Goal: Transaction & Acquisition: Purchase product/service

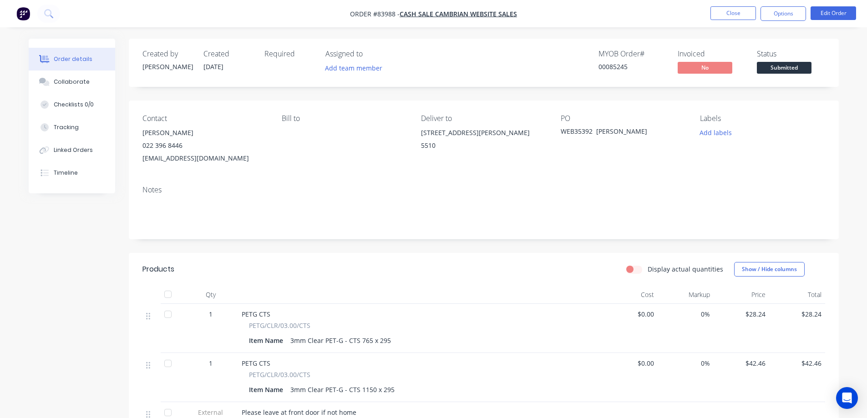
click at [604, 68] on div "00085245" at bounding box center [632, 67] width 68 height 10
copy div "00085245"
click at [68, 180] on button "Timeline" at bounding box center [72, 172] width 86 height 23
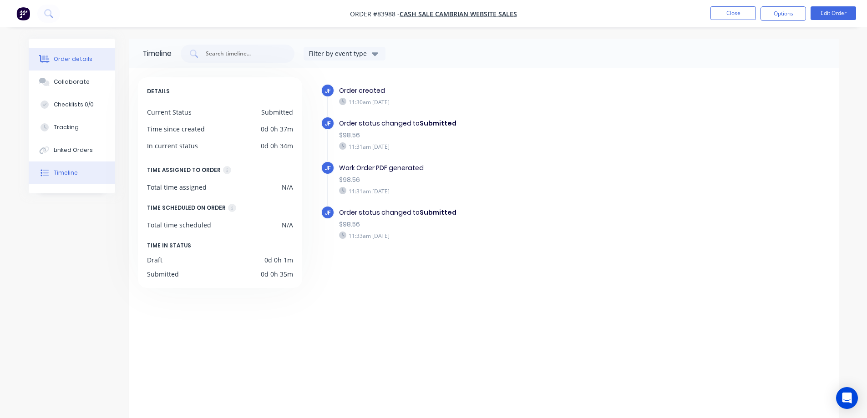
click at [87, 58] on div "Order details" at bounding box center [73, 59] width 39 height 8
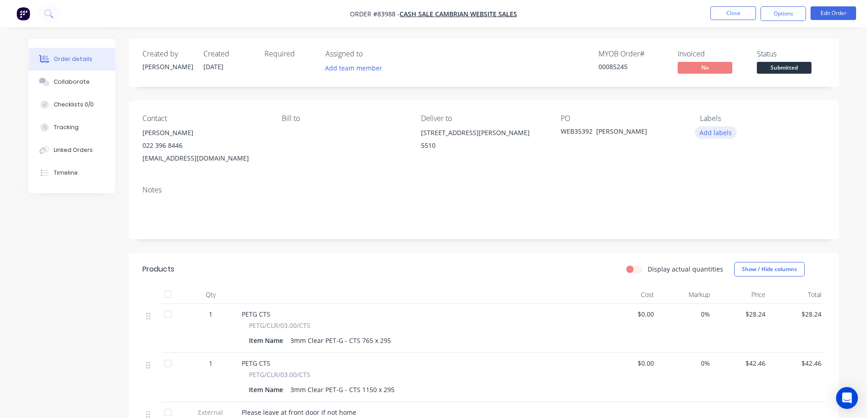
click at [710, 135] on button "Add labels" at bounding box center [716, 132] width 42 height 12
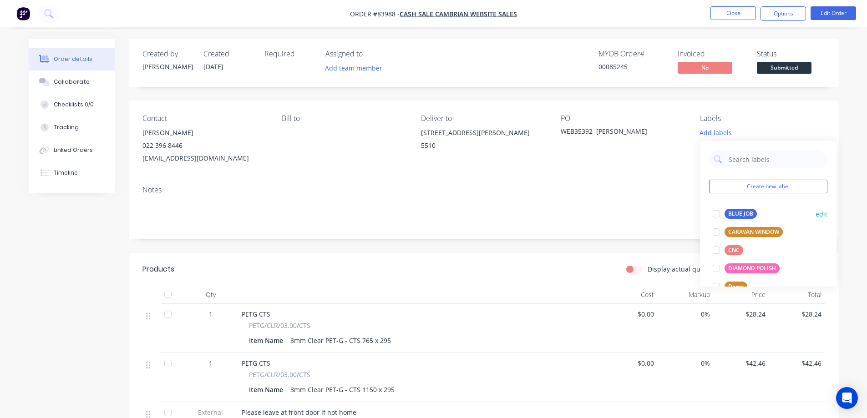
click at [727, 213] on div "BLUE JOB" at bounding box center [740, 214] width 32 height 10
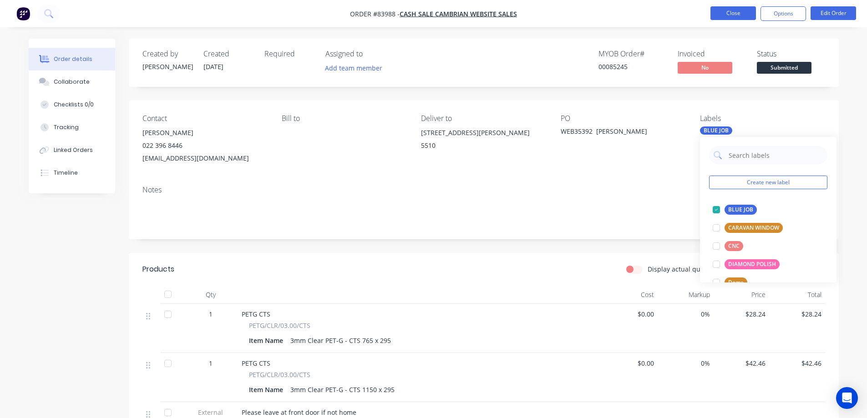
click at [716, 13] on button "Close" at bounding box center [732, 13] width 45 height 14
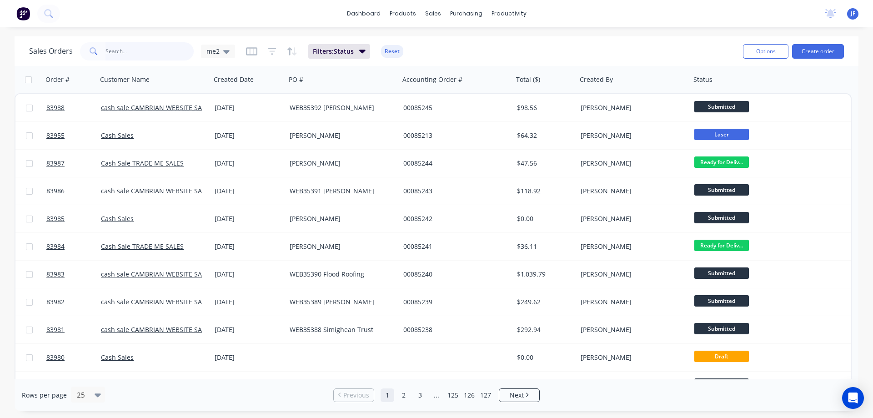
click at [111, 50] on input "text" at bounding box center [150, 51] width 89 height 18
paste input "WEB35354"
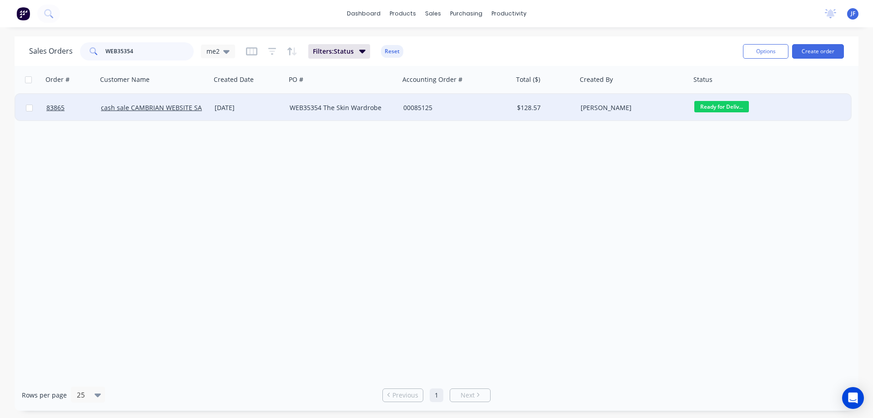
type input "WEB35354"
click at [600, 105] on div "[PERSON_NAME]" at bounding box center [631, 107] width 101 height 9
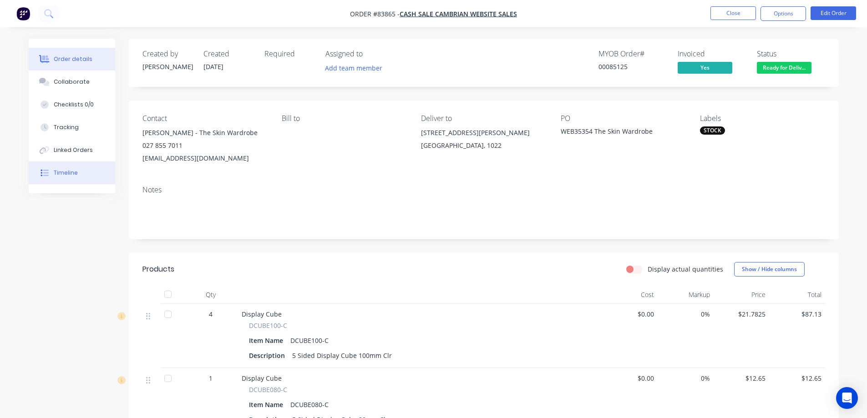
click at [76, 174] on div "Timeline" at bounding box center [66, 173] width 24 height 8
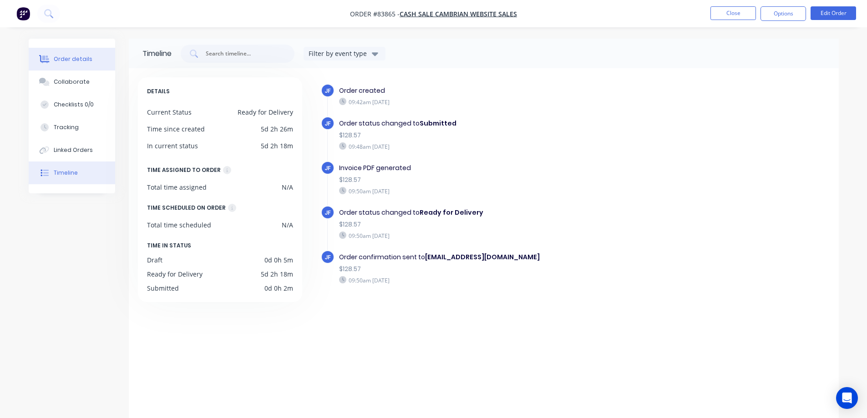
click at [84, 60] on div "Order details" at bounding box center [73, 59] width 39 height 8
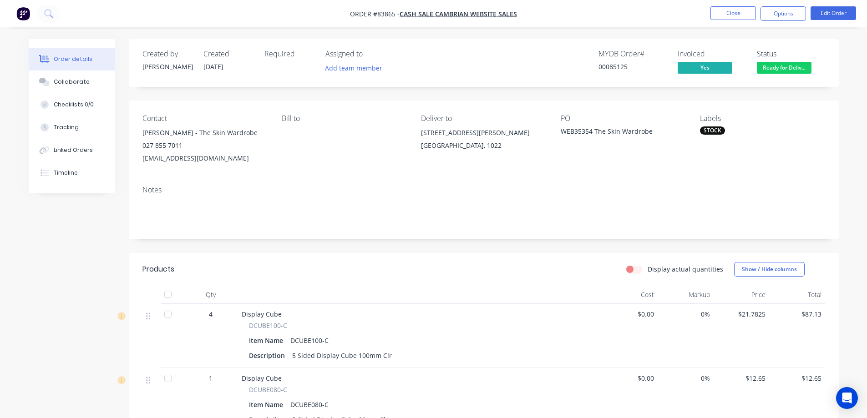
click at [617, 66] on div "00085125" at bounding box center [632, 67] width 68 height 10
copy div "00085125"
click at [744, 12] on button "Close" at bounding box center [732, 13] width 45 height 14
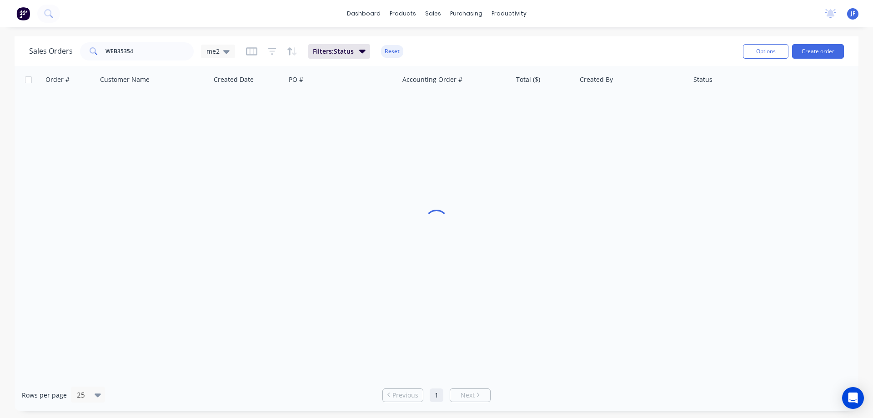
click at [549, 26] on div "dashboard products sales purchasing productivity dashboard products Product Cat…" at bounding box center [436, 13] width 873 height 27
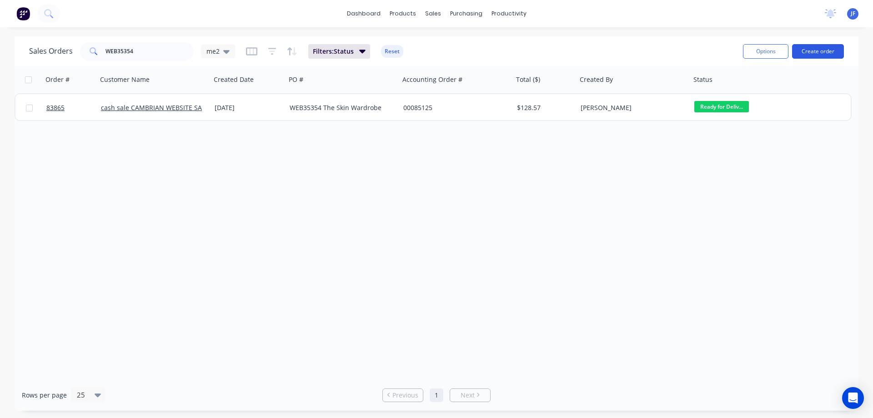
click at [822, 55] on button "Create order" at bounding box center [818, 51] width 52 height 15
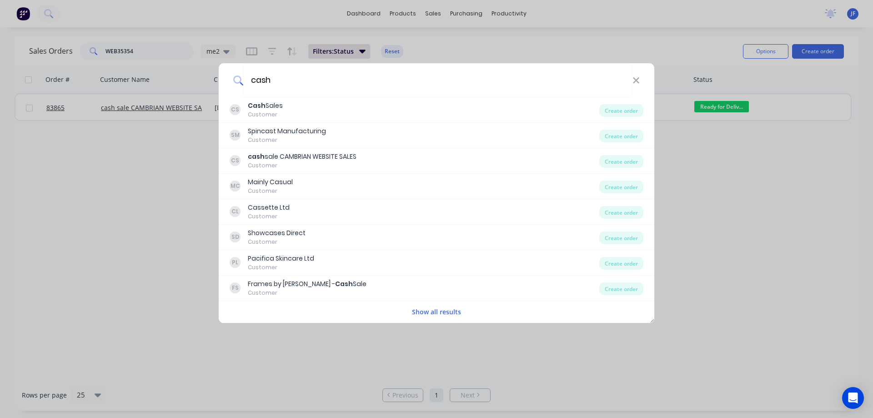
type input "cash"
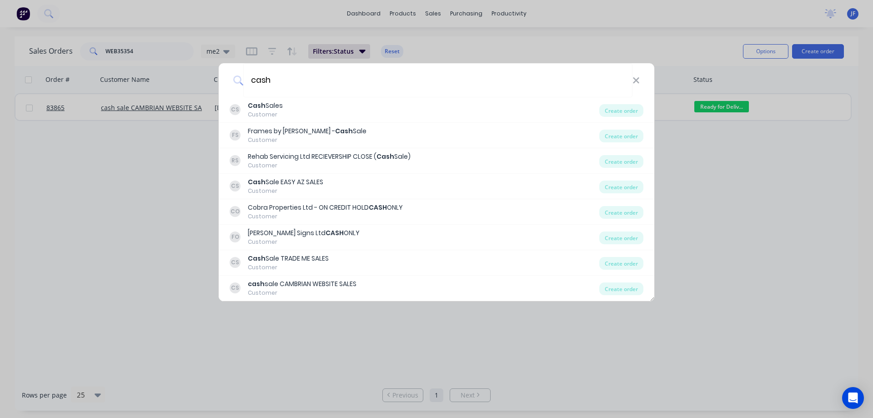
click at [332, 105] on div "cash CS Cash Sales Customer Create order FS Frames by Daniel - Cash Sale Custom…" at bounding box center [436, 209] width 873 height 418
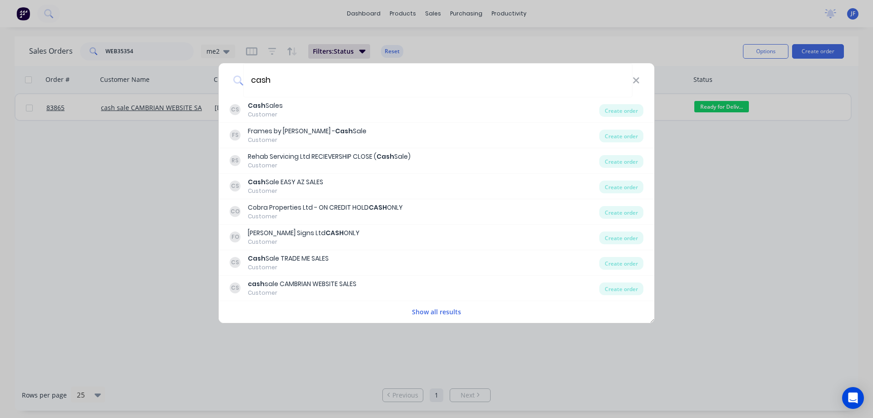
click at [332, 105] on div "CS Cash Sales Customer" at bounding box center [415, 110] width 370 height 18
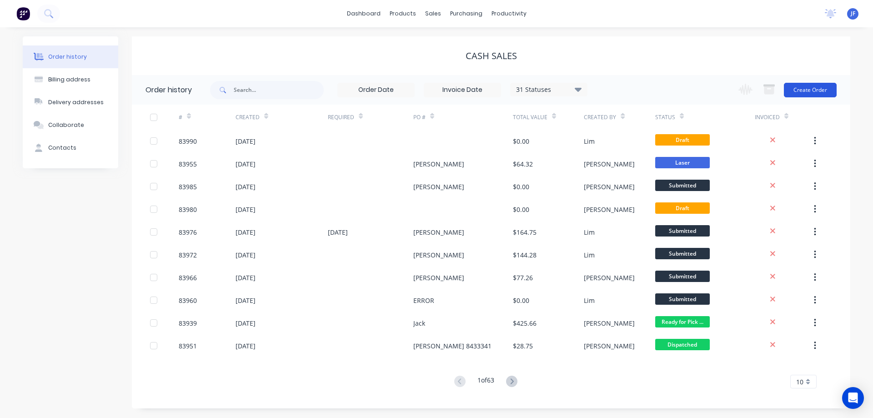
click at [802, 90] on button "Create Order" at bounding box center [810, 90] width 53 height 15
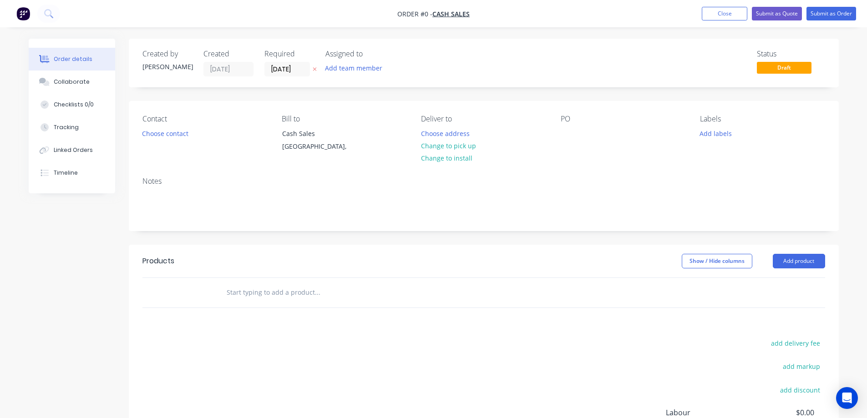
click at [315, 68] on icon at bounding box center [315, 68] width 4 height 5
click at [170, 134] on button "Choose contact" at bounding box center [165, 133] width 56 height 12
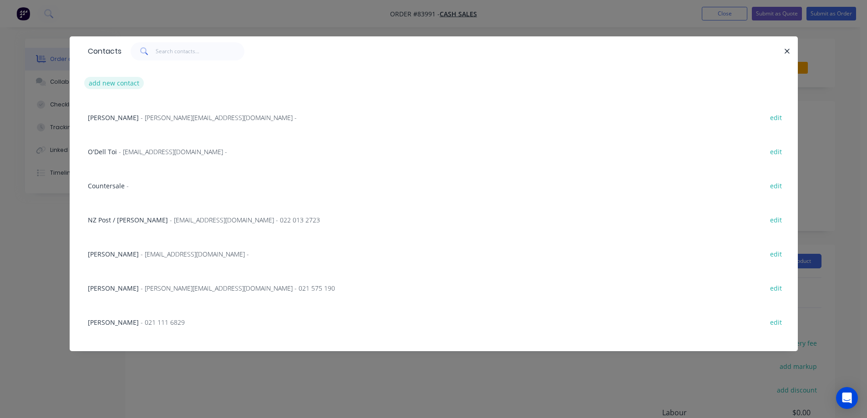
click at [112, 84] on button "add new contact" at bounding box center [114, 83] width 60 height 12
select select "NZ"
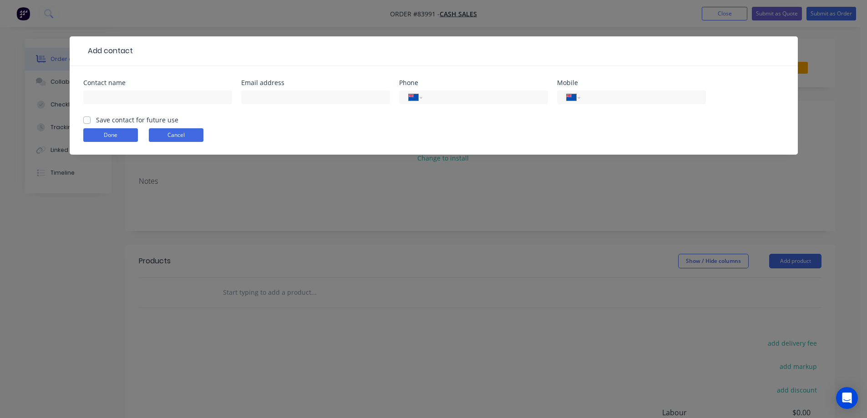
click at [183, 136] on button "Cancel" at bounding box center [176, 135] width 55 height 14
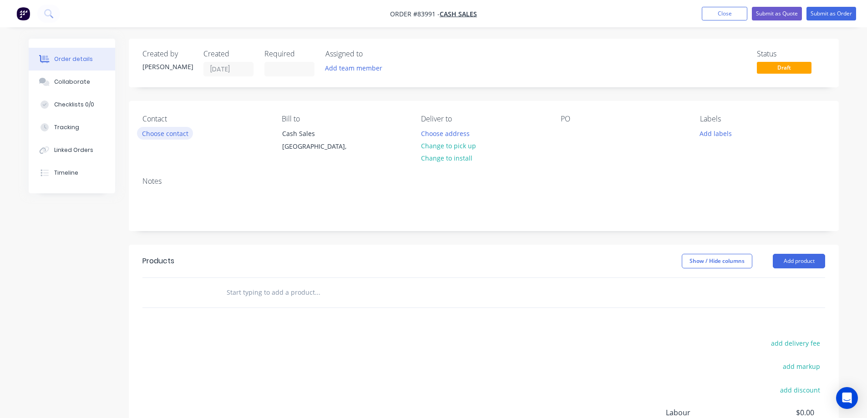
click at [170, 127] on button "Choose contact" at bounding box center [165, 133] width 56 height 12
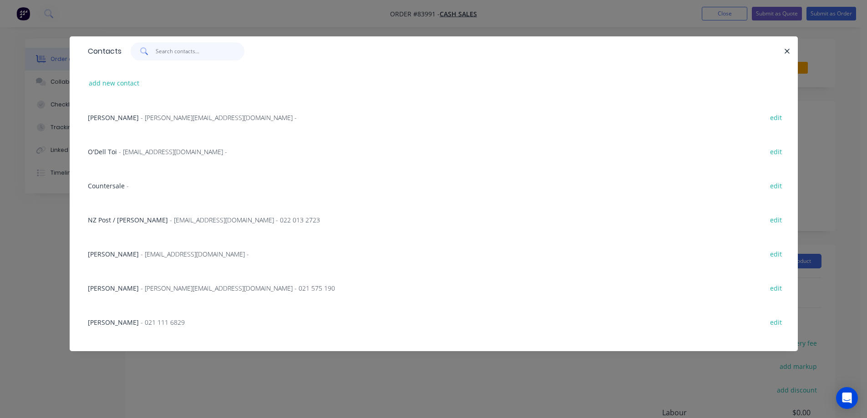
click at [183, 51] on input "text" at bounding box center [200, 51] width 89 height 18
paste input "john evans"
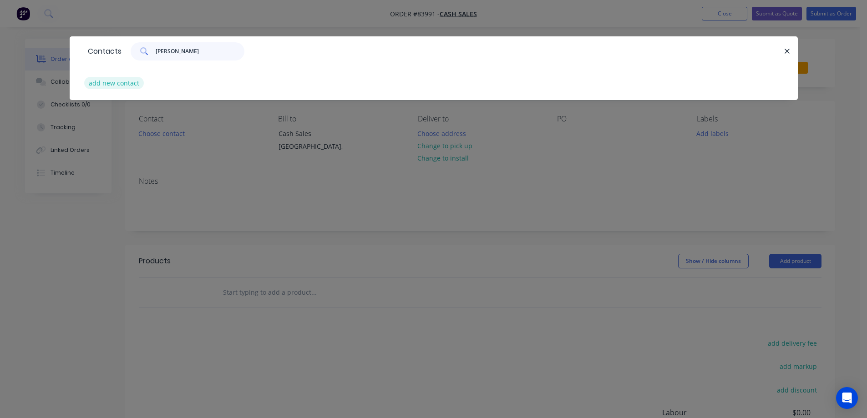
type input "john evans"
click at [110, 83] on button "add new contact" at bounding box center [114, 83] width 60 height 12
select select "NZ"
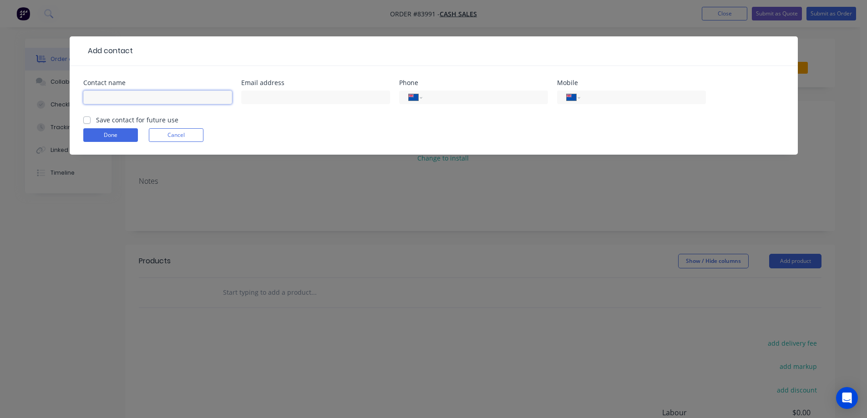
click at [140, 95] on input "text" at bounding box center [157, 98] width 149 height 14
paste input "john evans"
type input "john evans"
click at [138, 119] on label "Save contact for future use" at bounding box center [137, 120] width 82 height 10
click at [91, 119] on input "Save contact for future use" at bounding box center [86, 119] width 7 height 9
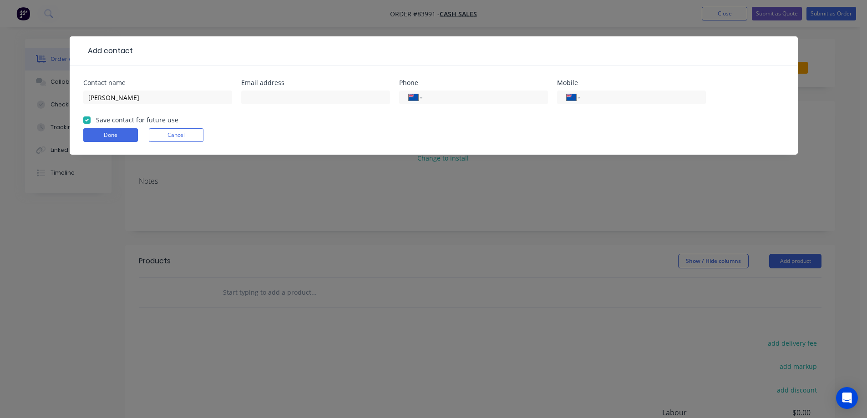
checkbox input "true"
click at [167, 93] on input "john evans" at bounding box center [157, 98] width 149 height 14
paste input "Warner Fencing and Gates"
type input "john evans - Warner Fencing and Gates"
click at [356, 96] on input "text" at bounding box center [315, 98] width 149 height 14
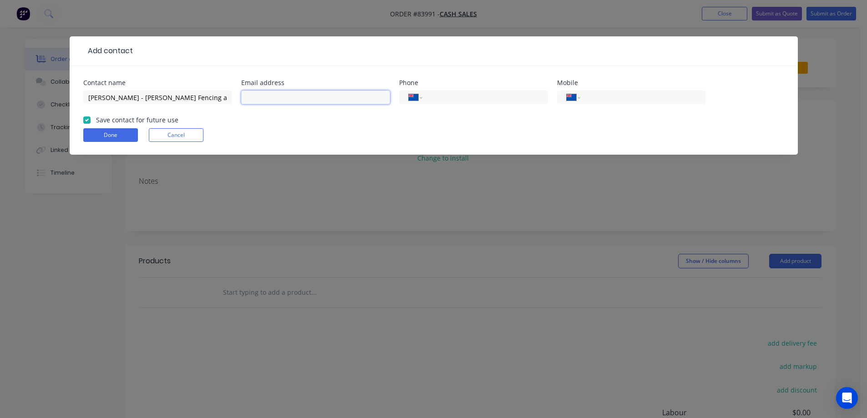
paste input "aklsales@warnerfencing.co.nz"
type input "aklsales@warnerfencing.co.nz"
drag, startPoint x: 126, startPoint y: 98, endPoint x: 227, endPoint y: 101, distance: 101.9
click at [227, 101] on input "john evans - Warner Fencing and Gates" at bounding box center [157, 98] width 149 height 14
click at [612, 94] on input "tel" at bounding box center [640, 97] width 109 height 10
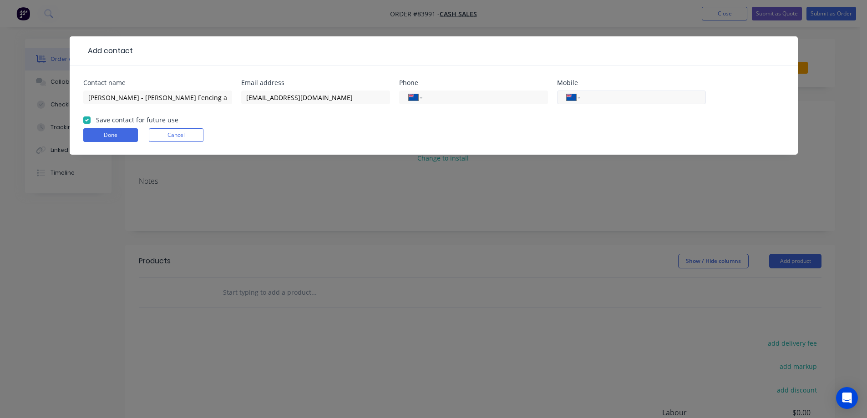
click at [610, 98] on input "tel" at bounding box center [640, 97] width 109 height 10
paste input "027 277 991"
type input "027 277 991"
click at [88, 135] on button "Done" at bounding box center [110, 135] width 55 height 14
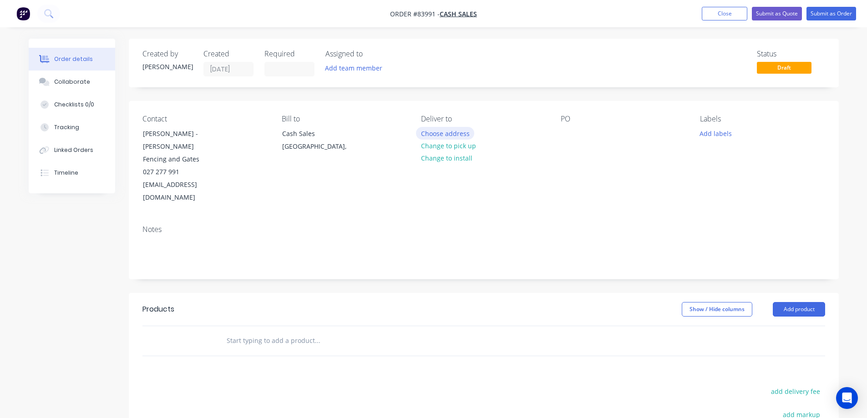
click at [459, 133] on button "Choose address" at bounding box center [445, 133] width 58 height 12
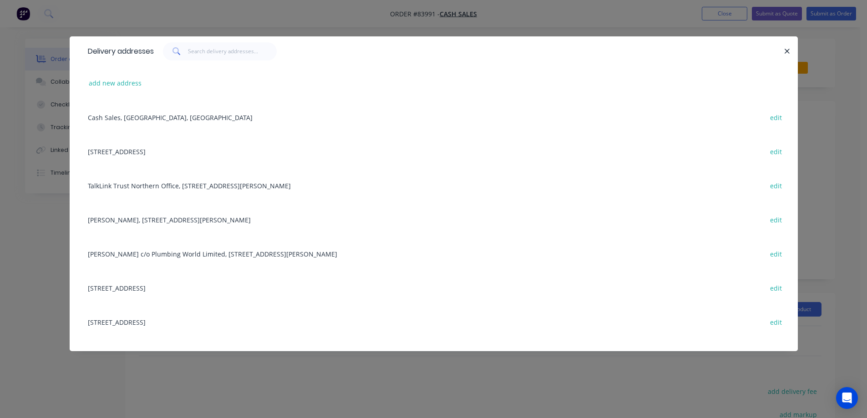
click at [113, 75] on div "add new address" at bounding box center [433, 83] width 701 height 34
click at [116, 83] on button "add new address" at bounding box center [115, 83] width 62 height 12
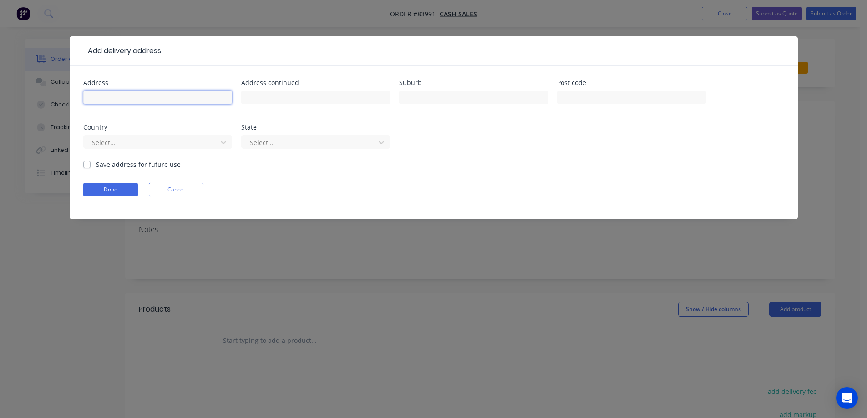
click at [186, 99] on input "text" at bounding box center [157, 98] width 149 height 14
paste input "15 Taylors"
type input "15 Taylors Road"
click at [346, 98] on input "text" at bounding box center [315, 98] width 149 height 14
paste input "Morningside"
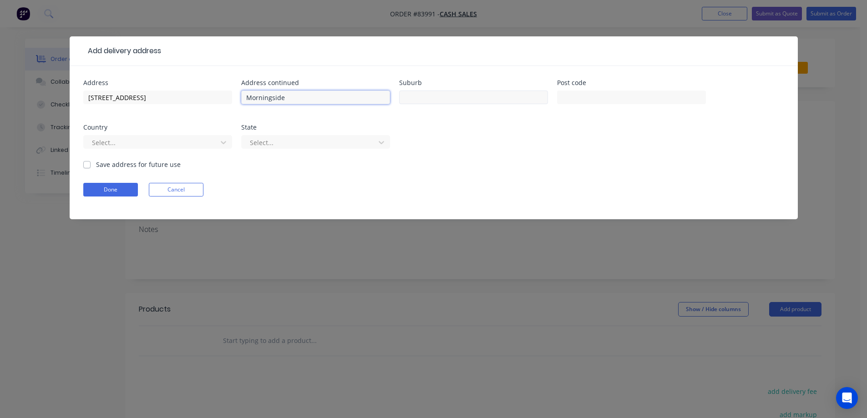
type input "Morningside"
click at [455, 100] on input "text" at bounding box center [473, 98] width 149 height 14
type input "Auckland"
click at [582, 96] on input "text" at bounding box center [631, 98] width 149 height 14
type input "1025"
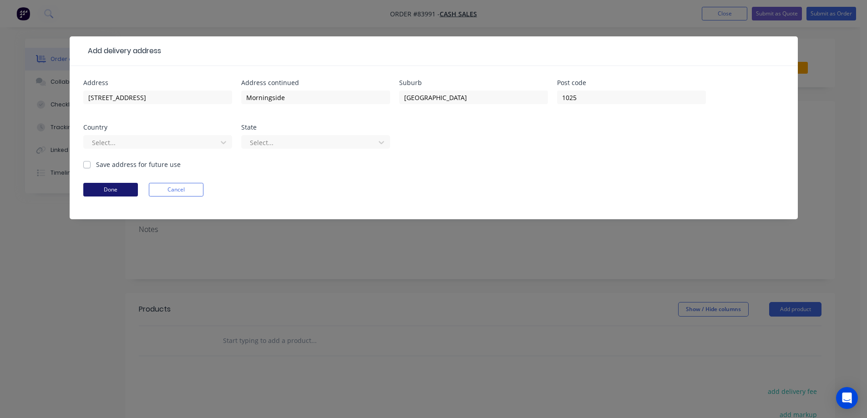
click at [106, 187] on button "Done" at bounding box center [110, 190] width 55 height 14
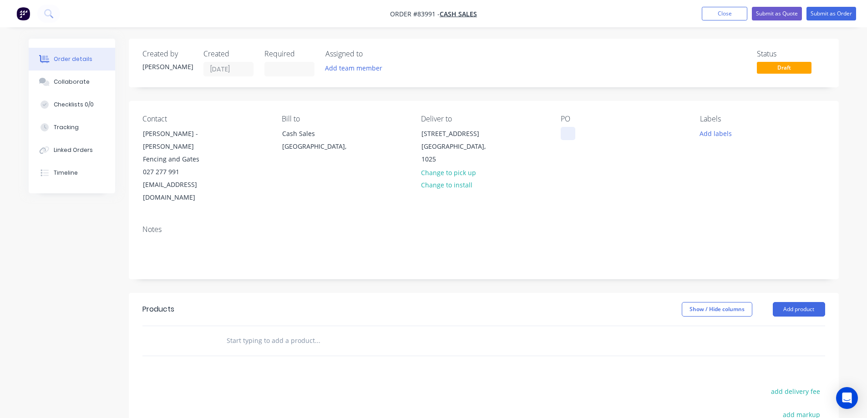
click at [564, 131] on div at bounding box center [567, 133] width 15 height 13
drag, startPoint x: 182, startPoint y: 131, endPoint x: 229, endPoint y: 148, distance: 49.9
click at [229, 148] on div "Contact john evans - Warner Fencing and Gates 027 277 991 aklsales@warnerfencin…" at bounding box center [204, 160] width 125 height 90
copy div "Warner Fencing and Gates"
click at [603, 135] on div "WEB35393" at bounding box center [583, 133] width 46 height 13
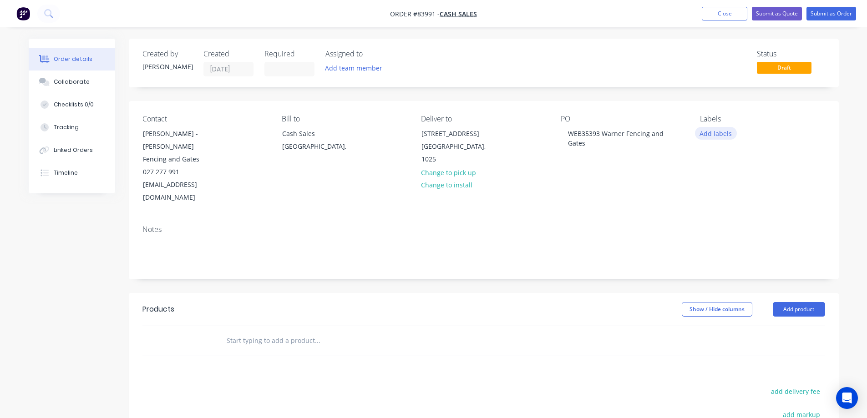
click at [709, 137] on button "Add labels" at bounding box center [716, 133] width 42 height 12
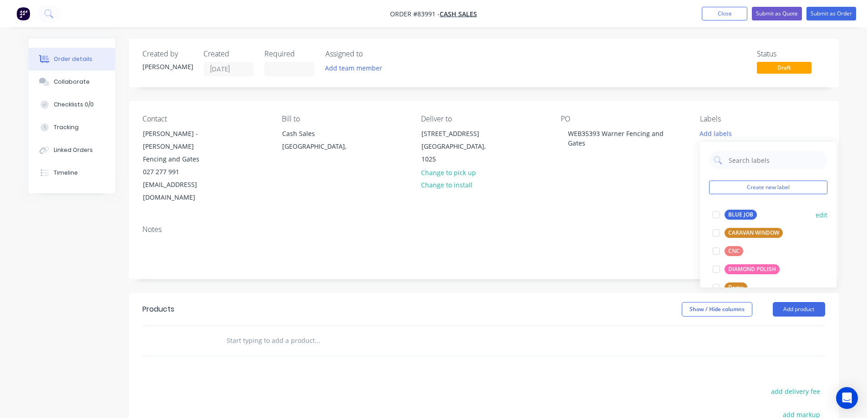
click at [731, 214] on div "BLUE JOB" at bounding box center [740, 215] width 32 height 10
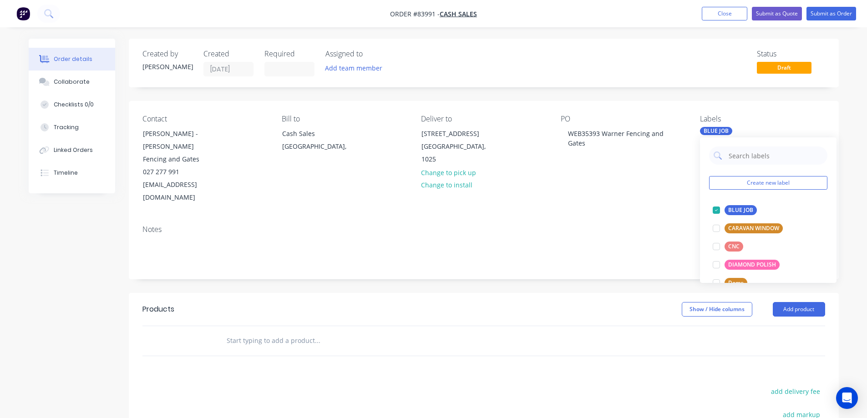
click at [285, 332] on input "text" at bounding box center [317, 341] width 182 height 18
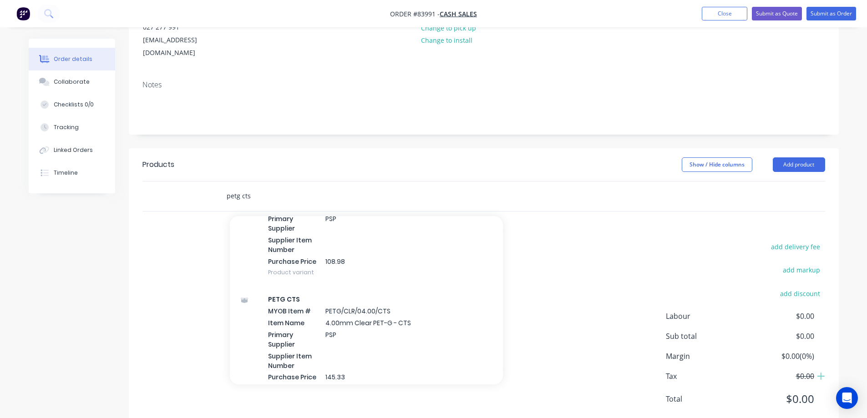
scroll to position [546, 0]
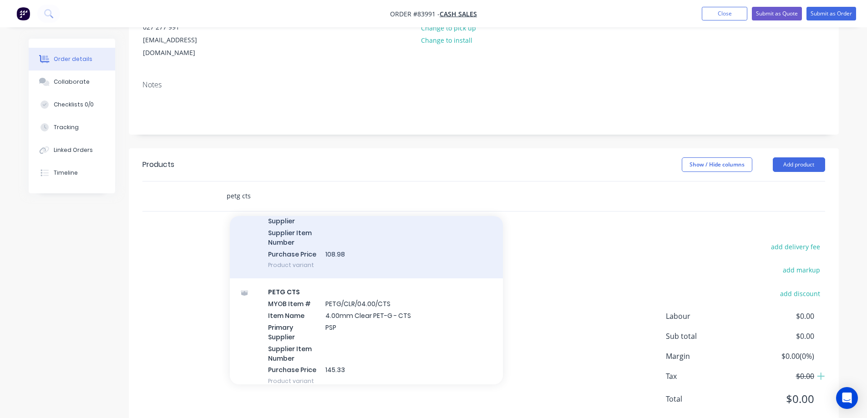
type input "petg cts"
click at [353, 231] on div "PETG CTS MYOB Item # PETG/CLR/03.00/CTS Item Name 3mm Clear PET-G - CTS Primary…" at bounding box center [366, 221] width 273 height 116
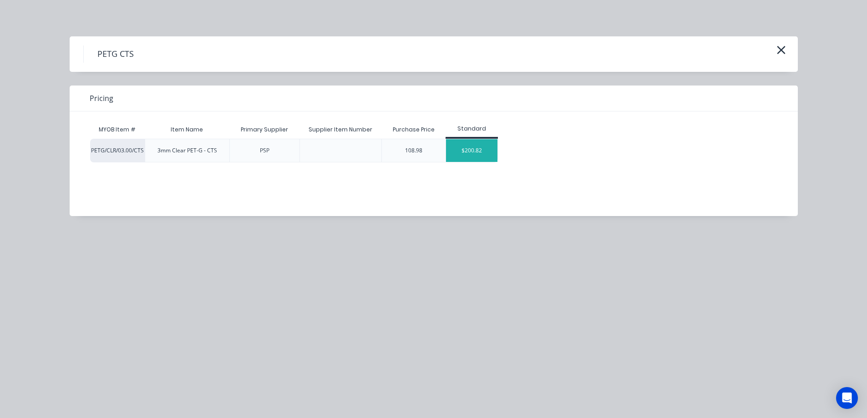
click at [451, 154] on div "$200.82" at bounding box center [471, 150] width 51 height 23
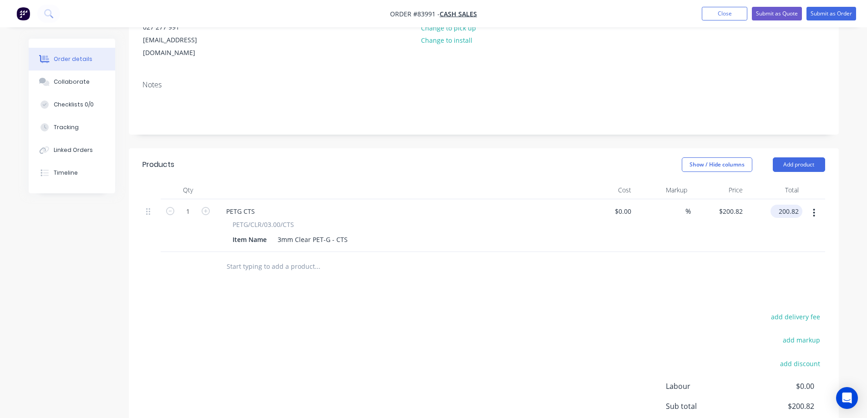
click at [788, 205] on input "200.82" at bounding box center [788, 211] width 28 height 13
type input "93.61"
type input "$93.61"
click at [389, 328] on div "add delivery fee add markup add discount Labour $0.00 Sub total $200.82 Margin …" at bounding box center [483, 399] width 682 height 176
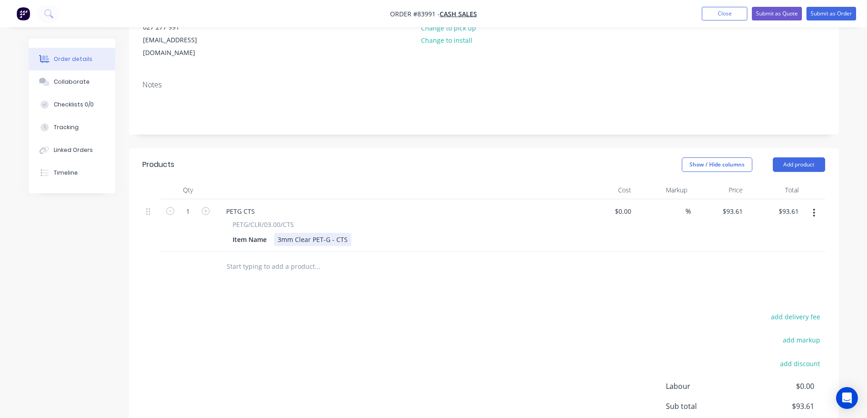
click at [350, 233] on div "Item Name 3mm Clear PET-G - CTS" at bounding box center [395, 239] width 333 height 13
drag, startPoint x: 354, startPoint y: 292, endPoint x: 436, endPoint y: 323, distance: 87.7
click at [355, 311] on div "add delivery fee add markup add discount Labour $0.00 Sub total $93.61 Margin $…" at bounding box center [483, 399] width 682 height 176
click at [791, 311] on button "add delivery fee" at bounding box center [795, 317] width 59 height 12
type input "12"
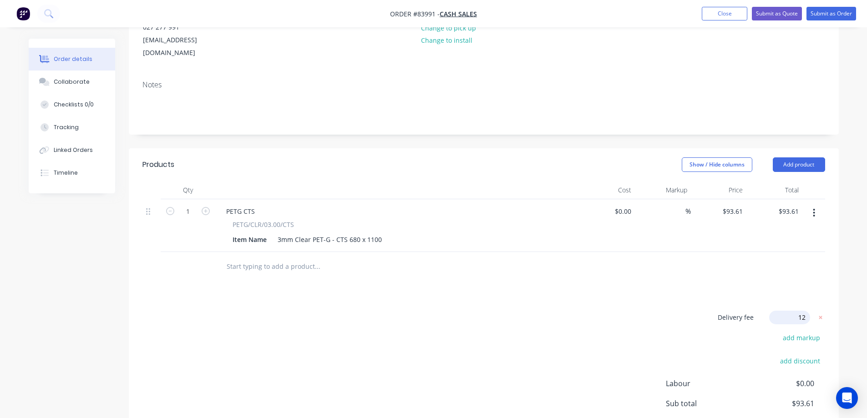
click at [665, 311] on div "Delivery fee Delivery fee Delivery fee name (Optional) 12 12 $0 add markup add …" at bounding box center [483, 397] width 682 height 173
click at [294, 311] on div "Delivery fee $12.00 add markup add discount Labour $0.00 Sub total $105.61 Marg…" at bounding box center [483, 396] width 682 height 171
click at [815, 157] on button "Add product" at bounding box center [798, 164] width 52 height 15
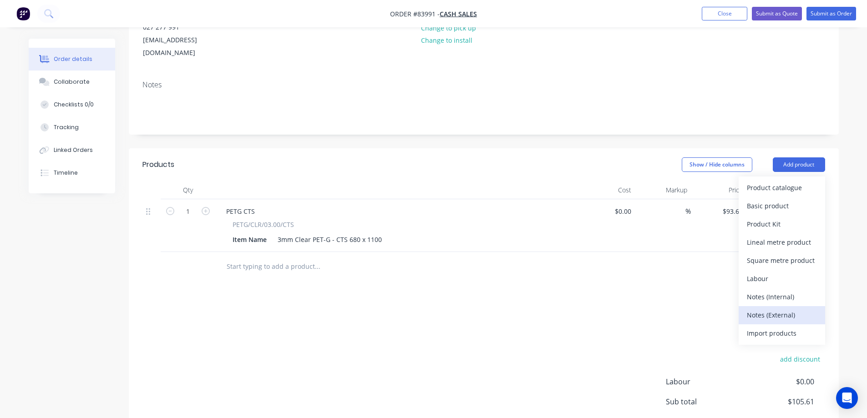
click at [771, 308] on div "Notes (External)" at bounding box center [781, 314] width 70 height 13
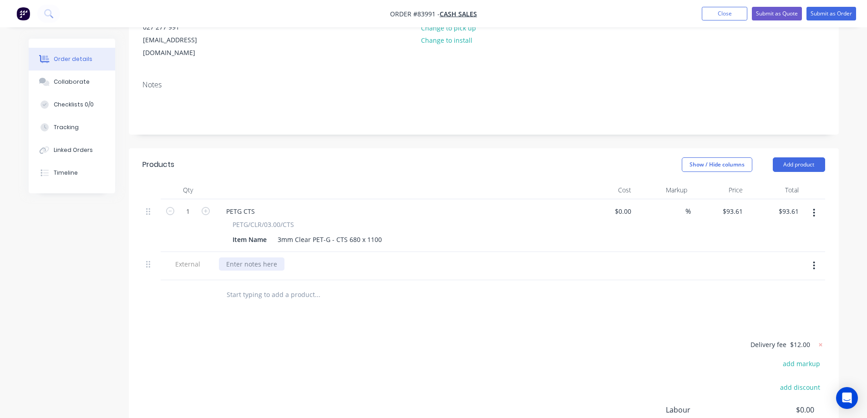
click at [266, 257] on div at bounding box center [252, 263] width 66 height 13
paste div
click at [282, 296] on div "Products Show / Hide columns Add product Qty Cost Markup Price Total 1 PETG CTS…" at bounding box center [484, 335] width 710 height 375
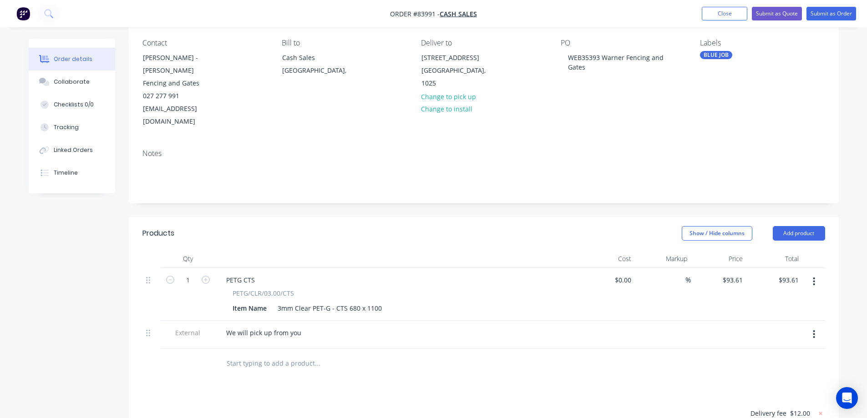
scroll to position [0, 0]
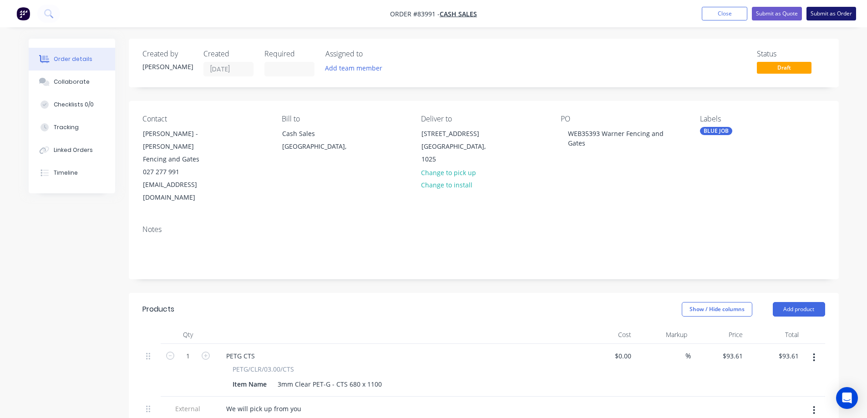
click at [827, 15] on button "Submit as Order" at bounding box center [831, 14] width 50 height 14
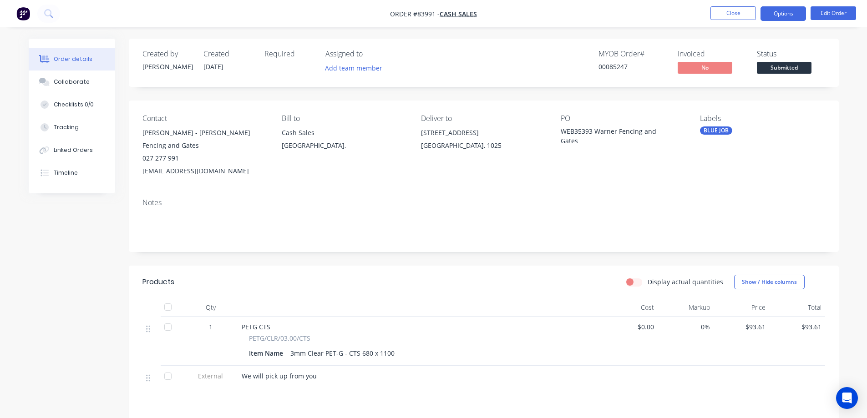
click at [775, 17] on button "Options" at bounding box center [782, 13] width 45 height 15
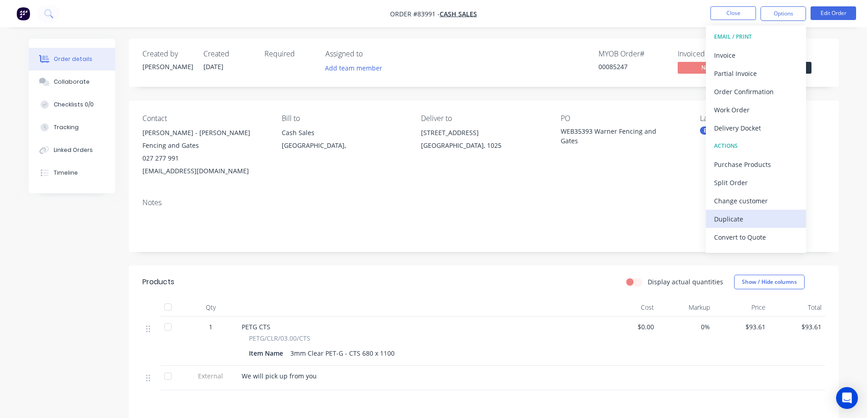
scroll to position [14, 0]
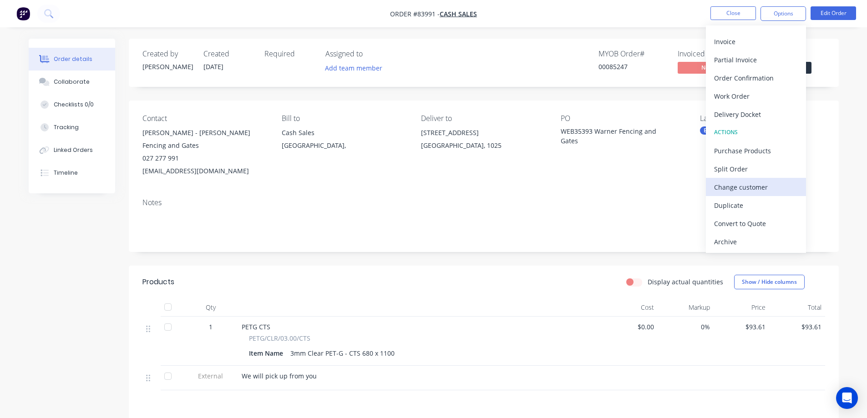
click at [762, 188] on div "Change customer" at bounding box center [756, 187] width 84 height 13
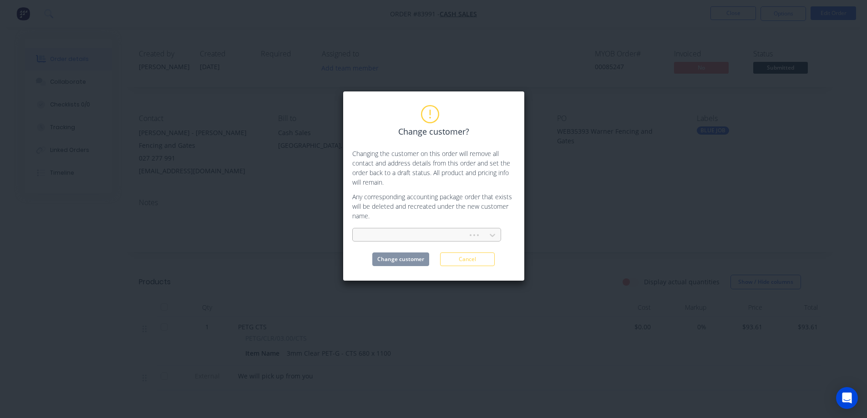
click at [386, 229] on div at bounding box center [426, 234] width 149 height 16
click at [387, 230] on div at bounding box center [411, 235] width 103 height 11
type input "cash sale"
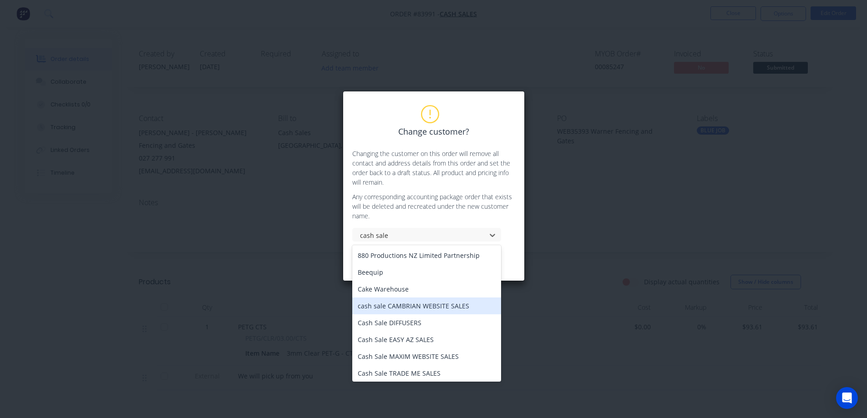
click at [414, 304] on div "cash sale CAMBRIAN WEBSITE SALES" at bounding box center [426, 306] width 149 height 17
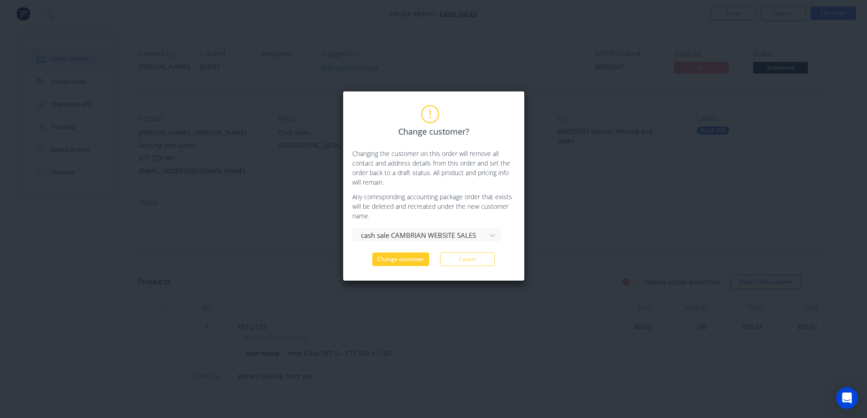
click at [414, 262] on button "Change customer" at bounding box center [400, 259] width 57 height 14
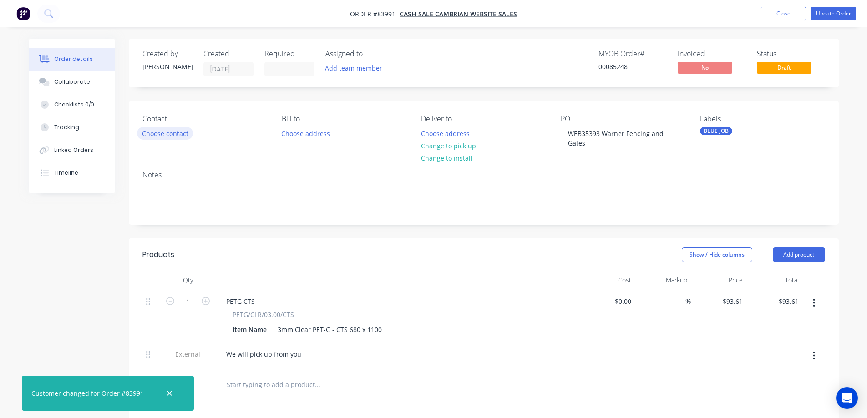
click at [185, 136] on button "Choose contact" at bounding box center [165, 133] width 56 height 12
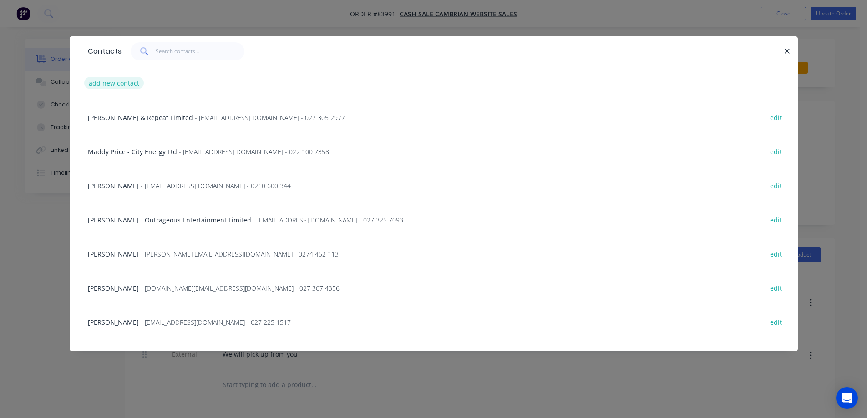
click at [133, 84] on button "add new contact" at bounding box center [114, 83] width 60 height 12
select select "NZ"
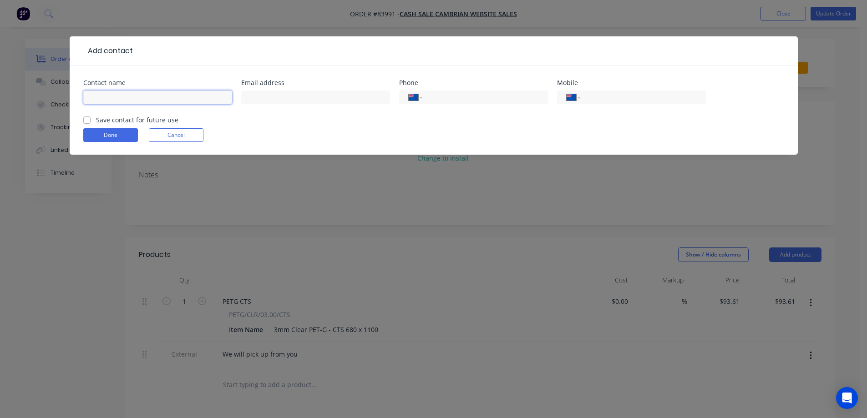
click at [162, 97] on input "text" at bounding box center [157, 98] width 149 height 14
paste input "Warner Fencing and Gates"
type input "Warner Fencing and Gates"
click at [166, 143] on form "Contact name Warner Fencing and Gates Email address Phone International Afghani…" at bounding box center [433, 117] width 701 height 75
click at [171, 131] on button "Cancel" at bounding box center [176, 135] width 55 height 14
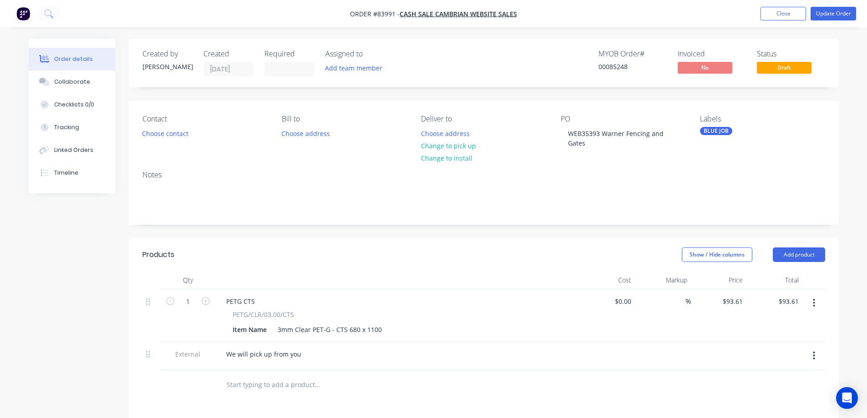
click at [171, 131] on button "Choose contact" at bounding box center [165, 133] width 56 height 12
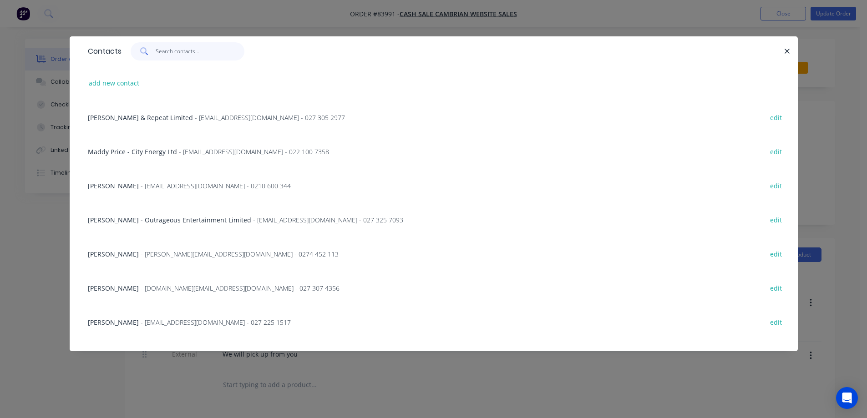
click at [166, 55] on input "text" at bounding box center [200, 51] width 89 height 18
paste input "Warner Fencing and Gates"
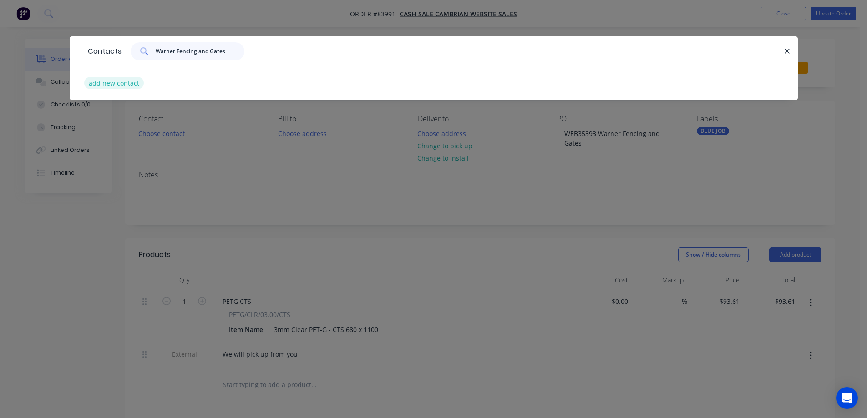
type input "Warner Fencing and Gates"
click at [134, 77] on button "add new contact" at bounding box center [114, 83] width 60 height 12
select select "NZ"
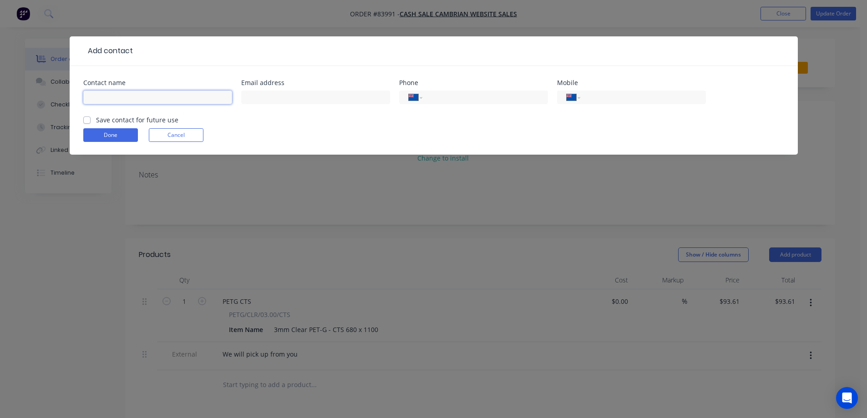
click at [129, 103] on input "text" at bounding box center [157, 98] width 149 height 14
paste input "Warner Fencing and Gates"
type input "Warner Fencing and Gates"
click at [121, 118] on label "Save contact for future use" at bounding box center [137, 120] width 82 height 10
click at [91, 118] on input "Save contact for future use" at bounding box center [86, 119] width 7 height 9
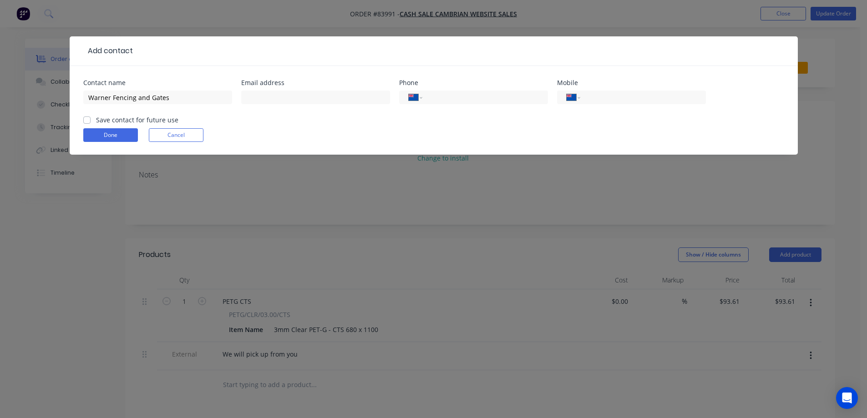
checkbox input "true"
click at [191, 100] on input "Warner Fencing and Gates" at bounding box center [157, 98] width 149 height 14
paste input "john evans"
type input "Warner Fencing and Gates - john evans"
click at [642, 96] on input "tel" at bounding box center [640, 97] width 109 height 10
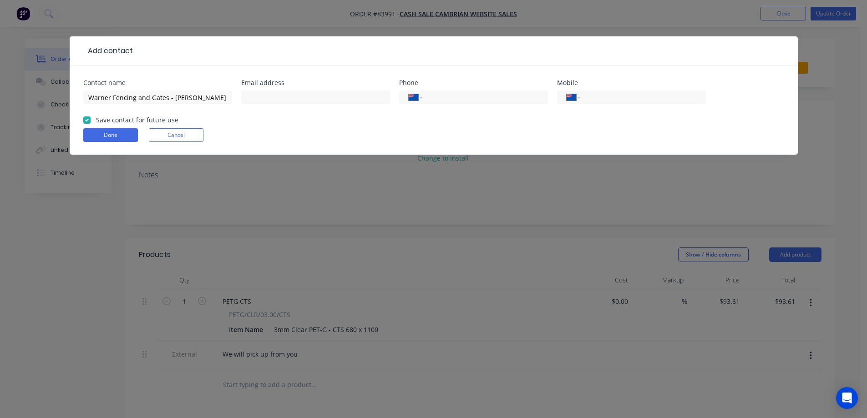
paste input "027 277 991"
type input "027 277 991"
click at [243, 92] on input "text" at bounding box center [315, 98] width 149 height 14
click at [254, 95] on input "text" at bounding box center [315, 98] width 149 height 14
paste input "aklsales@warnerfencing.co.nz"
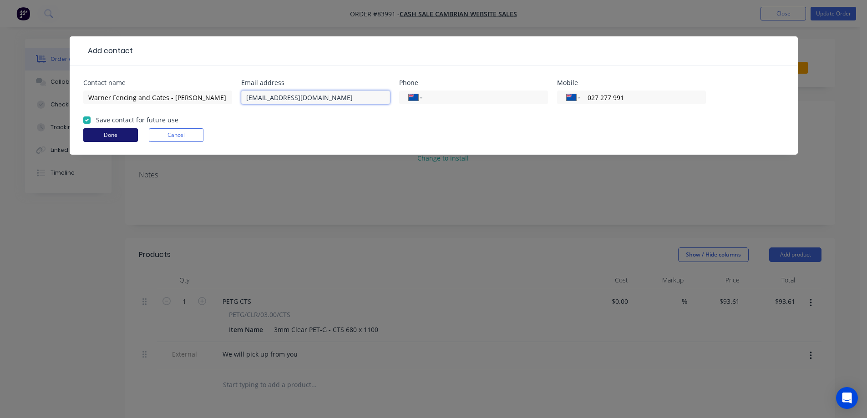
type input "aklsales@warnerfencing.co.nz"
click at [125, 132] on button "Done" at bounding box center [110, 135] width 55 height 14
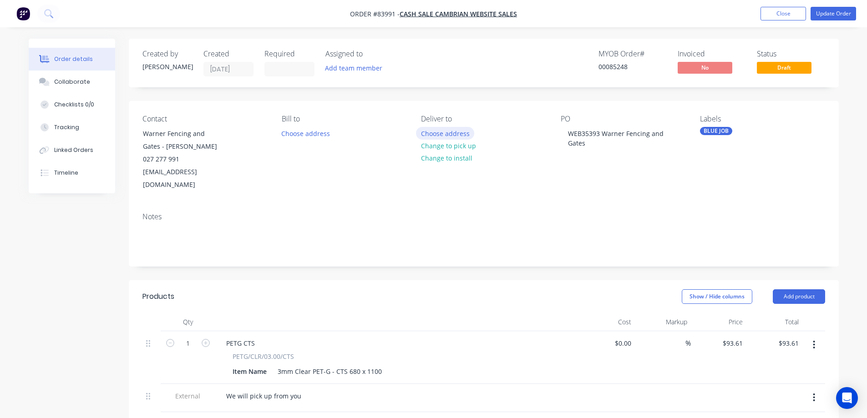
click at [432, 132] on button "Choose address" at bounding box center [445, 133] width 58 height 12
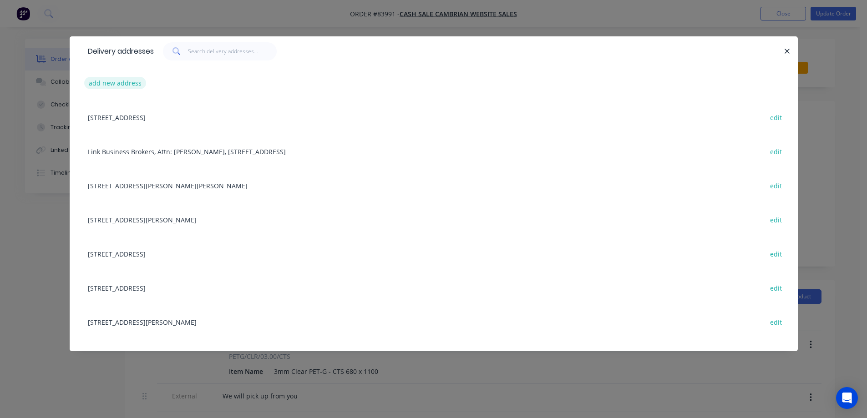
click at [122, 86] on button "add new address" at bounding box center [115, 83] width 62 height 12
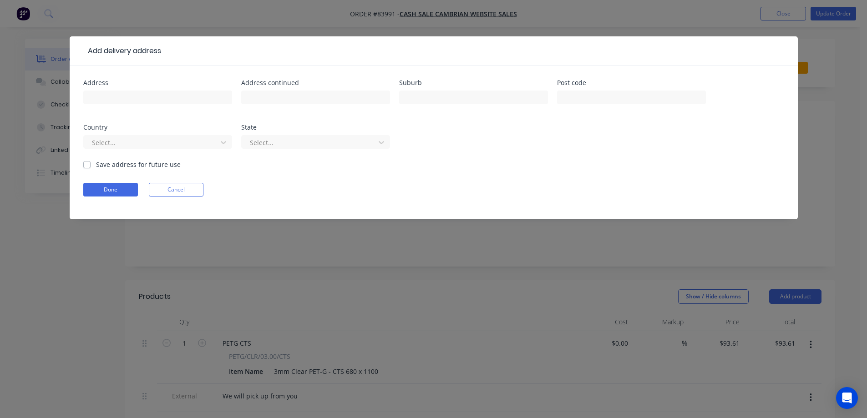
drag, startPoint x: 172, startPoint y: 195, endPoint x: 215, endPoint y: 191, distance: 43.4
click at [176, 195] on button "Cancel" at bounding box center [176, 190] width 55 height 14
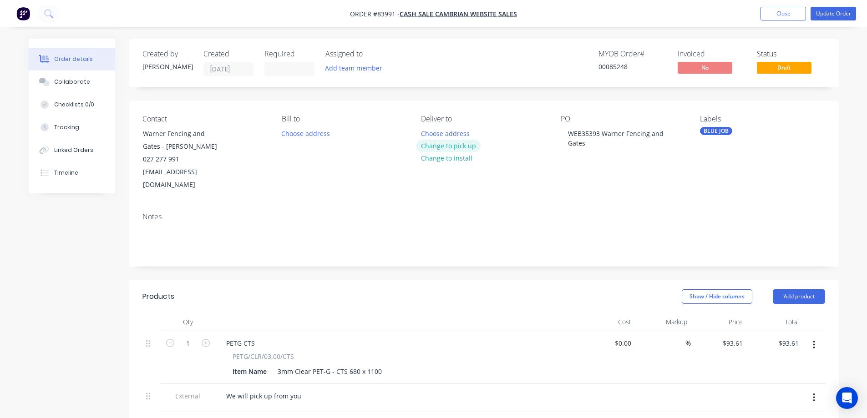
click at [464, 149] on button "Change to pick up" at bounding box center [448, 146] width 65 height 12
click at [824, 10] on button "Update Order" at bounding box center [832, 14] width 45 height 14
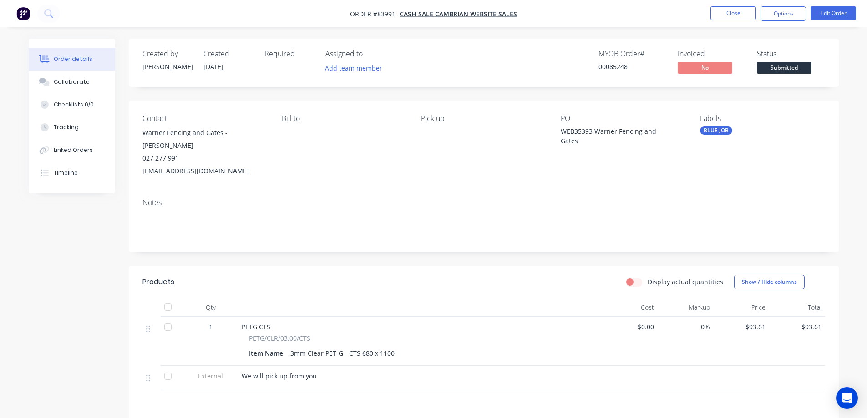
click at [613, 68] on div "00085248" at bounding box center [632, 67] width 68 height 10
copy div "00085248"
click at [779, 18] on button "Options" at bounding box center [782, 13] width 45 height 15
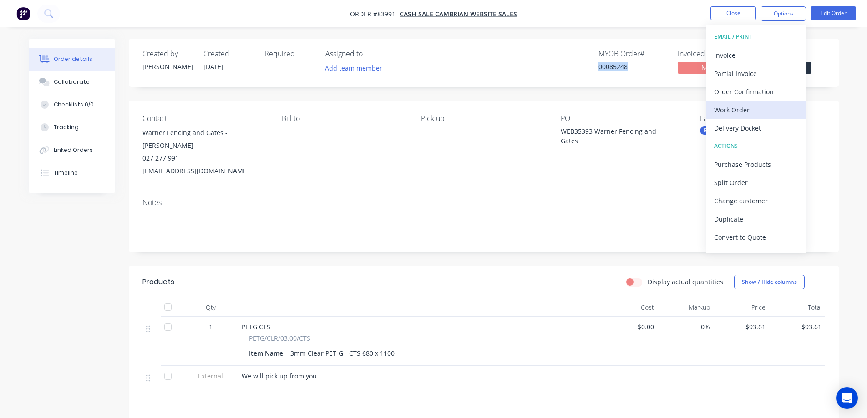
click at [730, 115] on div "Work Order" at bounding box center [756, 109] width 84 height 13
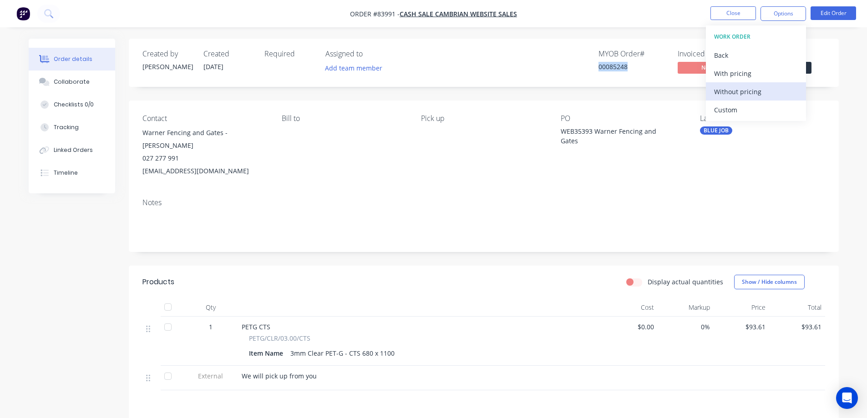
click at [738, 98] on button "Without pricing" at bounding box center [756, 91] width 100 height 18
click at [741, 97] on div "Order Confirmation" at bounding box center [756, 91] width 84 height 13
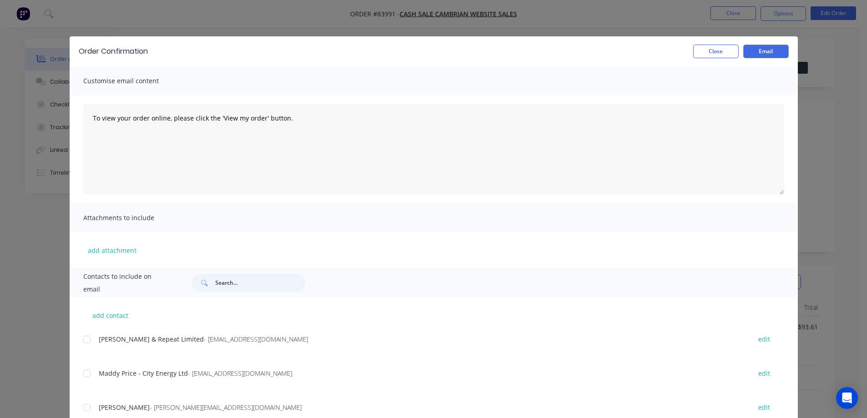
click at [247, 288] on input "text" at bounding box center [260, 283] width 90 height 18
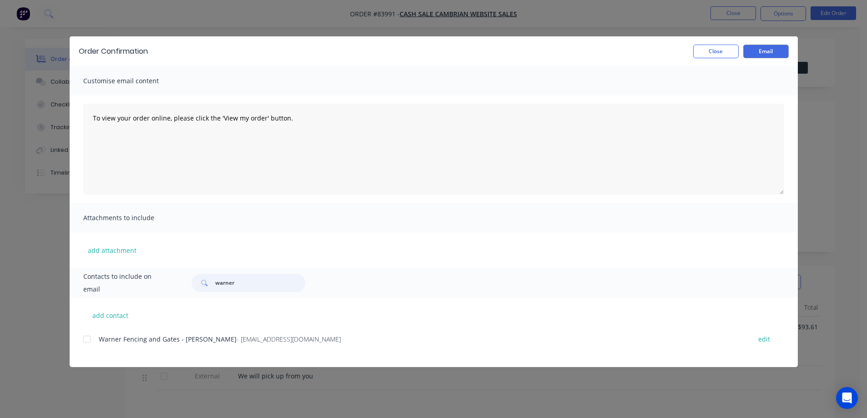
drag, startPoint x: 93, startPoint y: 336, endPoint x: 92, endPoint y: 348, distance: 11.4
click at [93, 348] on div at bounding box center [87, 339] width 18 height 18
type input "warner"
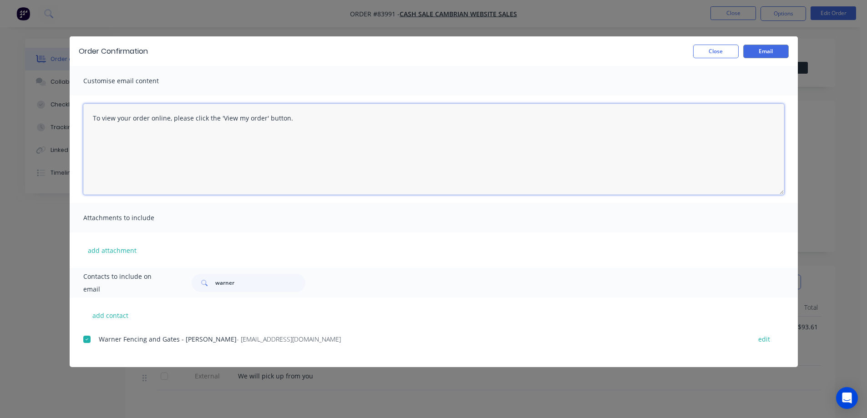
drag, startPoint x: 191, startPoint y: 152, endPoint x: 202, endPoint y: 149, distance: 12.2
click at [191, 152] on textarea "To view your order online, please click the 'View my order' button." at bounding box center [433, 149] width 701 height 91
paste textarea "hank you for your order, confirmation of your order is attached. We will contac…"
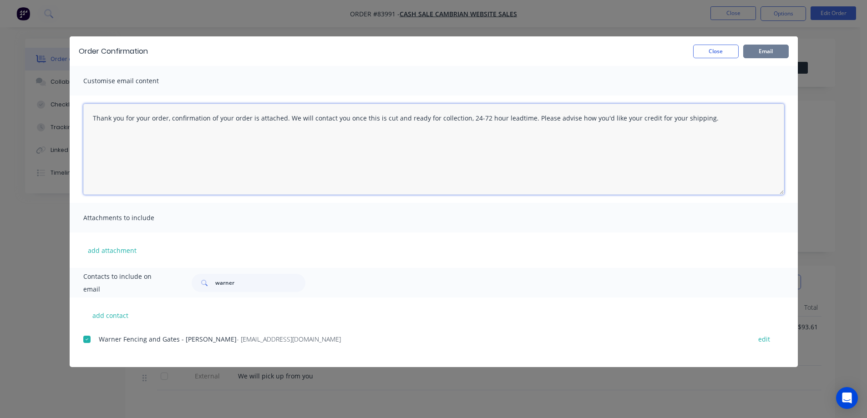
type textarea "Thank you for your order, confirmation of your order is attached. We will conta…"
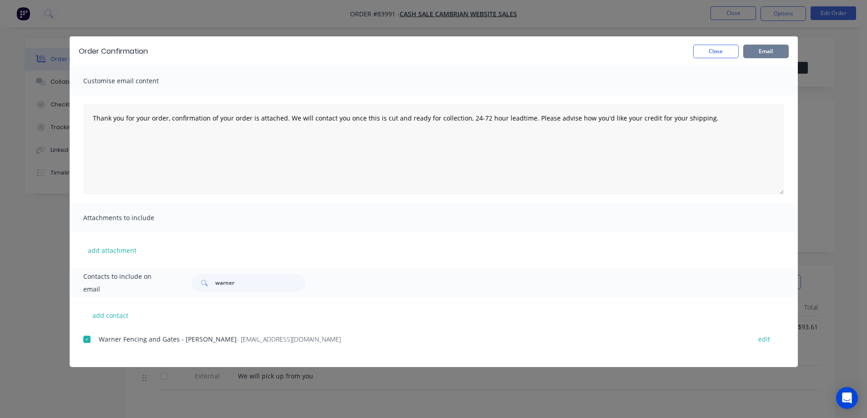
click at [752, 50] on button "Email" at bounding box center [765, 52] width 45 height 14
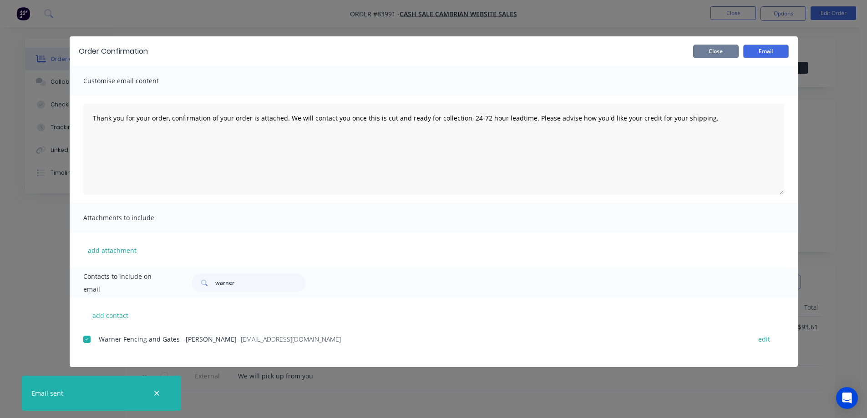
click at [709, 46] on button "Close" at bounding box center [715, 52] width 45 height 14
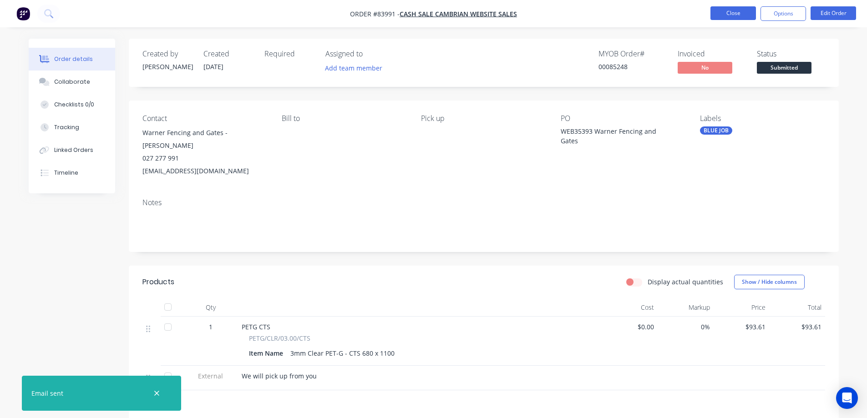
click at [728, 10] on button "Close" at bounding box center [732, 13] width 45 height 14
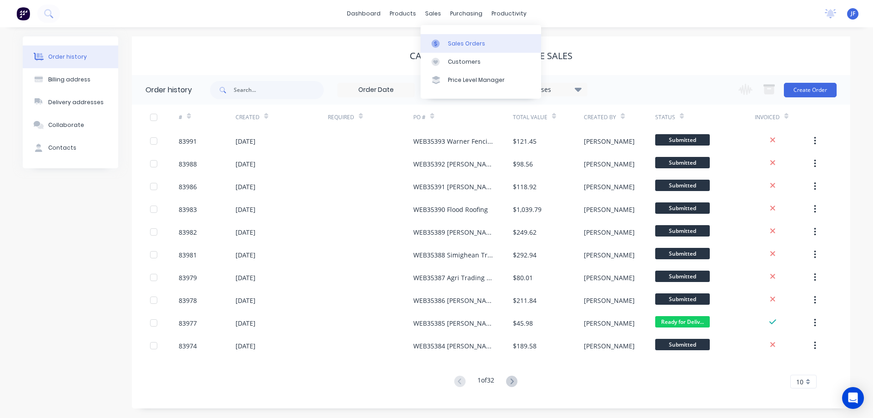
click at [438, 42] on icon at bounding box center [436, 44] width 8 height 8
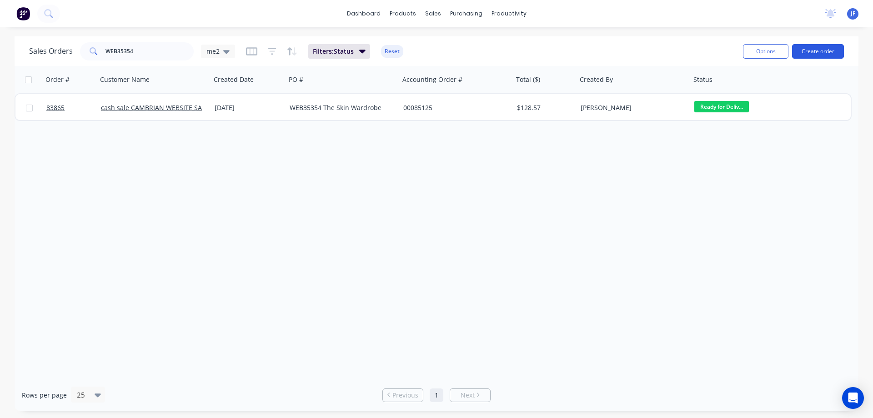
click at [806, 53] on button "Create order" at bounding box center [818, 51] width 52 height 15
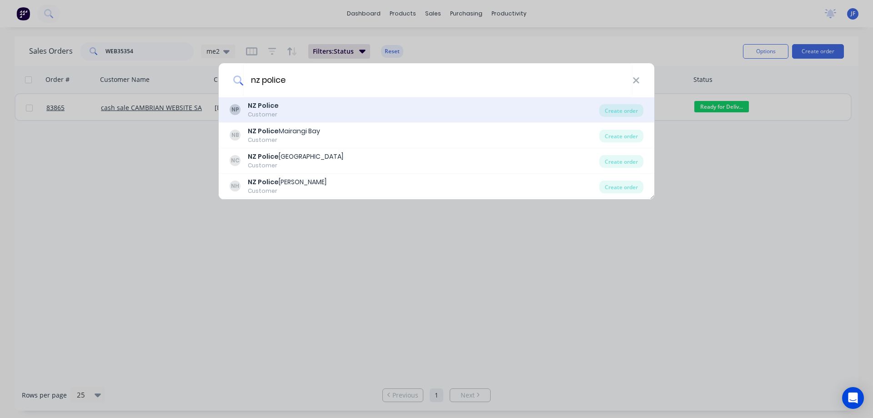
type input "nz police"
click at [369, 113] on div "NP NZ Police Customer" at bounding box center [415, 110] width 370 height 18
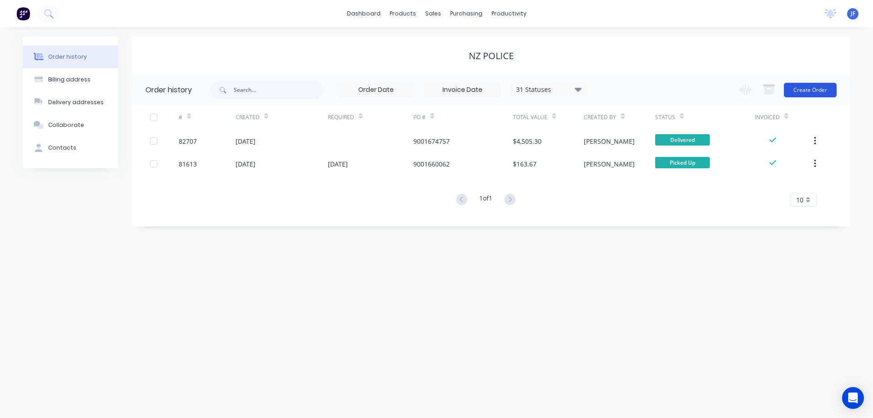
click at [824, 84] on button "Create Order" at bounding box center [810, 90] width 53 height 15
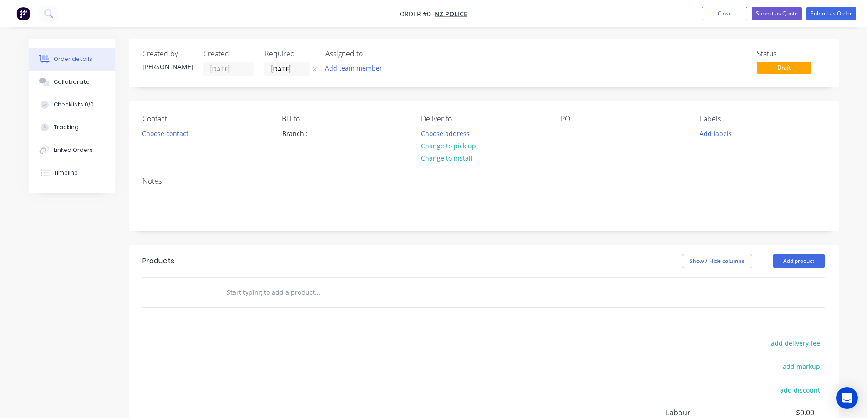
click at [313, 72] on icon at bounding box center [315, 68] width 4 height 5
click at [176, 131] on button "Choose contact" at bounding box center [165, 133] width 56 height 12
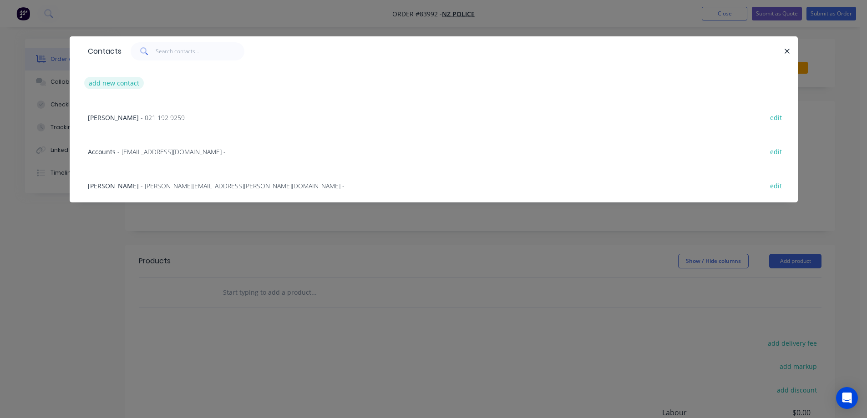
click at [112, 86] on button "add new contact" at bounding box center [114, 83] width 60 height 12
select select "NZ"
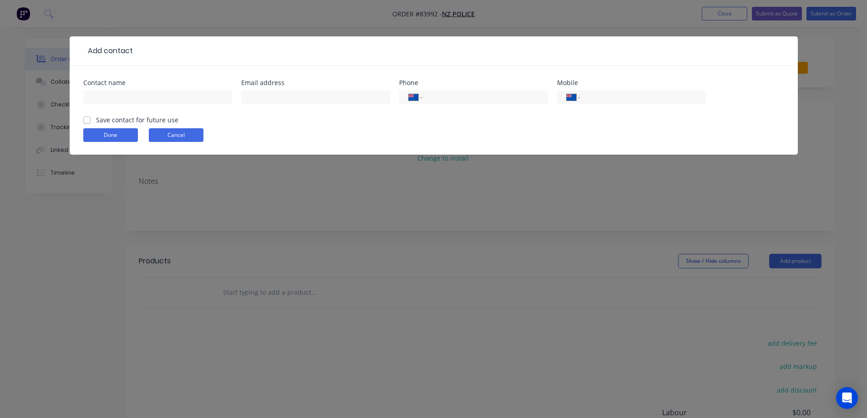
click at [156, 139] on button "Cancel" at bounding box center [176, 135] width 55 height 14
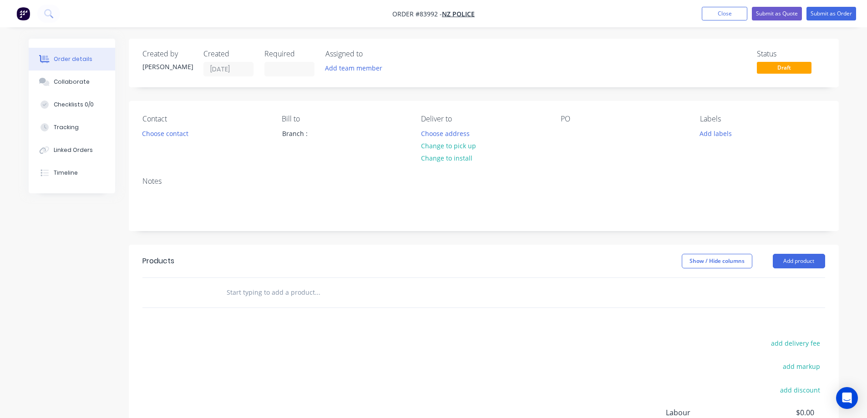
click at [143, 126] on div "Contact Choose contact" at bounding box center [204, 135] width 125 height 41
click at [159, 133] on button "Choose contact" at bounding box center [165, 133] width 56 height 12
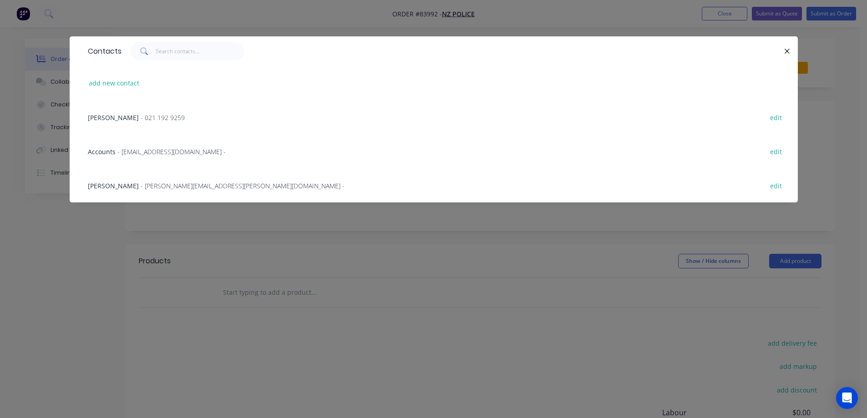
click at [101, 216] on div "Contacts add new contact Nick - 021 192 9259 edit Accounts - accountsprocessing…" at bounding box center [434, 126] width 728 height 180
click at [132, 182] on span "Florence BANNAN" at bounding box center [113, 186] width 51 height 9
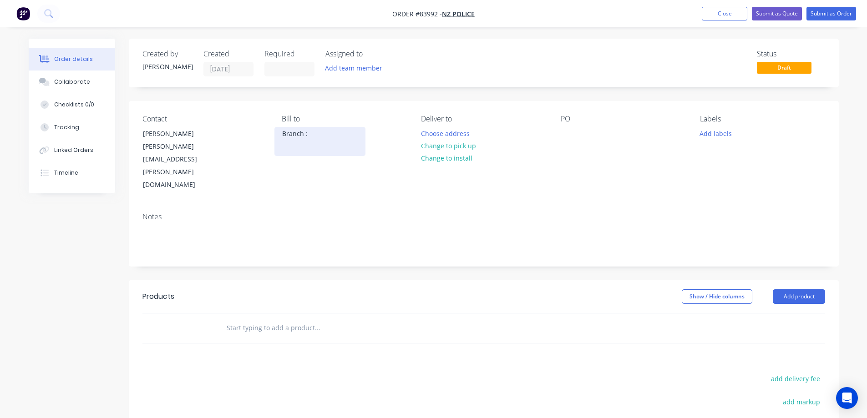
click at [287, 138] on div "Branch :" at bounding box center [320, 133] width 76 height 13
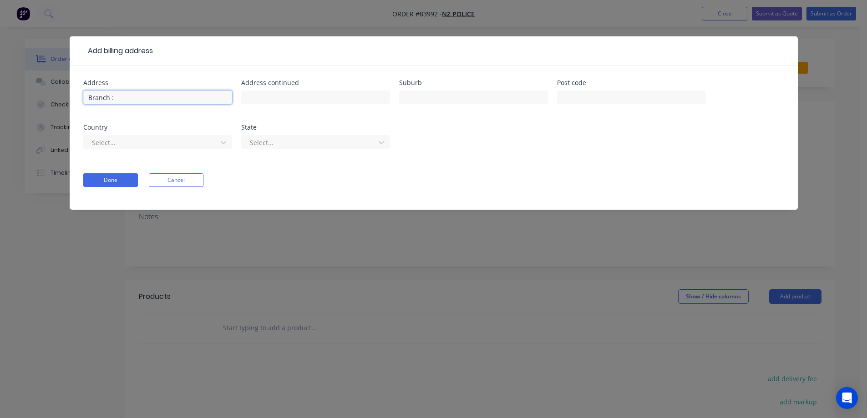
click at [167, 91] on input "Branch :" at bounding box center [157, 98] width 149 height 14
paste input "NZ Police - Pauline Fordyce"
type input "NZ Police - Pauline Fordyce"
click at [322, 101] on div at bounding box center [315, 101] width 149 height 27
click at [276, 96] on input "text" at bounding box center [315, 98] width 149 height 14
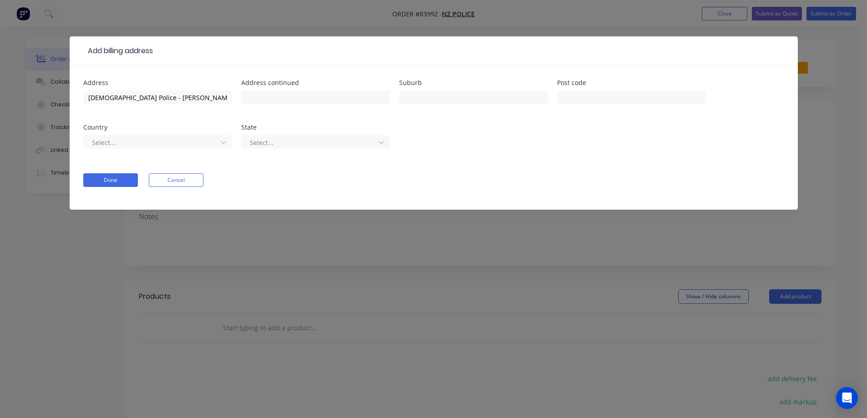
click at [270, 105] on div at bounding box center [315, 101] width 149 height 27
click at [271, 101] on input "text" at bounding box center [315, 98] width 149 height 14
paste input "North Shore Policing Centre"
type input "North Shore Policing Centre"
click at [497, 95] on input "text" at bounding box center [473, 98] width 149 height 14
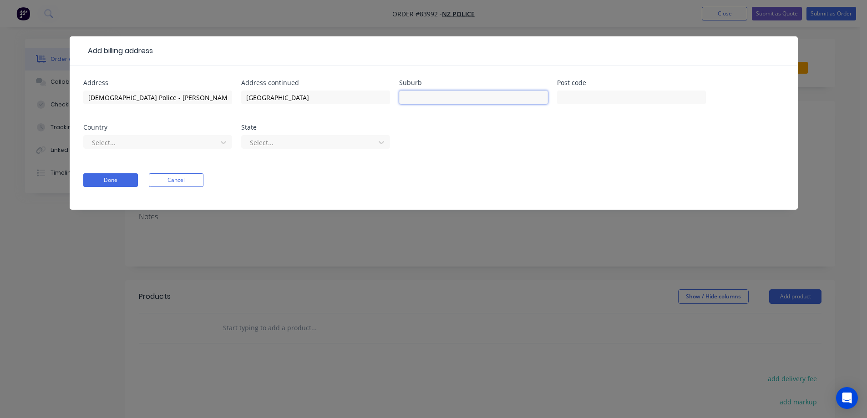
paste input "Private Bag 102912"
click at [490, 97] on input "Private Bag 102912" at bounding box center [473, 98] width 149 height 14
paste input "North Shore Mail Centre 0745"
type input "Private Bag 102912, North Shore Mail Centre 0745"
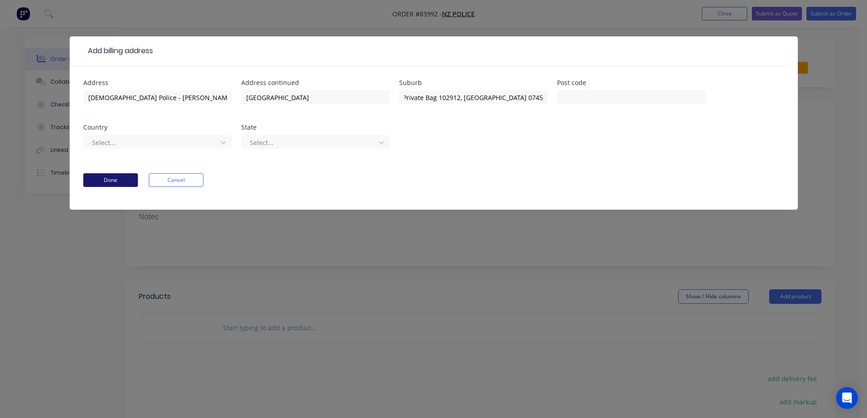
scroll to position [0, 0]
click at [111, 185] on button "Done" at bounding box center [110, 180] width 55 height 14
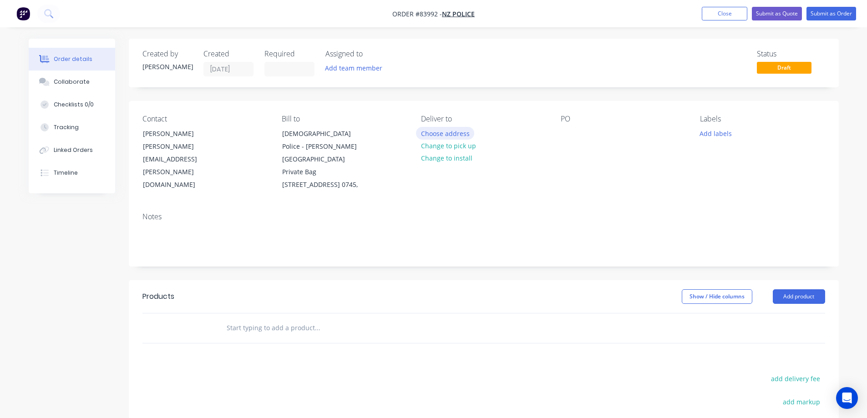
click at [448, 127] on button "Choose address" at bounding box center [445, 133] width 58 height 12
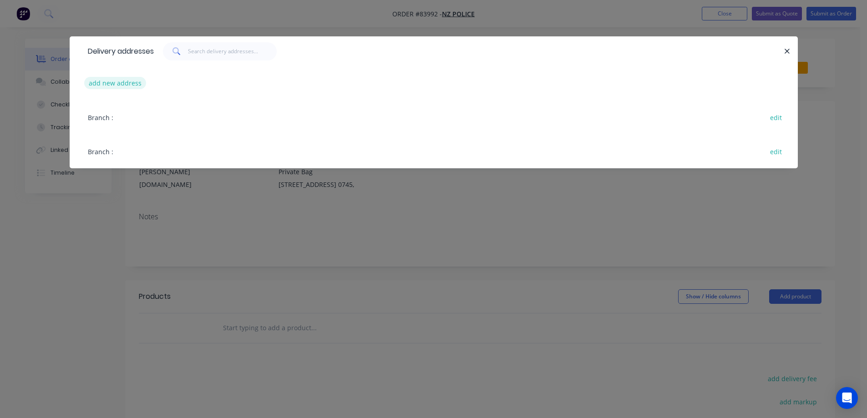
click at [130, 82] on button "add new address" at bounding box center [115, 83] width 62 height 12
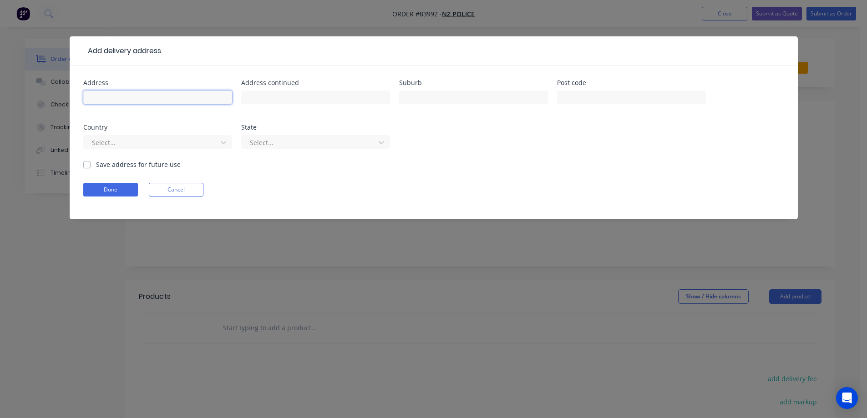
click at [148, 95] on input "text" at bounding box center [157, 98] width 149 height 14
paste input "Attn: Brad Sanderson"
type input "Attn: Brad Sanderson"
click at [274, 97] on input "text" at bounding box center [315, 98] width 149 height 14
paste input "North Shore Policing Centre"
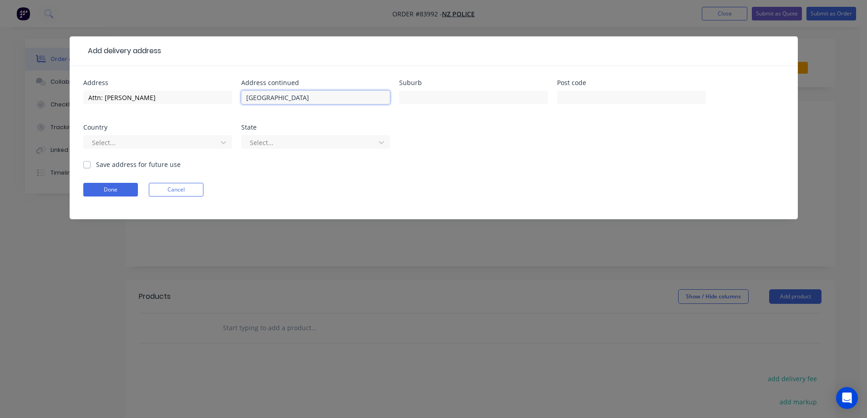
type input "North Shore Policing Centre"
click at [510, 96] on input "text" at bounding box center [473, 98] width 149 height 14
paste input "52 Parkway Drive, Rosedale, Auckland 0622"
click at [521, 98] on input "52 Parkway Drive, Rosedale, Auckland 0622" at bounding box center [473, 98] width 149 height 14
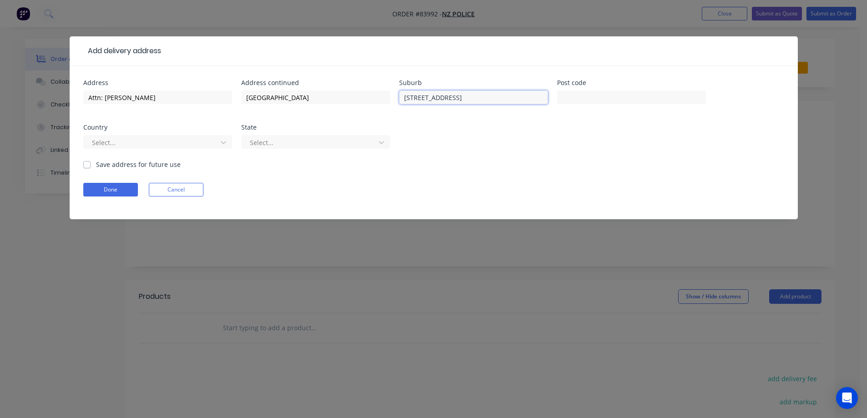
type input "52 Parkway Drive, Rosedale, Auckland"
type input "0622"
click at [109, 167] on label "Save address for future use" at bounding box center [138, 165] width 85 height 10
click at [91, 167] on input "Save address for future use" at bounding box center [86, 164] width 7 height 9
checkbox input "true"
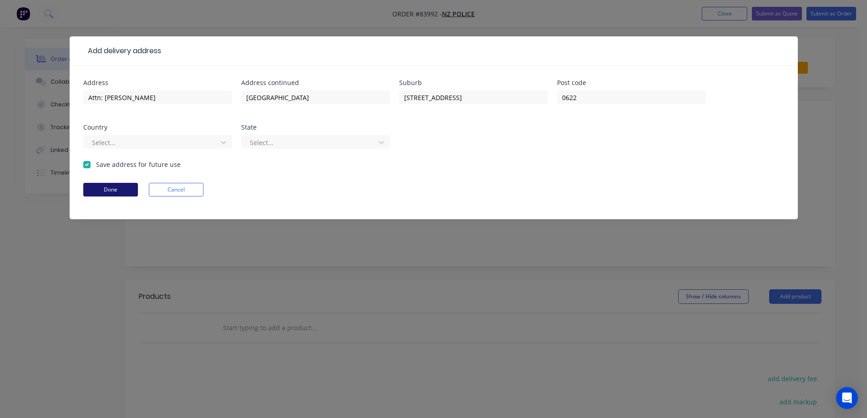
click at [109, 185] on button "Done" at bounding box center [110, 190] width 55 height 14
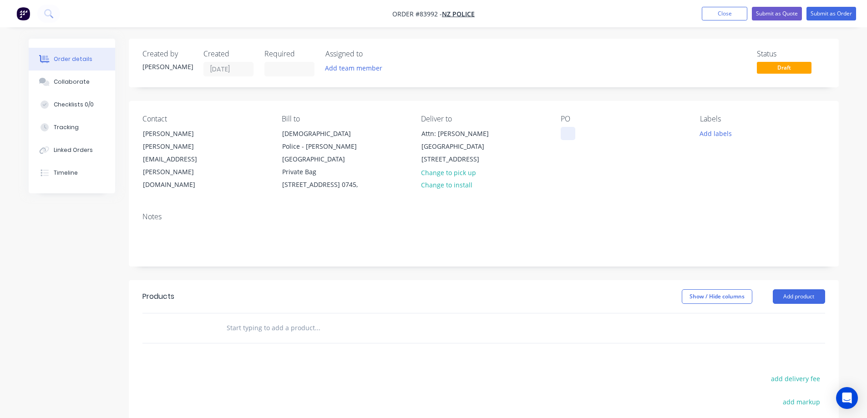
click at [566, 132] on div at bounding box center [567, 133] width 15 height 13
click at [314, 336] on input "text" at bounding box center [317, 328] width 182 height 18
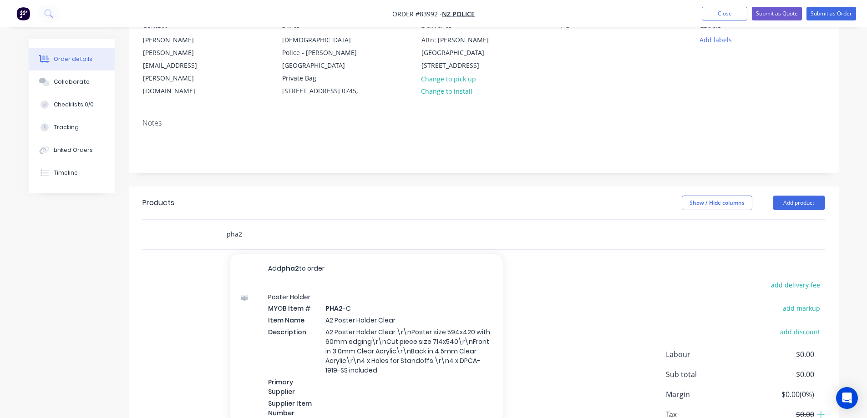
scroll to position [170, 0]
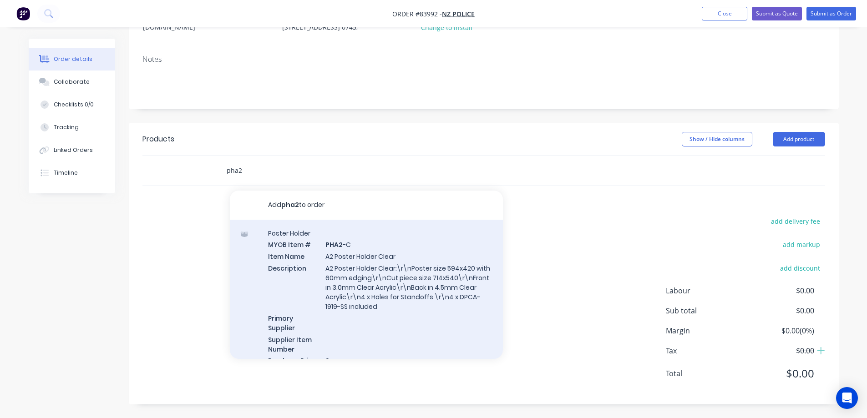
type input "pha2"
click at [317, 264] on div "Poster Holder MYOB Item # PHA2 -C Item Name A2 Poster Holder Clear Description …" at bounding box center [366, 303] width 273 height 166
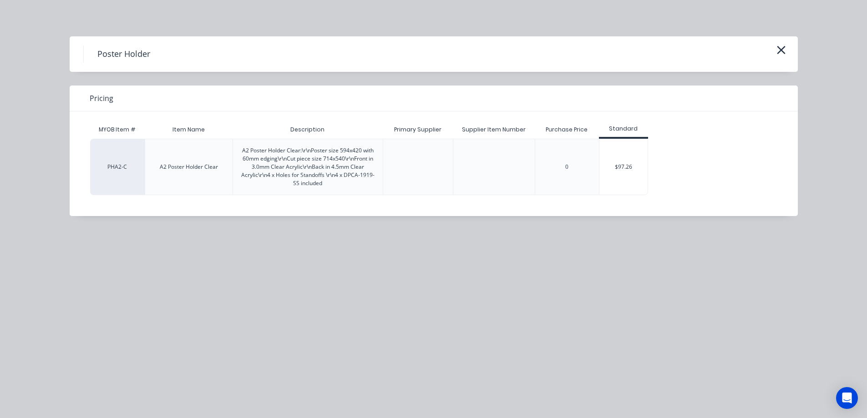
click at [625, 152] on div "$97.26" at bounding box center [623, 166] width 49 height 55
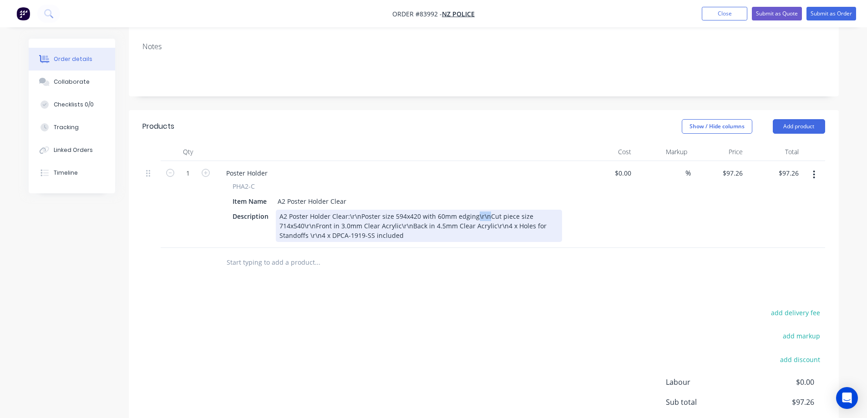
drag, startPoint x: 486, startPoint y: 230, endPoint x: 475, endPoint y: 230, distance: 10.9
click at [475, 230] on div "A2 Poster Holder Clear:\r\nPoster size 594x420 with 60mm edging\r\nCut piece si…" at bounding box center [419, 226] width 286 height 32
drag, startPoint x: 359, startPoint y: 228, endPoint x: 349, endPoint y: 228, distance: 9.6
click at [349, 228] on div "A2 Poster Holder Clear:\r\nPoster size 594x420 with 60mm edging Cut piece size …" at bounding box center [419, 226] width 286 height 32
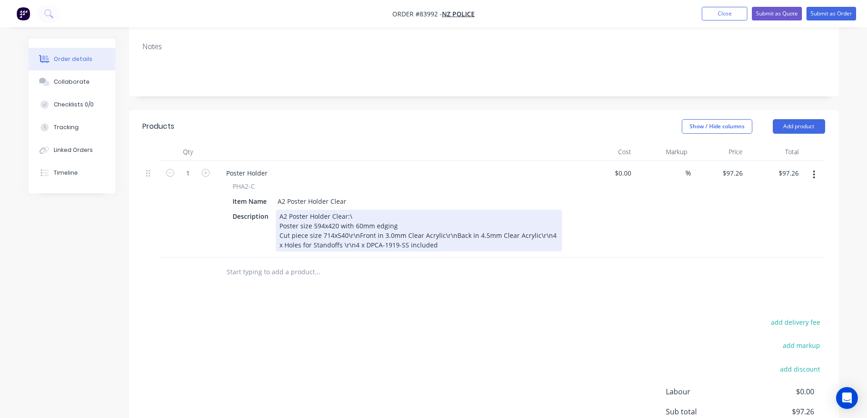
click at [350, 228] on div "A2 Poster Holder Clear:\ Poster size 594x420 with 60mm edging Cut piece size 71…" at bounding box center [419, 231] width 286 height 42
drag, startPoint x: 355, startPoint y: 249, endPoint x: 345, endPoint y: 249, distance: 10.0
click at [345, 249] on div "A2 Poster Holder Clear: Poster size 594x420 with 60mm edging Cut piece size 714…" at bounding box center [419, 231] width 286 height 42
drag, startPoint x: 346, startPoint y: 249, endPoint x: 358, endPoint y: 249, distance: 11.8
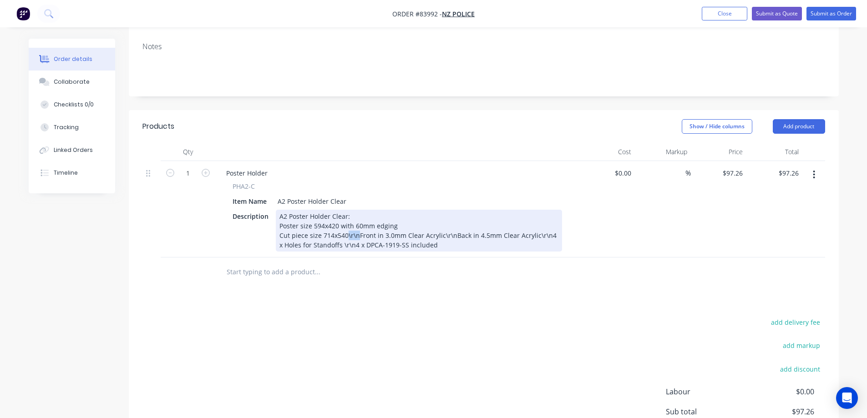
click at [358, 249] on div "A2 Poster Holder Clear: Poster size 594x420 with 60mm edging Cut piece size 714…" at bounding box center [419, 231] width 286 height 42
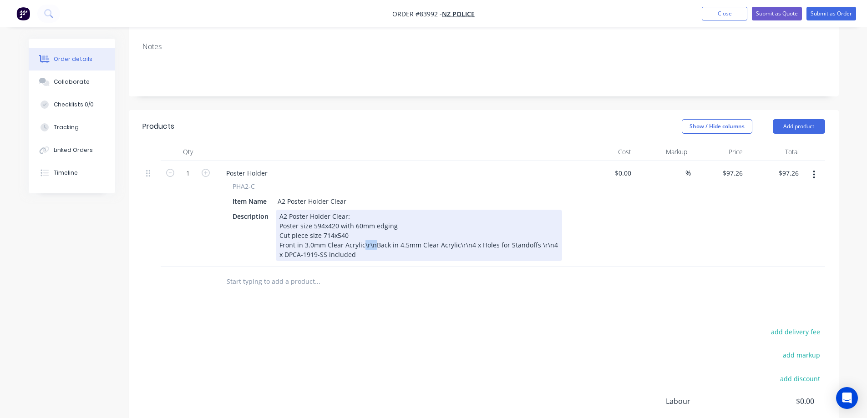
drag, startPoint x: 371, startPoint y: 256, endPoint x: 363, endPoint y: 257, distance: 8.7
click at [363, 257] on div "A2 Poster Holder Clear: Poster size 594x420 with 60mm edging Cut piece size 714…" at bounding box center [419, 235] width 286 height 51
drag, startPoint x: 372, startPoint y: 266, endPoint x: 361, endPoint y: 267, distance: 11.5
click at [361, 261] on div "A2 Poster Holder Clear: Poster size 594x420 with 60mm edging Cut piece size 714…" at bounding box center [409, 235] width 267 height 51
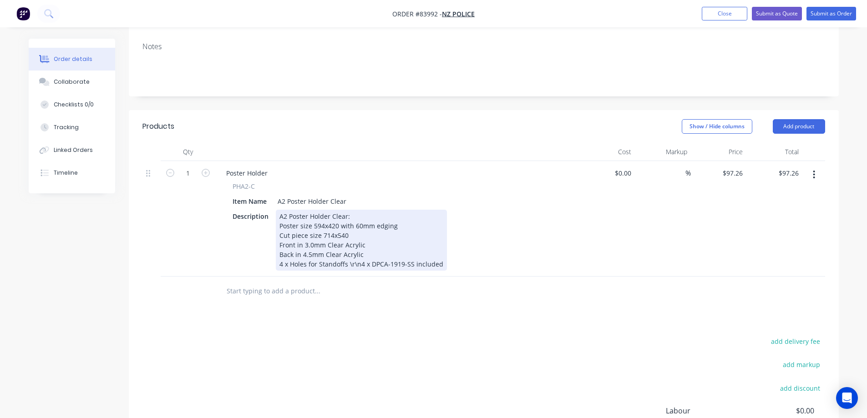
click at [356, 271] on div "A2 Poster Holder Clear: Poster size 594x420 with 60mm edging Cut piece size 714…" at bounding box center [361, 240] width 171 height 61
drag, startPoint x: 357, startPoint y: 278, endPoint x: 347, endPoint y: 278, distance: 10.5
click at [347, 271] on div "A2 Poster Holder Clear: Poster size 594x420 with 60mm edging Cut piece size 714…" at bounding box center [361, 240] width 171 height 61
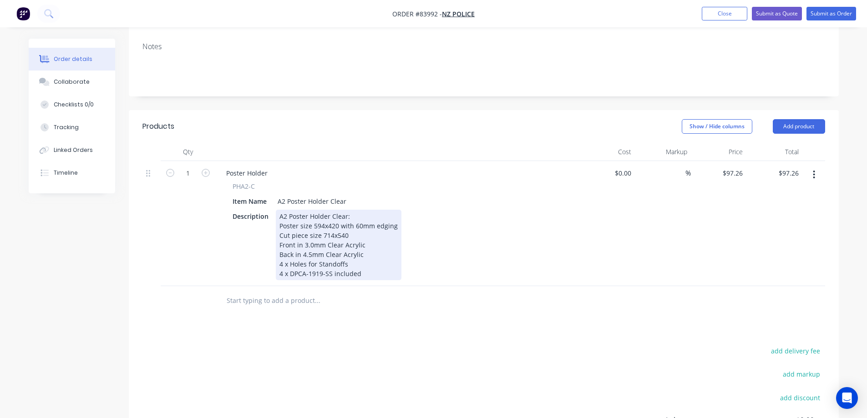
click at [354, 286] on div "Poster Holder PHA2-C Item Name A2 Poster Holder Clear Description A2 Poster Hol…" at bounding box center [397, 223] width 364 height 125
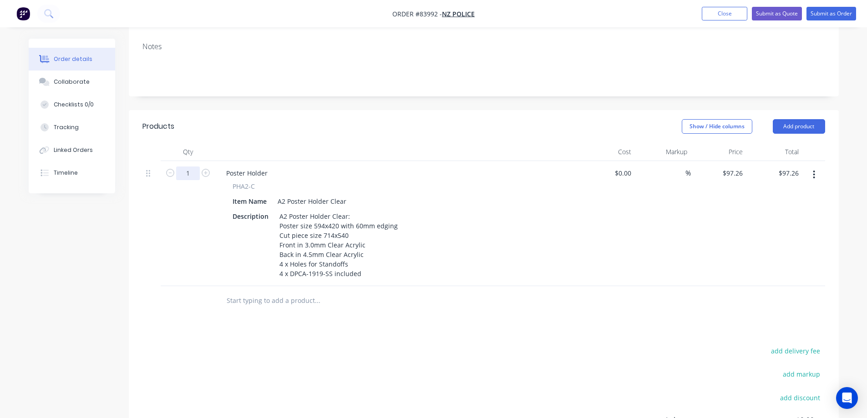
click at [186, 180] on input "1" at bounding box center [188, 173] width 24 height 14
type input "5"
type input "$486.30"
click at [266, 126] on header "Products Show / Hide columns Add product" at bounding box center [484, 126] width 710 height 33
click at [740, 180] on input "97.26" at bounding box center [733, 172] width 25 height 13
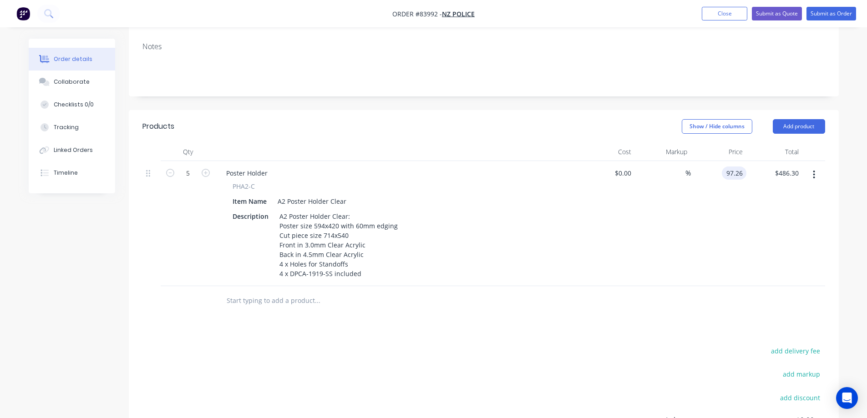
paste input "123.03"
type input "$123.03"
type input "$615.15"
click at [735, 245] on div "$123.03 $123.03" at bounding box center [719, 223] width 56 height 125
click at [282, 310] on input "text" at bounding box center [317, 301] width 182 height 18
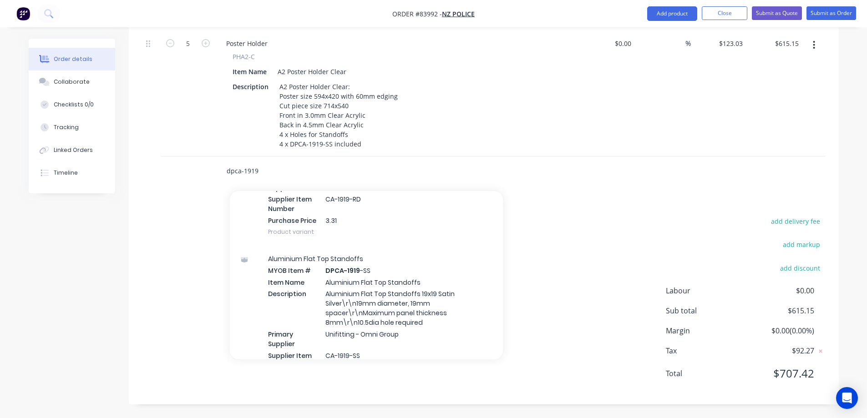
scroll to position [910, 0]
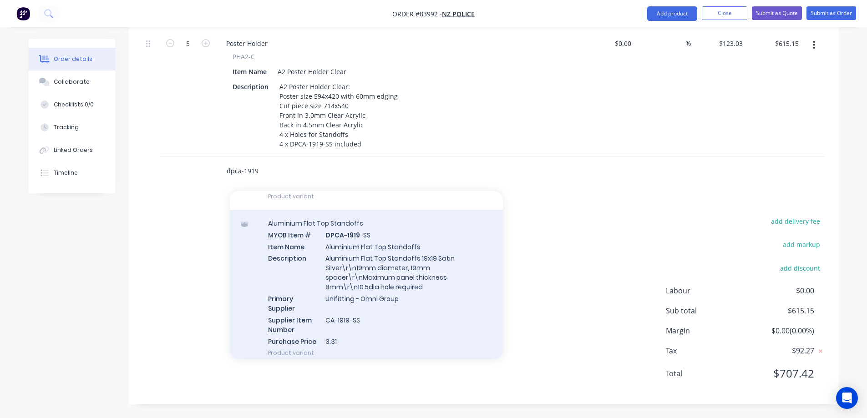
type input "dpca-1919"
click at [378, 271] on div "Aluminium Flat Top Standoffs MYOB Item # DPCA-1919 -SS Item Name Aluminium Flat…" at bounding box center [366, 288] width 273 height 156
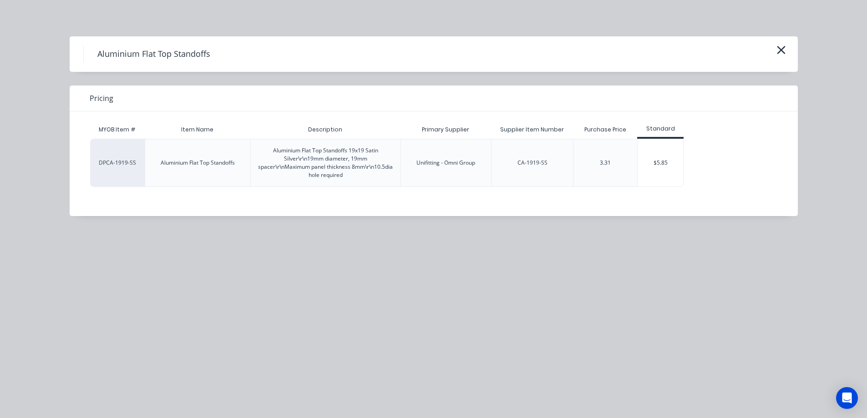
click at [659, 159] on div "$5.85" at bounding box center [659, 162] width 45 height 47
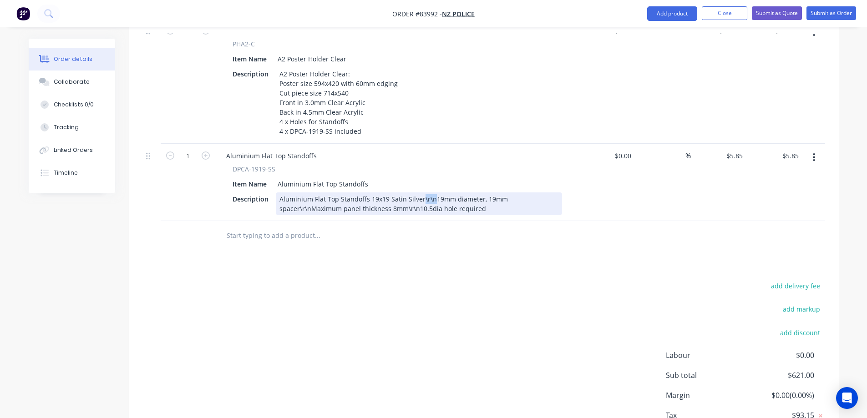
drag, startPoint x: 431, startPoint y: 212, endPoint x: 419, endPoint y: 212, distance: 11.8
click at [419, 212] on div "Aluminium Flat Top Standoffs 19x19 Satin Silver\r\n19mm diameter, 19mm spacer\r…" at bounding box center [419, 203] width 286 height 23
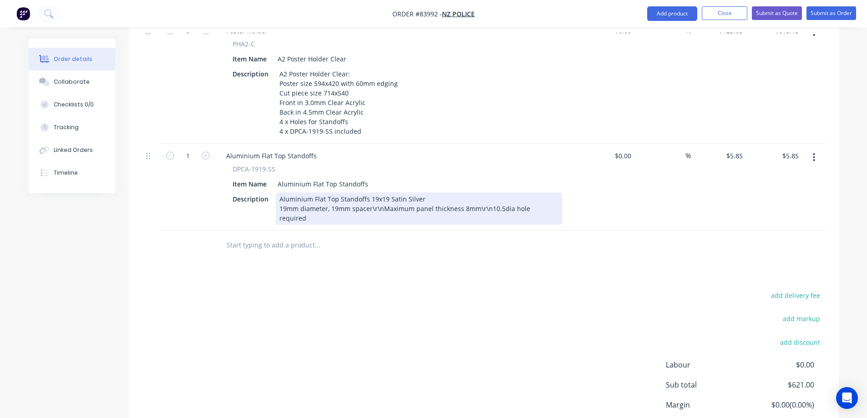
click at [376, 222] on div "Aluminium Flat Top Standoffs 19x19 Satin Silver 19mm diameter, 19mm spacer\r\nM…" at bounding box center [419, 208] width 286 height 32
drag, startPoint x: 372, startPoint y: 222, endPoint x: 379, endPoint y: 223, distance: 6.8
click at [379, 223] on div "Aluminium Flat Top Standoffs 19x19 Satin Silver 19mm diameter, 19mm spacer\r\nM…" at bounding box center [419, 208] width 286 height 32
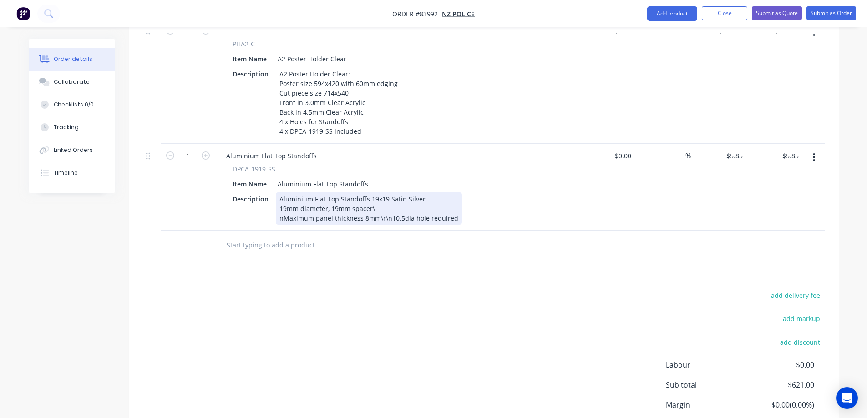
click at [374, 223] on div "Aluminium Flat Top Standoffs 19x19 Satin Silver 19mm diameter, 19mm spacer\ nMa…" at bounding box center [369, 208] width 186 height 32
click at [282, 225] on div "Aluminium Flat Top Standoffs 19x19 Satin Silver 19mm diameter, 19mm spacer\= nM…" at bounding box center [369, 208] width 186 height 32
drag, startPoint x: 385, startPoint y: 229, endPoint x: 373, endPoint y: 229, distance: 11.4
click at [373, 225] on div "Aluminium Flat Top Standoffs 19x19 Satin Silver 19mm diameter, 19mm spacer Maxi…" at bounding box center [367, 208] width 182 height 32
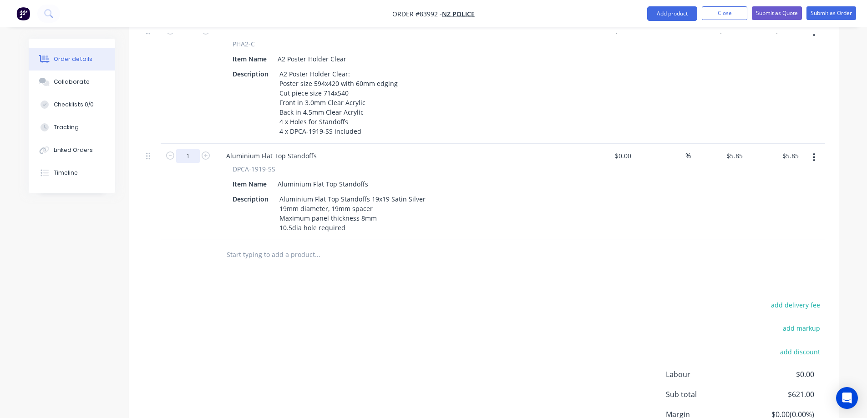
click at [189, 38] on input "1" at bounding box center [188, 31] width 24 height 14
type input "4"
type input "$23.40"
click at [343, 397] on div "add delivery fee add markup add discount Labour $0.00 Sub total $621.00 Margin …" at bounding box center [483, 387] width 682 height 176
click at [191, 38] on input "4" at bounding box center [188, 31] width 24 height 14
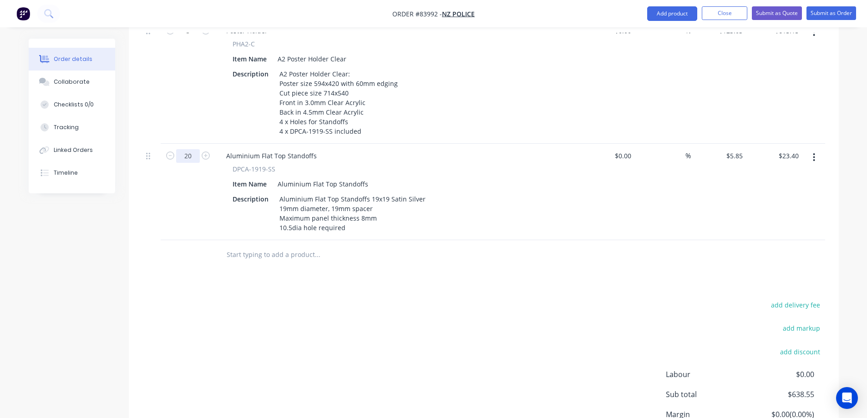
type input "20"
type input "$117.00"
click at [319, 299] on div "Products Show / Hide columns Add product Qty Cost Markup Price Total 5 Poster H…" at bounding box center [484, 228] width 710 height 520
click at [731, 162] on input "5.85" at bounding box center [735, 155] width 21 height 13
type input "$0.00"
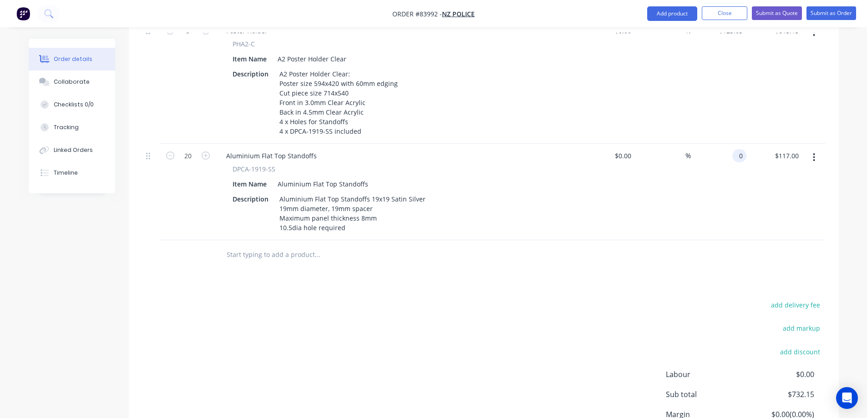
type input "$0.00"
click at [688, 270] on div at bounding box center [483, 255] width 682 height 30
click at [318, 162] on div "Aluminium Flat Top Standoffs" at bounding box center [271, 155] width 105 height 13
drag, startPoint x: 239, startPoint y: 184, endPoint x: 288, endPoint y: 184, distance: 48.7
click at [288, 184] on div "DPCA-1919-SS Item Name Aluminium Flat Top Standoffs Description Aluminium Flat …" at bounding box center [397, 199] width 357 height 70
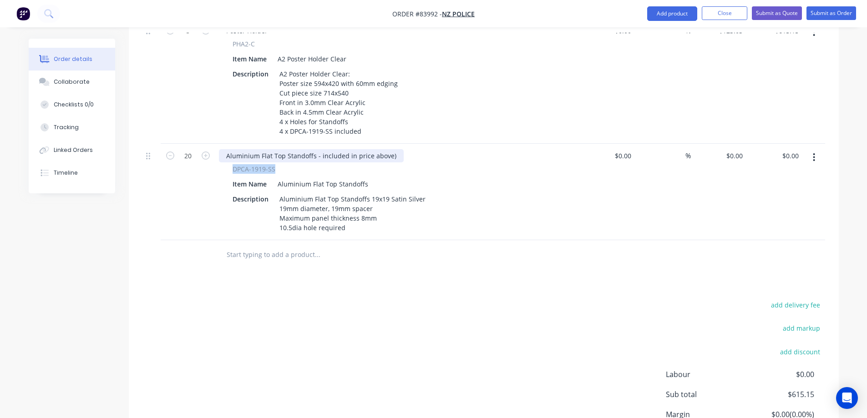
copy span "DPCA-1919-SS"
click at [270, 162] on div "Aluminium Flat Top Standoffs - included in price above)" at bounding box center [311, 155] width 185 height 13
click at [378, 312] on div "add delivery fee add markup add discount Labour $0.00 Sub total $615.15 Margin …" at bounding box center [483, 387] width 682 height 176
click at [767, 322] on div "add delivery fee" at bounding box center [768, 310] width 114 height 23
click at [780, 311] on button "add delivery fee" at bounding box center [795, 305] width 59 height 12
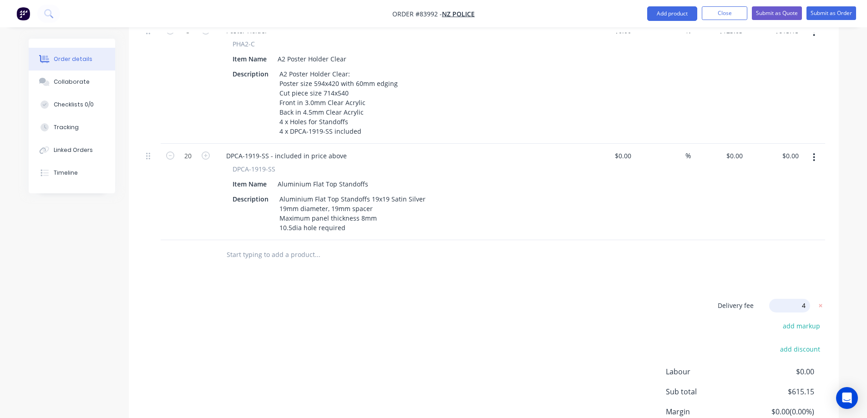
type input "40"
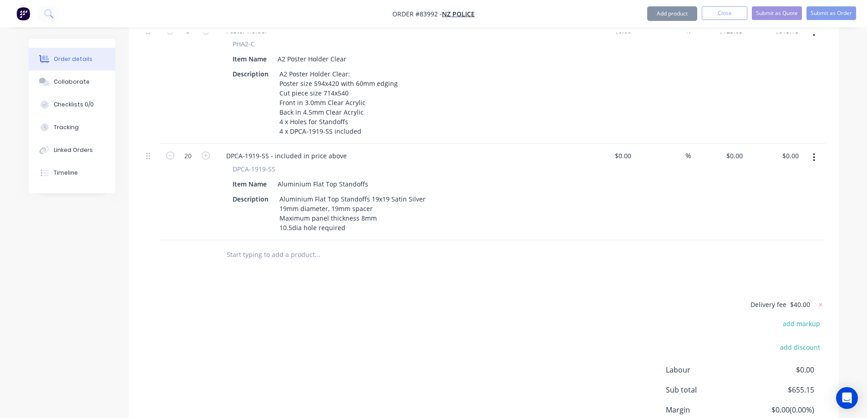
click at [619, 296] on div "Products Show / Hide columns Add product Qty Cost Markup Price Total 5 Poster H…" at bounding box center [484, 226] width 710 height 516
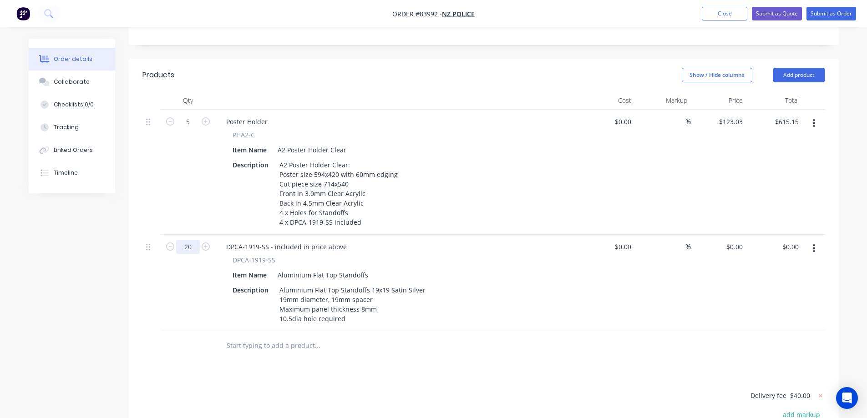
click at [186, 129] on input "20" at bounding box center [188, 122] width 24 height 14
click at [427, 385] on div "Products Show / Hide columns Add product Qty Cost Markup Price Total 5 Poster H…" at bounding box center [484, 317] width 710 height 516
click at [184, 129] on input "25" at bounding box center [188, 122] width 24 height 14
type input "20"
click at [424, 375] on div "Products Show / Hide columns Add product Qty Cost Markup Price Total 5 Poster H…" at bounding box center [484, 317] width 710 height 516
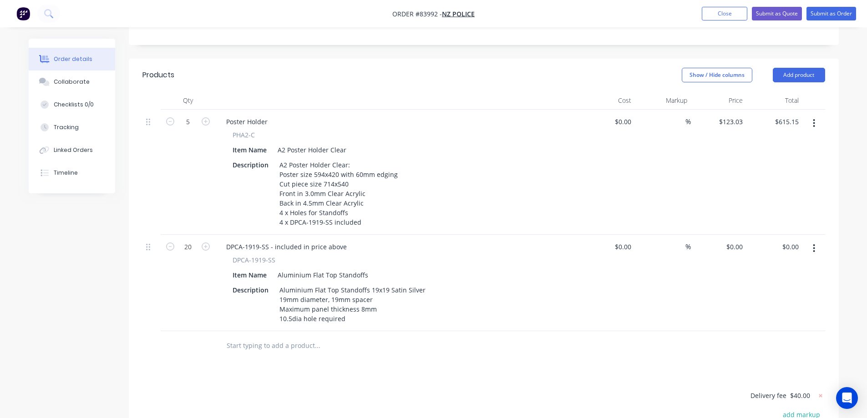
click at [515, 361] on div at bounding box center [379, 346] width 328 height 30
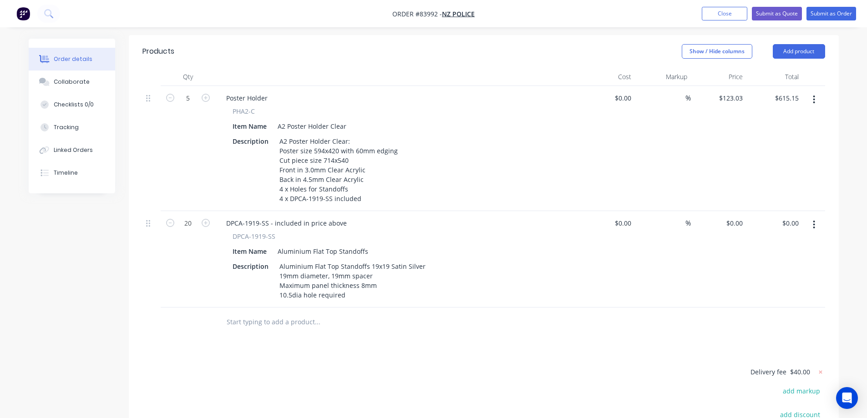
scroll to position [40, 0]
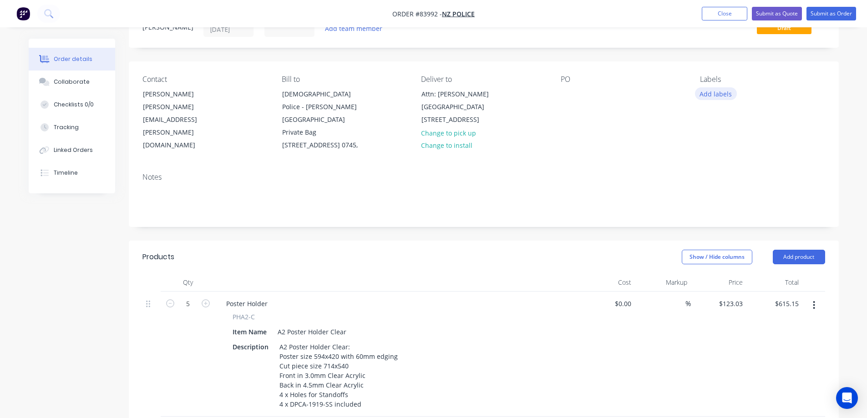
click at [715, 94] on button "Add labels" at bounding box center [716, 93] width 42 height 12
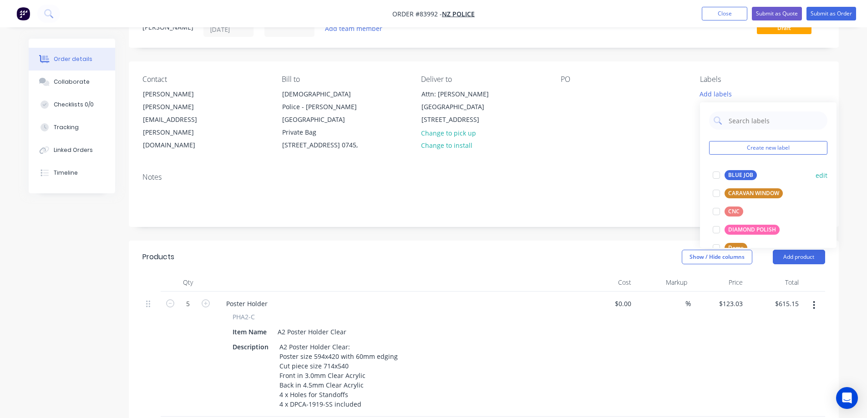
click at [728, 172] on div "BLUE JOB" at bounding box center [740, 175] width 32 height 10
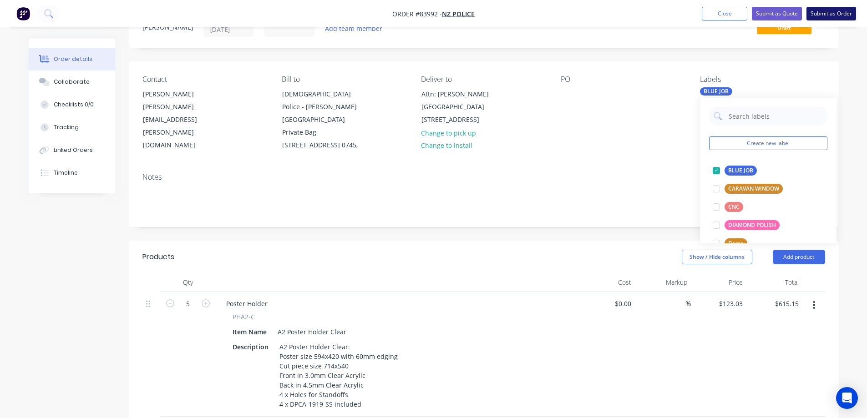
click at [815, 10] on button "Submit as Order" at bounding box center [831, 14] width 50 height 14
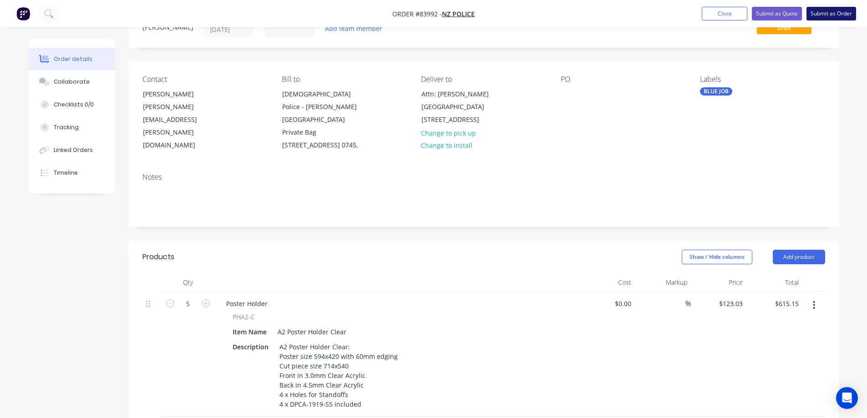
scroll to position [0, 0]
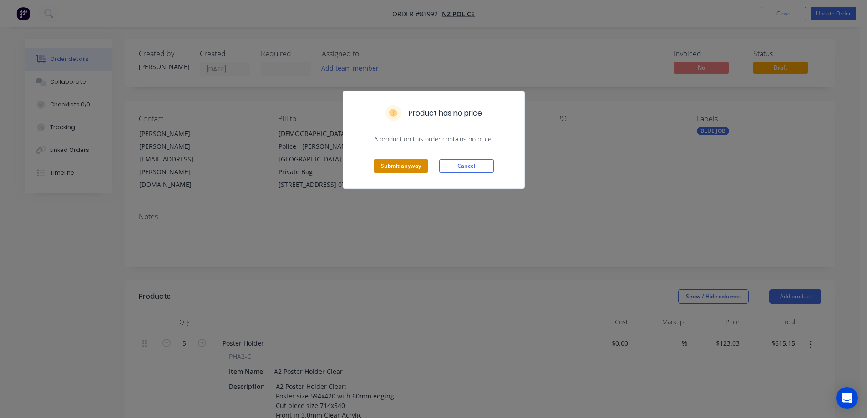
click at [399, 167] on button "Submit anyway" at bounding box center [400, 166] width 55 height 14
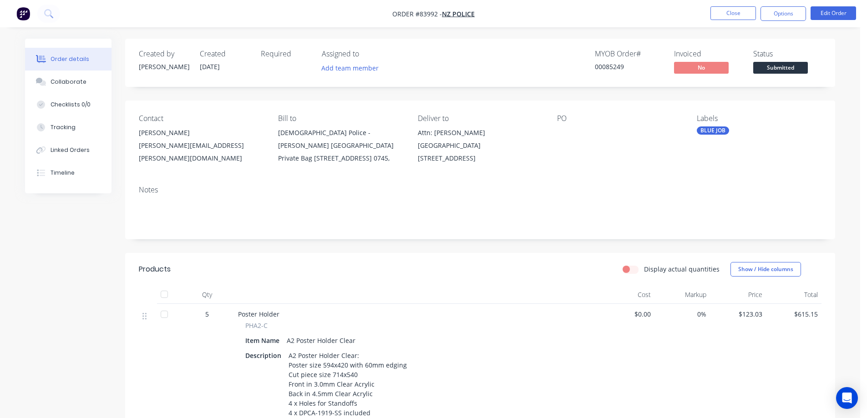
click at [613, 63] on div "00085249" at bounding box center [629, 67] width 68 height 10
copy div "00085249"
click at [763, 13] on button "Options" at bounding box center [782, 13] width 45 height 15
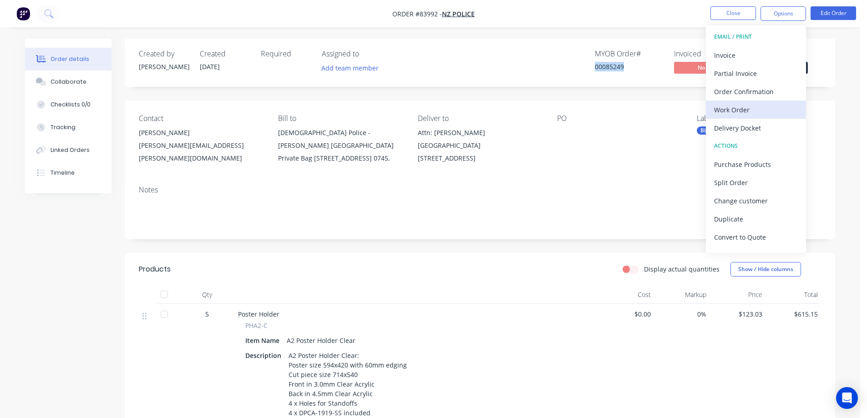
click at [737, 113] on div "Work Order" at bounding box center [756, 109] width 84 height 13
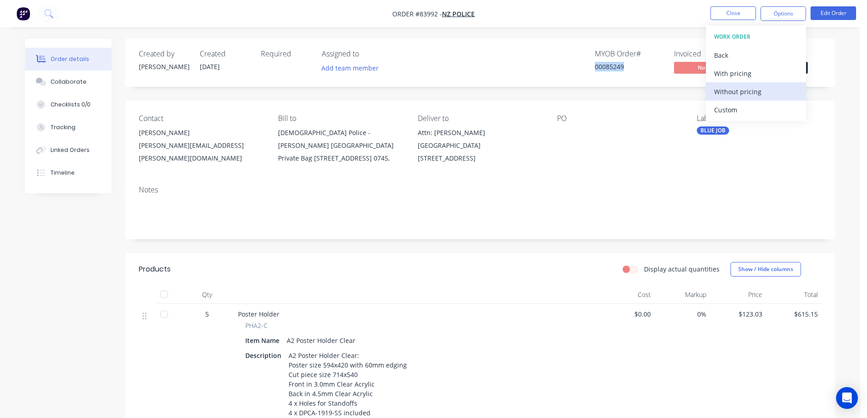
click at [739, 95] on div "Without pricing" at bounding box center [756, 91] width 84 height 13
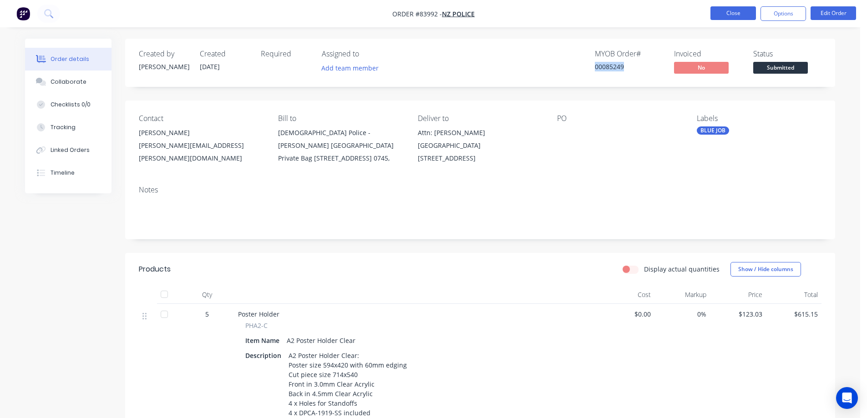
click at [721, 12] on button "Close" at bounding box center [732, 13] width 45 height 14
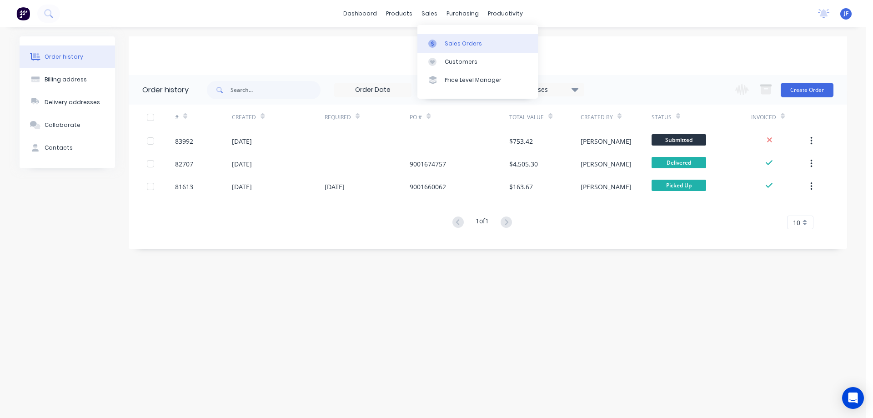
click at [450, 47] on div "Sales Orders" at bounding box center [463, 44] width 37 height 8
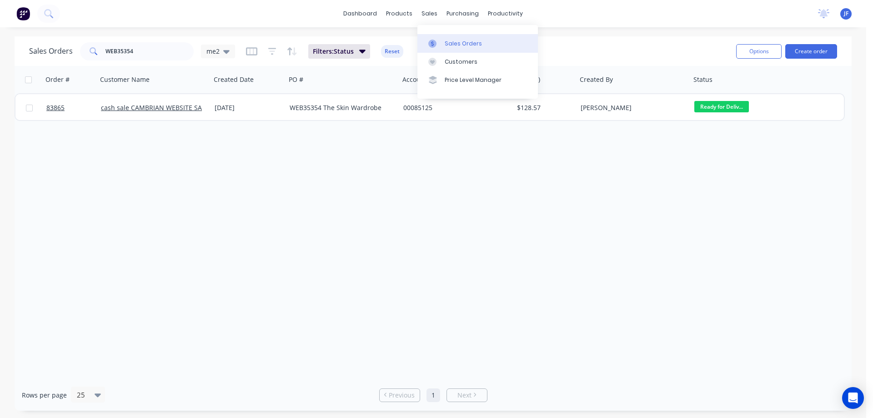
click at [450, 45] on div "Sales Orders" at bounding box center [463, 44] width 37 height 8
click at [817, 53] on button "Create order" at bounding box center [812, 51] width 52 height 15
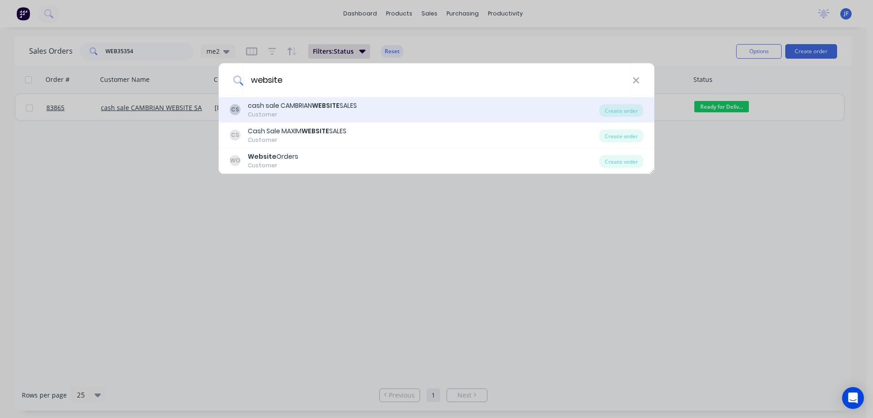
type input "website"
click at [509, 120] on div "CS cash sale CAMBRIAN WEBSITE SALES Customer Create order" at bounding box center [437, 109] width 436 height 25
click at [598, 109] on div "CS cash sale CAMBRIAN WEBSITE SALES Customer" at bounding box center [415, 110] width 370 height 18
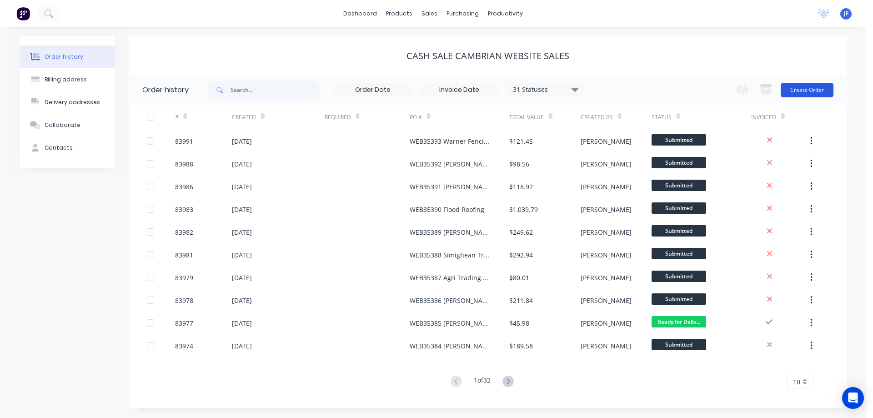
click at [827, 87] on button "Create Order" at bounding box center [807, 90] width 53 height 15
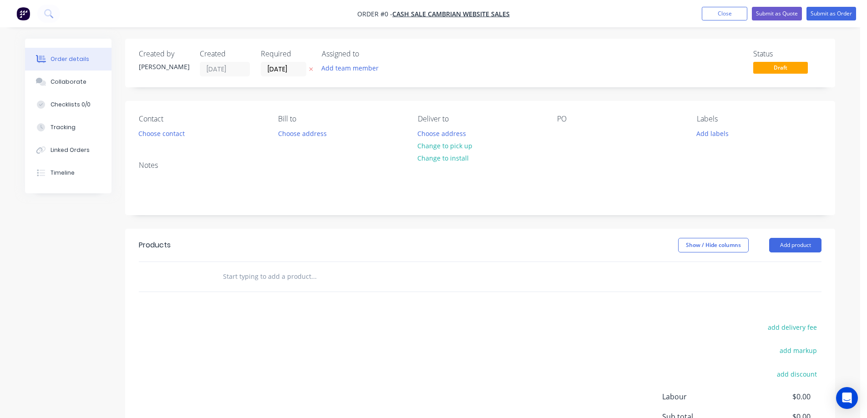
click at [309, 69] on icon at bounding box center [311, 68] width 4 height 5
click at [149, 138] on button "Choose contact" at bounding box center [162, 133] width 56 height 12
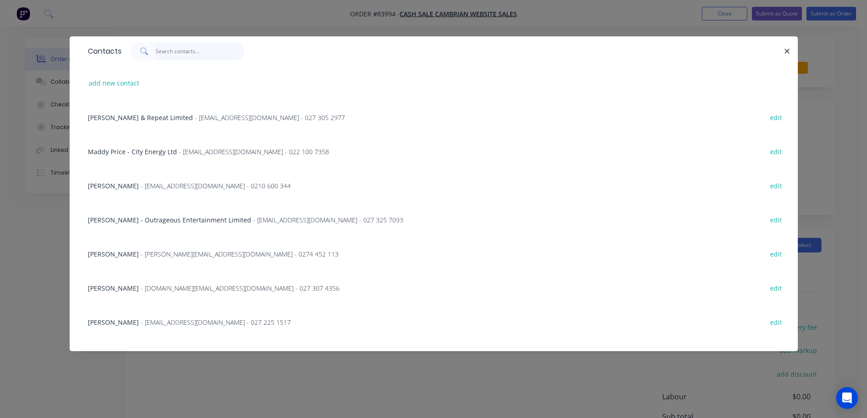
click at [194, 54] on input "text" at bounding box center [200, 51] width 89 height 18
paste input "Jake Nield"
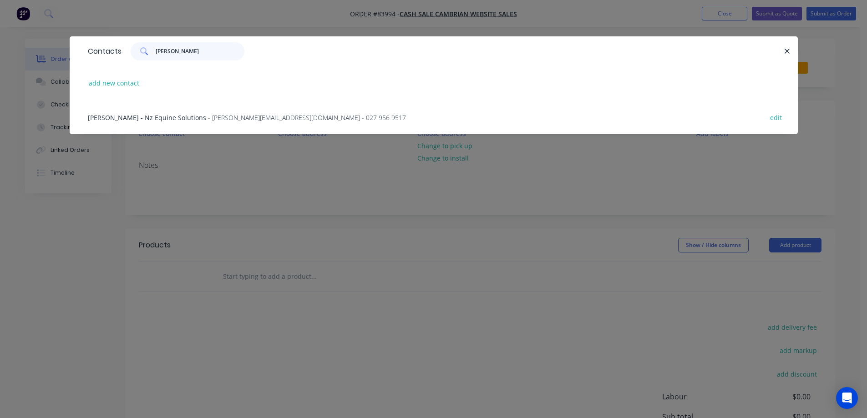
type input "Jake Nield"
click at [126, 115] on span "Jake Nield - Nz Equine Solutions" at bounding box center [147, 117] width 118 height 9
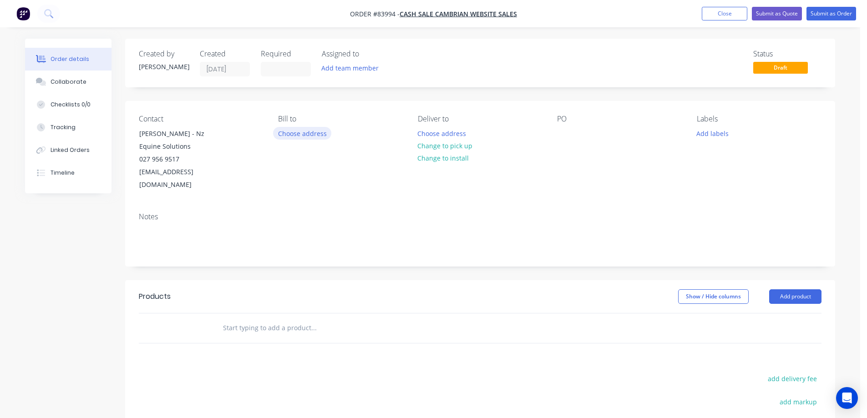
click at [313, 133] on button "Choose address" at bounding box center [302, 133] width 58 height 12
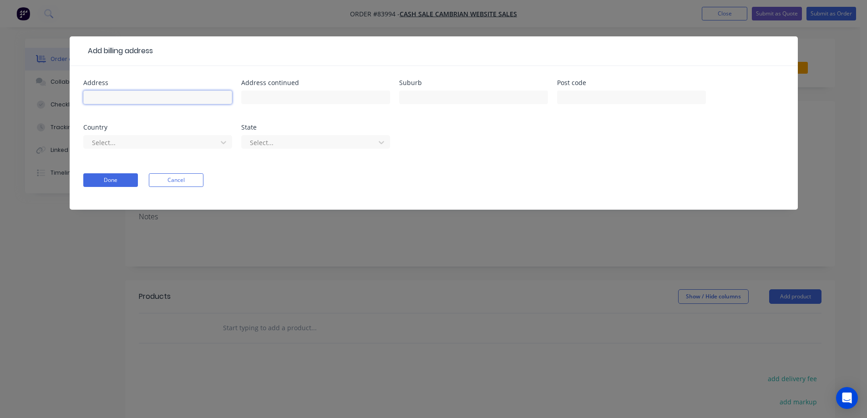
click at [170, 91] on input "text" at bounding box center [157, 98] width 149 height 14
paste input "9 Patetere street"
type input "9 Patetere street"
click at [345, 88] on div "Address continued" at bounding box center [315, 97] width 149 height 35
drag, startPoint x: 349, startPoint y: 93, endPoint x: 365, endPoint y: 96, distance: 16.6
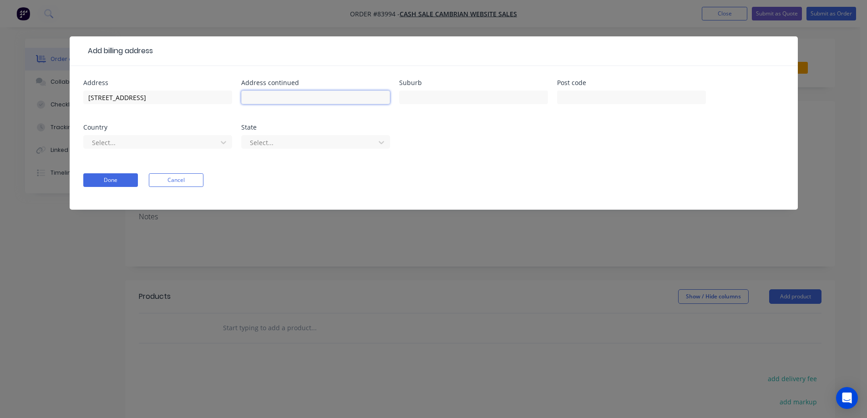
click at [350, 93] on input "text" at bounding box center [315, 98] width 149 height 14
paste input "Tirau"
type input "Tirau"
click at [584, 100] on input "text" at bounding box center [631, 98] width 149 height 14
type input "3410"
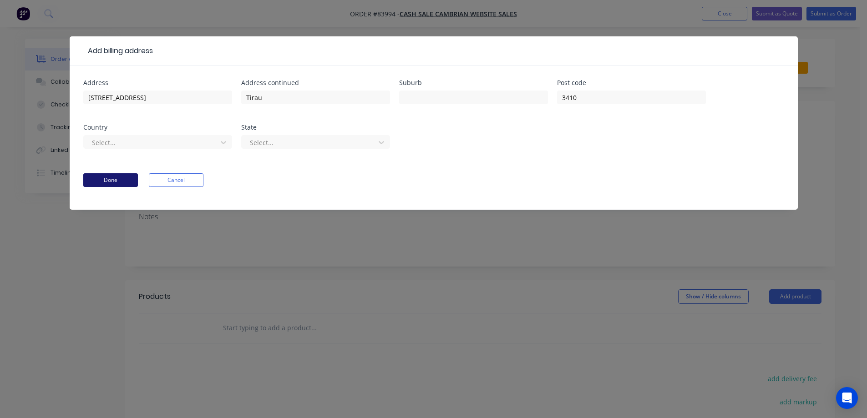
click at [116, 179] on button "Done" at bounding box center [110, 180] width 55 height 14
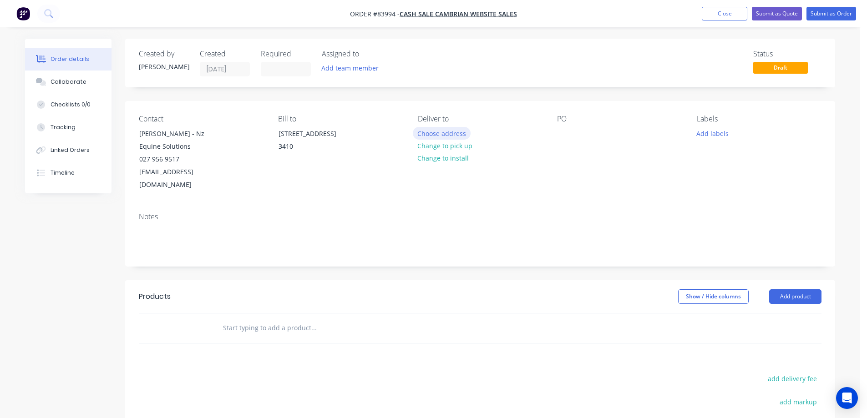
click at [439, 134] on button "Choose address" at bounding box center [442, 133] width 58 height 12
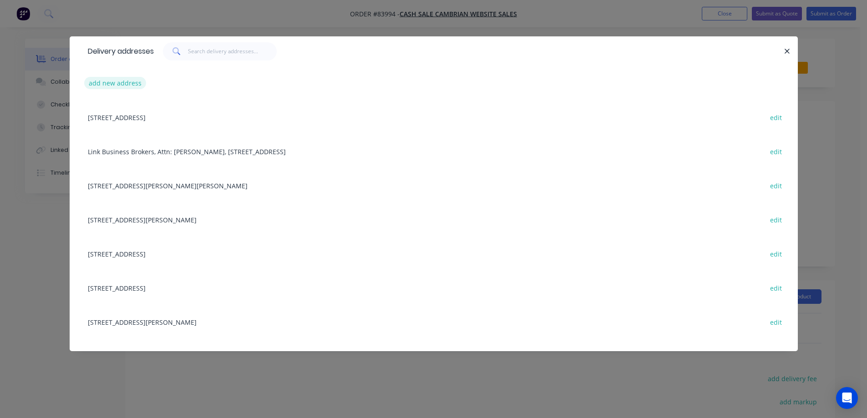
click at [129, 84] on button "add new address" at bounding box center [115, 83] width 62 height 12
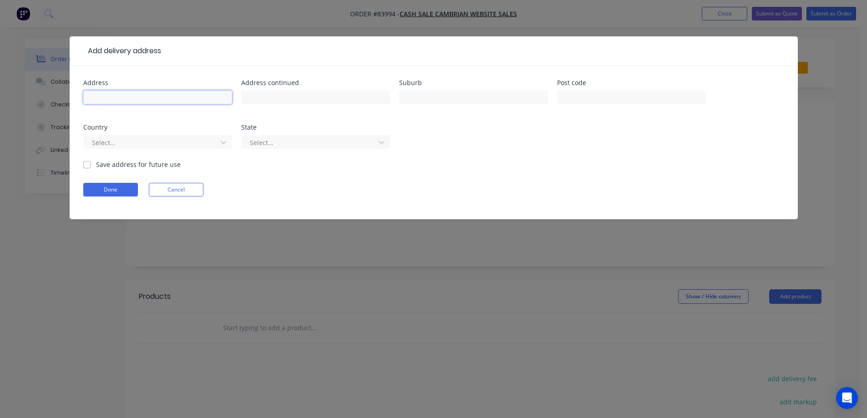
click at [132, 95] on input "text" at bounding box center [157, 98] width 149 height 14
paste input "John Price 230 Gap Road West RD 1 Winton 9781"
drag, startPoint x: 112, startPoint y: 98, endPoint x: 153, endPoint y: 97, distance: 41.0
click at [153, 97] on input "John Price 230 Gap Road West RD 1 Winton 9781" at bounding box center [157, 98] width 149 height 14
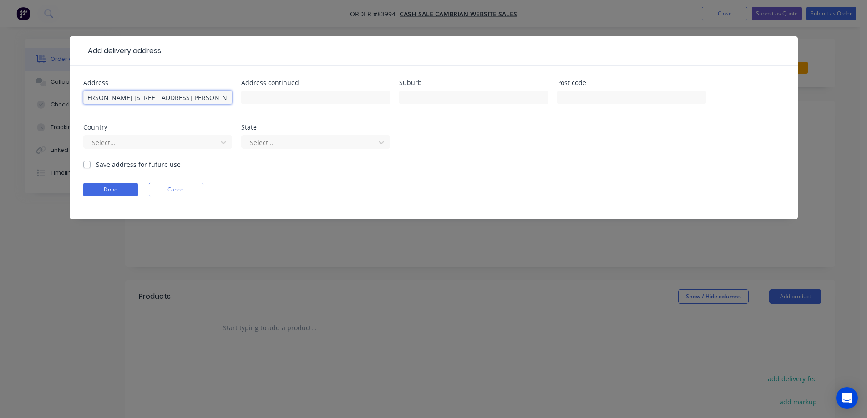
click at [143, 97] on input "John Price 230 Gap Road West RD 1 Winton 9781" at bounding box center [157, 98] width 149 height 14
click at [216, 98] on input "John Price 230 Gap Road West RD 1 Winton 9781" at bounding box center [157, 98] width 149 height 14
type input "John Price 230 Gap Road West RD 1 Winton"
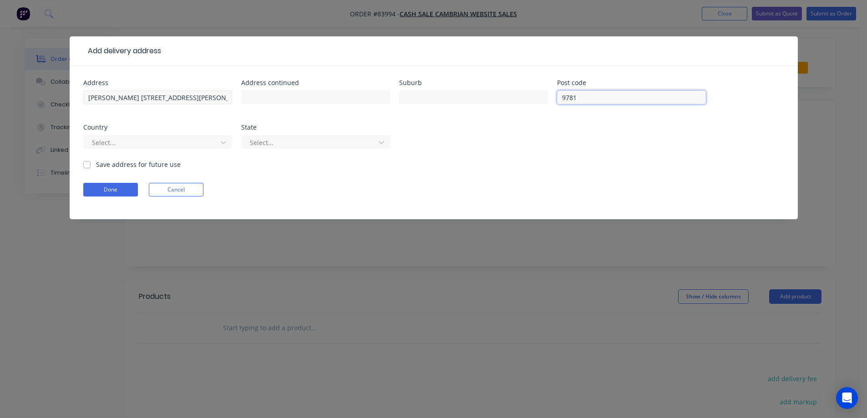
type input "9781"
click at [208, 100] on input "John Price 230 Gap Road West RD 1 Winton" at bounding box center [157, 98] width 149 height 14
type input "John Price 230 Gap Road West RD 1"
type input "Winton"
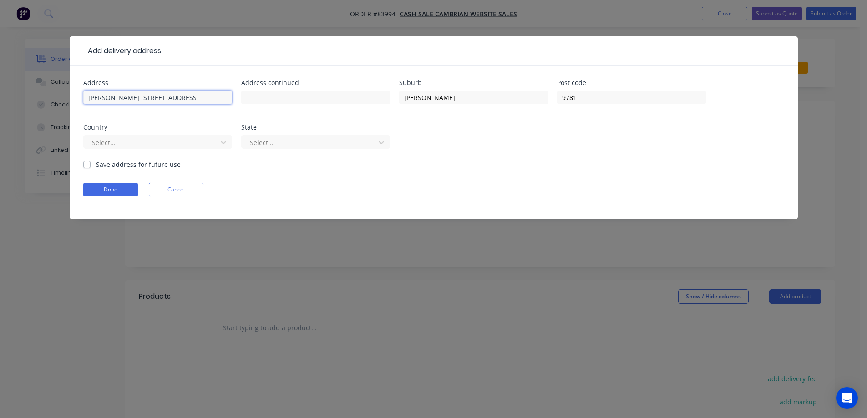
click at [206, 95] on input "John Price 230 Gap Road West RD 1" at bounding box center [157, 98] width 149 height 14
drag, startPoint x: 119, startPoint y: 96, endPoint x: 192, endPoint y: 96, distance: 73.7
click at [192, 96] on input "John Price 230 Gap Road West RD 1" at bounding box center [157, 98] width 149 height 14
type input "John Price"
type input "230 Gap Road West RD 1"
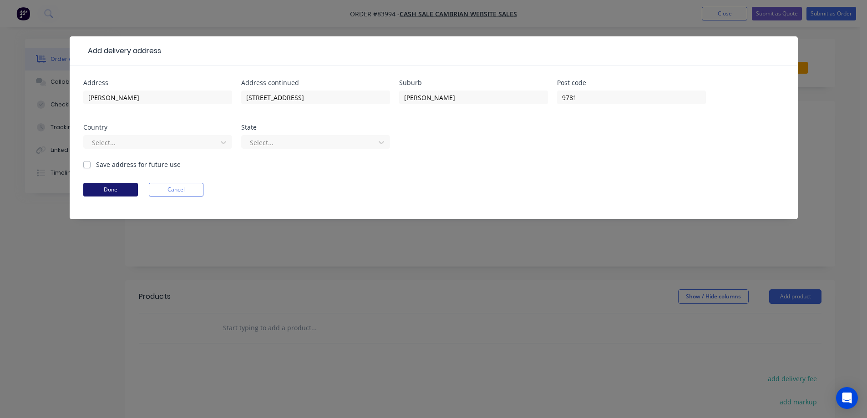
click at [115, 188] on button "Done" at bounding box center [110, 190] width 55 height 14
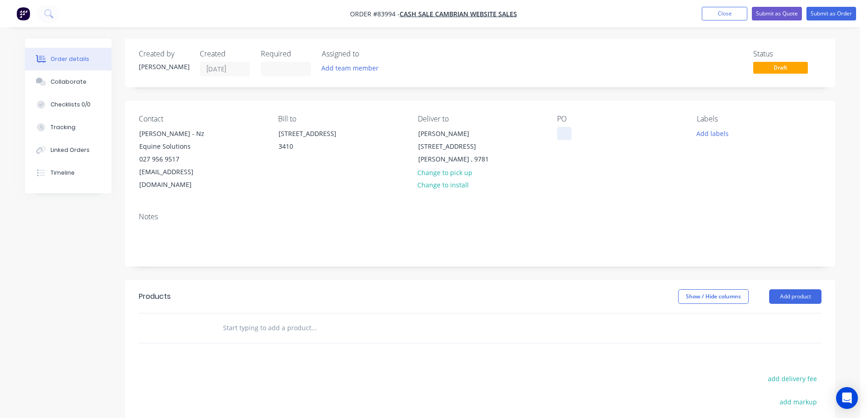
click at [565, 130] on div at bounding box center [564, 133] width 15 height 13
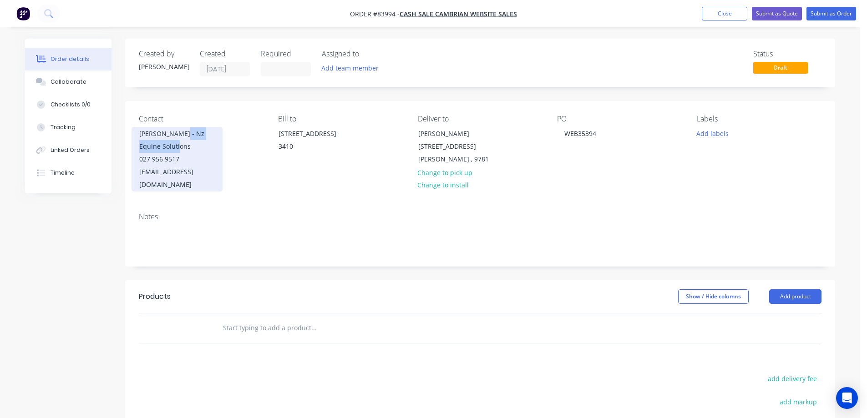
drag, startPoint x: 175, startPoint y: 132, endPoint x: 219, endPoint y: 144, distance: 45.7
click at [219, 144] on div "Jake Nield - Nz Equine Solutions 027 956 9517 jake@nzequinesolutions.co.nz" at bounding box center [176, 159] width 91 height 65
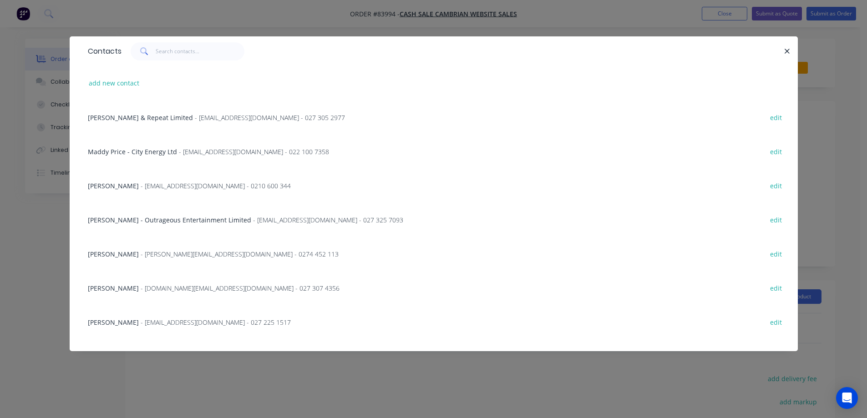
copy div "Nz Equine Solutions"
click at [788, 50] on icon "button" at bounding box center [787, 51] width 5 height 5
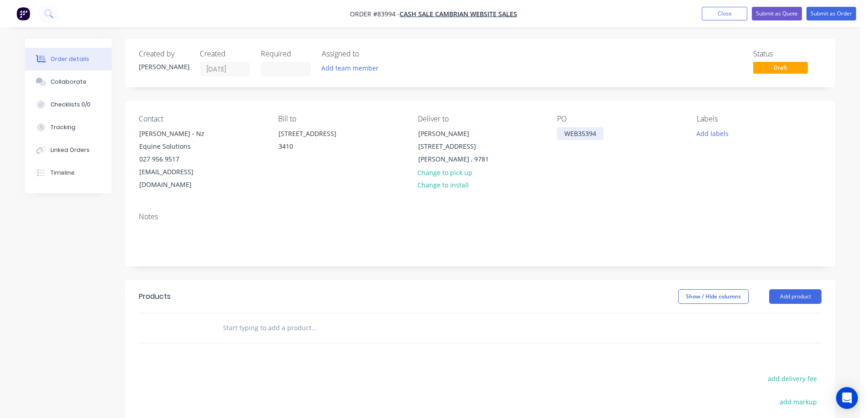
click at [600, 134] on div "WEB35394" at bounding box center [580, 133] width 46 height 13
click at [707, 132] on button "Add labels" at bounding box center [712, 133] width 42 height 12
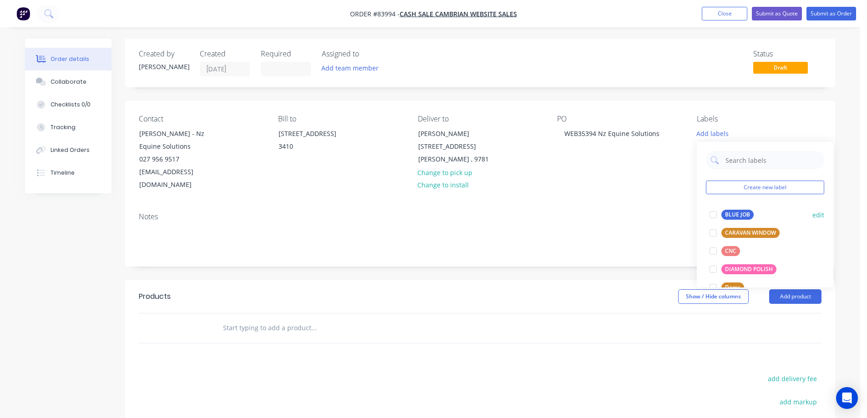
click at [726, 212] on div "BLUE JOB" at bounding box center [737, 215] width 32 height 10
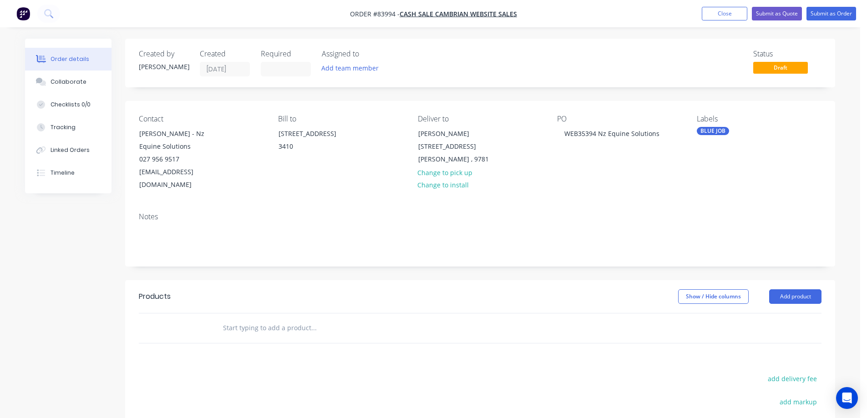
click at [236, 358] on div "Products Show / Hide columns Add product add delivery fee add markup add discou…" at bounding box center [480, 421] width 710 height 282
click at [805, 373] on button "add delivery fee" at bounding box center [791, 379] width 59 height 12
type input "25"
click at [636, 356] on div "Products Show / Hide columns Add product Delivery fee Delivery fee Delivery fee…" at bounding box center [480, 419] width 710 height 279
click at [272, 319] on input "text" at bounding box center [313, 328] width 182 height 18
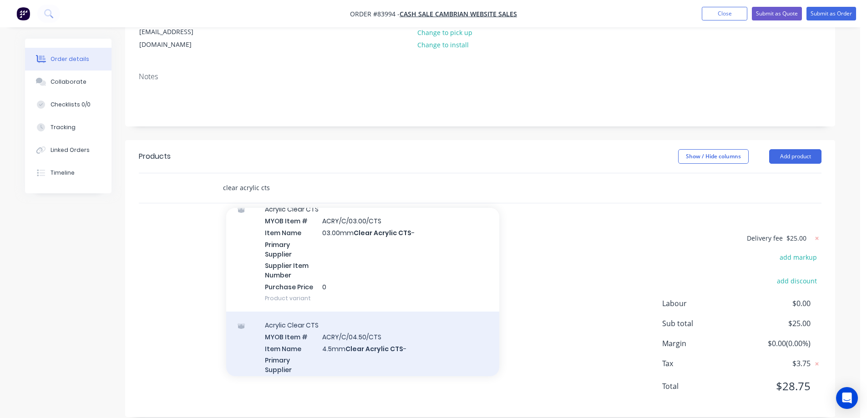
scroll to position [455, 0]
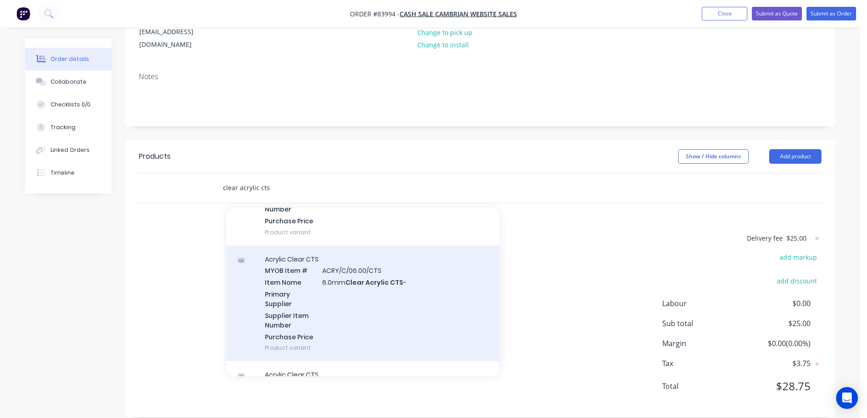
type input "clear acrylic cts"
click at [343, 292] on div "Acrylic Clear CTS MYOB Item # ACRY/C/06.00/CTS Item Name 6.0mm Clear Acrylic CT…" at bounding box center [362, 304] width 273 height 116
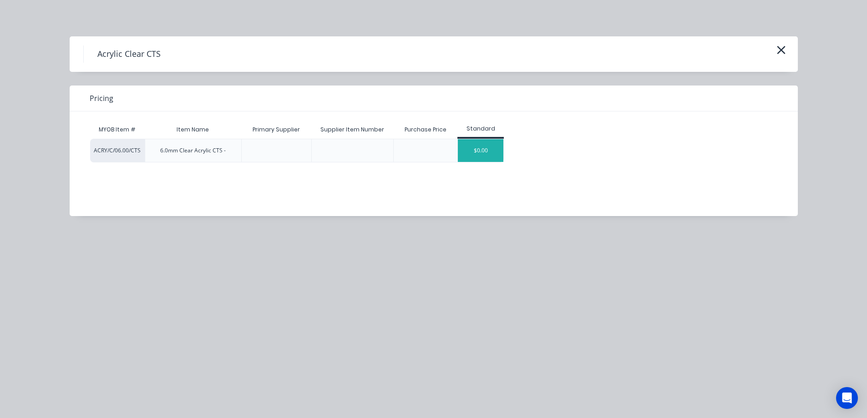
click at [489, 152] on div "$0.00" at bounding box center [480, 150] width 45 height 23
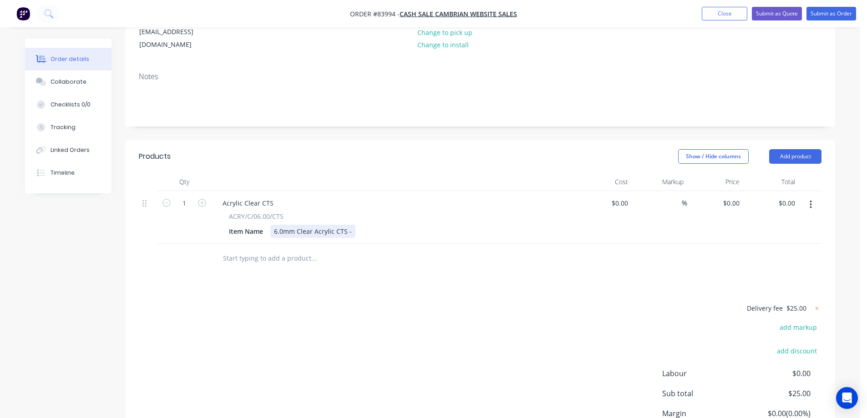
click at [352, 225] on div "6.0mm Clear Acrylic CTS -" at bounding box center [312, 231] width 85 height 13
click at [728, 191] on div "0 0" at bounding box center [715, 217] width 56 height 53
type input "$118.09"
click at [697, 244] on div at bounding box center [480, 259] width 682 height 30
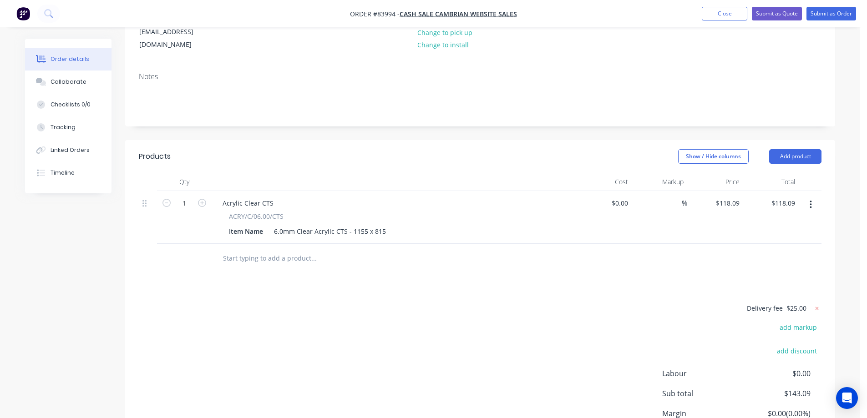
click at [697, 244] on div at bounding box center [480, 259] width 682 height 30
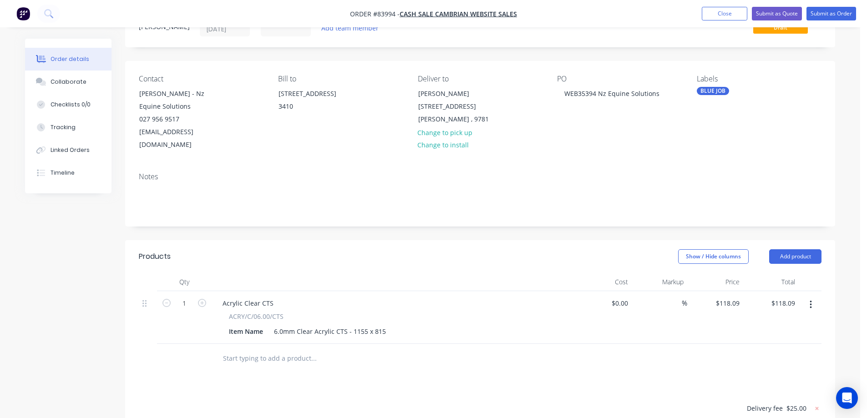
scroll to position [0, 0]
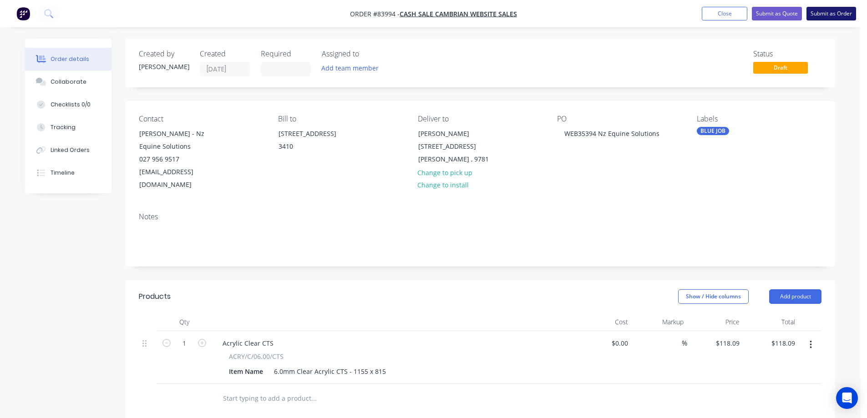
click at [825, 19] on button "Submit as Order" at bounding box center [831, 14] width 50 height 14
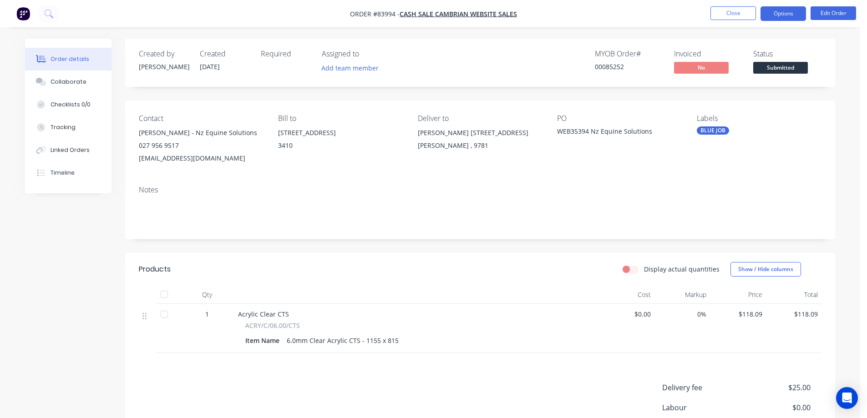
click at [782, 15] on button "Options" at bounding box center [782, 13] width 45 height 15
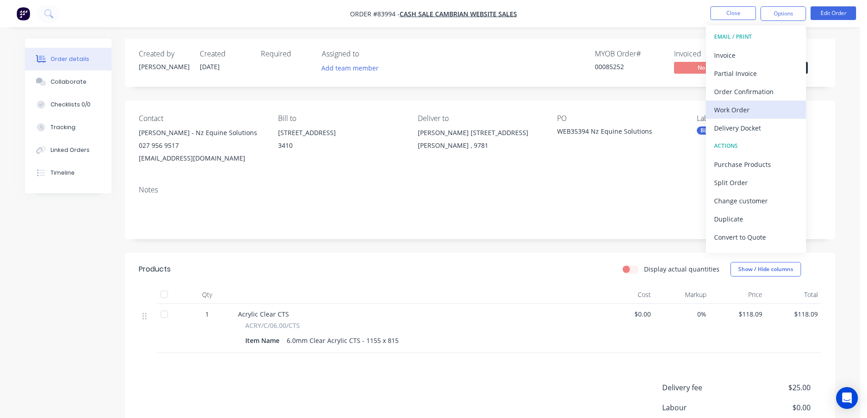
click at [751, 118] on button "Work Order" at bounding box center [756, 110] width 100 height 18
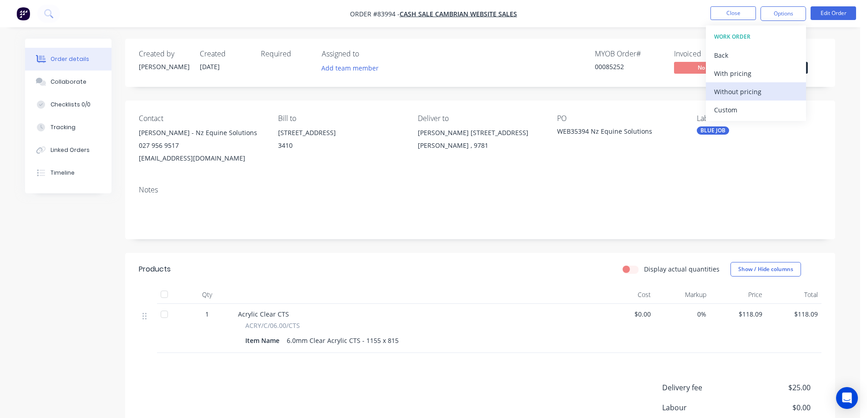
click at [756, 98] on div "Without pricing" at bounding box center [756, 91] width 84 height 13
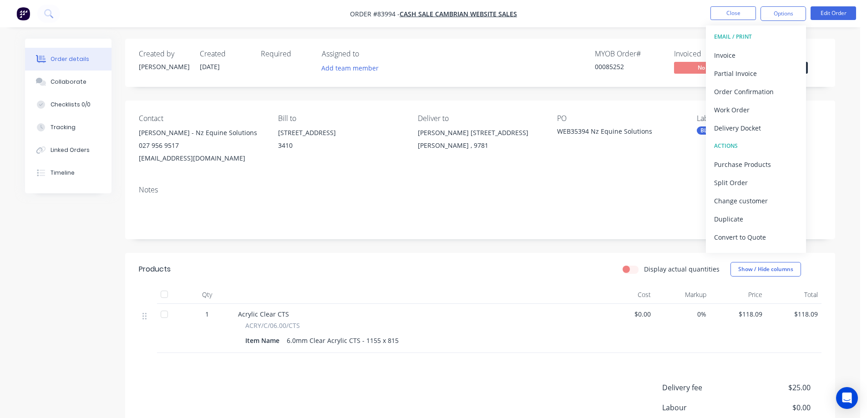
click at [595, 98] on div "Created by Jess Created 18/08/25 Required Assigned to Add team member MYOB Orde…" at bounding box center [480, 280] width 710 height 483
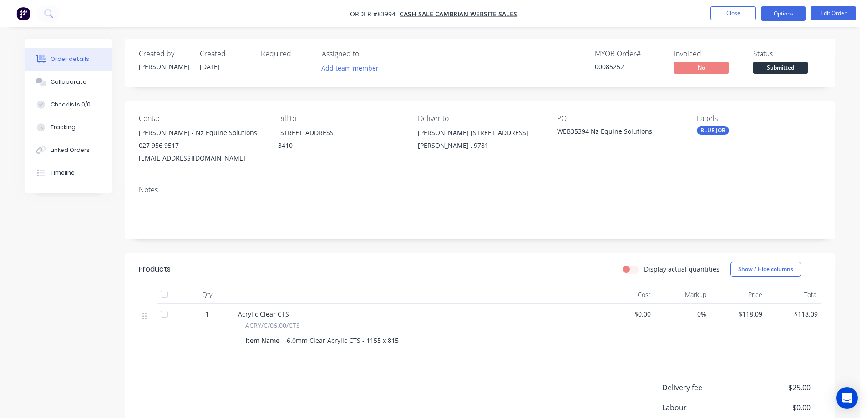
click at [790, 18] on button "Options" at bounding box center [782, 13] width 45 height 15
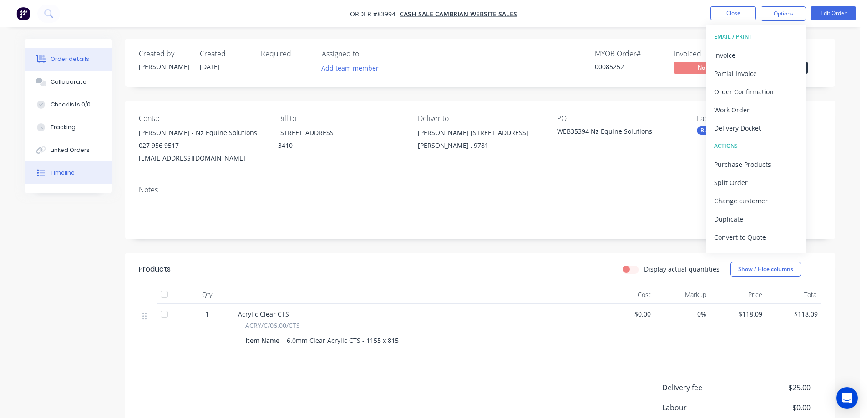
drag, startPoint x: 85, startPoint y: 176, endPoint x: 75, endPoint y: 89, distance: 87.9
click at [84, 173] on button "Timeline" at bounding box center [68, 172] width 86 height 23
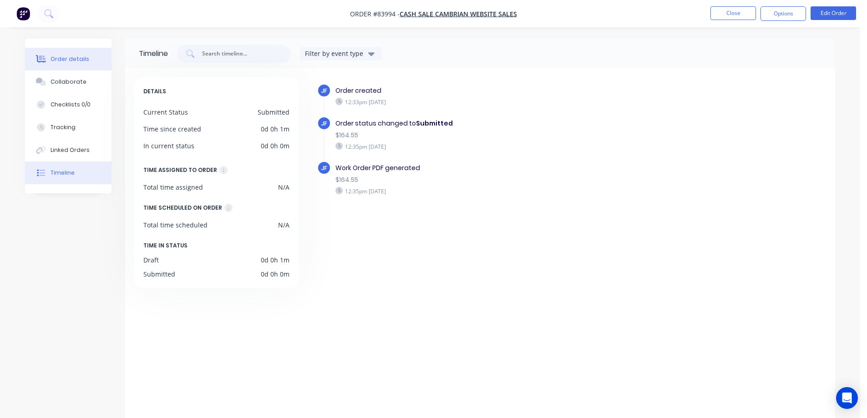
click at [74, 59] on div "Order details" at bounding box center [69, 59] width 39 height 8
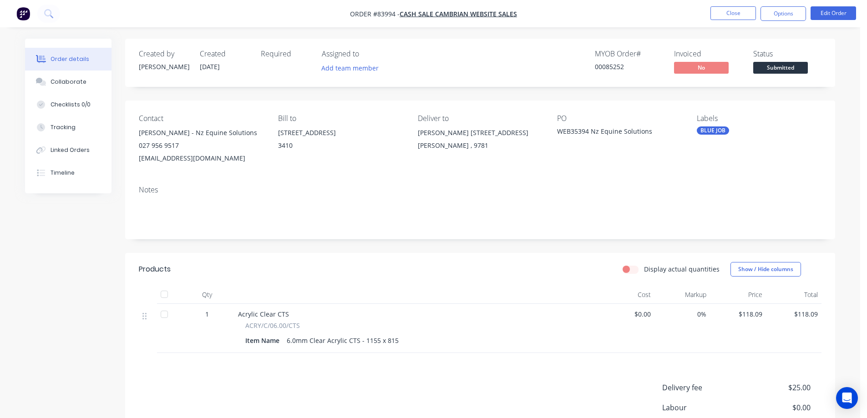
click at [610, 69] on div "00085252" at bounding box center [629, 67] width 68 height 10
copy div "00085252"
drag, startPoint x: 72, startPoint y: 175, endPoint x: 71, endPoint y: 116, distance: 58.7
click at [72, 174] on div "Timeline" at bounding box center [62, 173] width 24 height 8
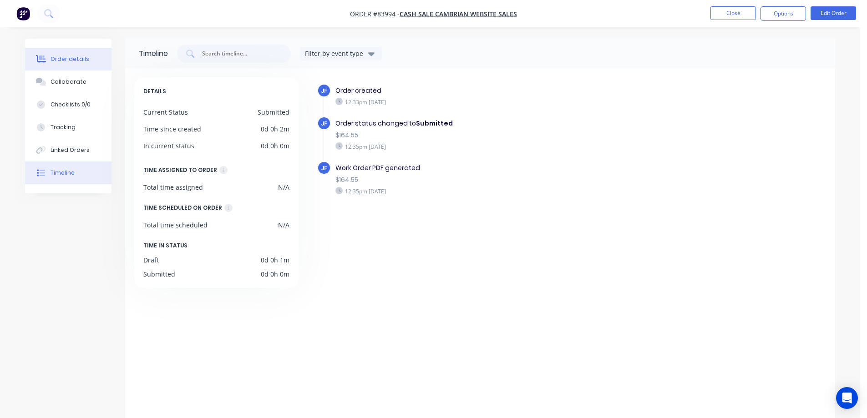
drag, startPoint x: 74, startPoint y: 61, endPoint x: 97, endPoint y: 63, distance: 23.3
click at [74, 61] on div "Order details" at bounding box center [69, 59] width 39 height 8
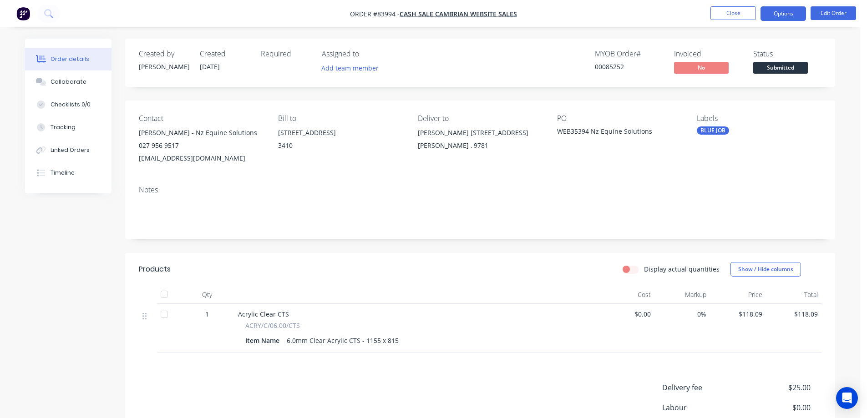
click at [775, 15] on button "Options" at bounding box center [782, 13] width 45 height 15
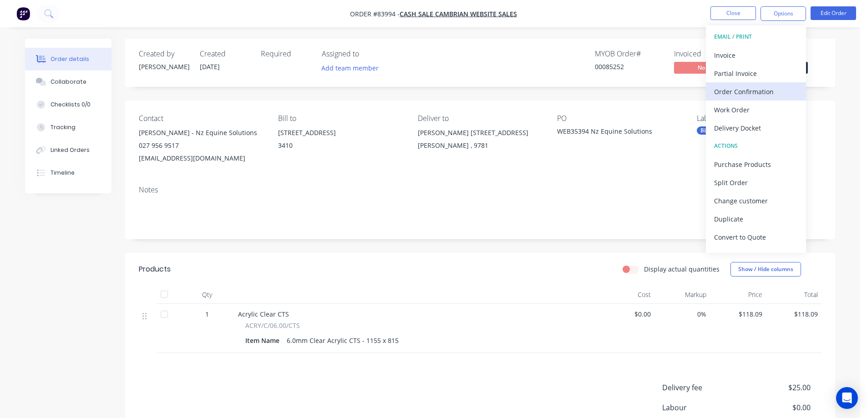
click at [766, 88] on div "Order Confirmation" at bounding box center [756, 91] width 84 height 13
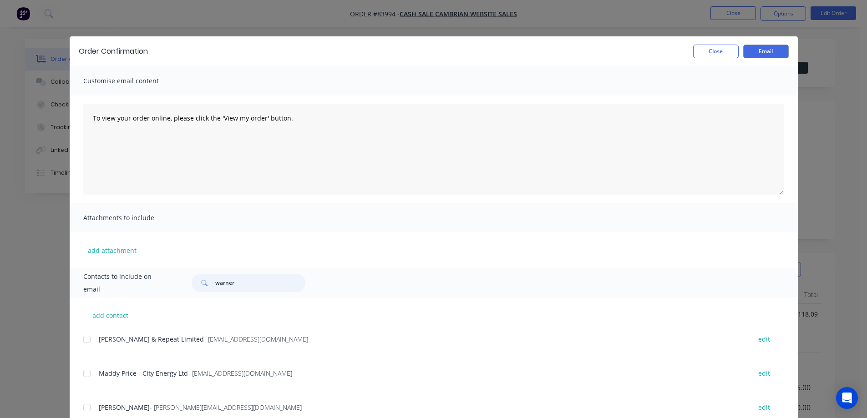
click at [241, 280] on input "warner" at bounding box center [260, 283] width 90 height 18
type input "q"
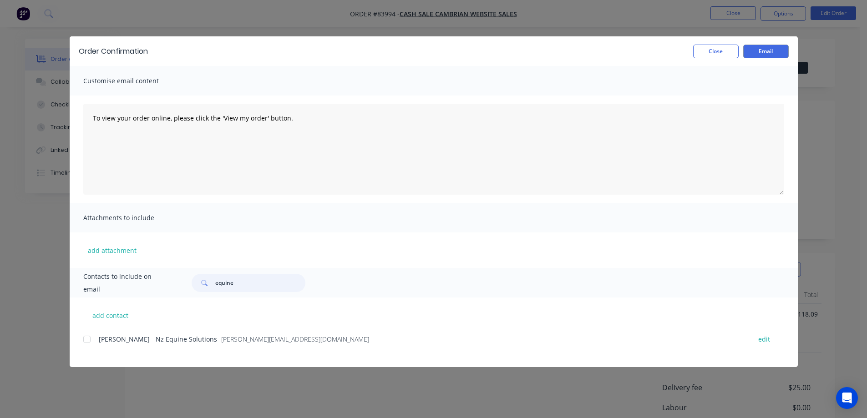
click at [87, 346] on div at bounding box center [87, 339] width 18 height 18
type input "equine"
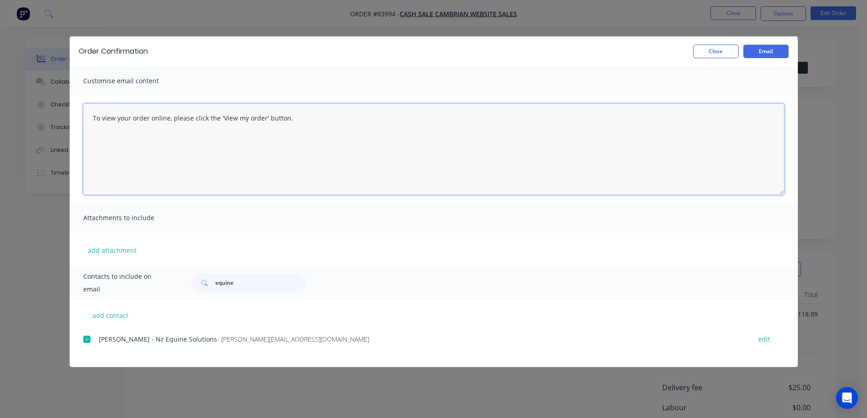
click at [350, 122] on textarea "To view your order online, please click the 'View my order' button." at bounding box center [433, 149] width 701 height 91
paste textarea "hank you for your order, confirmation of your order is attached. Your order wil…"
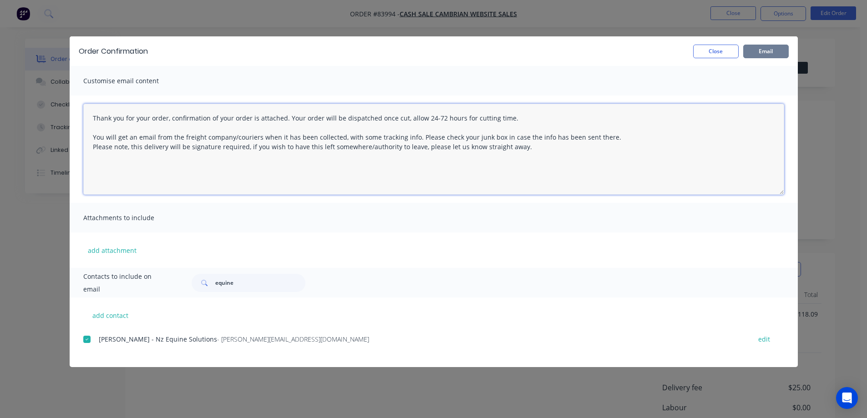
type textarea "Thank you for your order, confirmation of your order is attached. Your order wi…"
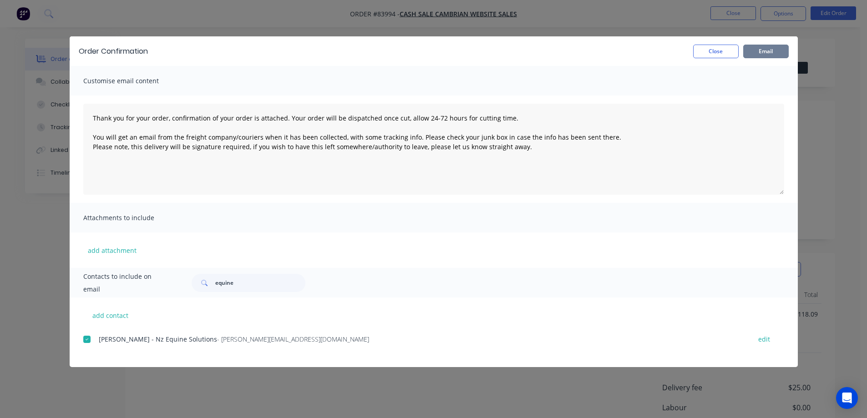
click at [774, 45] on button "Email" at bounding box center [765, 52] width 45 height 14
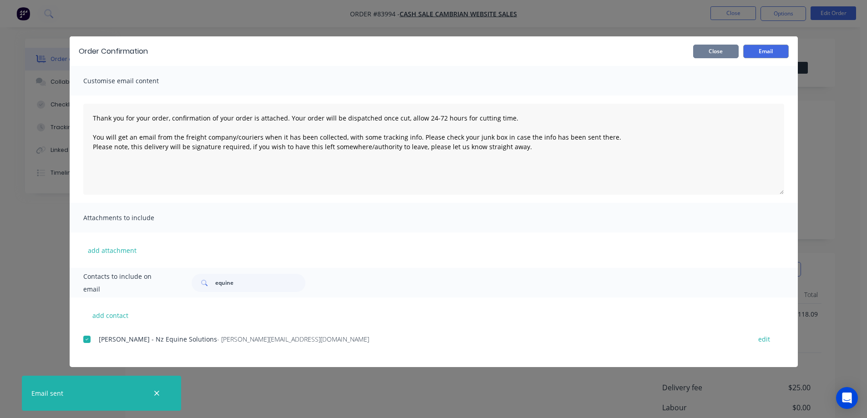
click at [718, 51] on button "Close" at bounding box center [715, 52] width 45 height 14
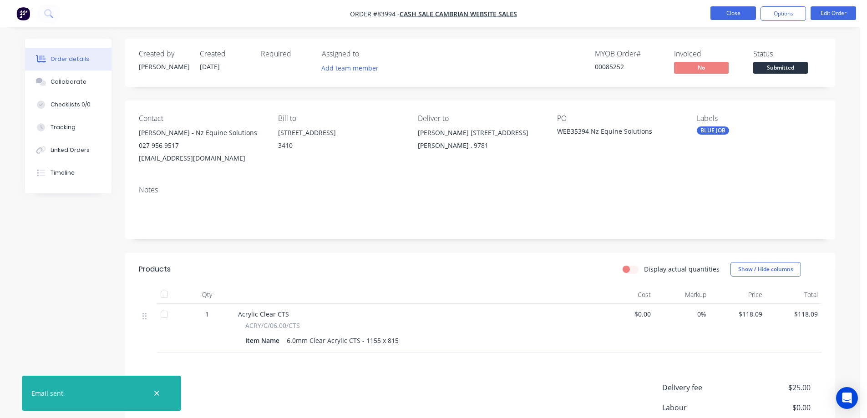
click at [727, 15] on button "Close" at bounding box center [732, 13] width 45 height 14
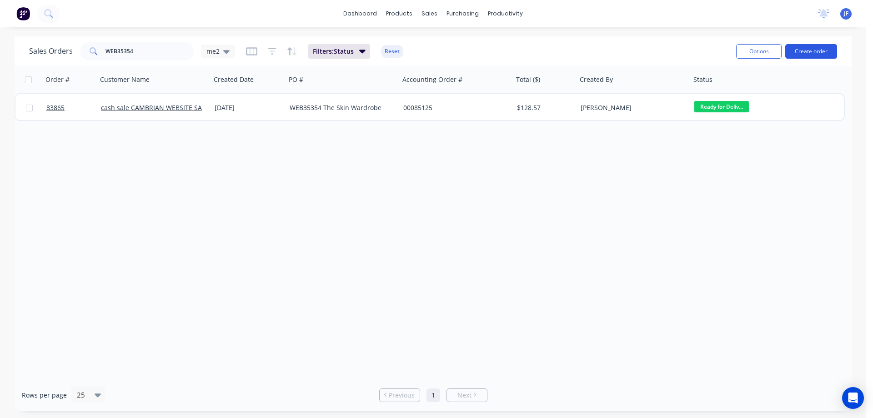
click at [800, 52] on button "Create order" at bounding box center [812, 51] width 52 height 15
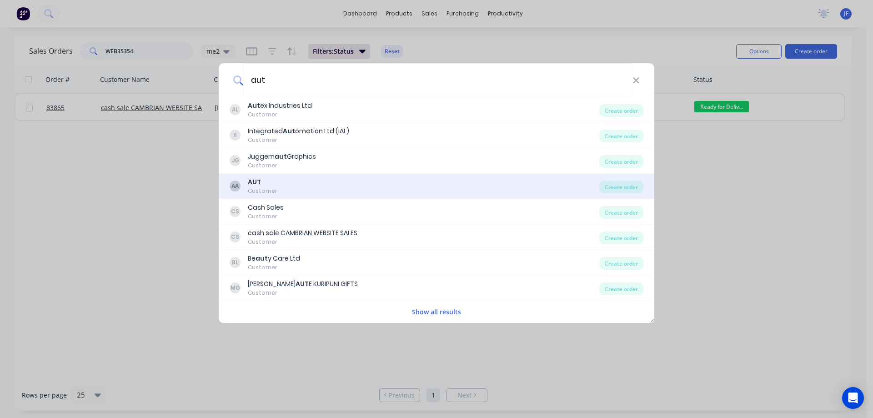
type input "aut"
click at [333, 181] on div "AA AUT Customer" at bounding box center [415, 186] width 370 height 18
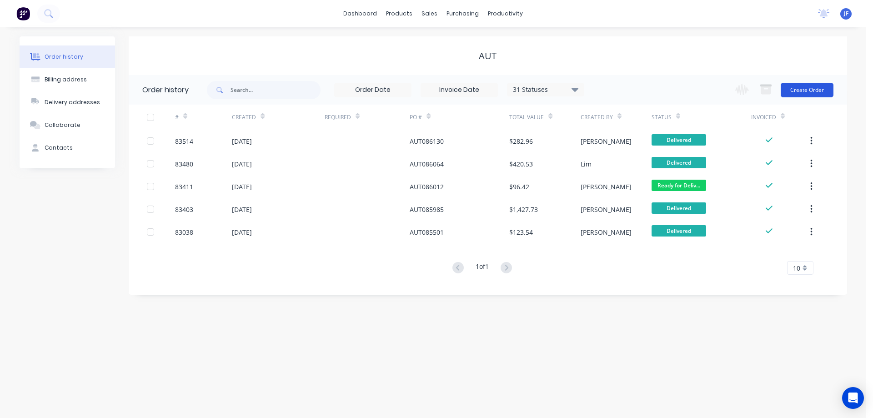
click at [803, 84] on button "Create Order" at bounding box center [807, 90] width 53 height 15
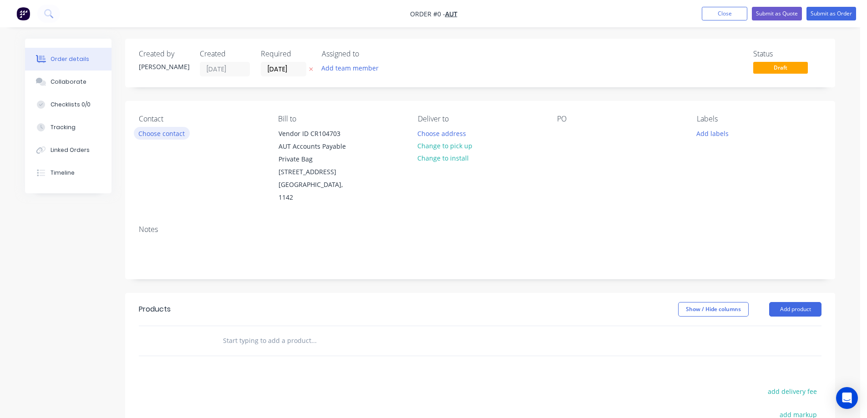
click at [148, 128] on button "Choose contact" at bounding box center [162, 133] width 56 height 12
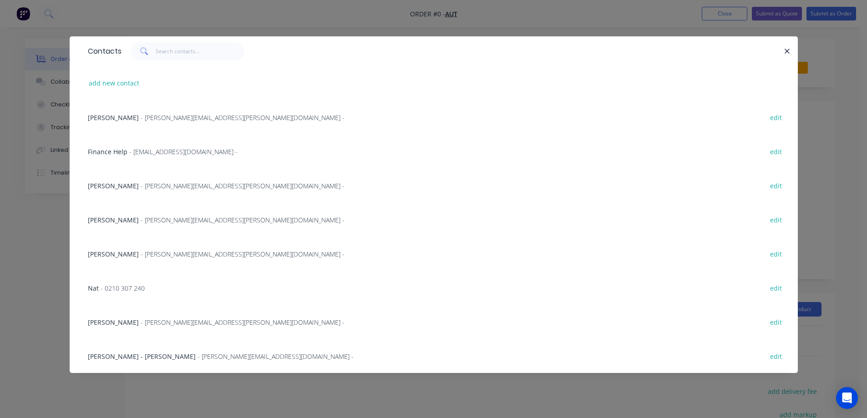
click at [136, 182] on span "isabelle lardeux-gilloux" at bounding box center [113, 186] width 51 height 9
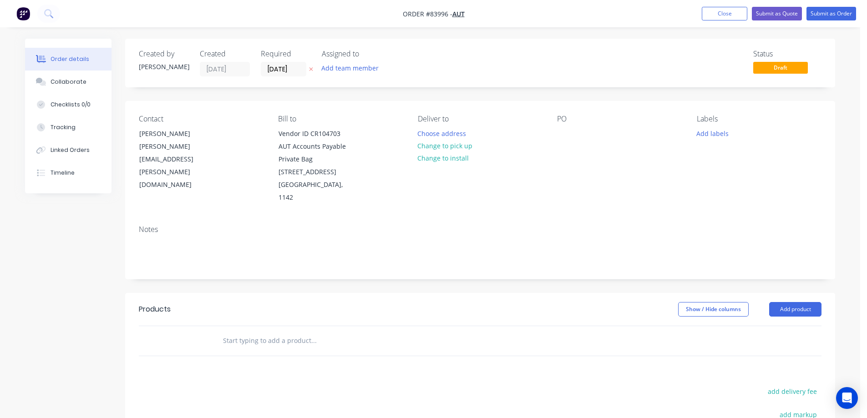
click at [309, 66] on button at bounding box center [311, 69] width 10 height 10
click at [426, 133] on button "Choose address" at bounding box center [442, 133] width 58 height 12
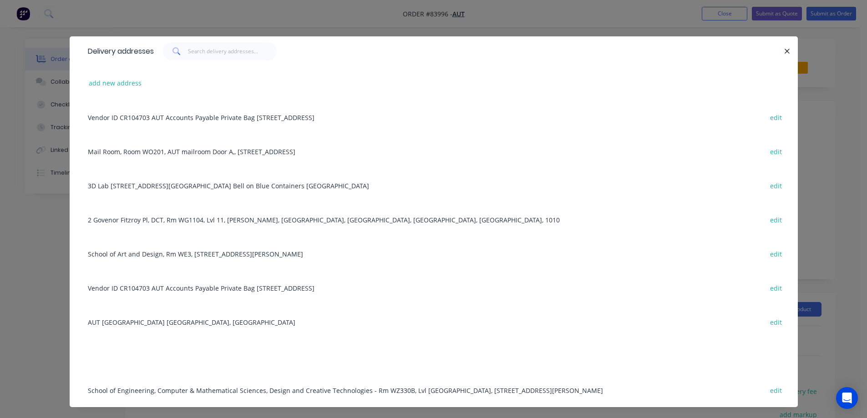
click at [140, 255] on div "School of Art and Design, Rm WE3, 27 St Paul St, Auckland, 1010 edit" at bounding box center [433, 254] width 701 height 34
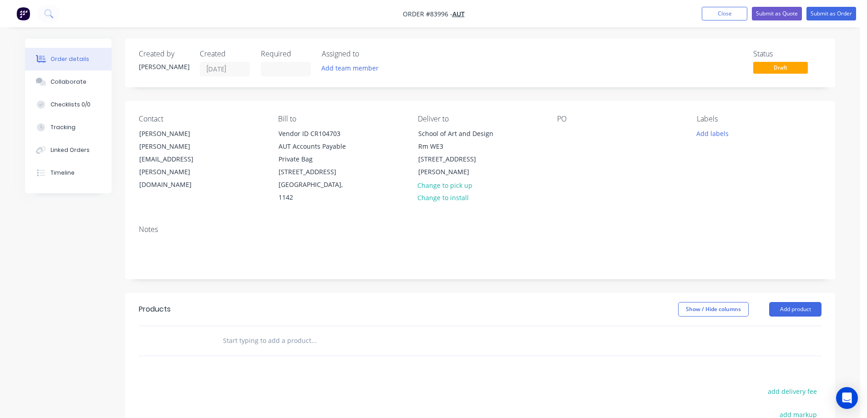
click at [245, 332] on input "text" at bounding box center [313, 341] width 182 height 18
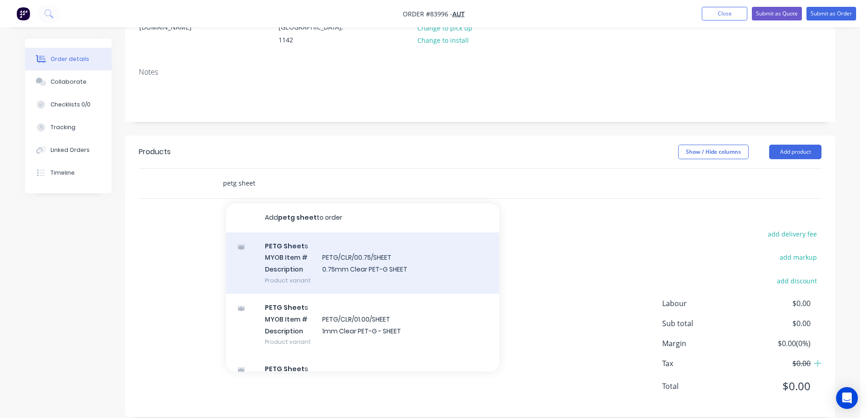
type input "petg sheet"
click at [353, 268] on div "PETG Sheet s MYOB Item # PETG/CLR/00.75/SHEET Description 0.75mm Clear PET-G SH…" at bounding box center [362, 262] width 273 height 61
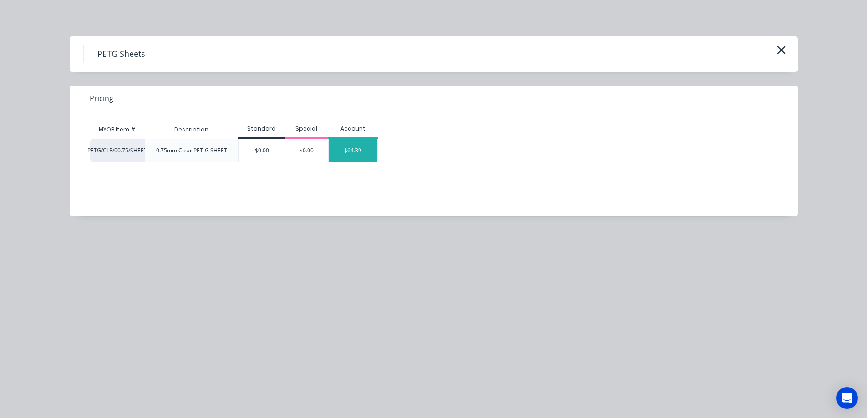
click at [356, 150] on div "$64.39" at bounding box center [352, 150] width 49 height 23
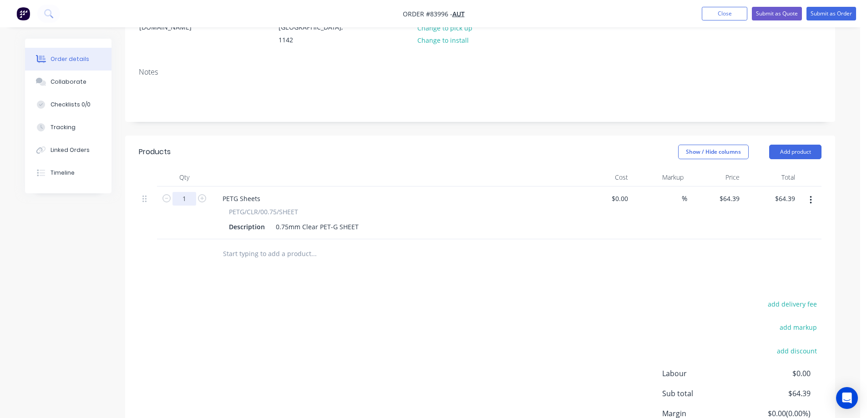
click at [183, 192] on input "1" at bounding box center [184, 199] width 24 height 14
click at [200, 194] on icon "button" at bounding box center [202, 198] width 8 height 8
type input "2"
type input "$128.78"
click at [736, 192] on input "64.39" at bounding box center [732, 198] width 21 height 13
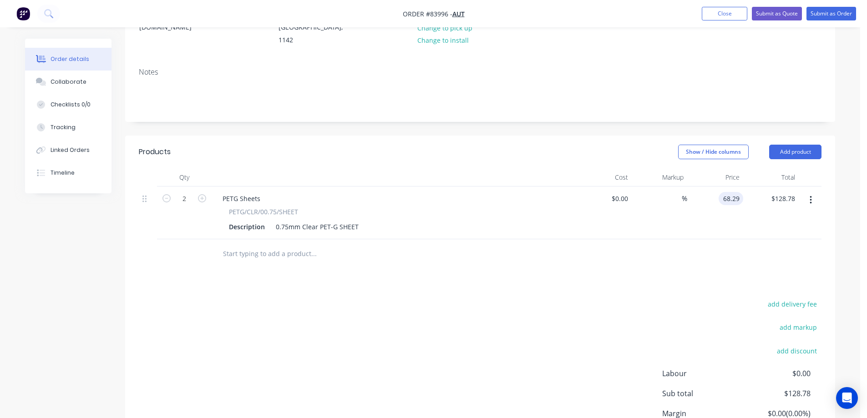
type input "$68.29"
type input "$136.58"
click at [744, 243] on div at bounding box center [480, 254] width 682 height 30
click at [785, 298] on button "add delivery fee" at bounding box center [791, 304] width 59 height 12
type input "40"
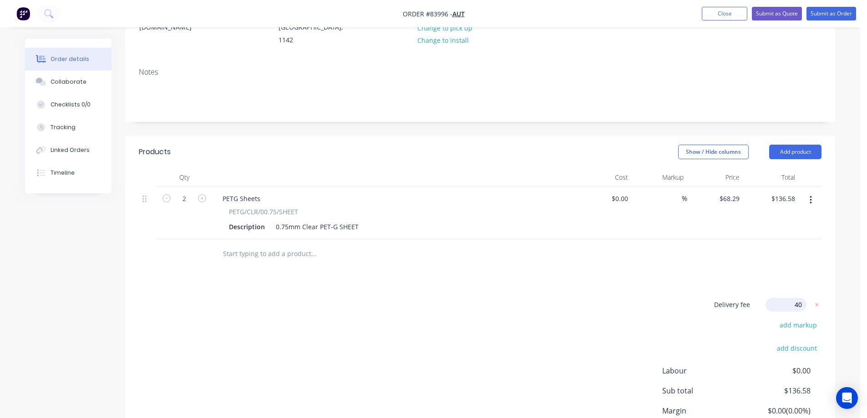
click at [725, 276] on div "Products Show / Hide columns Add product Qty Cost Markup Price Total 2 PETG She…" at bounding box center [480, 310] width 710 height 349
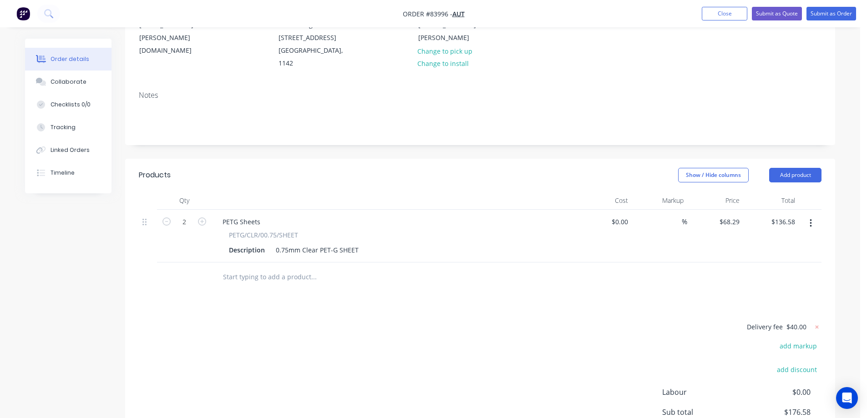
scroll to position [41, 0]
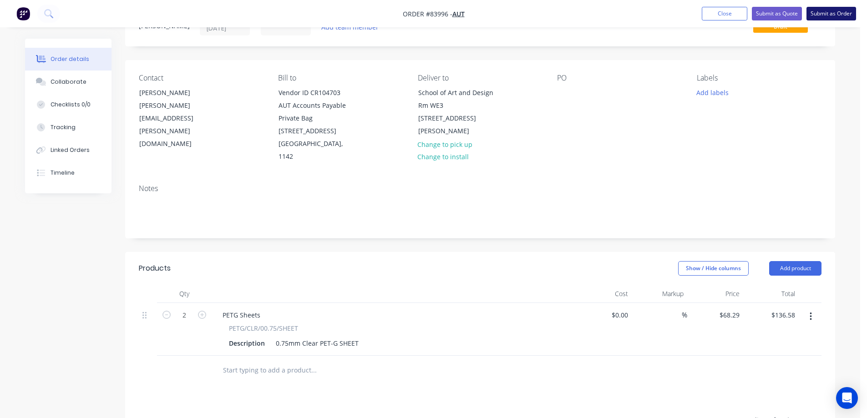
click at [816, 16] on button "Submit as Order" at bounding box center [831, 14] width 50 height 14
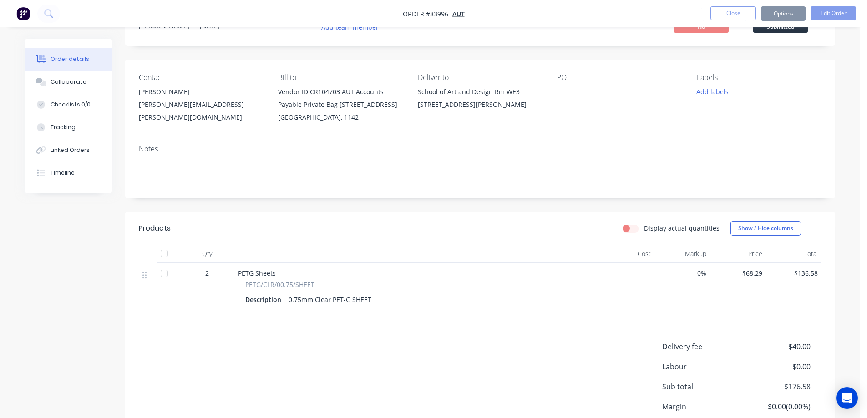
scroll to position [0, 0]
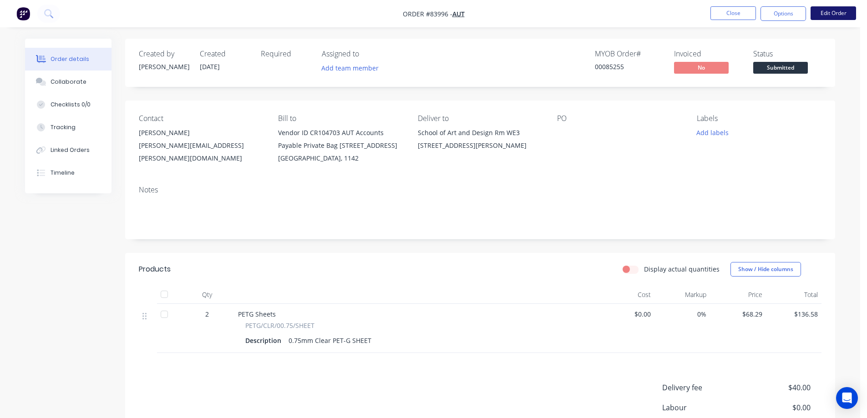
click at [822, 16] on button "Edit Order" at bounding box center [832, 13] width 45 height 14
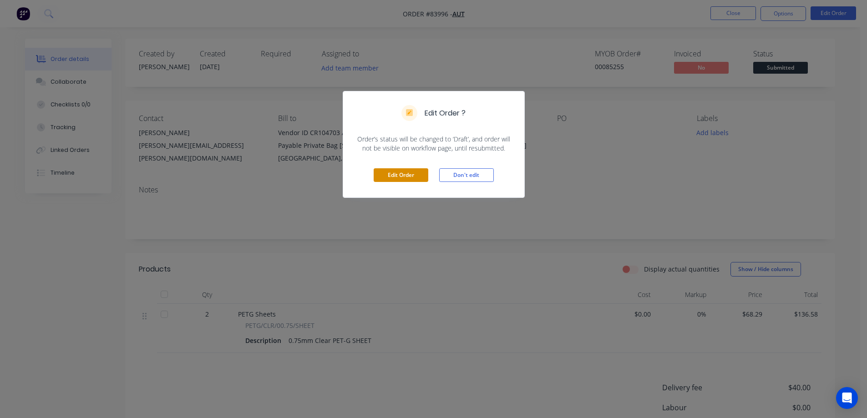
click at [406, 181] on button "Edit Order" at bounding box center [400, 175] width 55 height 14
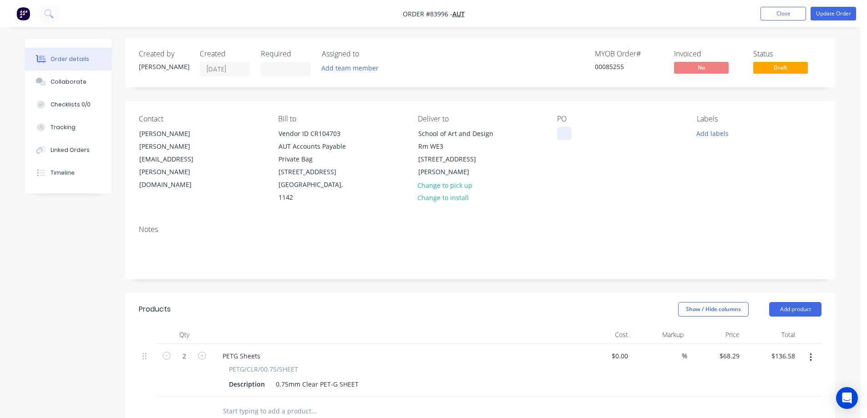
click at [565, 131] on div at bounding box center [564, 133] width 15 height 13
paste div
click at [829, 14] on button "Update Order" at bounding box center [832, 14] width 45 height 14
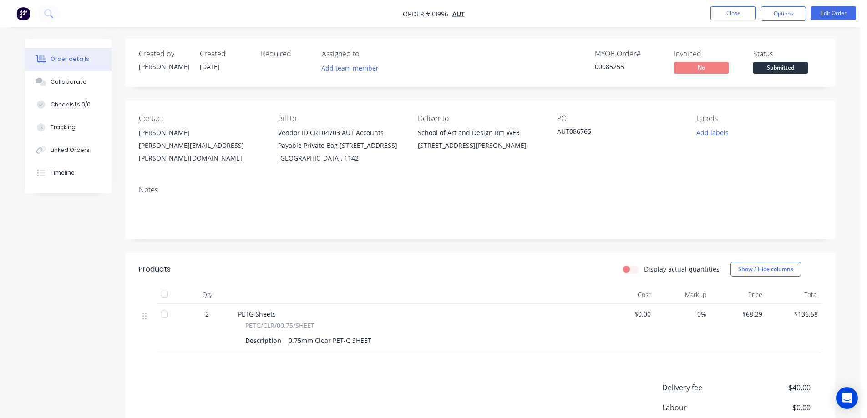
click at [612, 71] on div "00085255" at bounding box center [629, 67] width 68 height 10
copy div "00085255"
click at [658, 96] on div "Created by Jess Created 18/08/25 Required Assigned to Add team member MYOB Orde…" at bounding box center [480, 280] width 710 height 483
click at [781, 10] on button "Options" at bounding box center [782, 13] width 45 height 15
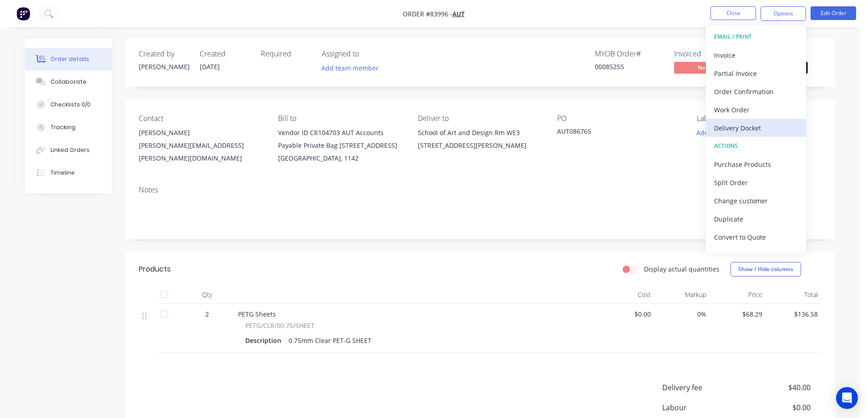
click at [748, 126] on div "Delivery Docket" at bounding box center [756, 127] width 84 height 13
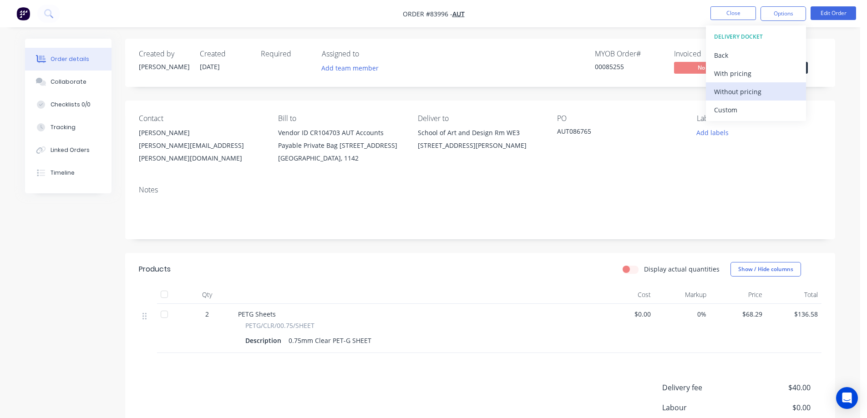
click at [755, 97] on div "Without pricing" at bounding box center [756, 91] width 84 height 13
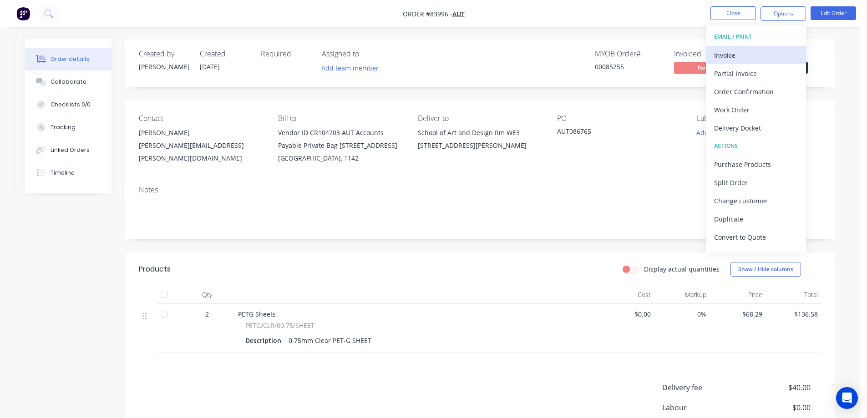
click at [756, 49] on div "Invoice" at bounding box center [756, 55] width 84 height 13
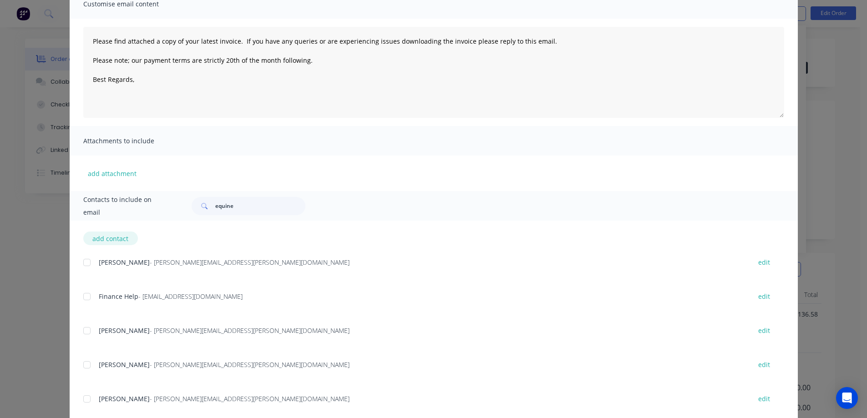
scroll to position [182, 0]
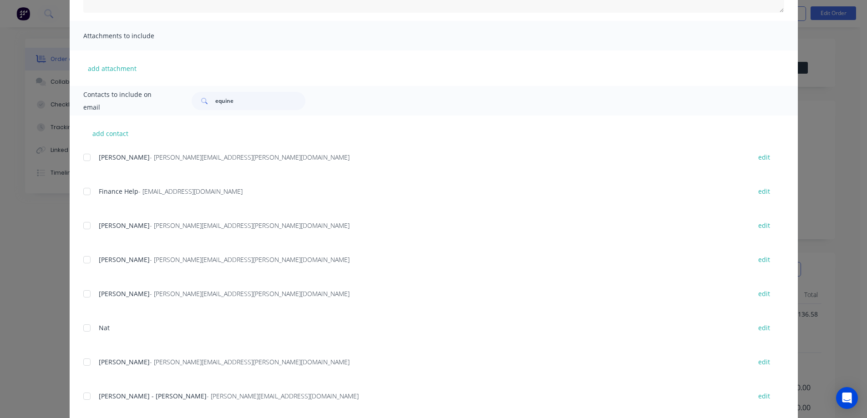
click at [90, 194] on div at bounding box center [87, 191] width 18 height 18
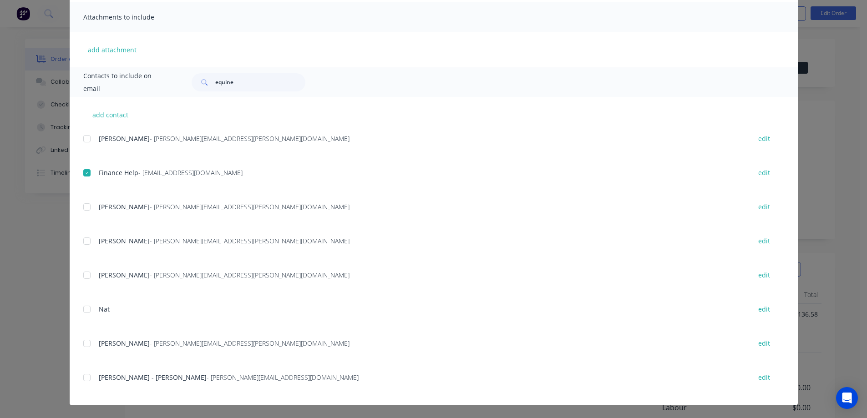
scroll to position [0, 0]
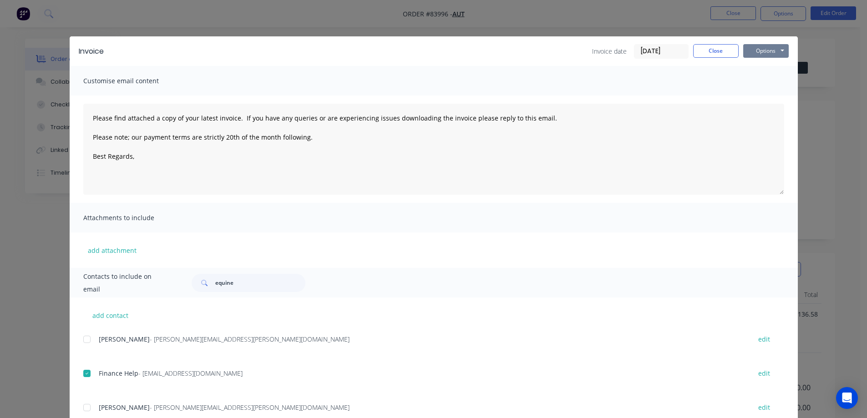
click at [773, 47] on button "Options" at bounding box center [765, 51] width 45 height 14
click at [757, 96] on button "Email" at bounding box center [772, 97] width 58 height 15
type textarea "Please find attached a copy of your latest invoice. If you have any queries or …"
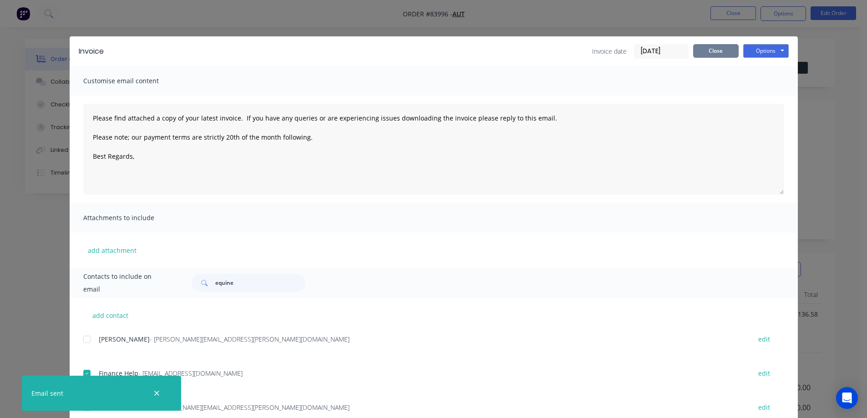
click at [720, 47] on button "Close" at bounding box center [715, 51] width 45 height 14
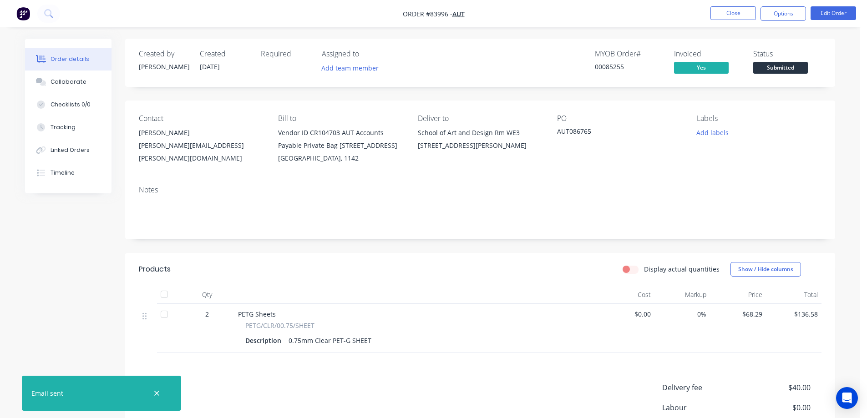
click at [785, 69] on span "Submitted" at bounding box center [780, 67] width 55 height 11
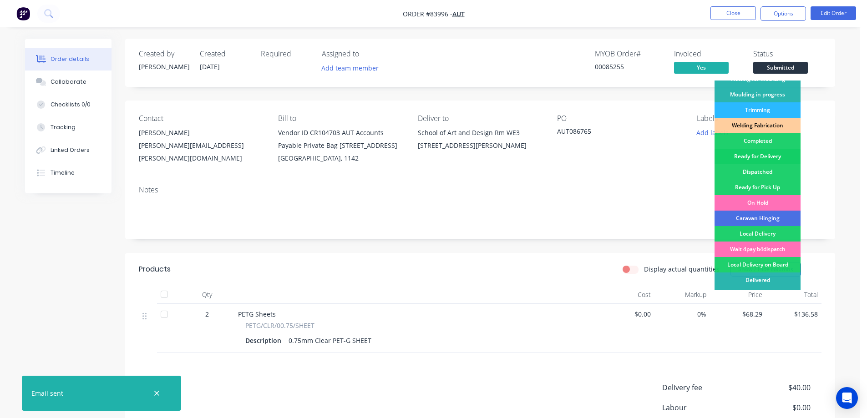
scroll to position [177, 0]
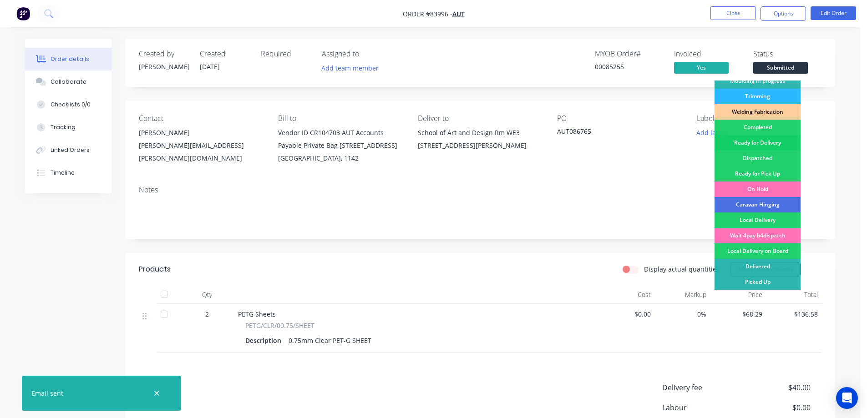
click at [774, 143] on div "Ready for Delivery" at bounding box center [757, 142] width 86 height 15
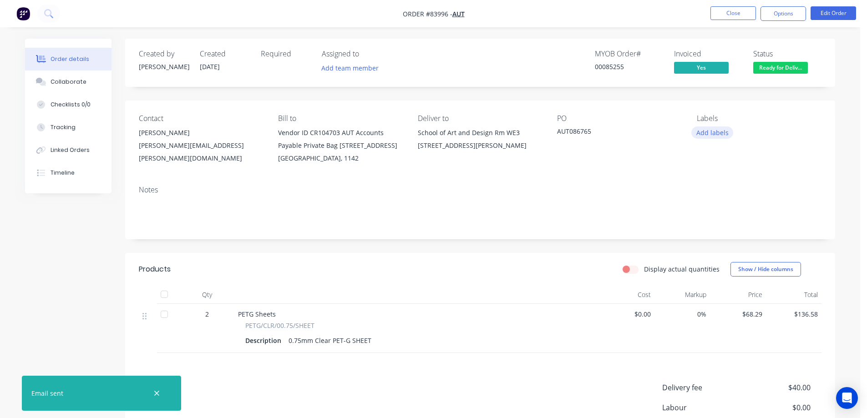
click at [715, 126] on button "Add labels" at bounding box center [712, 132] width 42 height 12
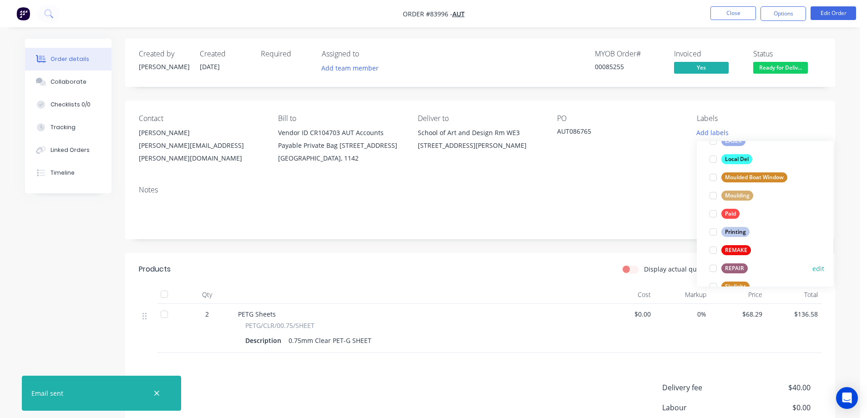
scroll to position [346, 0]
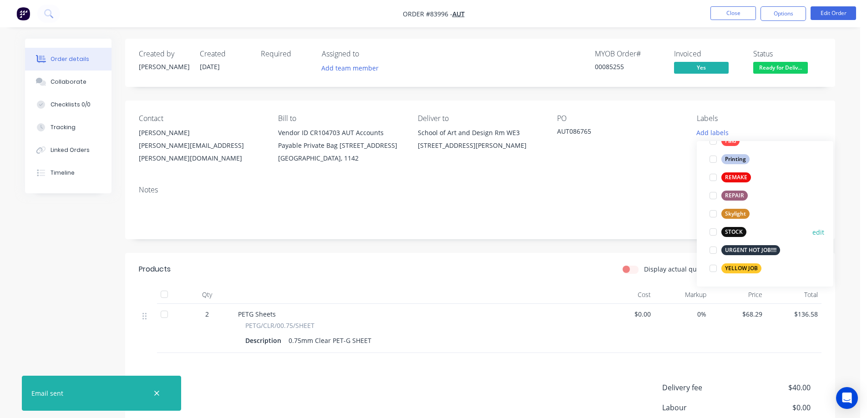
click at [733, 231] on div "STOCK" at bounding box center [733, 232] width 25 height 10
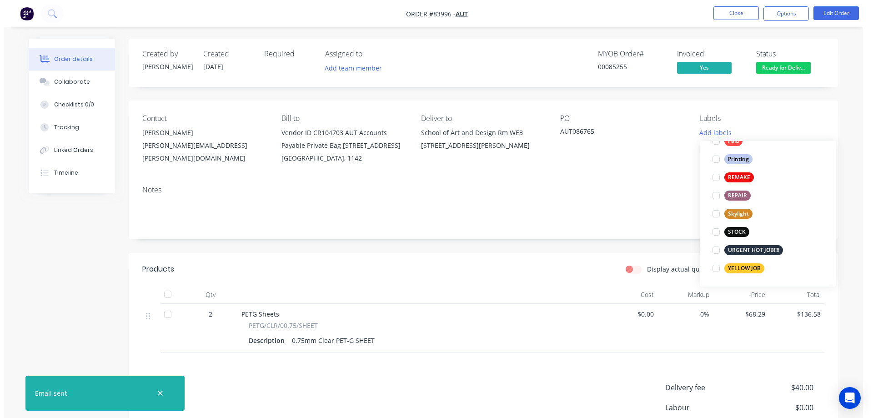
scroll to position [0, 0]
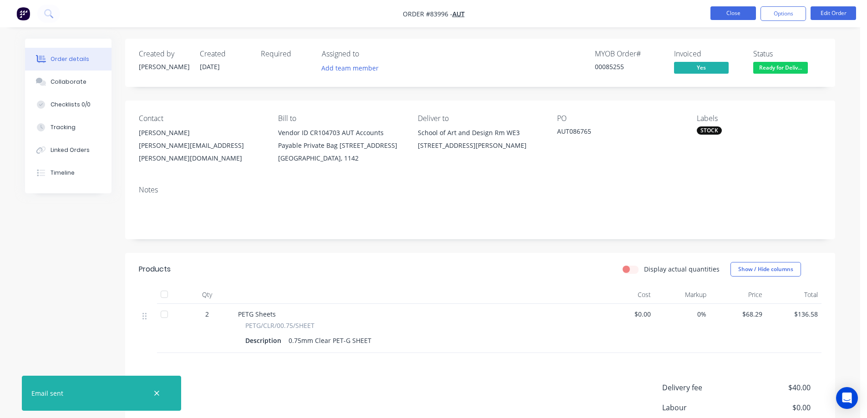
click at [731, 14] on button "Close" at bounding box center [732, 13] width 45 height 14
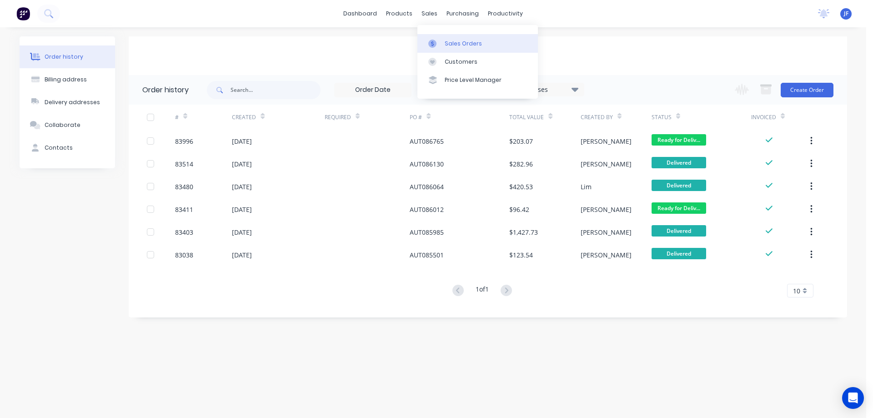
click at [443, 36] on link "Sales Orders" at bounding box center [478, 43] width 121 height 18
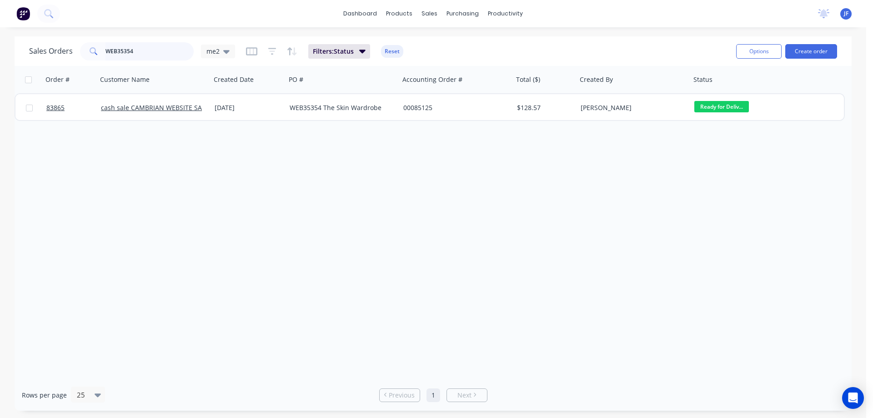
click at [178, 55] on input "WEB35354" at bounding box center [150, 51] width 89 height 18
type input "W"
click at [25, 217] on div "Order # Customer Name Created Date PO # Accounting Order # Total ($) Created By…" at bounding box center [433, 222] width 837 height 313
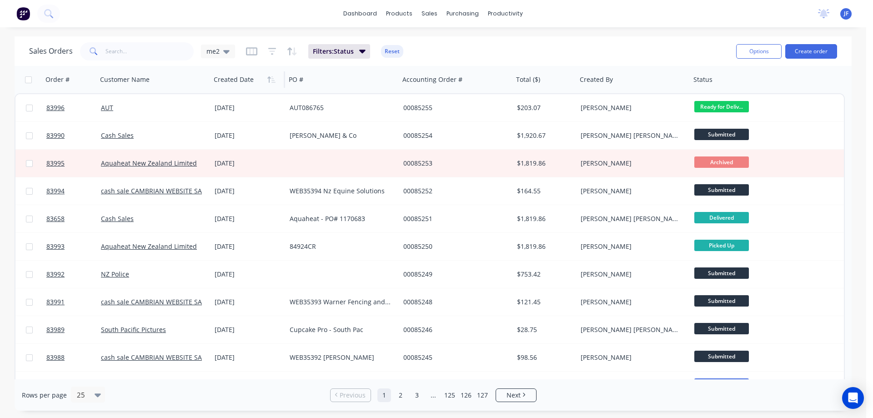
click at [257, 80] on div at bounding box center [246, 80] width 65 height 18
click at [275, 79] on icon "button" at bounding box center [271, 79] width 8 height 7
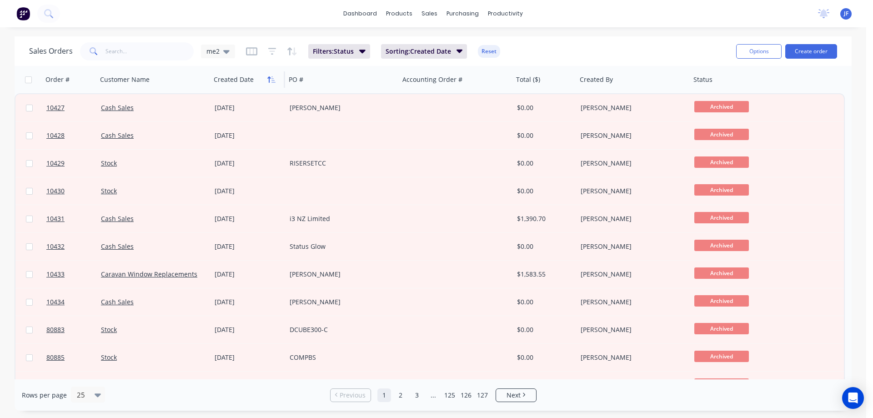
click at [269, 78] on icon "button" at bounding box center [268, 79] width 3 height 6
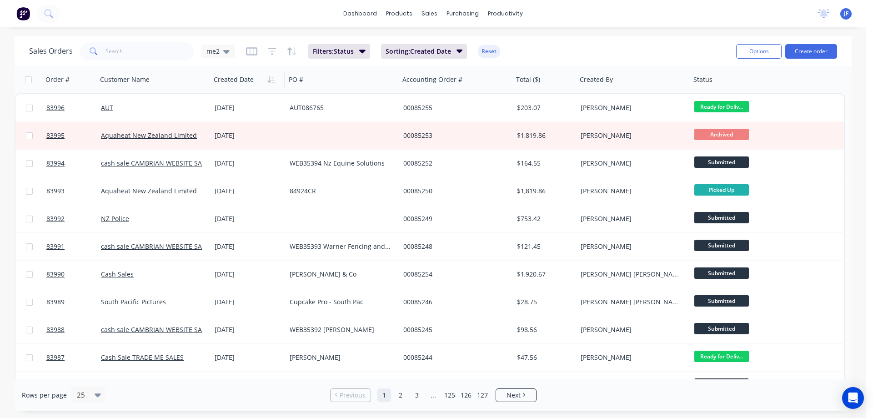
click at [602, 22] on div "dashboard products sales purchasing productivity dashboard products Product Cat…" at bounding box center [433, 13] width 867 height 27
click at [667, 45] on div "Sales Orders me2 Filters: Status Sorting: Created Date Reset" at bounding box center [379, 51] width 700 height 22
click at [817, 55] on button "Create order" at bounding box center [812, 51] width 52 height 15
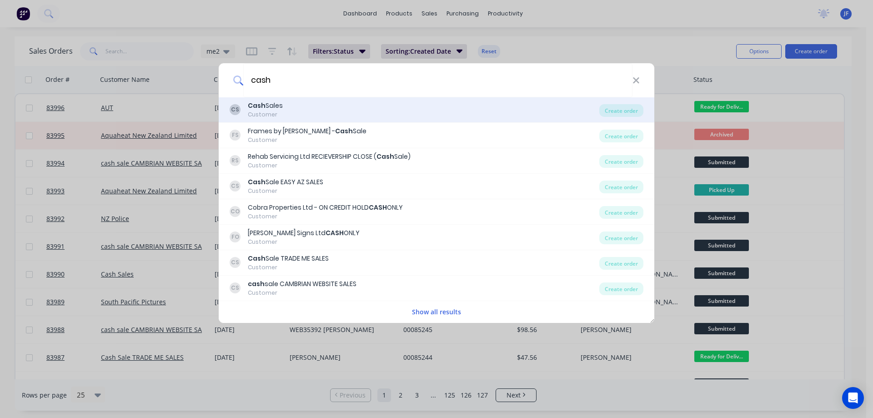
type input "cash"
click at [301, 110] on div "CS Cash Sales Customer" at bounding box center [415, 110] width 370 height 18
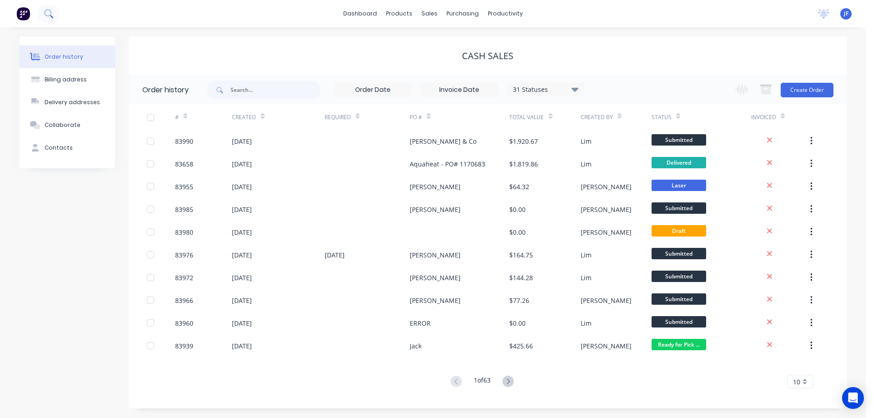
click at [54, 18] on button at bounding box center [48, 14] width 23 height 18
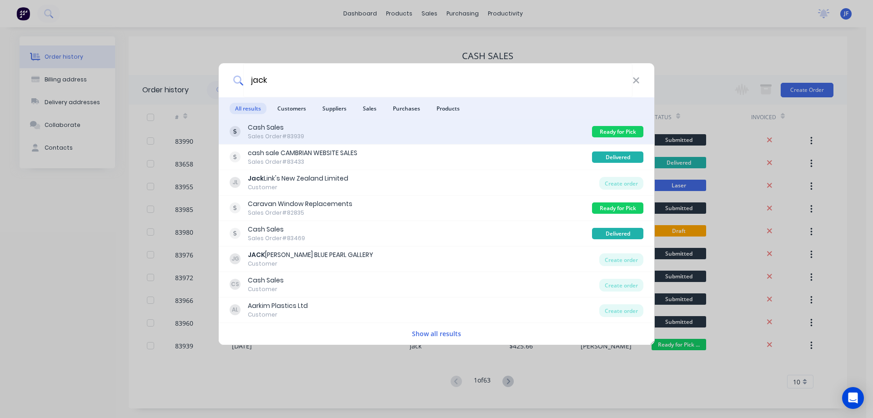
type input "jack"
click at [566, 132] on div "Cash Sales Sales Order #83939" at bounding box center [411, 132] width 363 height 18
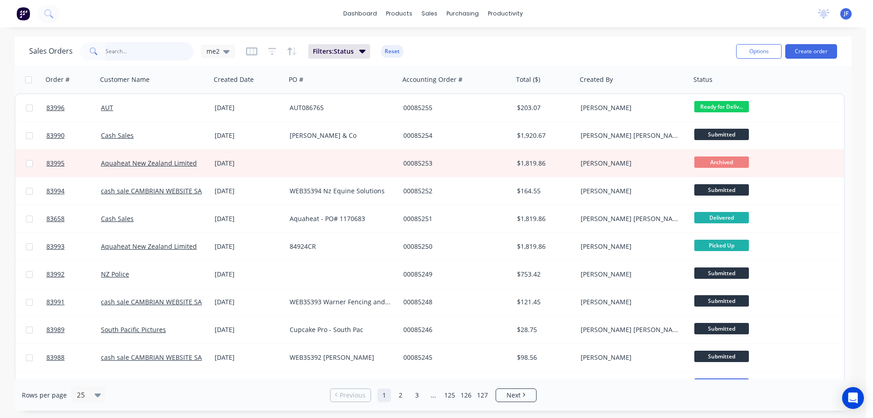
click at [176, 45] on input "text" at bounding box center [150, 51] width 89 height 18
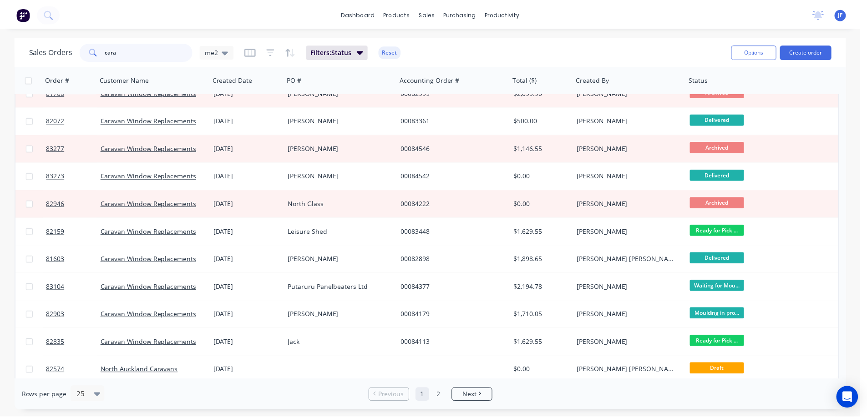
scroll to position [273, 0]
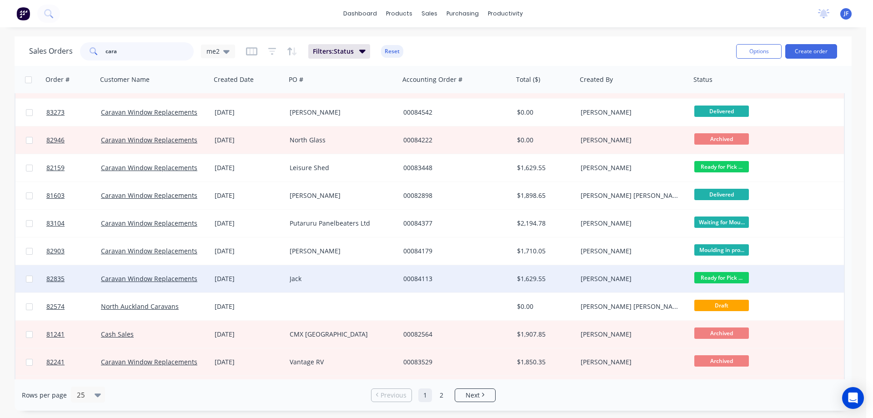
type input "cara"
click at [351, 271] on div "Jack" at bounding box center [343, 278] width 114 height 27
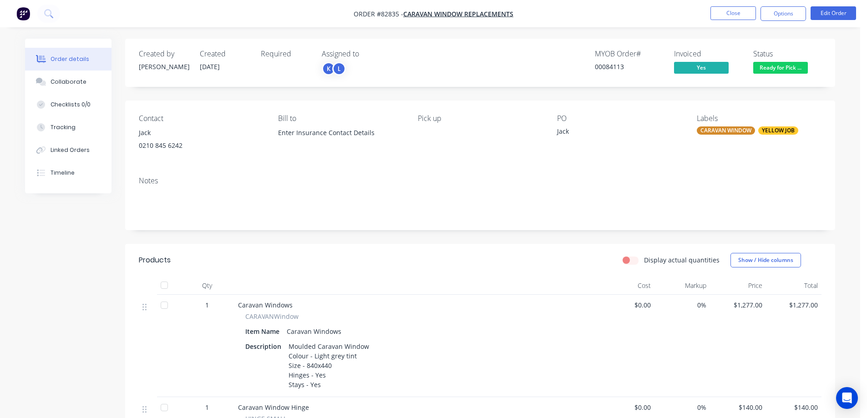
click at [775, 65] on span "Ready for Pick ..." at bounding box center [780, 67] width 55 height 11
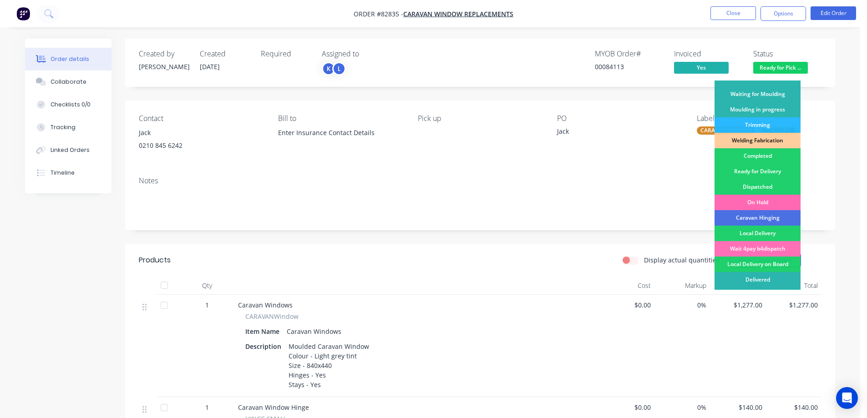
scroll to position [177, 0]
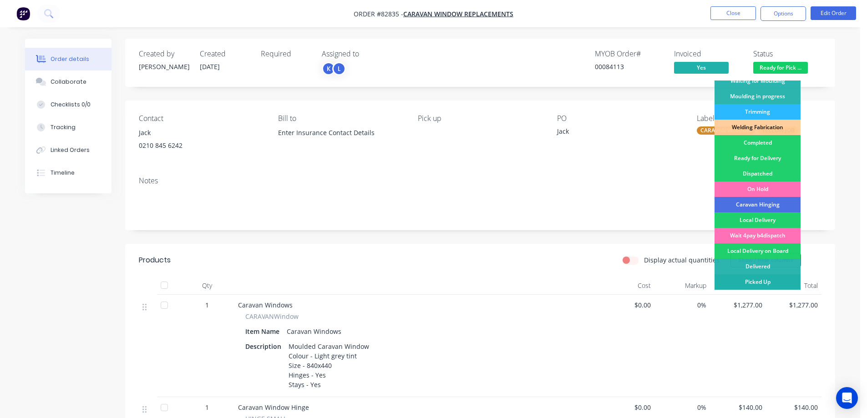
click at [774, 275] on div "Picked Up" at bounding box center [757, 281] width 86 height 15
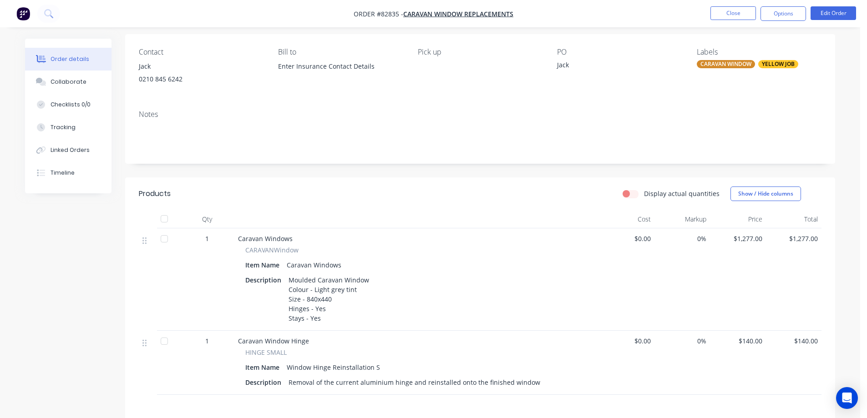
scroll to position [0, 0]
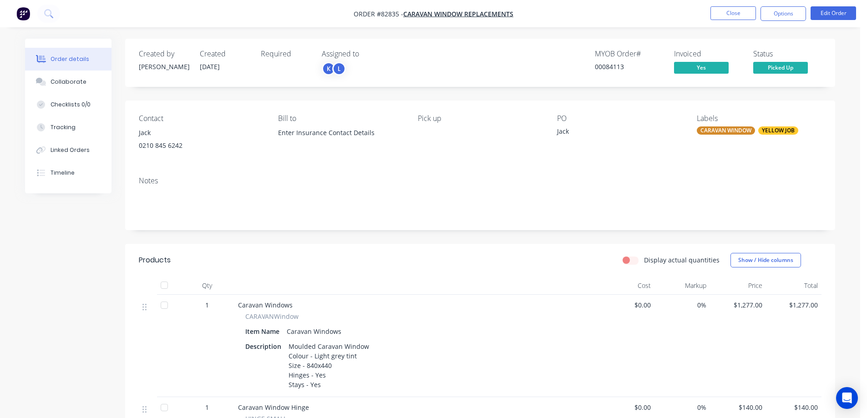
click at [164, 418] on html "Order #82835 - Caravan Window Replacements Close Options Edit Order Order detai…" at bounding box center [433, 311] width 867 height 623
click at [252, 113] on div "Contact Jack 0210 845 6242 Bill to Enter Insurance Contact Details Pick up PO J…" at bounding box center [480, 135] width 710 height 69
click at [42, 12] on button at bounding box center [48, 14] width 23 height 18
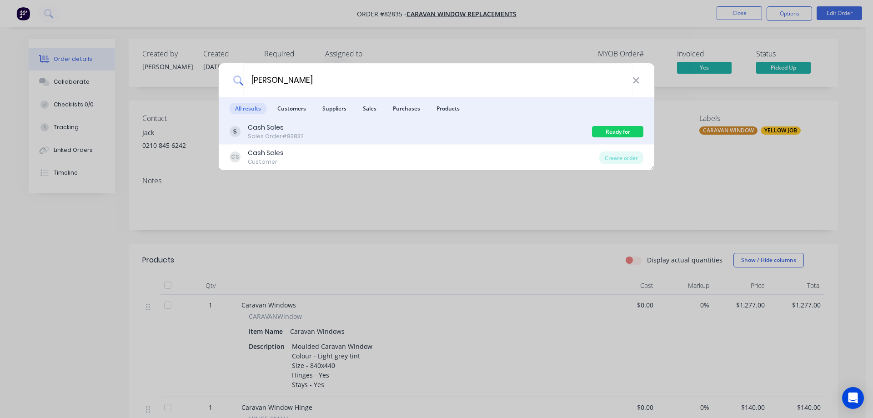
type input "noakes"
click at [343, 129] on div "Cash Sales Sales Order #83832" at bounding box center [411, 132] width 363 height 18
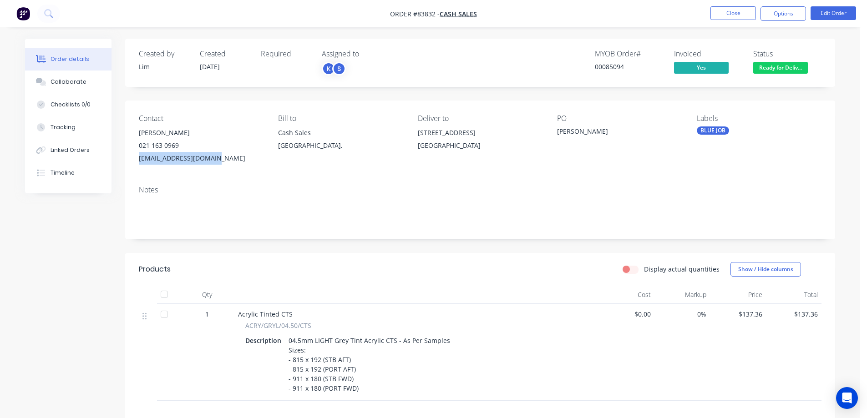
drag, startPoint x: 140, startPoint y: 159, endPoint x: 223, endPoint y: 165, distance: 83.9
click at [223, 165] on div "Contact Paul Noakes 021 163 0969 noakespaul52@gmail.com Bill to Cash Sales Auck…" at bounding box center [480, 140] width 710 height 78
copy div "noakespaul52@gmail.com"
click at [49, 10] on icon at bounding box center [47, 12] width 7 height 7
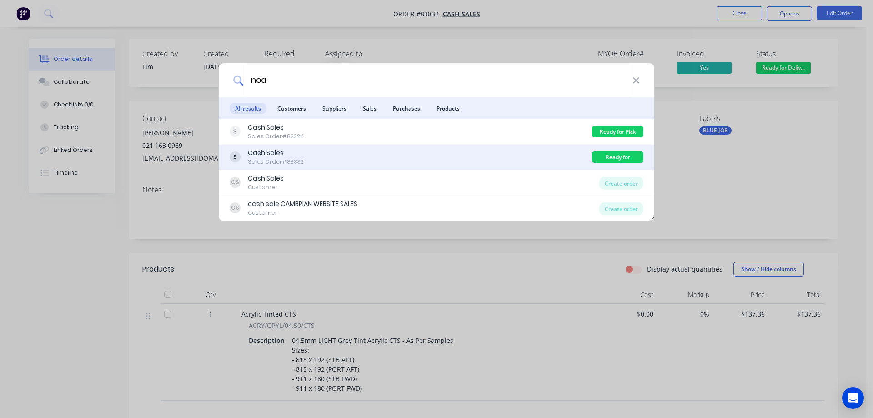
type input "noa"
click at [488, 156] on div "Cash Sales Sales Order #83832" at bounding box center [411, 157] width 363 height 18
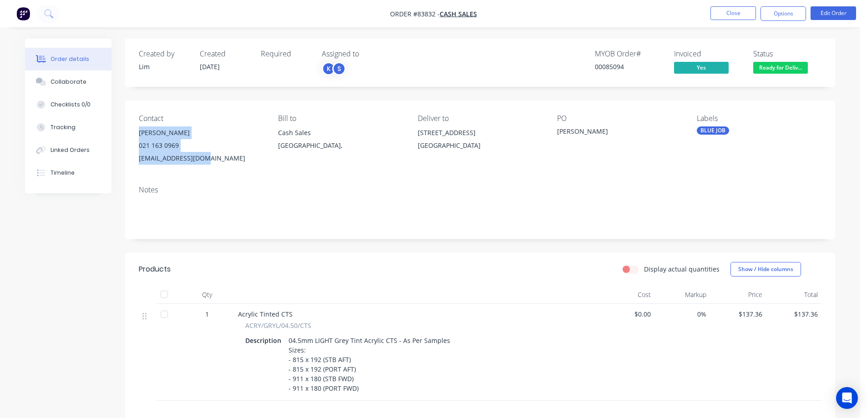
drag, startPoint x: 140, startPoint y: 132, endPoint x: 204, endPoint y: 161, distance: 70.4
click at [204, 161] on div "Paul Noakes 021 163 0969 noakespaul52@gmail.com" at bounding box center [201, 145] width 125 height 38
click at [204, 161] on div "noakespaul52@gmail.com" at bounding box center [201, 158] width 125 height 13
click at [48, 18] on button at bounding box center [48, 14] width 23 height 18
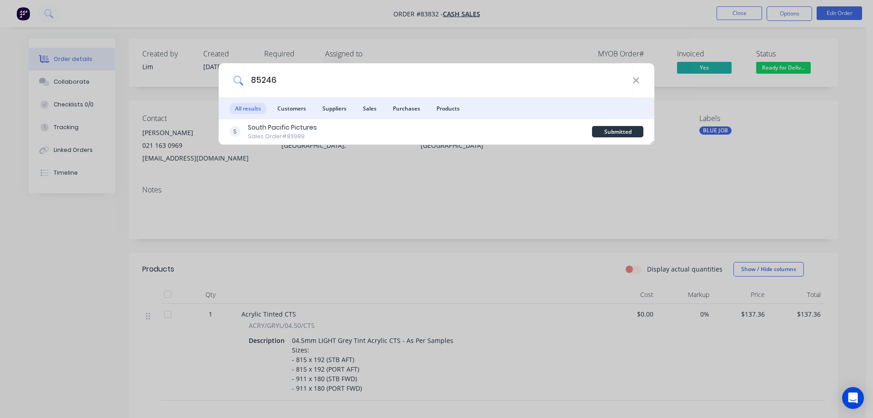
type input "85246"
click at [432, 127] on div "South Pacific Pictures Sales Order #83989" at bounding box center [411, 132] width 363 height 18
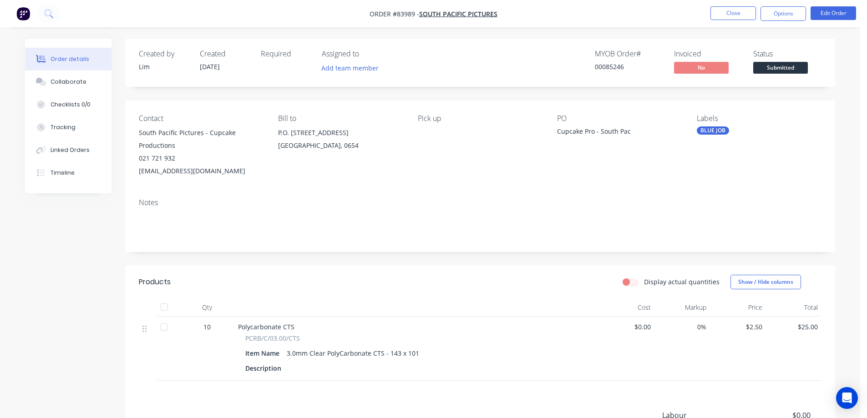
click at [775, 67] on span "Submitted" at bounding box center [780, 67] width 55 height 11
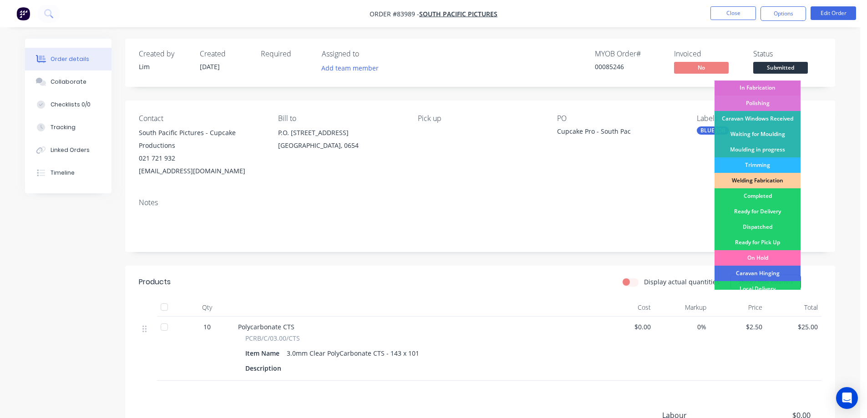
scroll to position [177, 0]
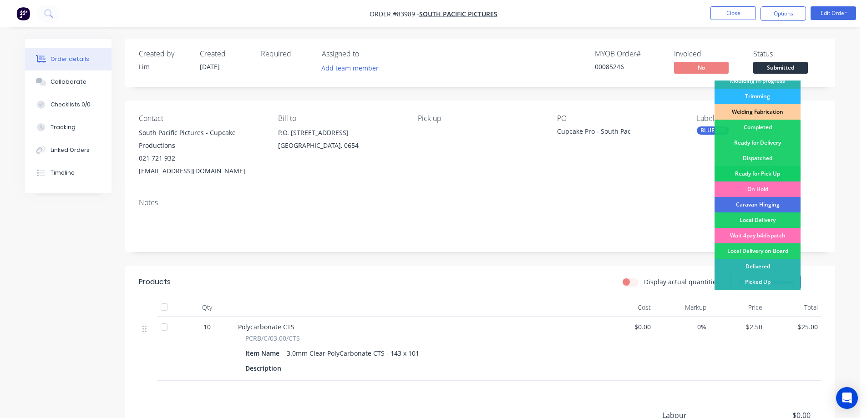
click at [759, 170] on div "Ready for Pick Up" at bounding box center [757, 173] width 86 height 15
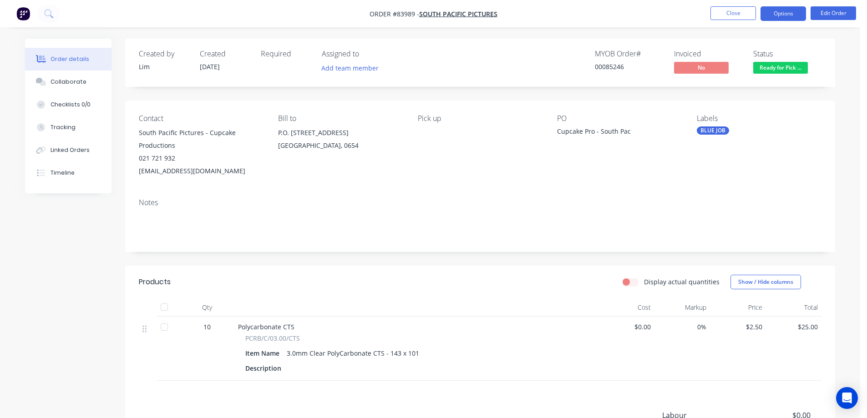
click at [792, 10] on button "Options" at bounding box center [782, 13] width 45 height 15
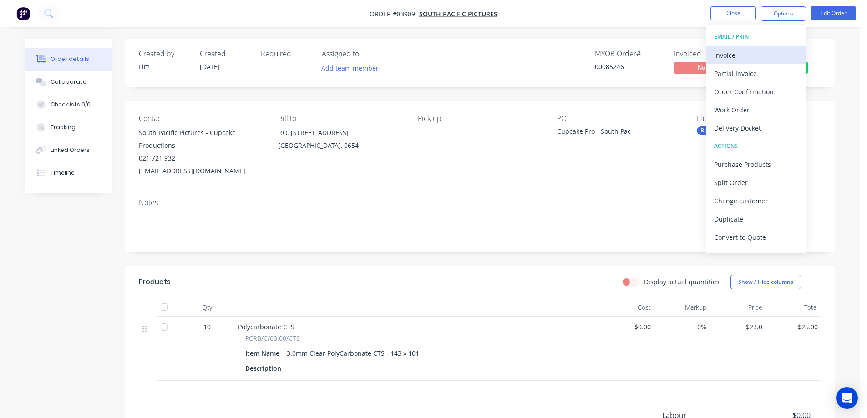
click at [765, 46] on button "Invoice" at bounding box center [756, 55] width 100 height 18
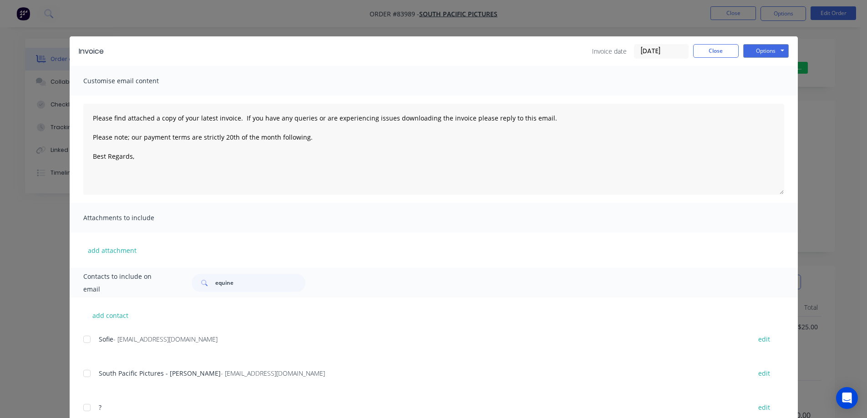
click at [786, 51] on div "Invoice Invoice date 18/08/25 Close Options Preview Print Email" at bounding box center [434, 51] width 728 height 30
click at [719, 50] on button "Close" at bounding box center [715, 51] width 45 height 14
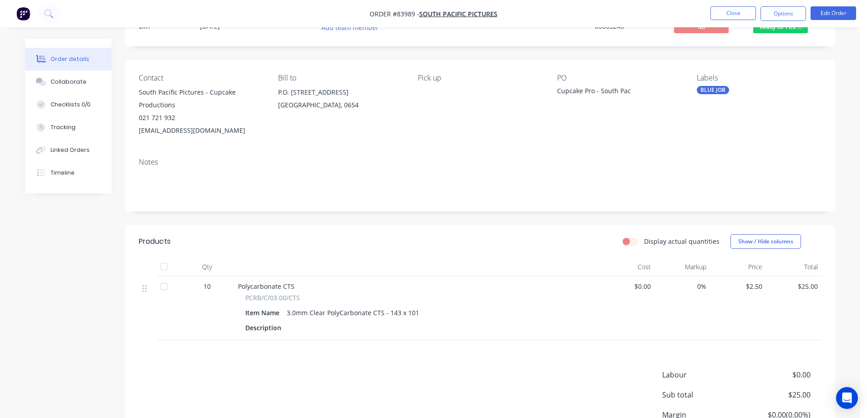
scroll to position [0, 0]
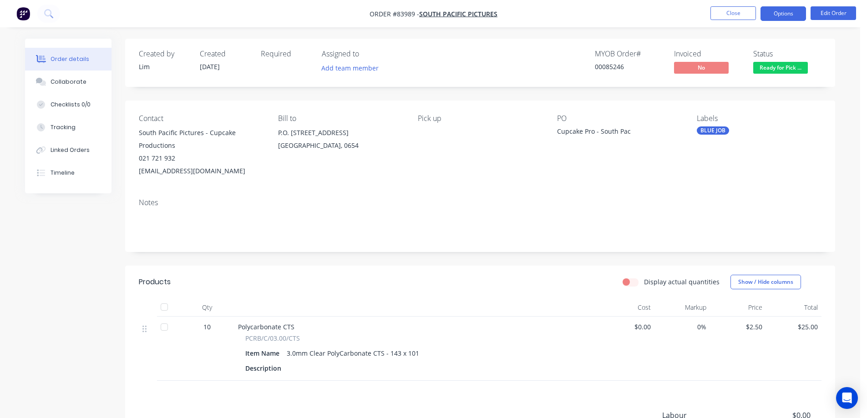
click at [769, 7] on button "Options" at bounding box center [782, 13] width 45 height 15
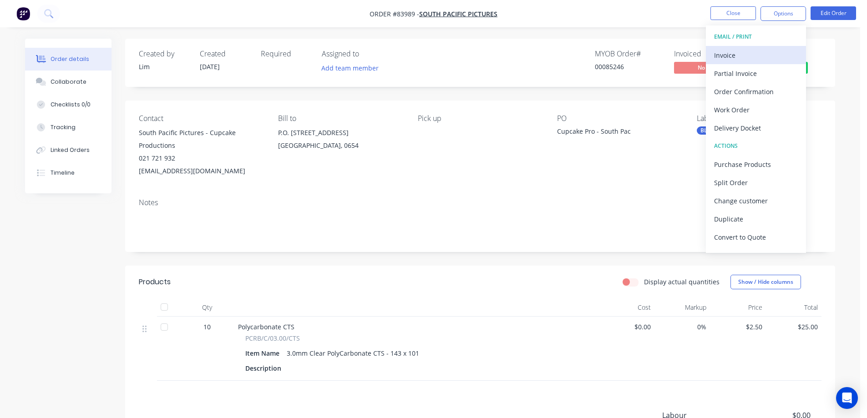
click at [775, 53] on div "Invoice" at bounding box center [756, 55] width 84 height 13
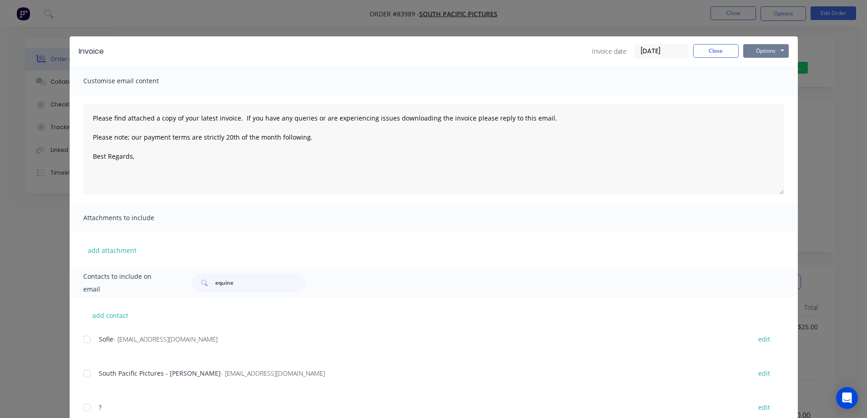
click at [775, 50] on button "Options" at bounding box center [765, 51] width 45 height 14
click at [777, 77] on button "Print" at bounding box center [772, 82] width 58 height 15
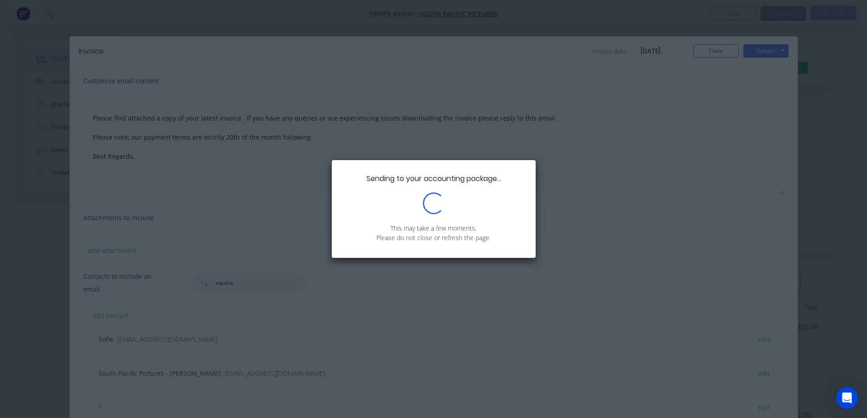
type textarea "Please find attached a copy of your latest invoice. If you have any queries or …"
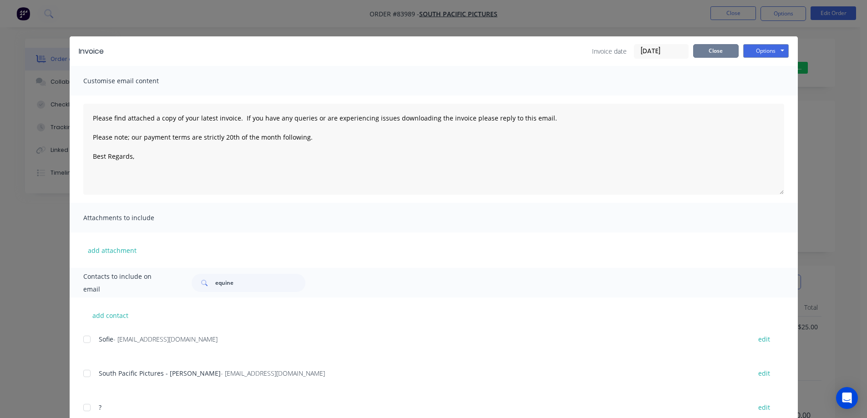
click at [693, 52] on button "Close" at bounding box center [715, 51] width 45 height 14
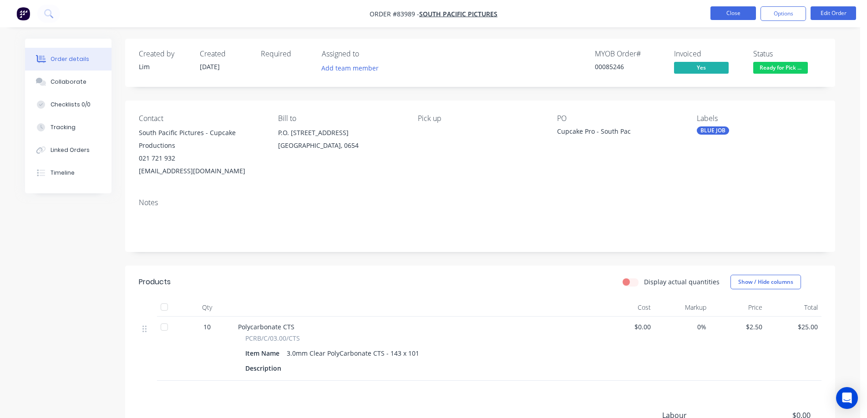
click at [724, 16] on button "Close" at bounding box center [732, 13] width 45 height 14
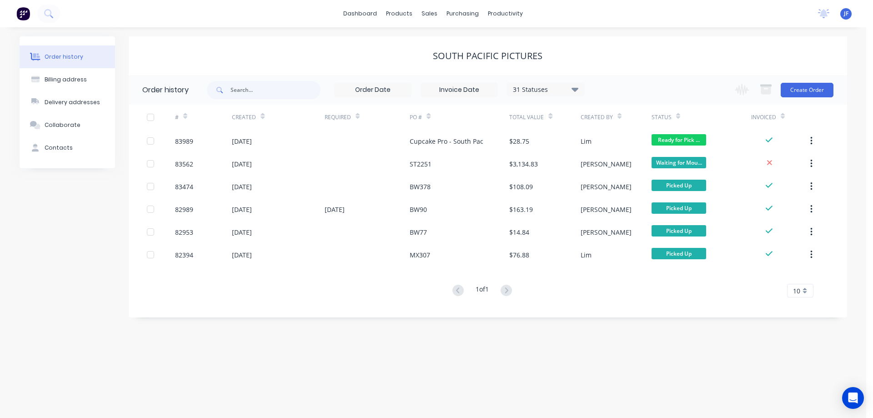
click at [390, 47] on div "South Pacific Pictures" at bounding box center [488, 55] width 719 height 39
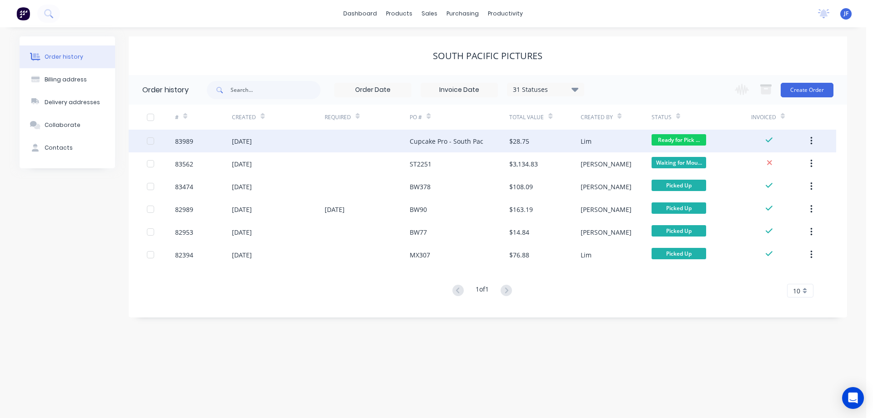
click at [478, 143] on div "Cupcake Pro - South Pac" at bounding box center [447, 141] width 74 height 10
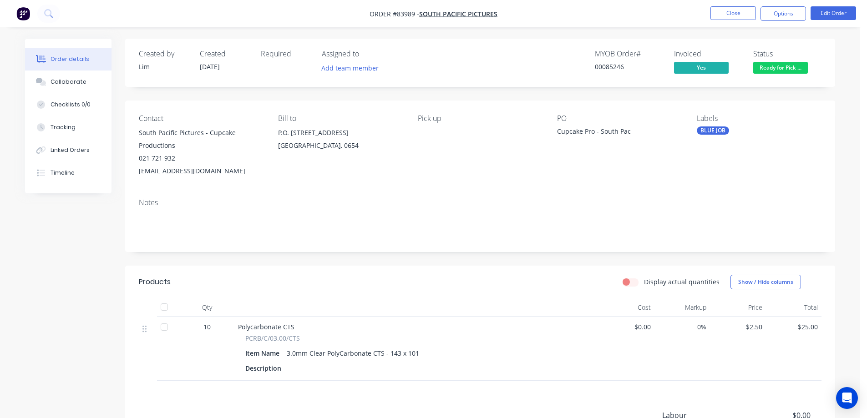
click at [195, 239] on div "Notes" at bounding box center [480, 221] width 710 height 61
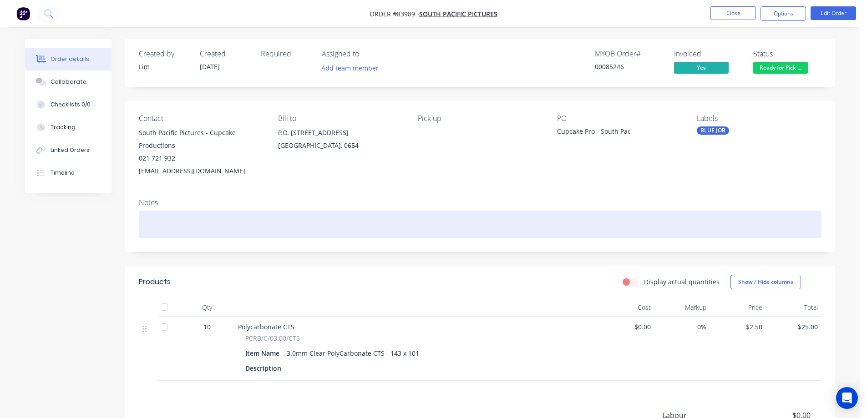
click at [193, 229] on div at bounding box center [480, 225] width 682 height 28
click at [158, 225] on div "cash payment" at bounding box center [480, 225] width 682 height 28
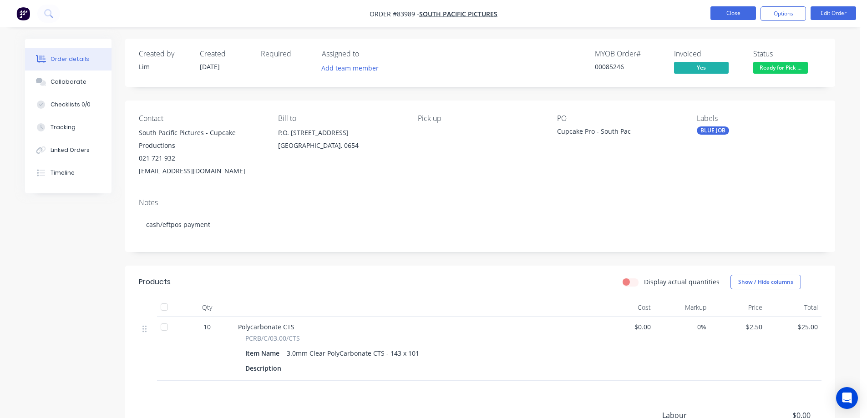
click at [729, 11] on button "Close" at bounding box center [732, 13] width 45 height 14
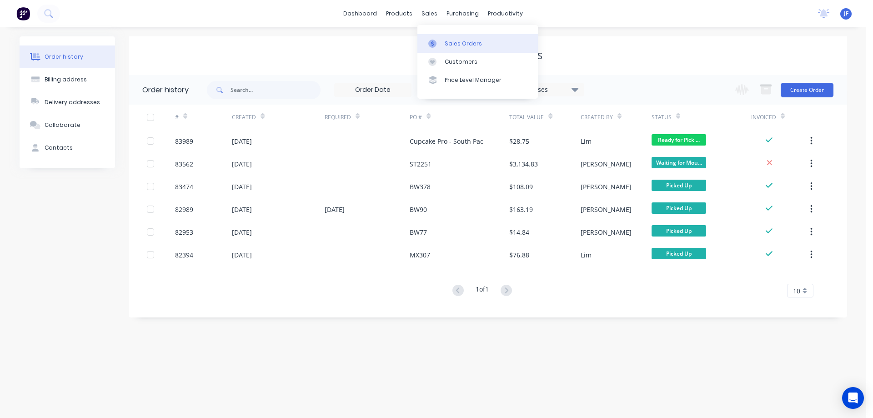
click at [443, 44] on link "Sales Orders" at bounding box center [478, 43] width 121 height 18
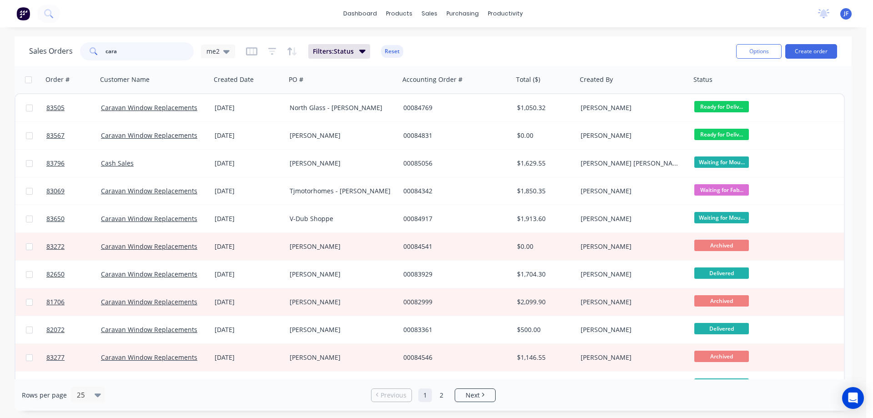
click at [161, 55] on input "cara" at bounding box center [150, 51] width 89 height 18
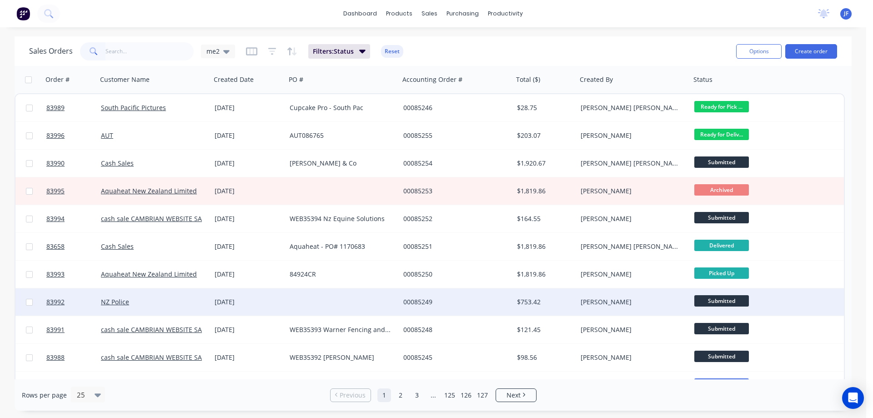
click at [310, 303] on div at bounding box center [343, 301] width 114 height 27
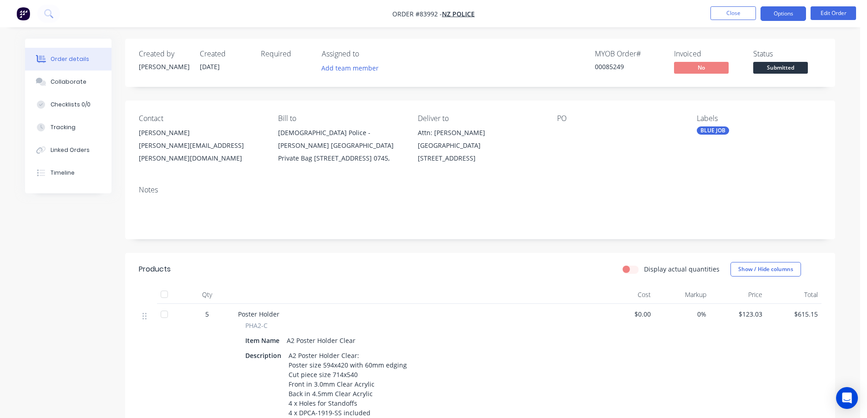
click at [790, 17] on button "Options" at bounding box center [782, 13] width 45 height 15
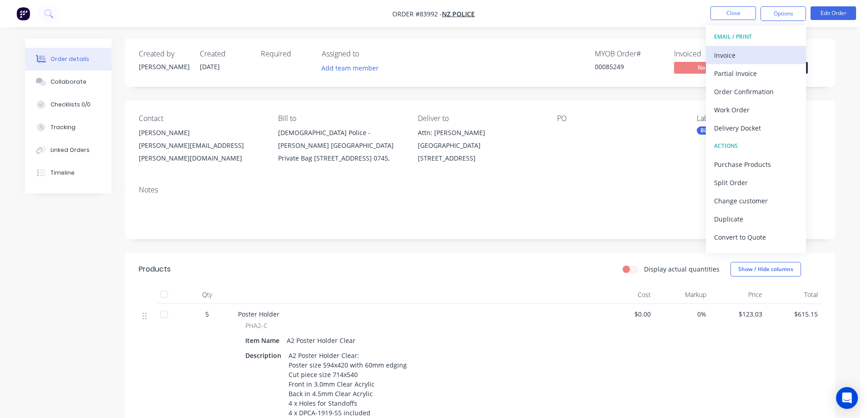
click at [762, 45] on button "EMAIL / PRINT" at bounding box center [756, 37] width 100 height 18
click at [766, 52] on div "Invoice" at bounding box center [756, 55] width 84 height 13
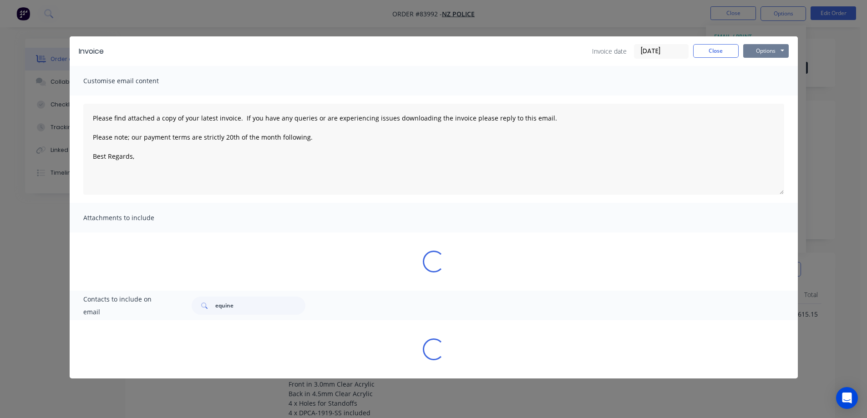
click at [775, 49] on button "Options" at bounding box center [765, 51] width 45 height 14
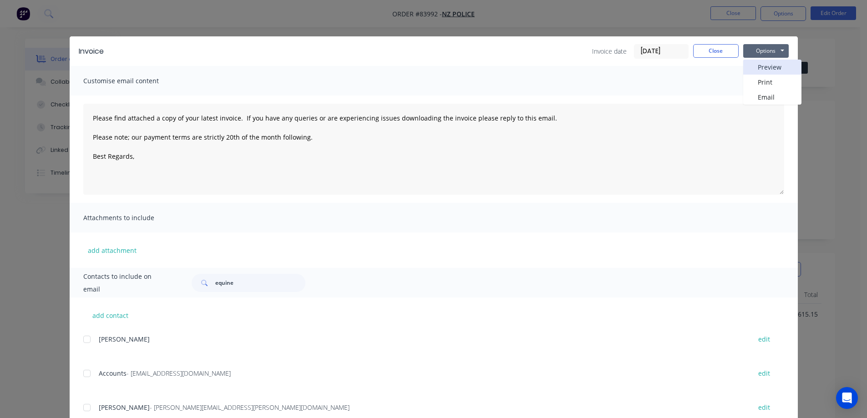
click at [772, 67] on button "Preview" at bounding box center [772, 67] width 58 height 15
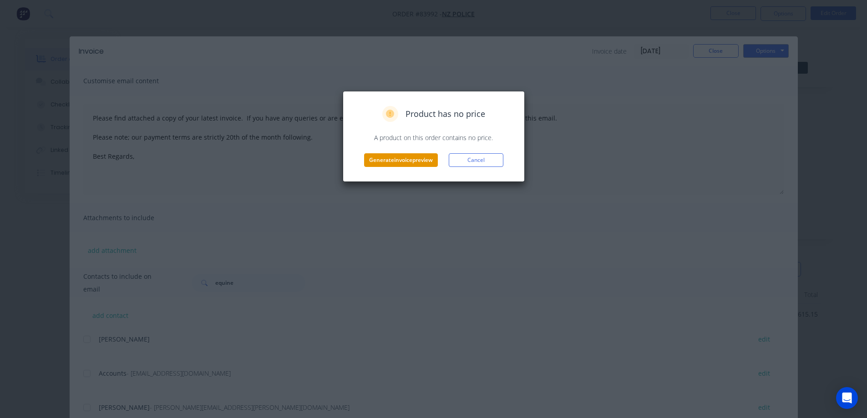
click at [419, 157] on button "Generate invoice preview" at bounding box center [401, 160] width 74 height 14
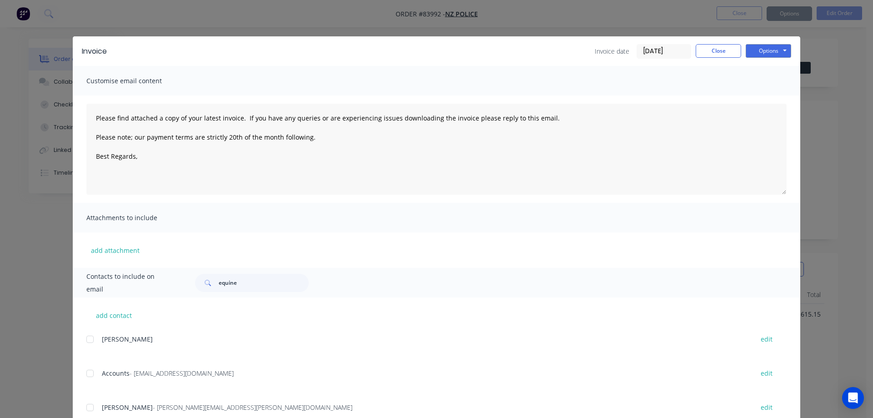
type textarea "Please find attached a copy of your latest invoice. If you have any queries or …"
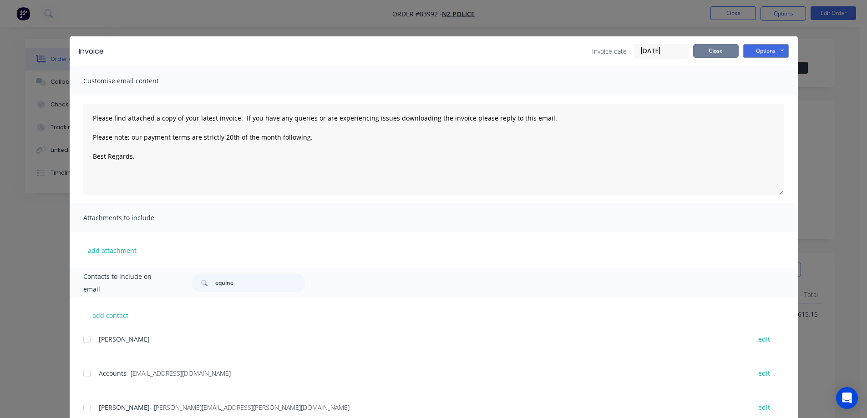
drag, startPoint x: 719, startPoint y: 49, endPoint x: 719, endPoint y: 33, distance: 15.5
click at [719, 49] on button "Close" at bounding box center [715, 51] width 45 height 14
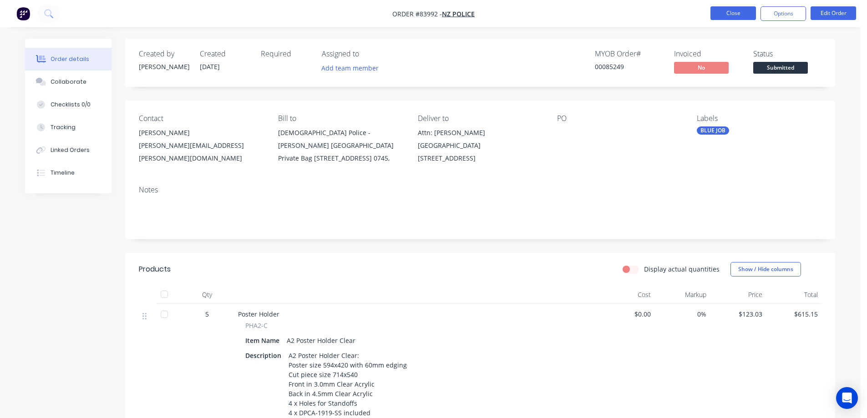
click at [723, 17] on button "Close" at bounding box center [732, 13] width 45 height 14
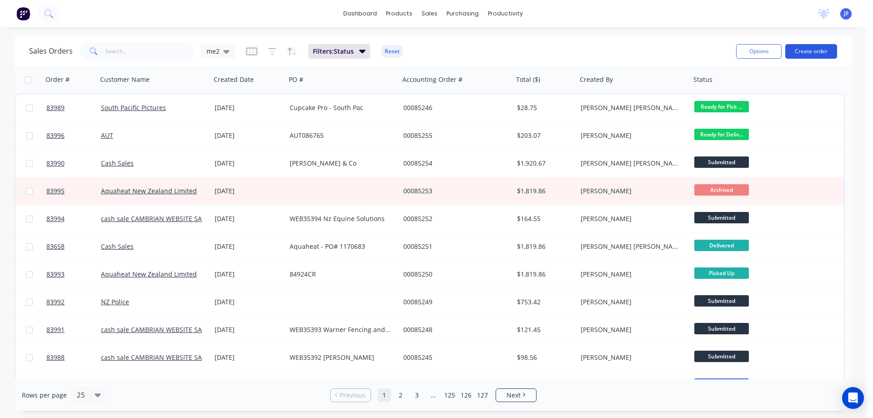
click at [824, 56] on button "Create order" at bounding box center [812, 51] width 52 height 15
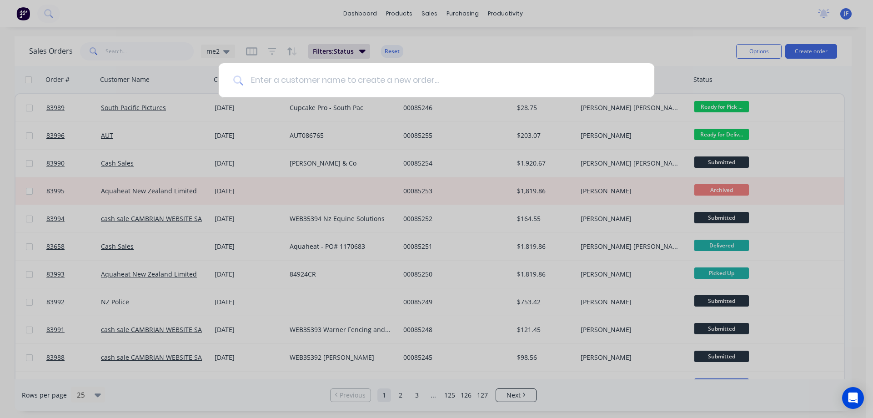
click at [374, 80] on input at bounding box center [441, 80] width 397 height 34
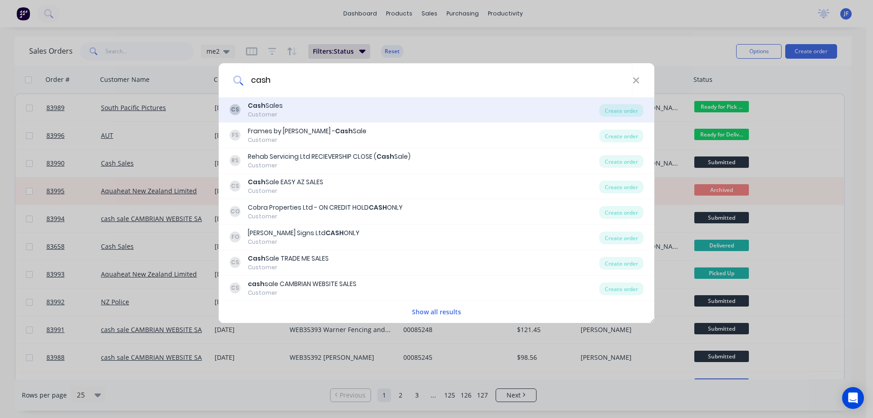
type input "cash"
click at [362, 113] on div "CS Cash Sales Customer" at bounding box center [415, 110] width 370 height 18
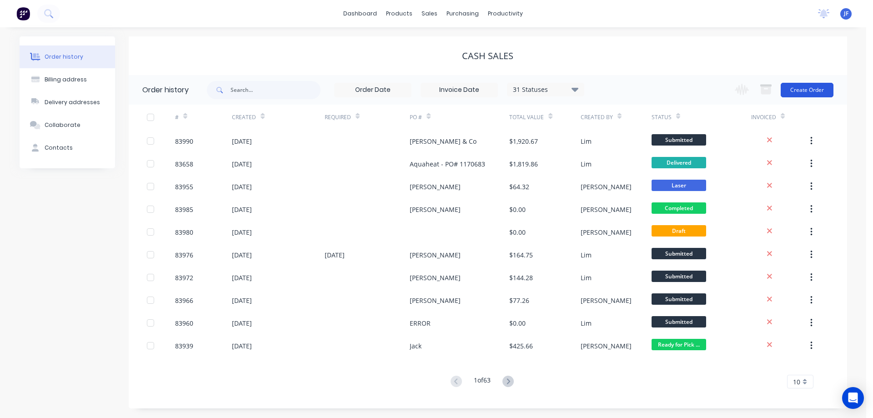
click at [799, 94] on button "Create Order" at bounding box center [807, 90] width 53 height 15
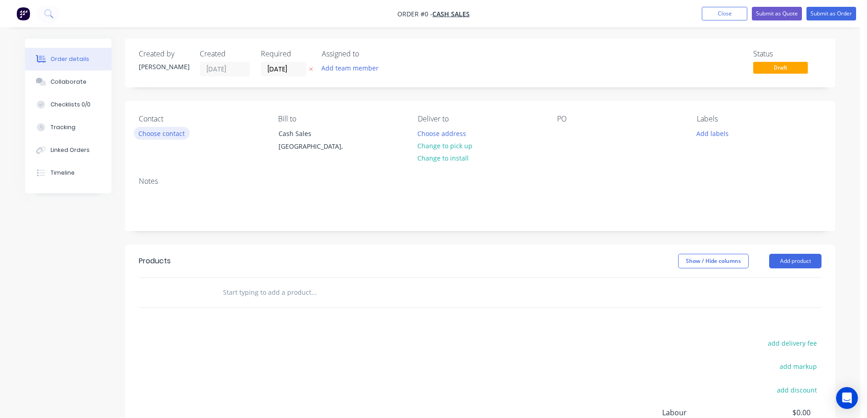
click at [177, 131] on button "Choose contact" at bounding box center [162, 133] width 56 height 12
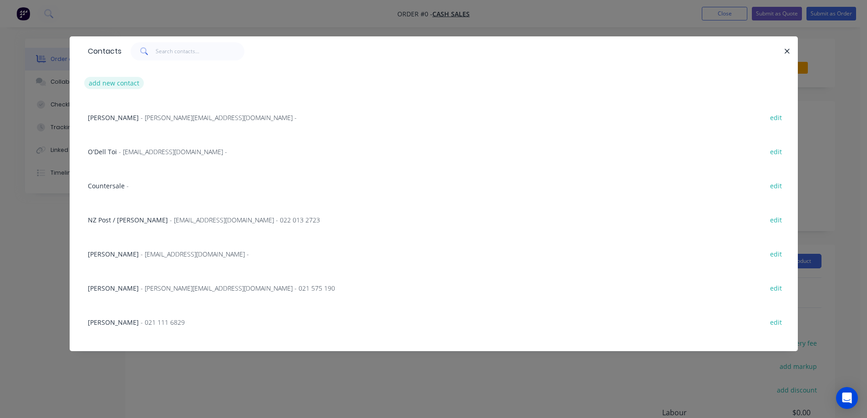
click at [116, 82] on button "add new contact" at bounding box center [114, 83] width 60 height 12
select select "NZ"
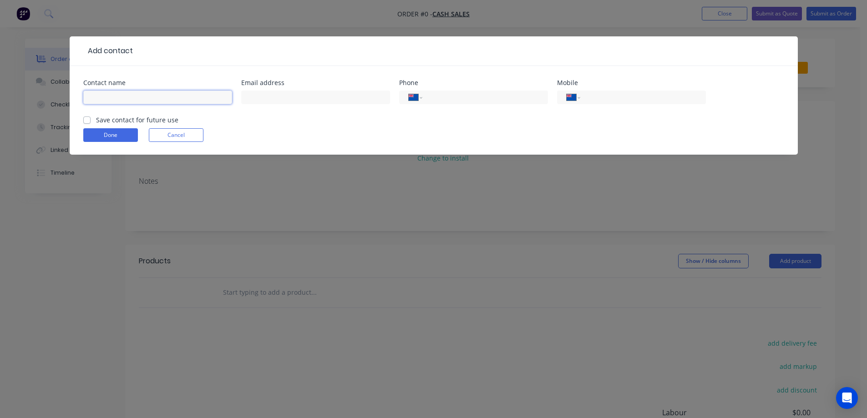
click at [190, 91] on input "text" at bounding box center [157, 98] width 149 height 14
paste input "Campbell Phillips"
type input "Campbell Phillips"
drag, startPoint x: 167, startPoint y: 121, endPoint x: 100, endPoint y: 123, distance: 67.4
click at [166, 121] on label "Save contact for future use" at bounding box center [137, 120] width 82 height 10
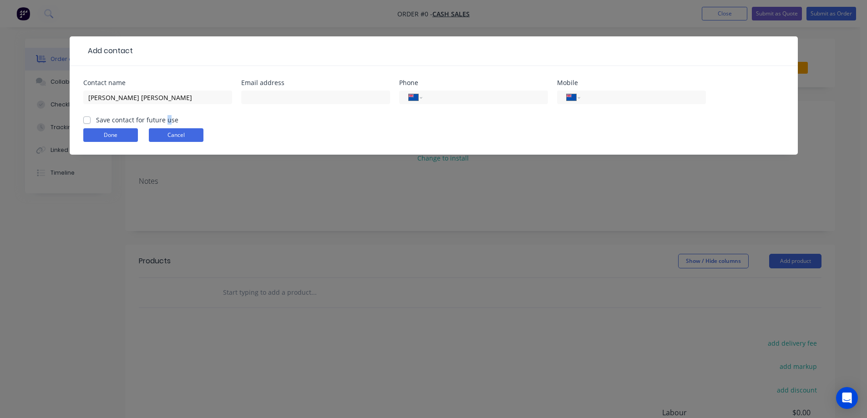
click at [183, 131] on button "Cancel" at bounding box center [176, 135] width 55 height 14
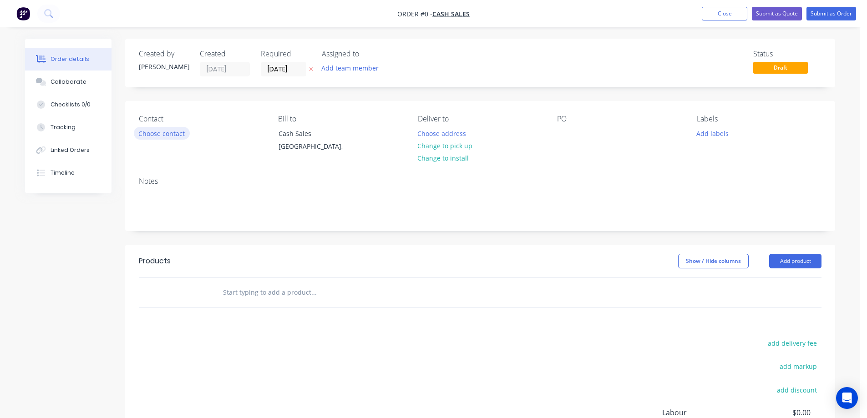
click at [161, 129] on button "Choose contact" at bounding box center [162, 133] width 56 height 12
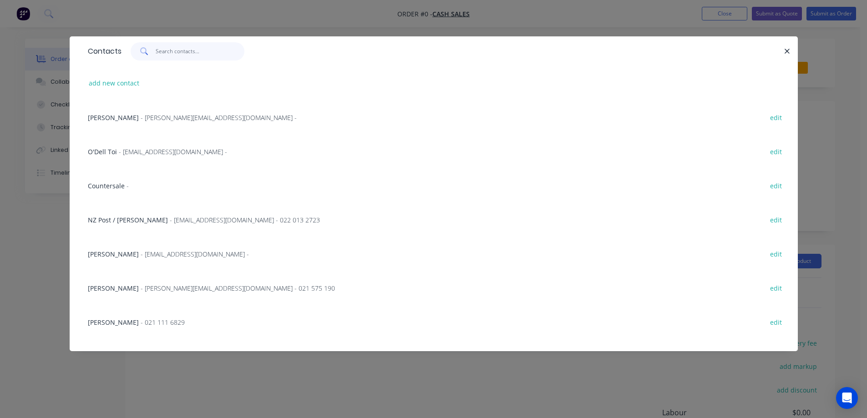
click at [174, 48] on input "text" at bounding box center [200, 51] width 89 height 18
paste input "campbellkwphillips@gmail.com"
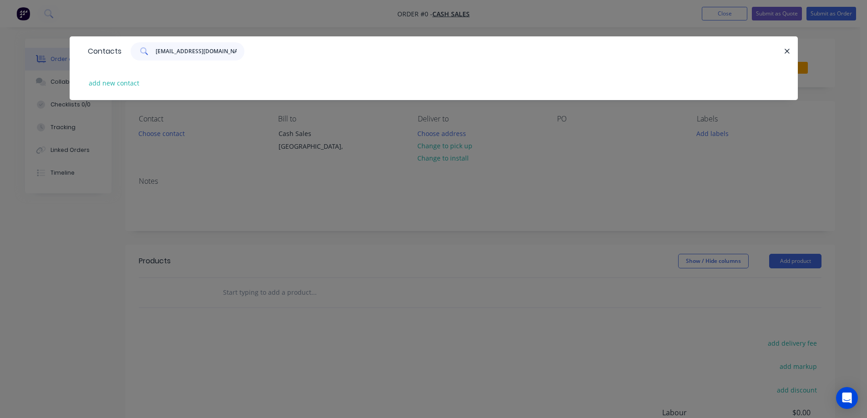
scroll to position [0, 2]
type input "campbellkwphillips@gmail.com"
click at [124, 83] on button "add new contact" at bounding box center [114, 83] width 60 height 12
select select "NZ"
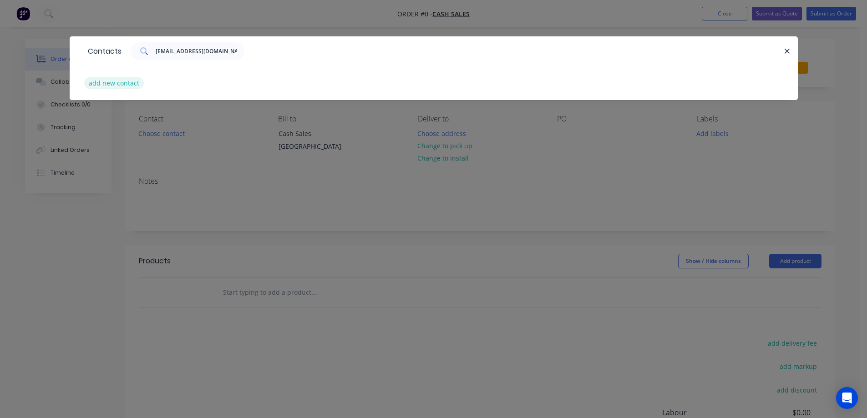
select select "NZ"
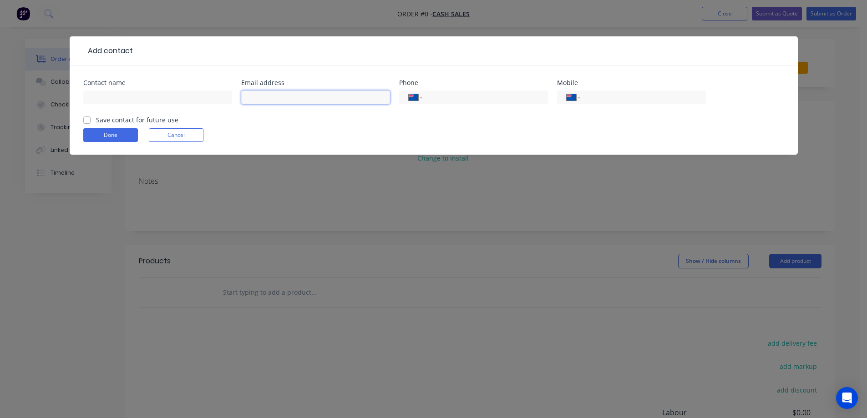
drag, startPoint x: 277, startPoint y: 91, endPoint x: 237, endPoint y: 99, distance: 41.2
click at [277, 91] on input "text" at bounding box center [315, 98] width 149 height 14
paste input "campbellkwphillips@gmail.com"
type input "campbellkwphillips@gmail.com"
click at [186, 98] on input "text" at bounding box center [157, 98] width 149 height 14
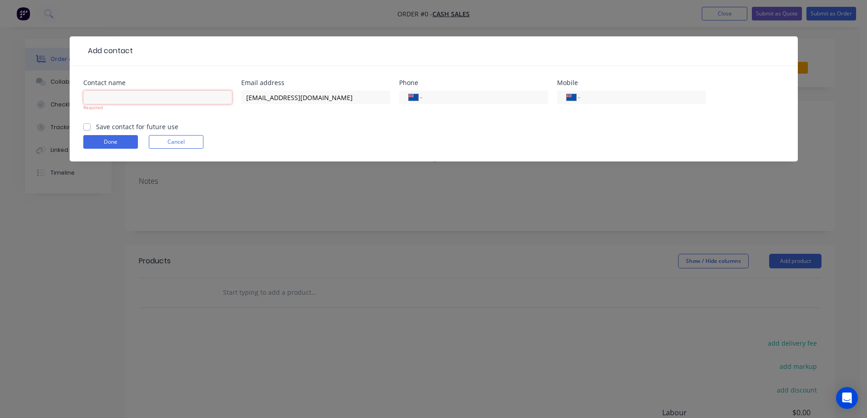
drag, startPoint x: 110, startPoint y: 97, endPoint x: 110, endPoint y: 104, distance: 7.3
click at [110, 97] on input "text" at bounding box center [157, 98] width 149 height 14
paste input "Campbell Phillips"
type input "Campbell Phillips"
click at [113, 125] on form "Contact name Campbell Phillips Required Email address campbellkwphillips@gmail.…" at bounding box center [433, 121] width 701 height 82
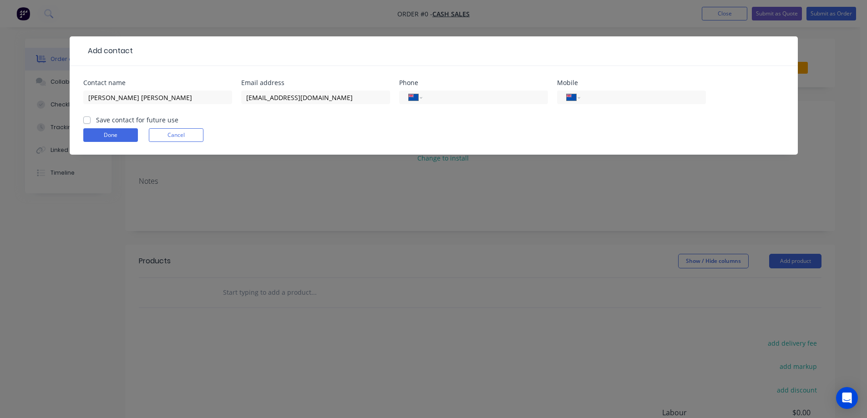
click at [105, 121] on label "Save contact for future use" at bounding box center [137, 120] width 82 height 10
click at [91, 121] on input "Save contact for future use" at bounding box center [86, 119] width 7 height 9
checkbox input "true"
click at [112, 138] on button "Done" at bounding box center [110, 135] width 55 height 14
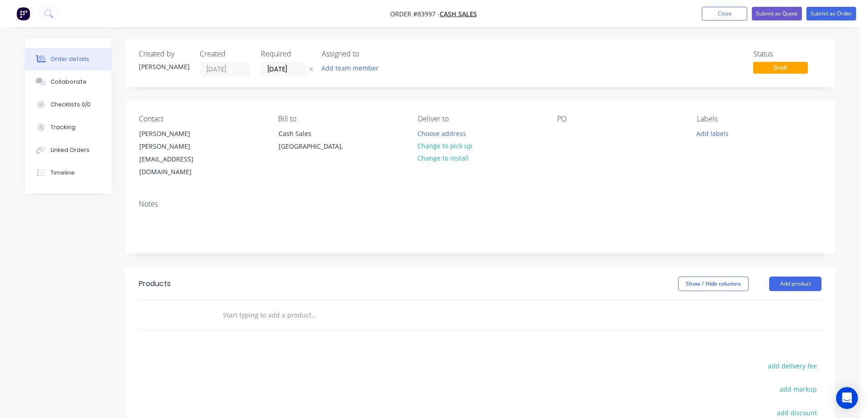
click at [313, 69] on icon at bounding box center [311, 68] width 4 height 5
click at [428, 132] on button "Choose address" at bounding box center [442, 133] width 58 height 12
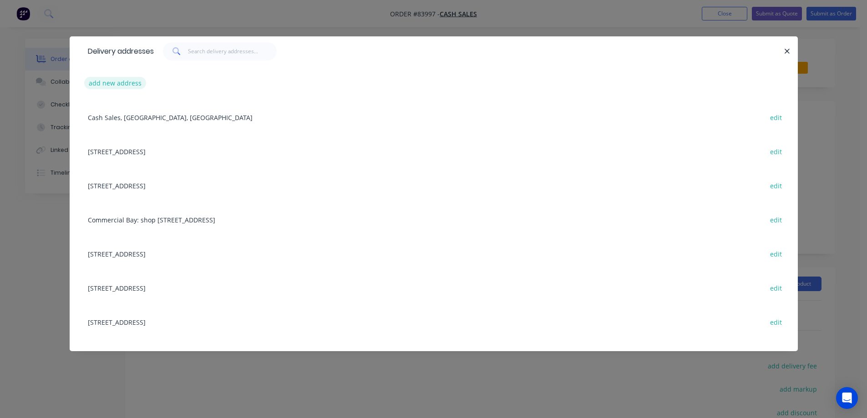
click at [124, 87] on button "add new address" at bounding box center [115, 83] width 62 height 12
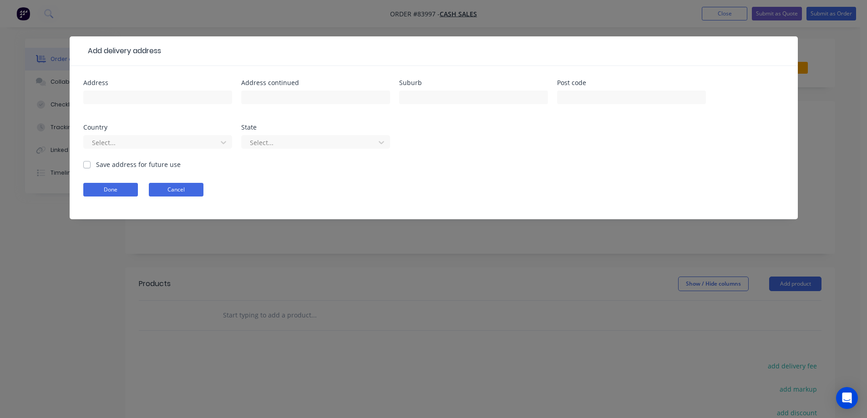
click at [193, 188] on button "Cancel" at bounding box center [176, 190] width 55 height 14
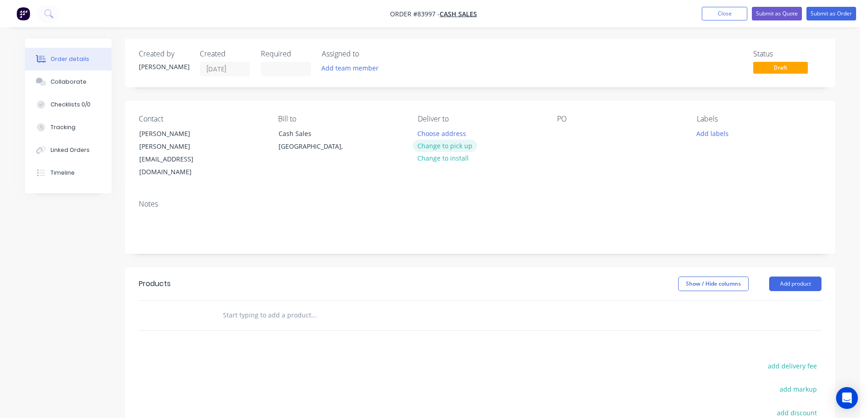
click at [431, 147] on button "Change to pick up" at bounding box center [445, 146] width 65 height 12
drag, startPoint x: 138, startPoint y: 136, endPoint x: 255, endPoint y: 136, distance: 116.9
click at [252, 136] on div "Contact Campbell Phillips campbellkwphillips@gmail.com" at bounding box center [201, 147] width 125 height 64
click at [562, 133] on div at bounding box center [564, 133] width 15 height 13
paste div
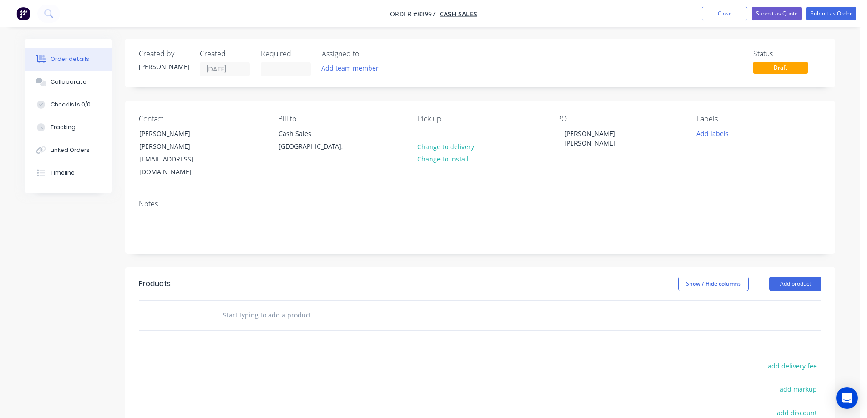
click at [294, 306] on input "text" at bounding box center [313, 315] width 182 height 18
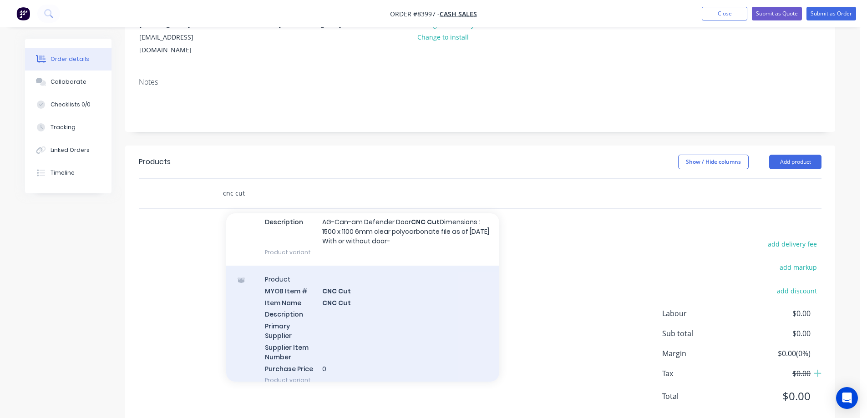
scroll to position [91, 0]
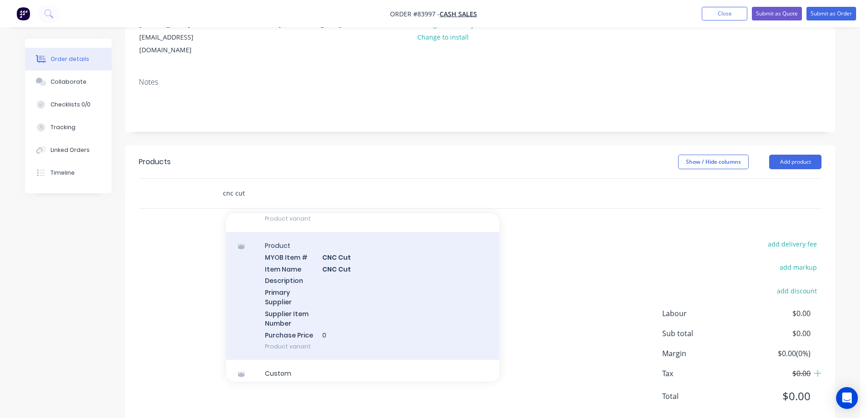
type input "cnc cut"
click at [335, 271] on div "Product MYOB Item # CNC Cut Item Name CNC Cut Description Primary Supplier Supp…" at bounding box center [362, 296] width 273 height 128
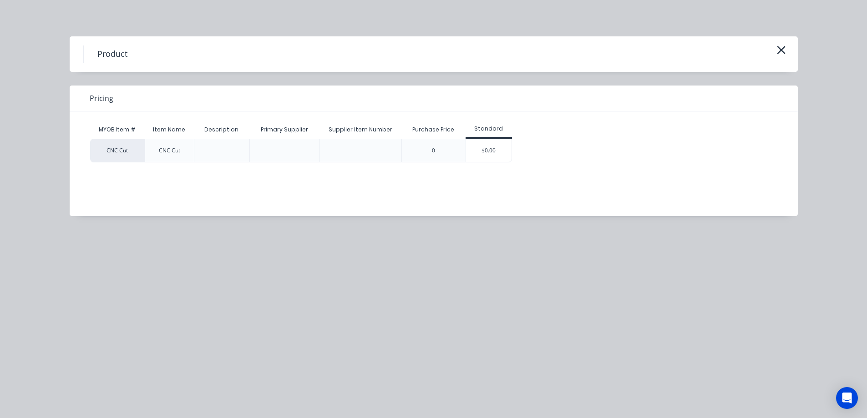
click at [489, 154] on div "$0.00" at bounding box center [488, 150] width 45 height 23
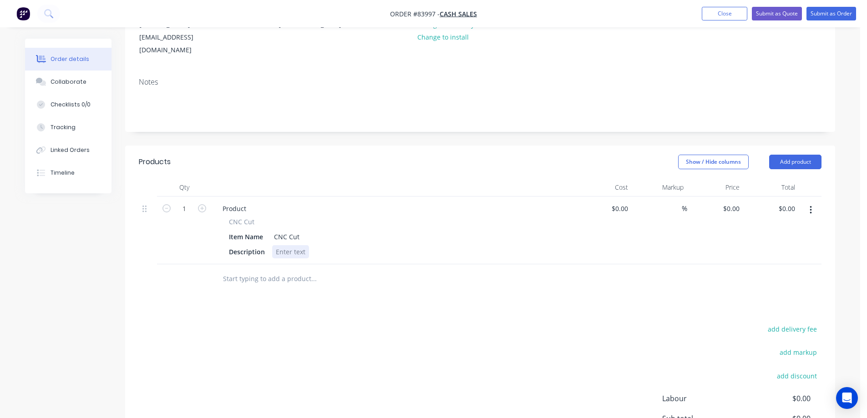
click at [282, 245] on div at bounding box center [290, 251] width 37 height 13
paste div
click at [338, 306] on div "Products Show / Hide columns Add product Qty Cost Markup Price Total 1 Product …" at bounding box center [480, 339] width 710 height 386
click at [320, 245] on div "4mm Grey PVCCNC cut as per fileSize : 645w 1035h" at bounding box center [353, 251] width 162 height 13
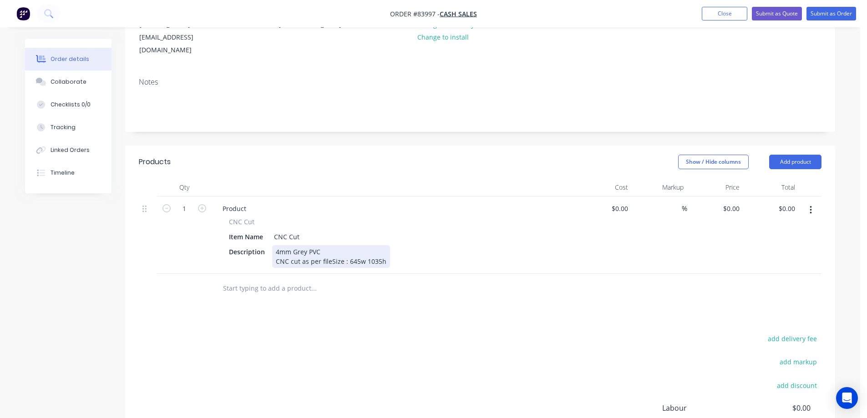
click at [328, 245] on div "4mm Grey PVC CNC cut as per fileSize : 645w 1035h" at bounding box center [331, 256] width 118 height 23
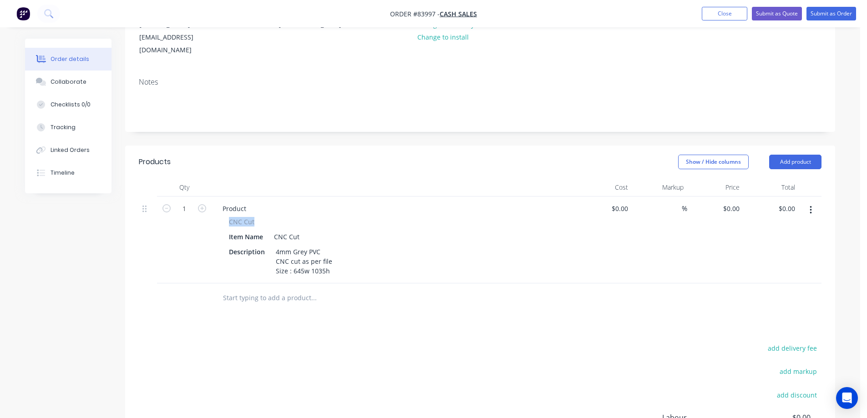
drag, startPoint x: 233, startPoint y: 197, endPoint x: 258, endPoint y: 196, distance: 25.5
click at [262, 217] on div "CNC Cut" at bounding box center [393, 222] width 329 height 10
click at [235, 202] on div "Product" at bounding box center [234, 208] width 38 height 13
paste div
click at [201, 204] on icon "button" at bounding box center [202, 208] width 8 height 8
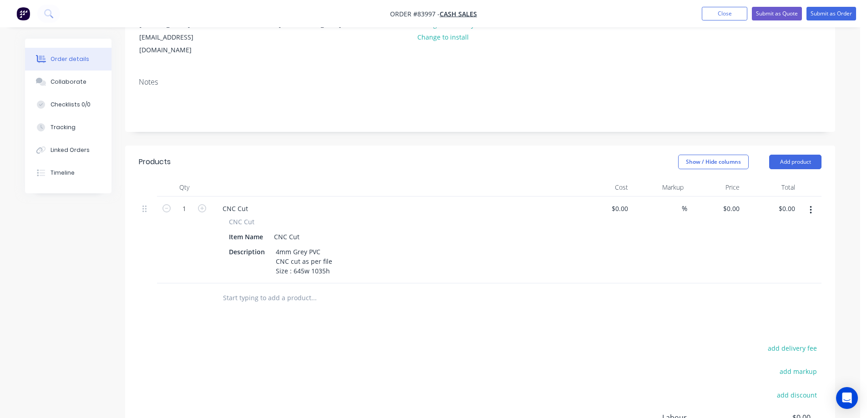
type input "2"
click at [727, 197] on div "0 0" at bounding box center [715, 240] width 56 height 87
type input "$160.74"
type input "$321.48"
click at [711, 283] on div at bounding box center [480, 298] width 682 height 30
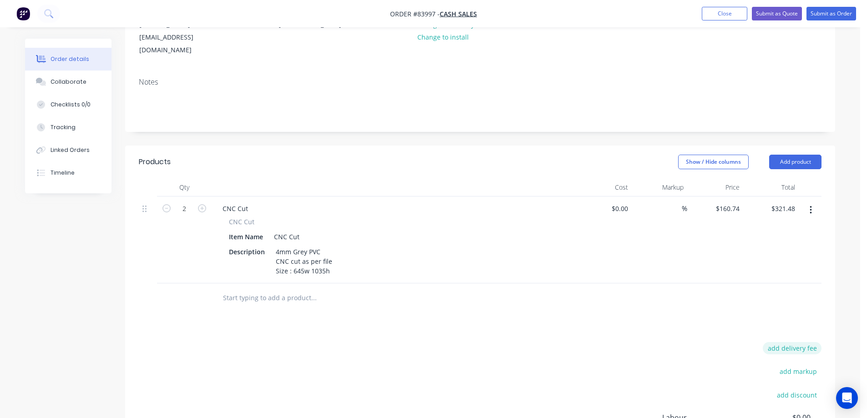
click at [798, 342] on button "add delivery fee" at bounding box center [791, 348] width 59 height 12
click at [507, 289] on div at bounding box center [375, 298] width 320 height 18
click at [253, 289] on input "text" at bounding box center [313, 298] width 182 height 18
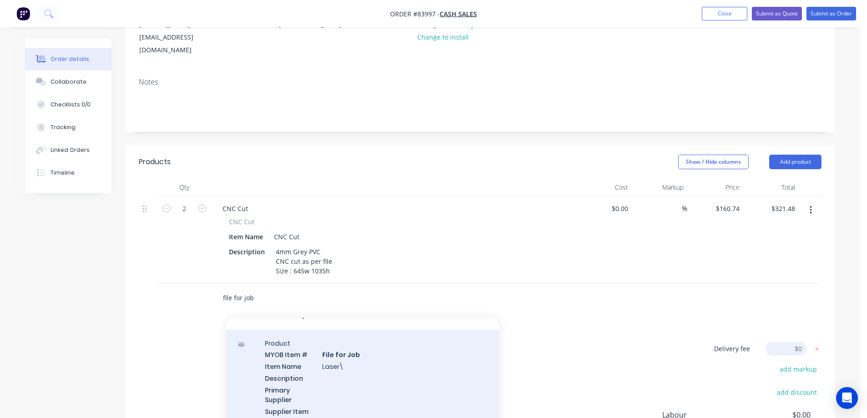
scroll to position [26, 0]
type input "file for job"
click at [342, 341] on div "Product MYOB Item # File for Job Item Name Laser\ Description Primary Supplier …" at bounding box center [362, 385] width 273 height 128
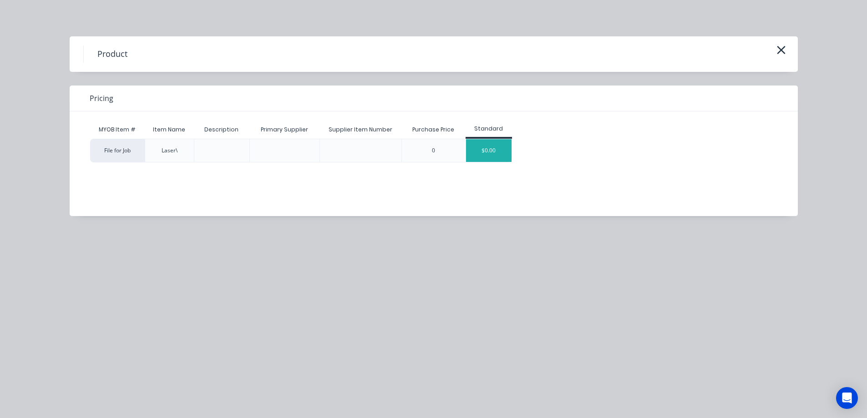
click at [481, 154] on div "$0.00" at bounding box center [488, 150] width 45 height 23
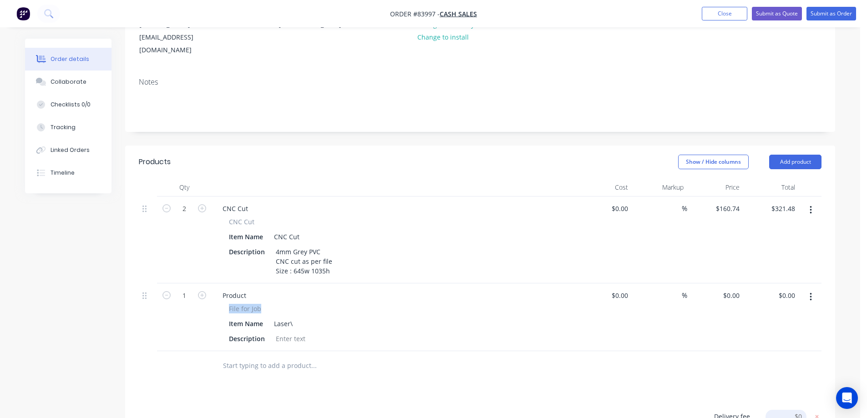
drag, startPoint x: 228, startPoint y: 284, endPoint x: 262, endPoint y: 279, distance: 34.0
click at [267, 304] on div "File for Job Item Name Laser\ Description" at bounding box center [393, 324] width 357 height 41
click at [234, 289] on div "Product" at bounding box center [234, 295] width 38 height 13
paste div
click at [171, 290] on button "button" at bounding box center [167, 295] width 12 height 10
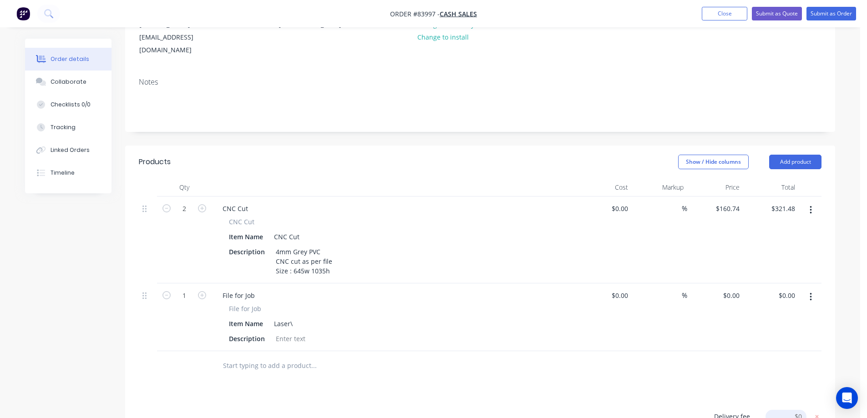
type input "0"
click at [280, 332] on div at bounding box center [290, 338] width 37 height 13
click at [284, 317] on div "Laser\" at bounding box center [283, 323] width 26 height 13
paste div
click at [386, 368] on div "Products Show / Hide columns Add product Qty Cost Markup Price Total 2 CNC Cut …" at bounding box center [480, 371] width 710 height 451
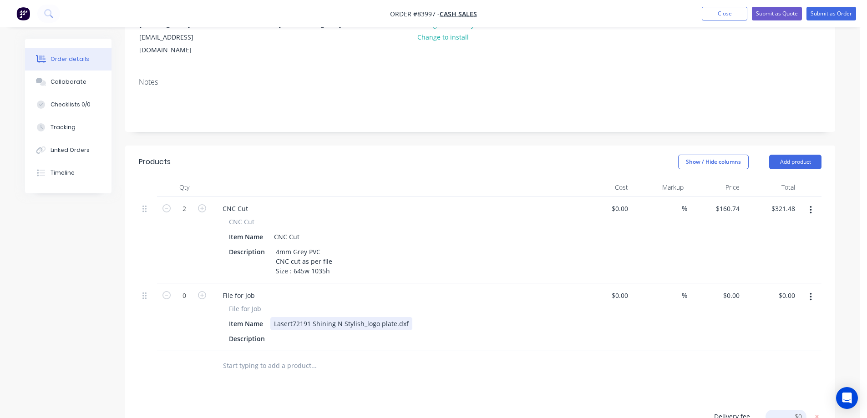
click at [291, 317] on div "Lasert72191 Shining N Stylish_logo plate.dxf" at bounding box center [341, 323] width 142 height 13
click at [316, 357] on input "text" at bounding box center [313, 366] width 182 height 18
click at [284, 357] on input "text" at bounding box center [313, 366] width 182 height 18
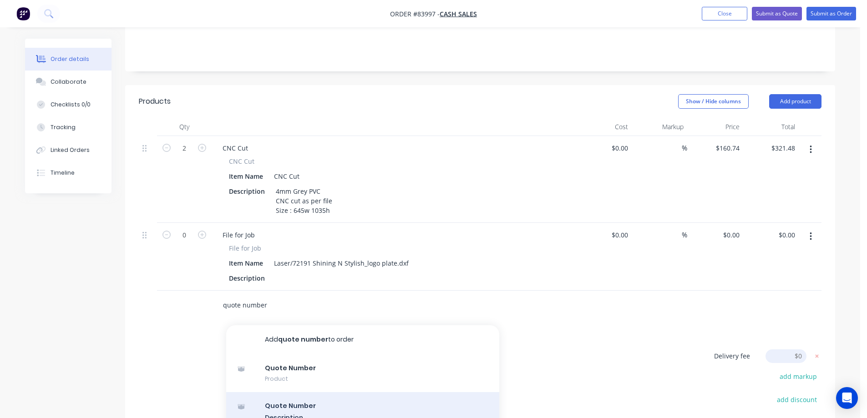
scroll to position [213, 0]
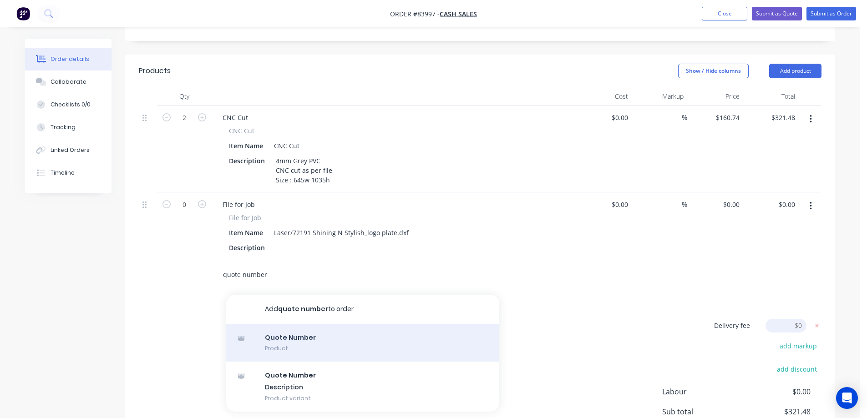
type input "quote number"
click at [333, 332] on div "Quote Number Product" at bounding box center [362, 343] width 273 height 38
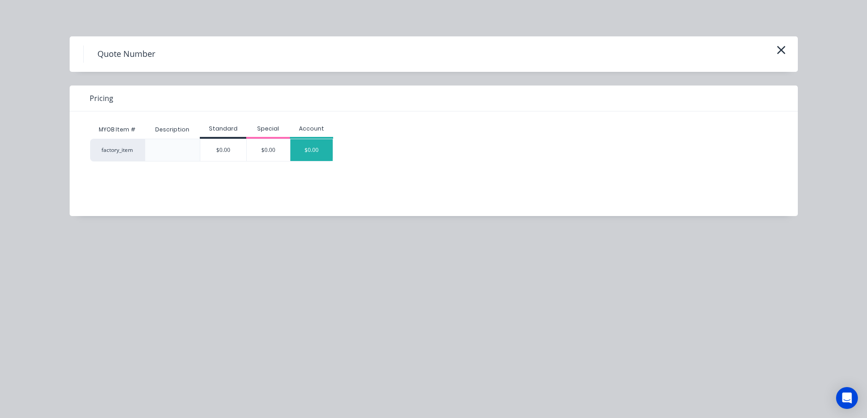
drag, startPoint x: 333, startPoint y: 157, endPoint x: 326, endPoint y: 157, distance: 6.8
click at [333, 157] on div "factory_item $0.00 $0.00 $0.00" at bounding box center [426, 150] width 673 height 23
click at [320, 155] on div "$0.00" at bounding box center [311, 150] width 43 height 22
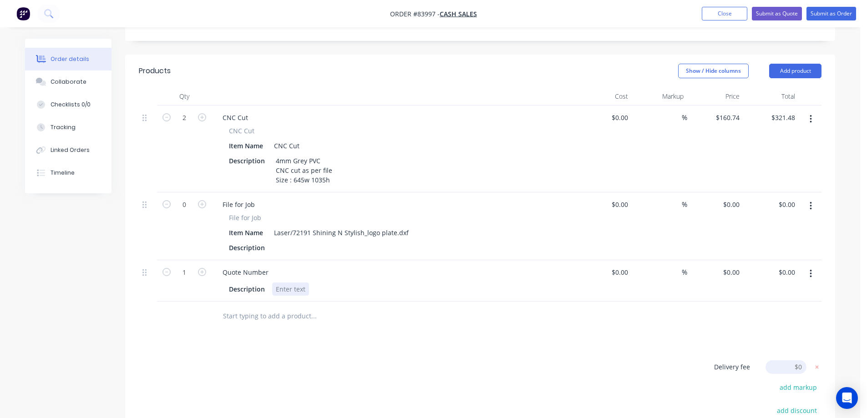
click at [293, 282] on div at bounding box center [290, 288] width 37 height 13
click at [172, 125] on input "1" at bounding box center [184, 118] width 24 height 14
click at [169, 268] on icon "button" at bounding box center [166, 272] width 8 height 8
type input "0"
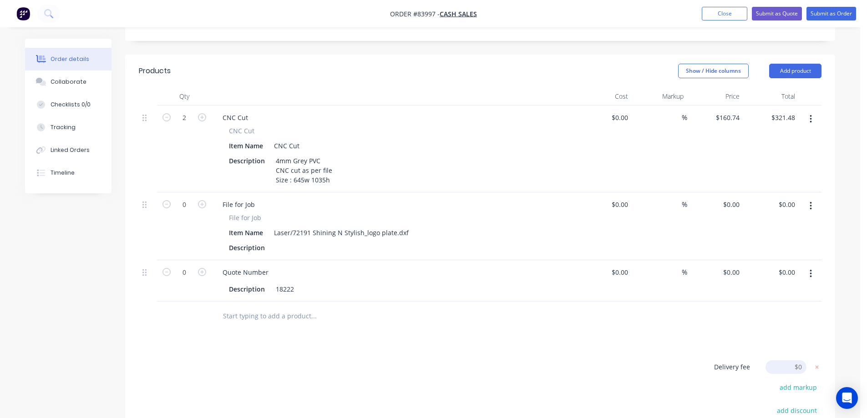
drag, startPoint x: 662, startPoint y: 363, endPoint x: 787, endPoint y: 333, distance: 128.9
click at [819, 363] on icon at bounding box center [816, 367] width 9 height 9
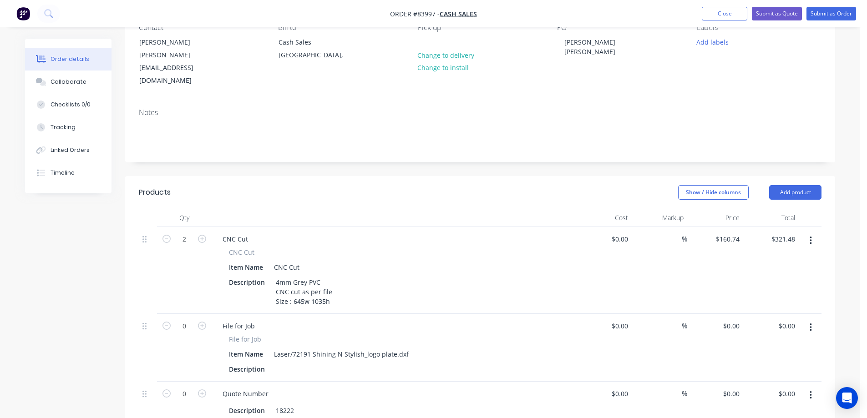
scroll to position [0, 0]
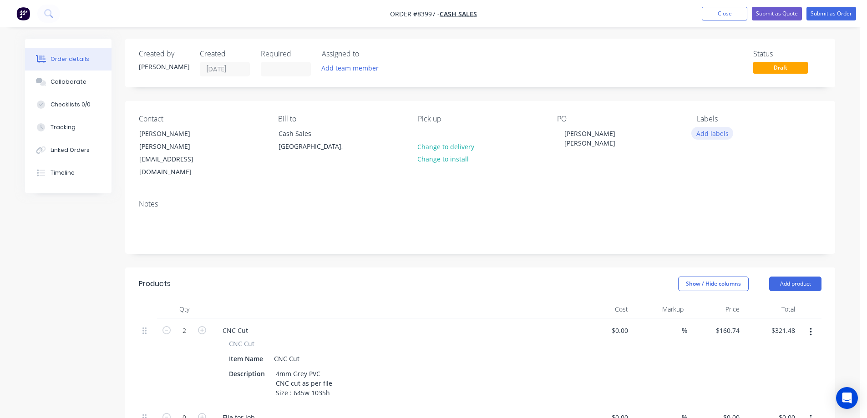
click at [723, 130] on button "Add labels" at bounding box center [712, 133] width 42 height 12
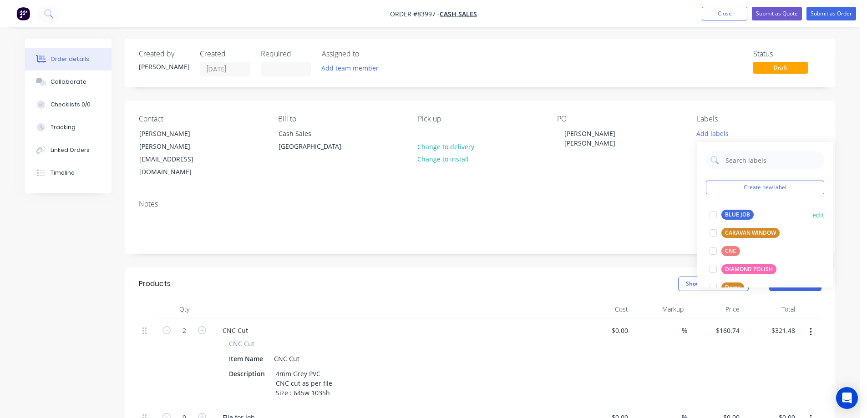
click at [739, 211] on div "BLUE JOB" at bounding box center [737, 215] width 32 height 10
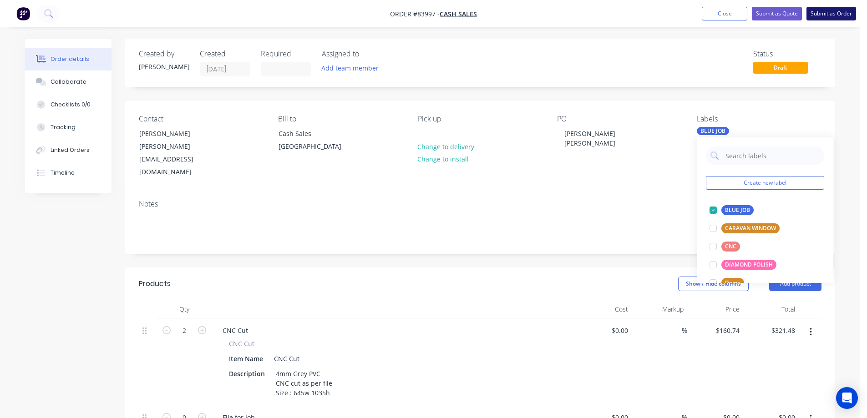
click at [845, 11] on button "Submit as Order" at bounding box center [831, 14] width 50 height 14
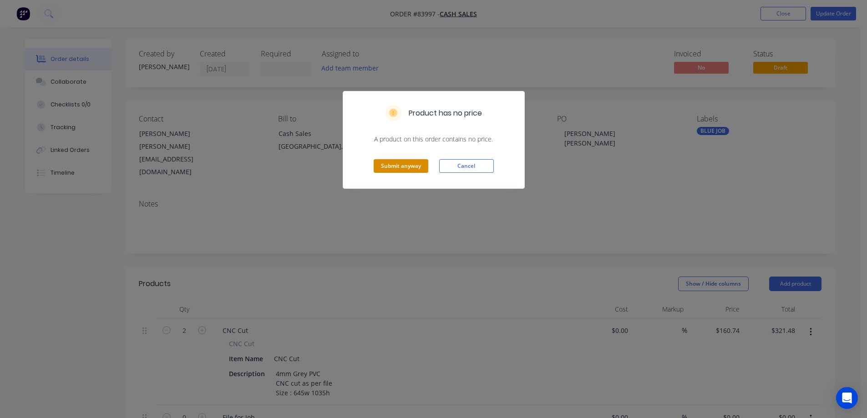
click at [409, 172] on button "Submit anyway" at bounding box center [400, 166] width 55 height 14
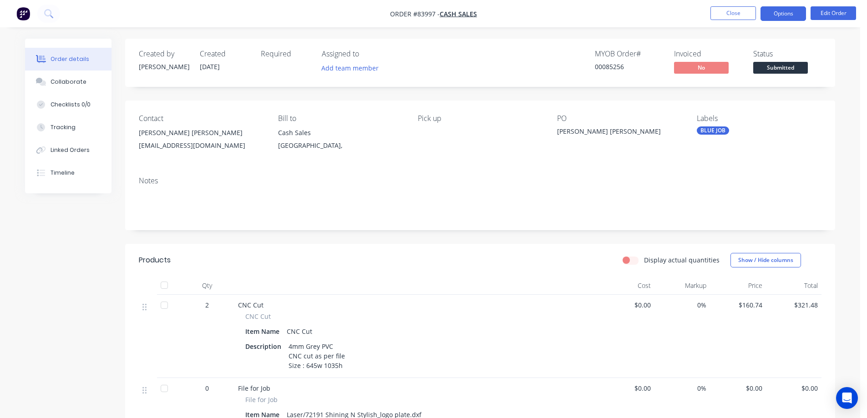
click at [783, 17] on button "Options" at bounding box center [782, 13] width 45 height 15
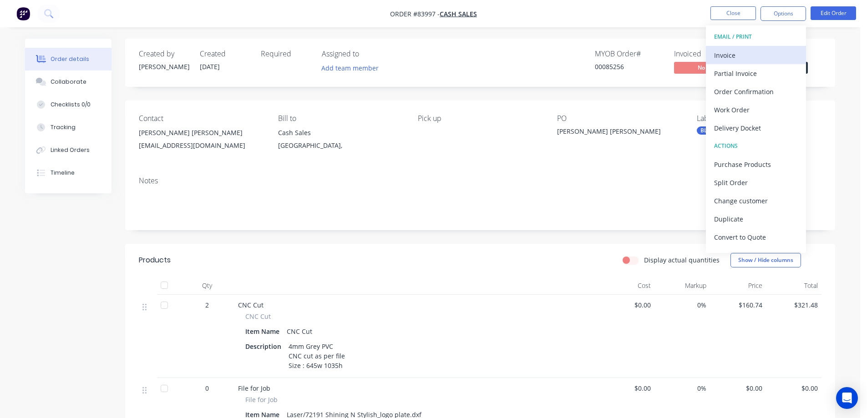
click at [736, 53] on div "Invoice" at bounding box center [756, 55] width 84 height 13
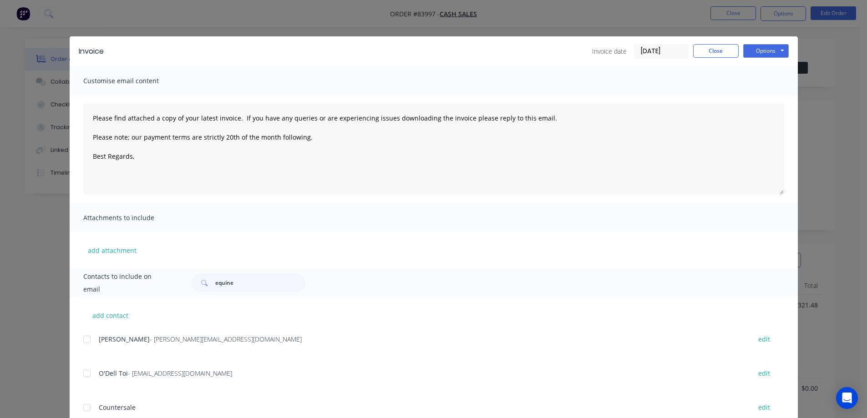
click at [767, 46] on button "Options" at bounding box center [765, 51] width 45 height 14
click at [766, 66] on button "Preview" at bounding box center [772, 67] width 58 height 15
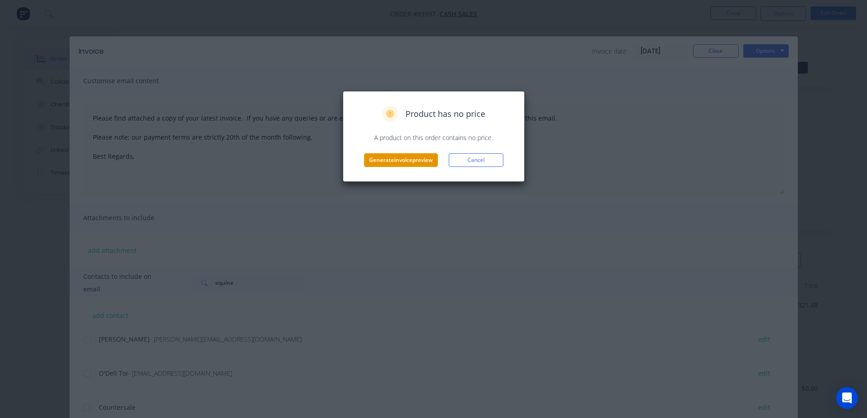
click at [405, 160] on button "Generate invoice preview" at bounding box center [401, 160] width 74 height 14
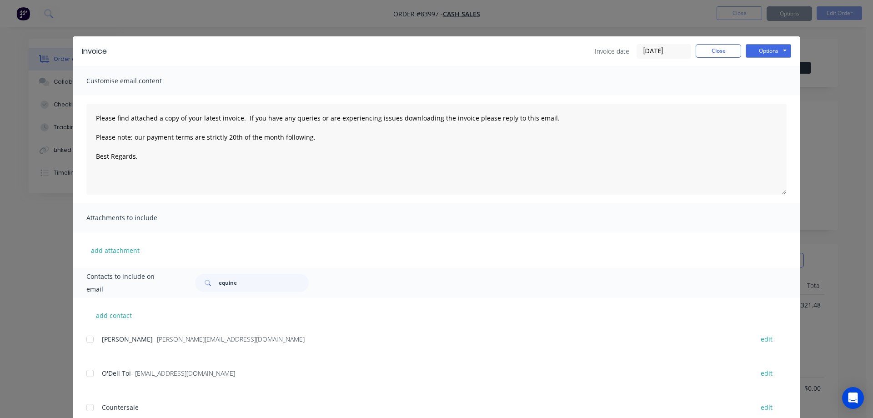
type textarea "Please find attached a copy of your latest invoice. If you have any queries or …"
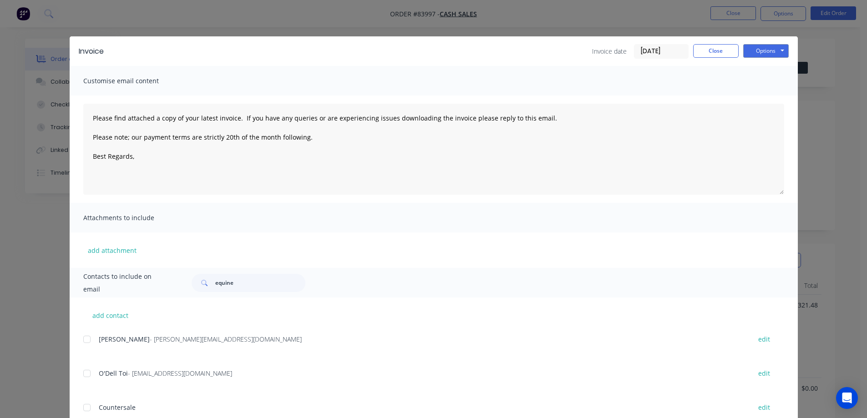
click at [552, 41] on div "Invoice Invoice date 18/08/25 Close Options Preview Print Email" at bounding box center [434, 51] width 728 height 30
click at [51, 41] on div "Invoice Invoice date 18/08/25 Close Options Preview Print Email Customise email…" at bounding box center [433, 209] width 867 height 418
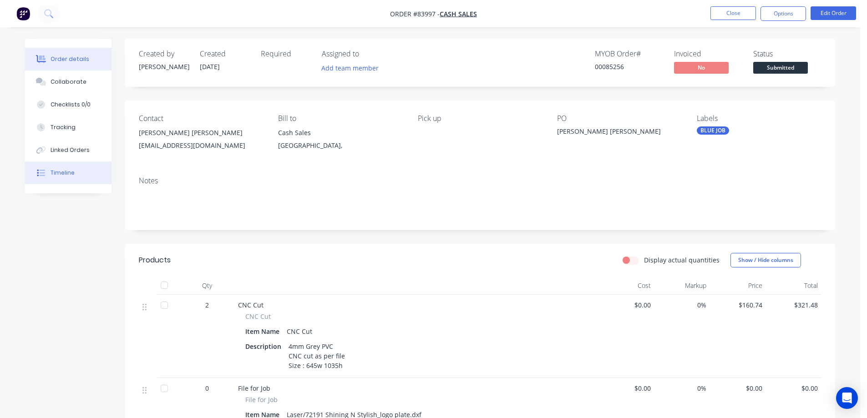
click at [66, 183] on button "Timeline" at bounding box center [68, 172] width 86 height 23
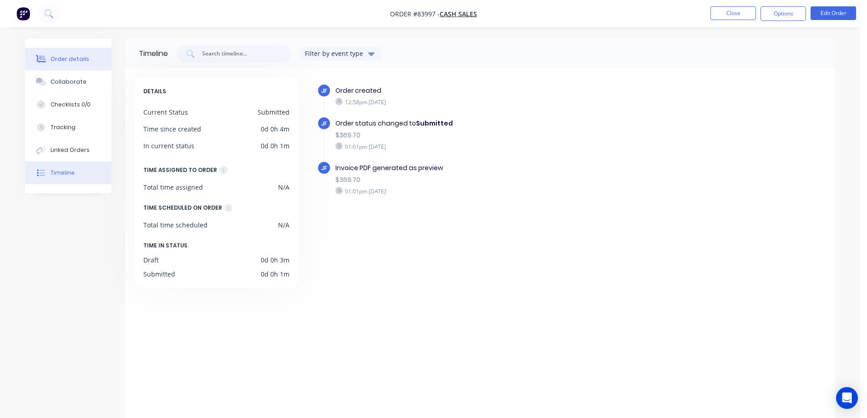
click at [66, 66] on button "Order details" at bounding box center [68, 59] width 86 height 23
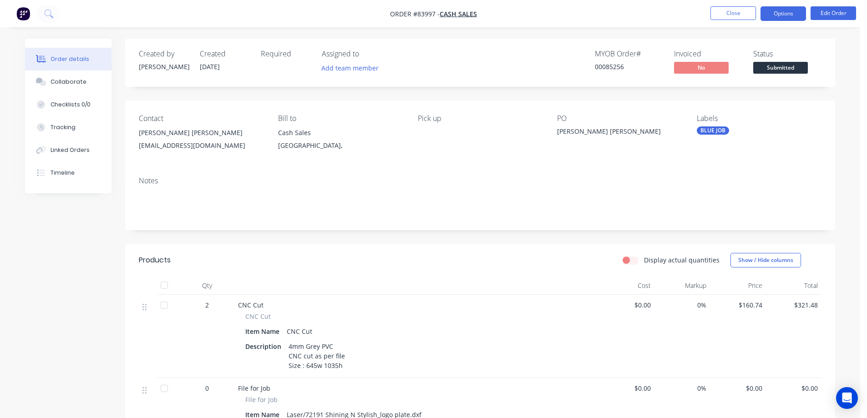
click at [792, 13] on button "Options" at bounding box center [782, 13] width 45 height 15
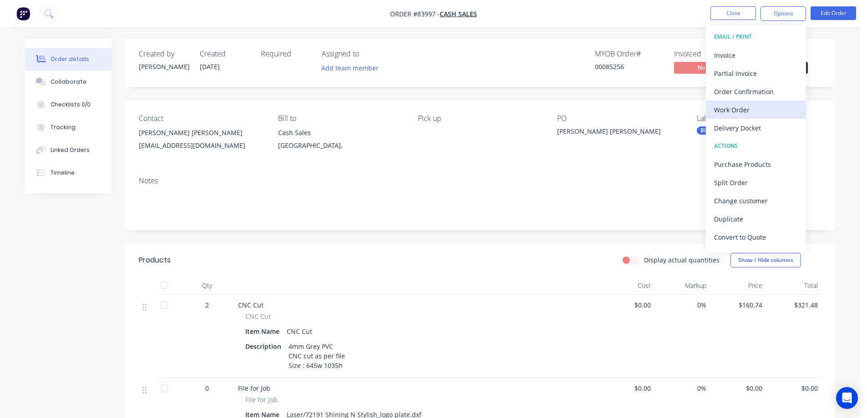
click at [757, 106] on div "Work Order" at bounding box center [756, 109] width 84 height 13
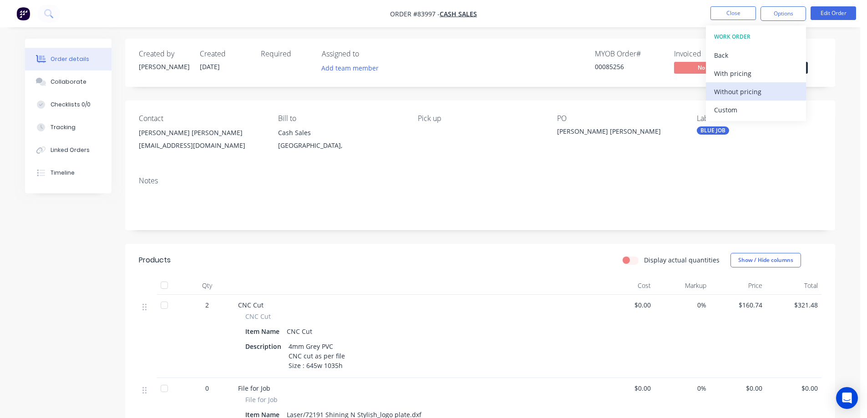
click at [757, 93] on div "Without pricing" at bounding box center [756, 91] width 84 height 13
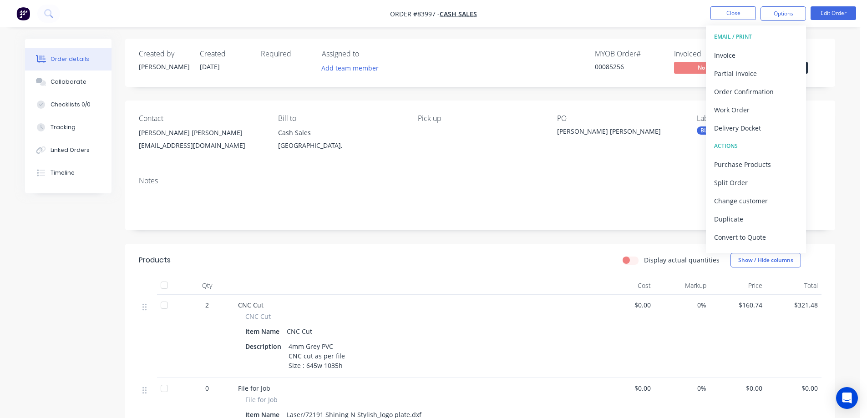
click at [229, 170] on div "Notes" at bounding box center [480, 199] width 710 height 61
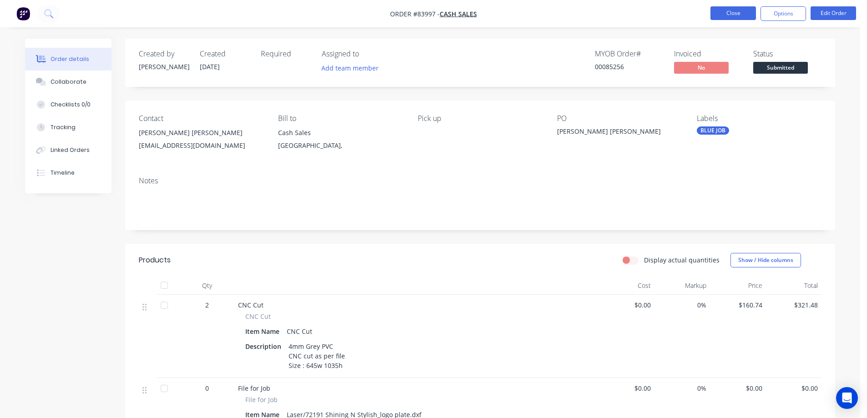
click at [723, 19] on button "Close" at bounding box center [732, 13] width 45 height 14
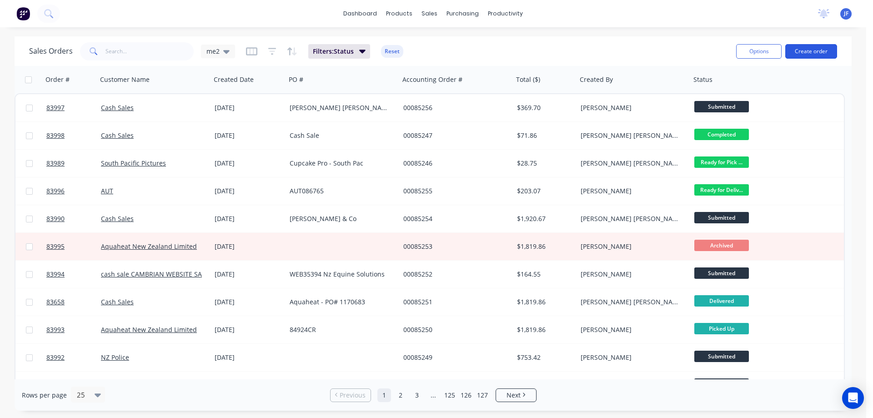
click at [826, 44] on button "Create order" at bounding box center [812, 51] width 52 height 15
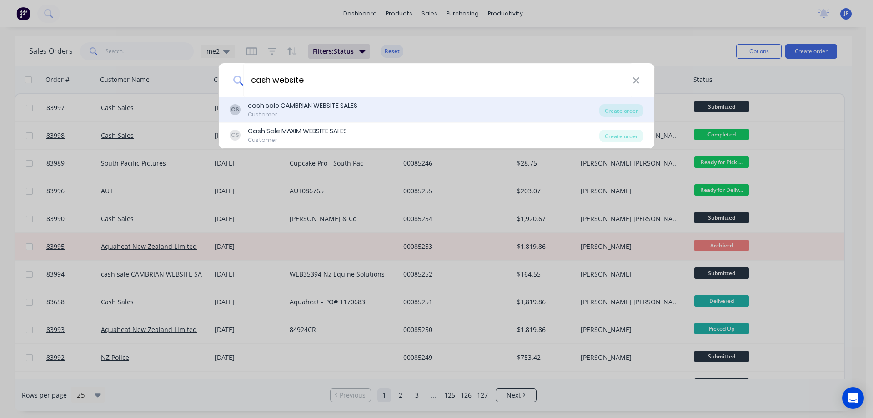
type input "cash website"
click at [297, 115] on div "Customer" at bounding box center [303, 115] width 110 height 8
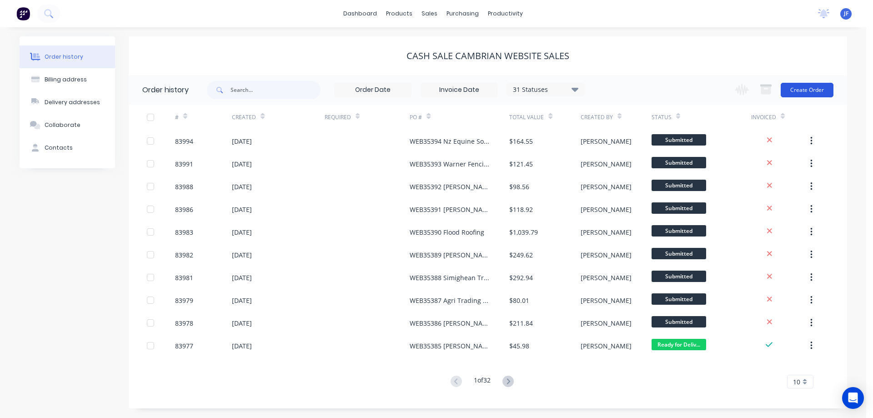
click at [831, 88] on button "Create Order" at bounding box center [807, 90] width 53 height 15
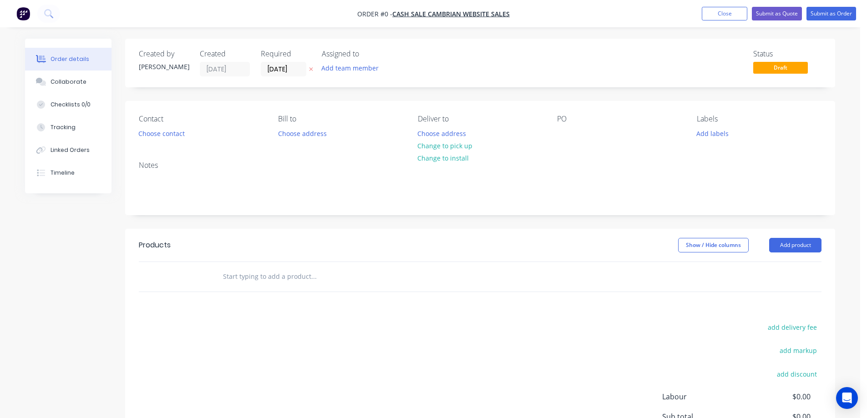
click at [309, 68] on icon at bounding box center [311, 70] width 4 height 4
click at [190, 131] on div "Contact Choose contact" at bounding box center [201, 127] width 125 height 25
click at [173, 131] on button "Choose contact" at bounding box center [162, 133] width 56 height 12
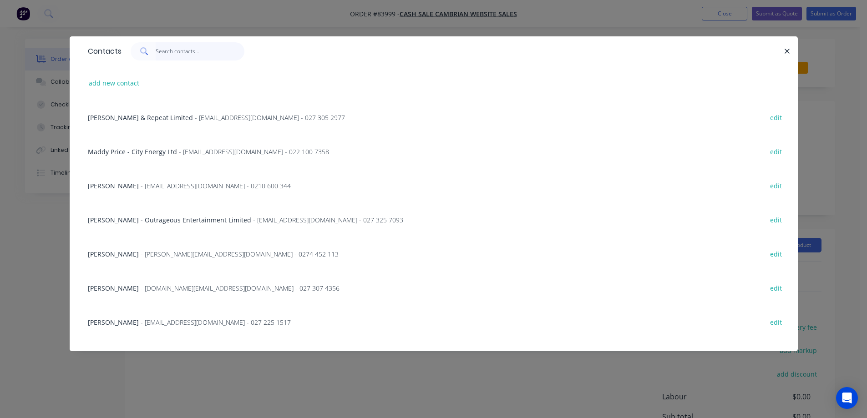
click at [222, 55] on input "text" at bounding box center [200, 51] width 89 height 18
paste input "Carl Ward"
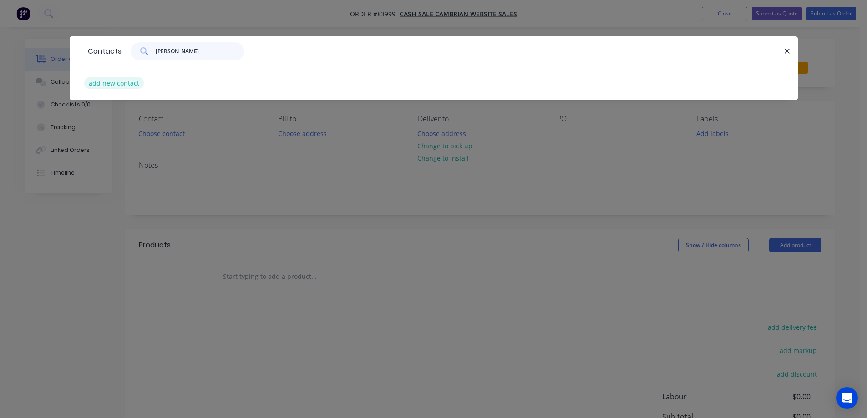
type input "Carl Ward"
click at [115, 86] on button "add new contact" at bounding box center [114, 83] width 60 height 12
select select "NZ"
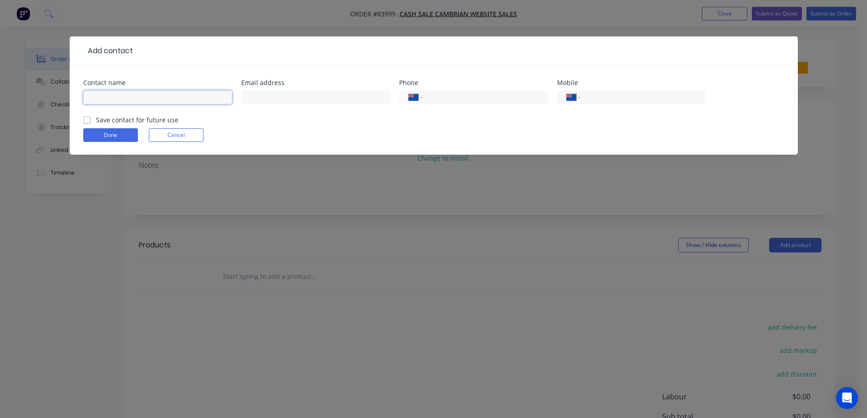
click at [149, 95] on input "text" at bounding box center [157, 98] width 149 height 14
paste input "Carl Ward"
type input "Carl Ward"
click at [141, 119] on label "Save contact for future use" at bounding box center [137, 120] width 82 height 10
click at [91, 119] on input "Save contact for future use" at bounding box center [86, 119] width 7 height 9
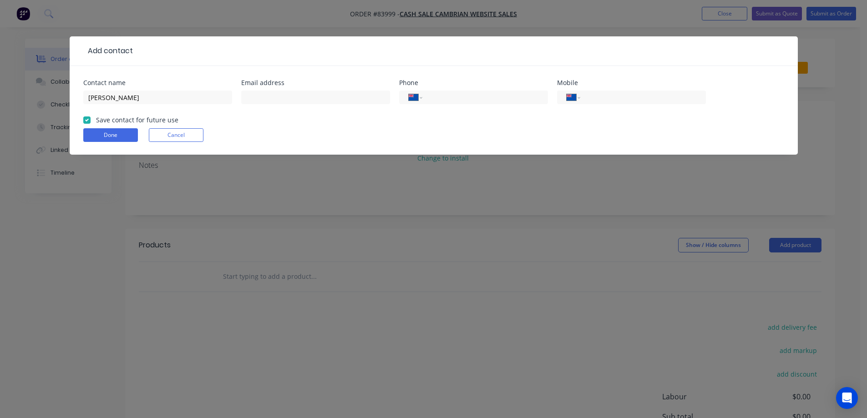
checkbox input "true"
click at [129, 101] on input "Carl Ward" at bounding box center [157, 98] width 149 height 14
paste input "MCC ALBANY LIMITED"
type input "Carl Ward - MCC ALBANY LIMITED"
click at [282, 91] on input "text" at bounding box center [315, 98] width 149 height 14
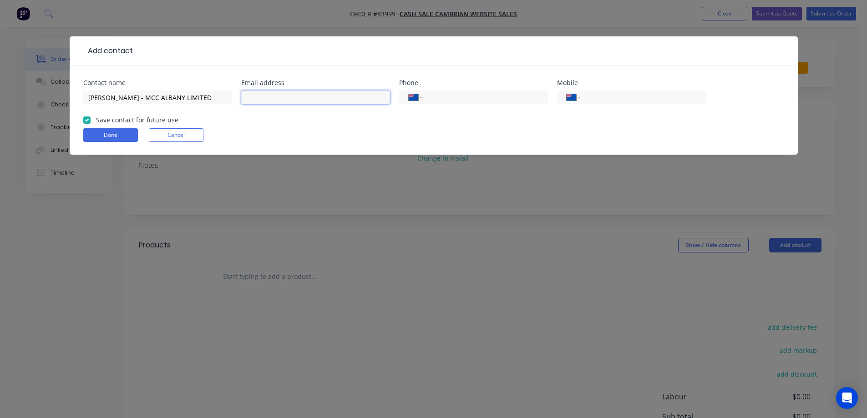
paste input "carl.ward@mcclabel.com"
type input "carl.ward@mcclabel.com"
click at [618, 90] on div "International Afghanistan Åland Islands Albania Algeria American Samoa Andorra …" at bounding box center [631, 101] width 149 height 27
click at [618, 99] on input "tel" at bounding box center [640, 97] width 109 height 10
paste input "027 700 8919"
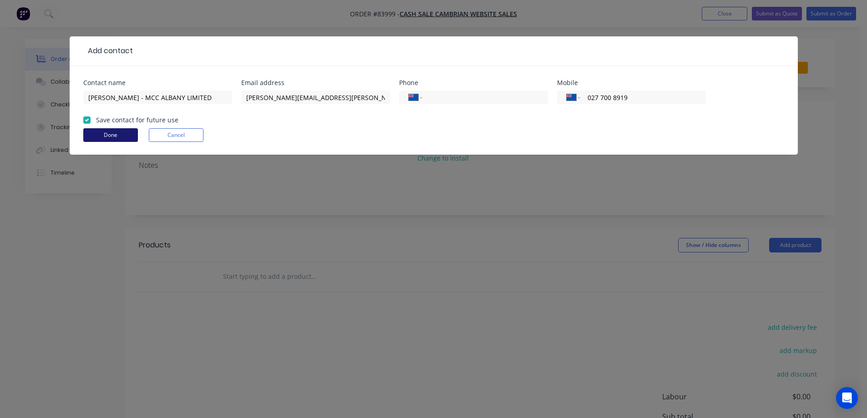
type input "027 700 8919"
click at [105, 139] on button "Done" at bounding box center [110, 135] width 55 height 14
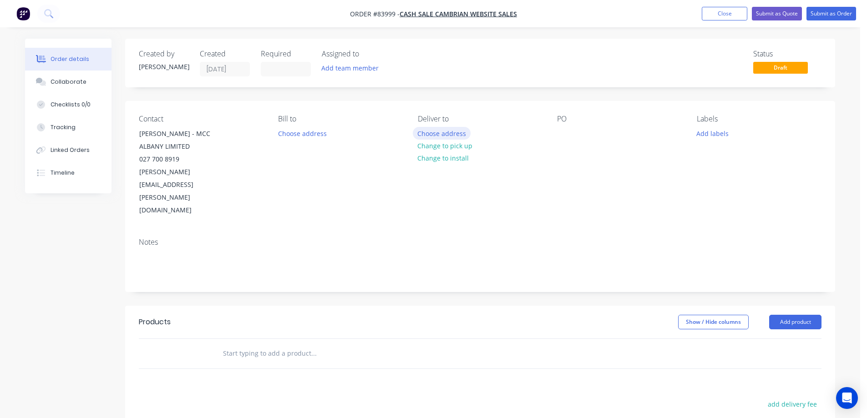
click at [464, 136] on button "Choose address" at bounding box center [442, 133] width 58 height 12
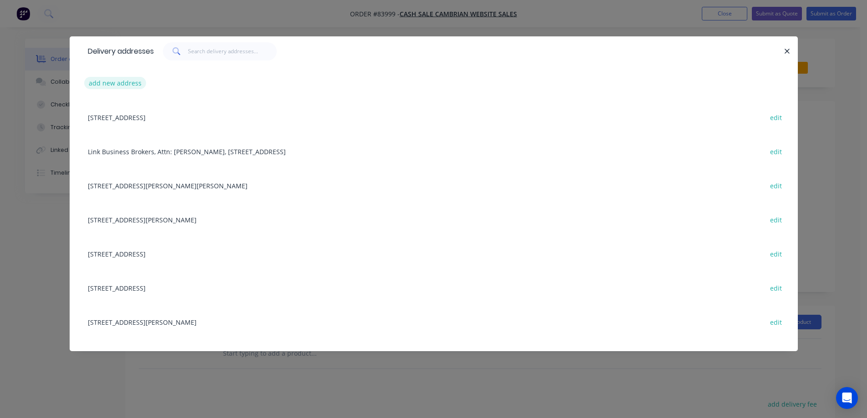
click at [119, 85] on button "add new address" at bounding box center [115, 83] width 62 height 12
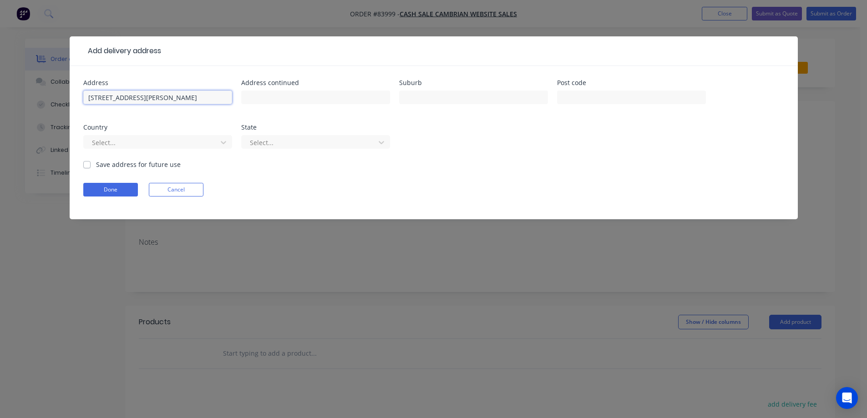
click at [146, 101] on input "3 Armstrong Road NORTH SHORE Auckland 0632" at bounding box center [157, 98] width 149 height 14
click at [194, 98] on input "3 Armstrong Road NORTH SHORE Auckland 0632" at bounding box center [157, 98] width 149 height 14
type input "3 Armstrong Road NORTH SHORE 0632"
type input "Auckland"
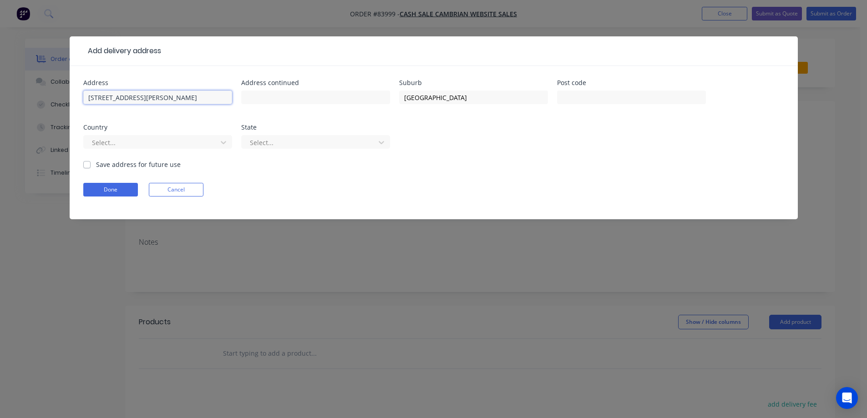
click at [121, 97] on input "3 Armstrong Road NORTH SHORE 0632" at bounding box center [157, 98] width 149 height 14
drag, startPoint x: 145, startPoint y: 97, endPoint x: 186, endPoint y: 99, distance: 40.5
click at [186, 99] on input "3 Armstrong Road NORTH SHORE 0632" at bounding box center [157, 98] width 149 height 14
drag, startPoint x: 187, startPoint y: 99, endPoint x: 144, endPoint y: 98, distance: 43.7
click at [144, 98] on input "3 Armstrong Road NORTH SHORE 0632" at bounding box center [157, 98] width 149 height 14
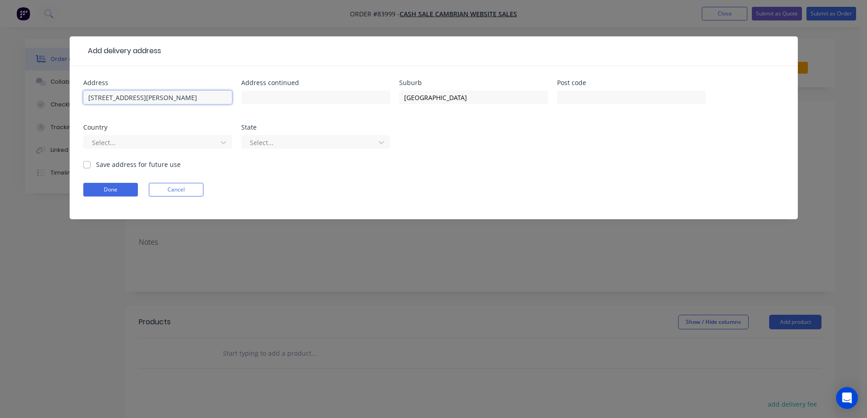
type input "3 Armstrong Road 0632"
type input "NORTH SHORE"
click at [158, 101] on input "3 Armstrong Road 0632" at bounding box center [157, 98] width 149 height 14
click at [151, 100] on input "3 Armstrong Road 0632" at bounding box center [157, 98] width 149 height 14
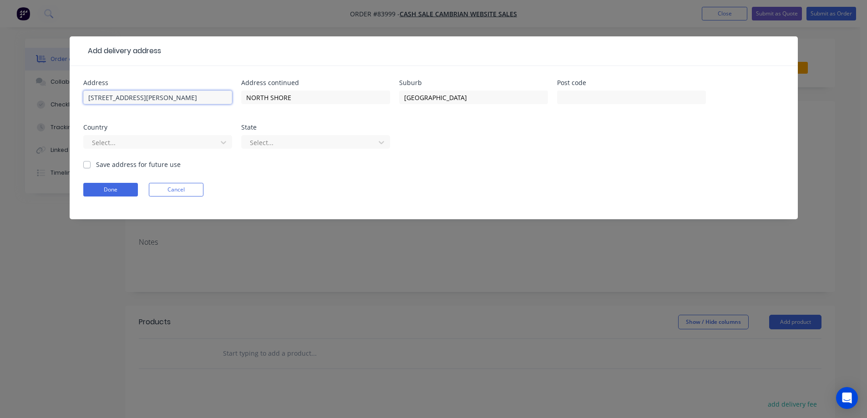
click at [151, 100] on input "3 Armstrong Road 0632" at bounding box center [157, 98] width 149 height 14
type input "3 Armstrong Road"
type input "0632"
drag, startPoint x: 121, startPoint y: 188, endPoint x: 129, endPoint y: 184, distance: 8.4
click at [121, 188] on button "Done" at bounding box center [110, 190] width 55 height 14
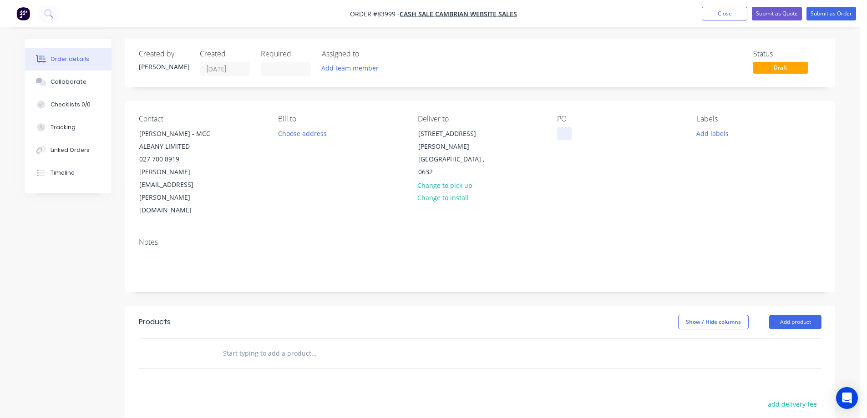
click at [565, 130] on div at bounding box center [564, 133] width 15 height 13
drag, startPoint x: 173, startPoint y: 132, endPoint x: 232, endPoint y: 148, distance: 60.8
click at [232, 148] on div "Contact Carl Ward - MCC ALBANY LIMITED 027 700 8919 carl.ward@mcclabel.com" at bounding box center [201, 166] width 125 height 102
click at [595, 132] on div "WEB35395" at bounding box center [580, 133] width 46 height 13
click at [609, 172] on div "PO WEB35395 MCC ALBANY LIMITED" at bounding box center [619, 166] width 125 height 102
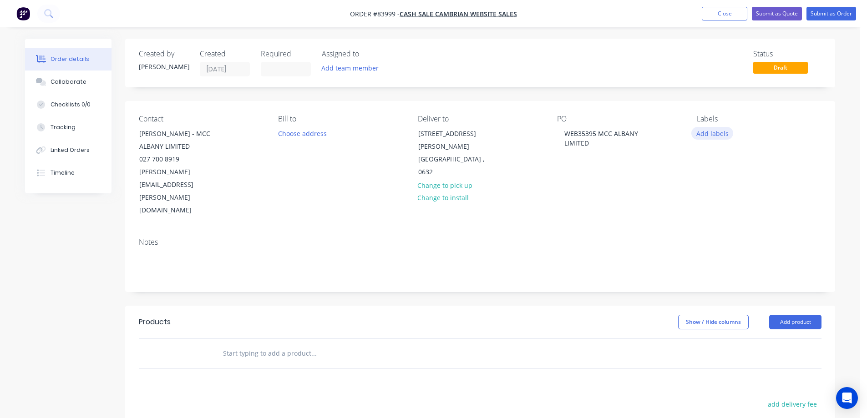
click at [696, 129] on button "Add labels" at bounding box center [712, 133] width 42 height 12
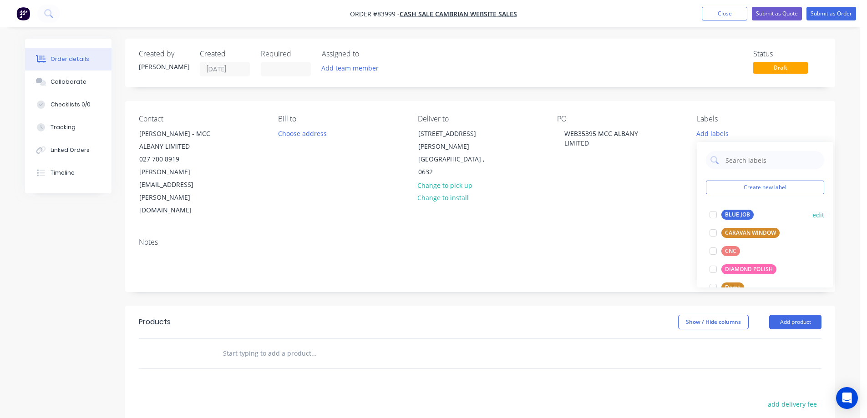
click at [713, 212] on div at bounding box center [713, 215] width 18 height 18
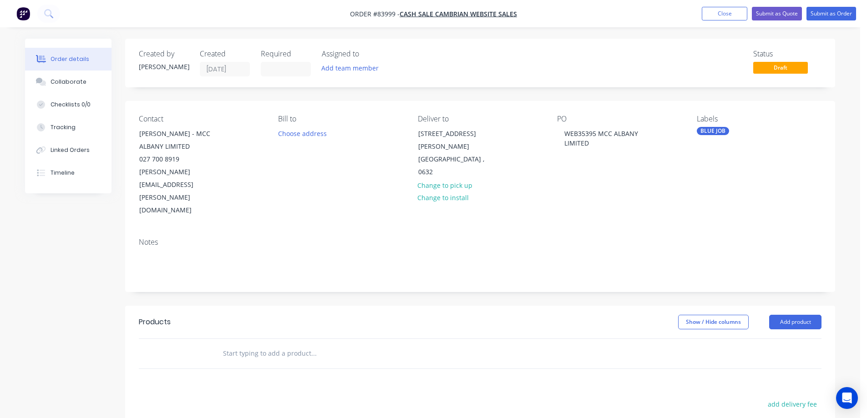
click at [279, 339] on div at bounding box center [376, 354] width 328 height 30
click at [274, 344] on input "text" at bounding box center [313, 353] width 182 height 18
click at [785, 398] on button "add delivery fee" at bounding box center [791, 404] width 59 height 12
type input "12"
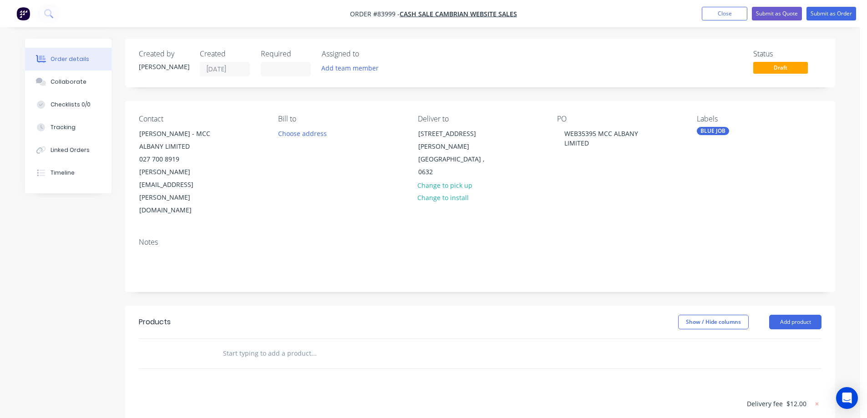
click at [275, 339] on div at bounding box center [376, 354] width 328 height 30
click at [265, 344] on input "text" at bounding box center [313, 353] width 182 height 18
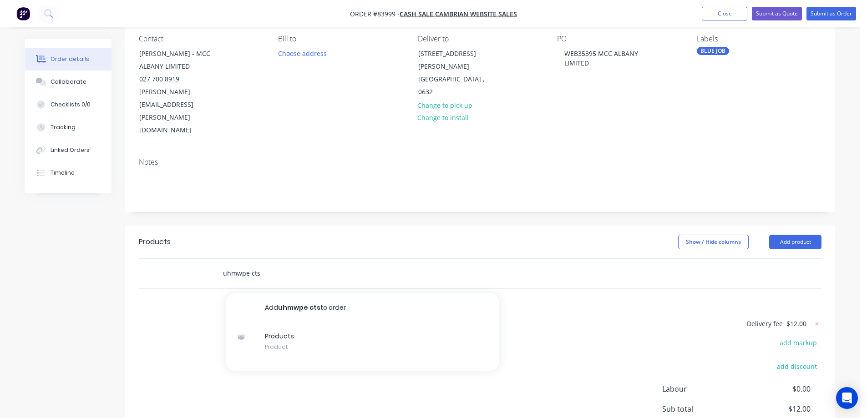
scroll to position [140, 0]
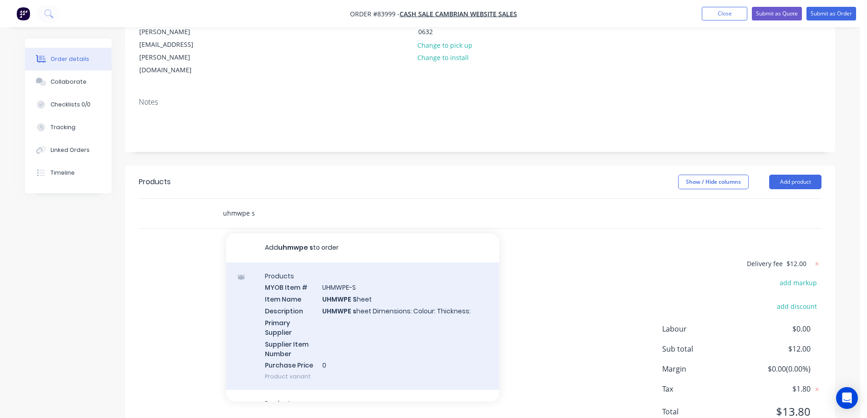
type input "uhmwpe s"
click at [307, 276] on div "Products MYOB Item # UHMWPE-S Item Name UHMWPE S heet Description UHMWPE s heet…" at bounding box center [362, 326] width 273 height 128
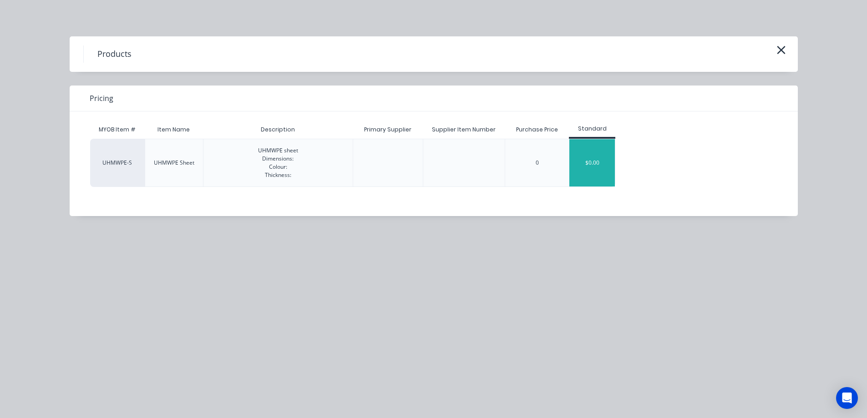
click at [590, 155] on div "$0.00" at bounding box center [591, 162] width 45 height 47
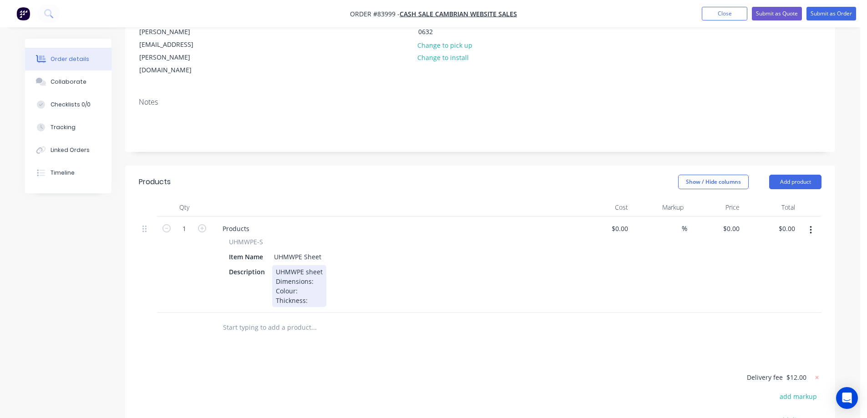
click at [314, 265] on div "UHMWPE sheet Dimensions: Colour: Thickness:" at bounding box center [299, 286] width 54 height 42
click at [303, 265] on div "UHMWPE sheet Dimensions: 30 x 500 Colour: Thickness:" at bounding box center [308, 286] width 72 height 42
click at [315, 265] on div "UHMWPE sheet Dimensions: 30 x 500 Colour: natural Thickness:" at bounding box center [308, 286] width 72 height 42
click at [728, 217] on div "0 $0.00" at bounding box center [715, 265] width 56 height 96
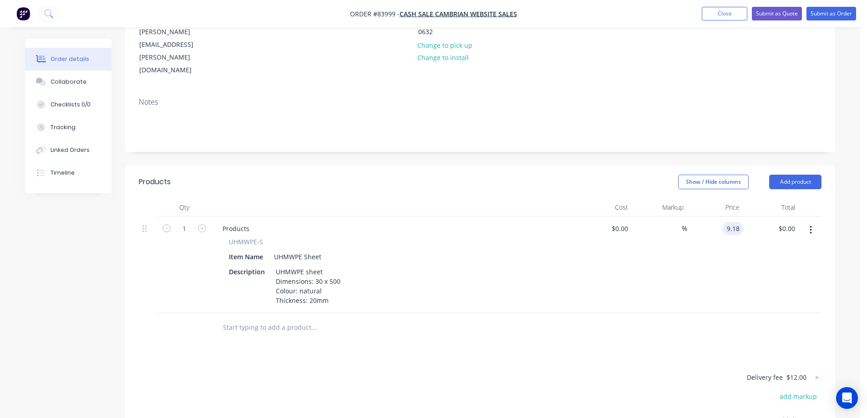
type input "$9.18"
click at [728, 313] on div at bounding box center [480, 328] width 682 height 30
click at [811, 225] on icon "button" at bounding box center [810, 230] width 2 height 10
click at [788, 263] on button "Duplicate" at bounding box center [778, 272] width 86 height 18
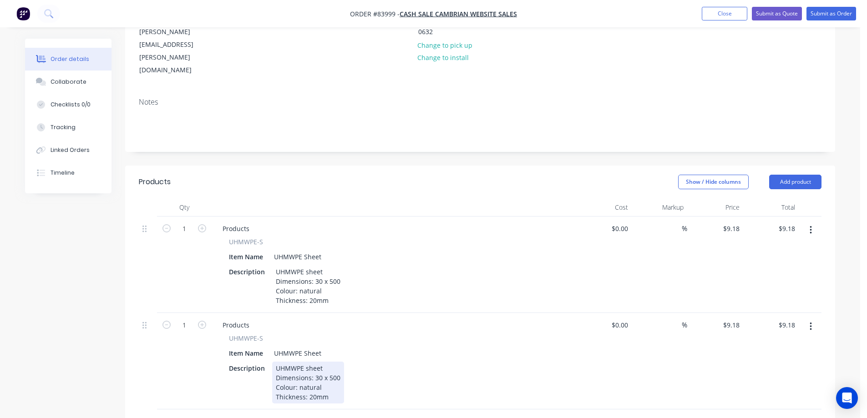
click at [311, 362] on div "UHMWPE sheet Dimensions: 30 x 500 Colour: natural Thickness: 20mm" at bounding box center [308, 383] width 72 height 42
click at [203, 321] on icon "button" at bounding box center [202, 325] width 8 height 8
type input "2"
click at [787, 318] on input "18.36" at bounding box center [786, 324] width 25 height 13
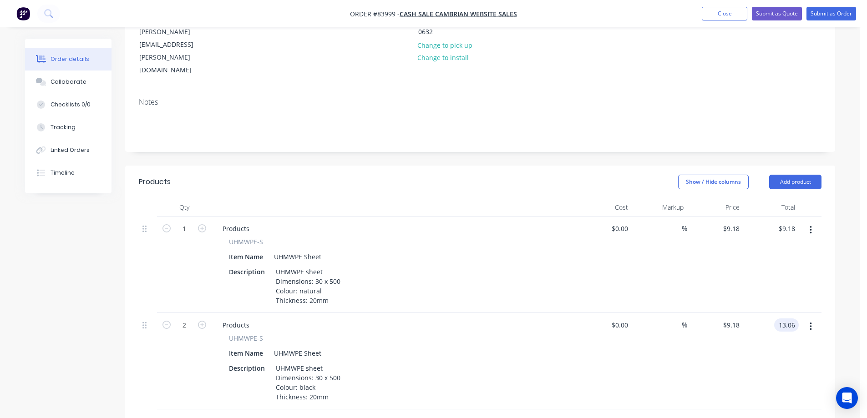
type input "13.06"
type input "$6.53"
type input "$13.06"
click at [736, 337] on div "$6.53 $6.53" at bounding box center [715, 361] width 56 height 96
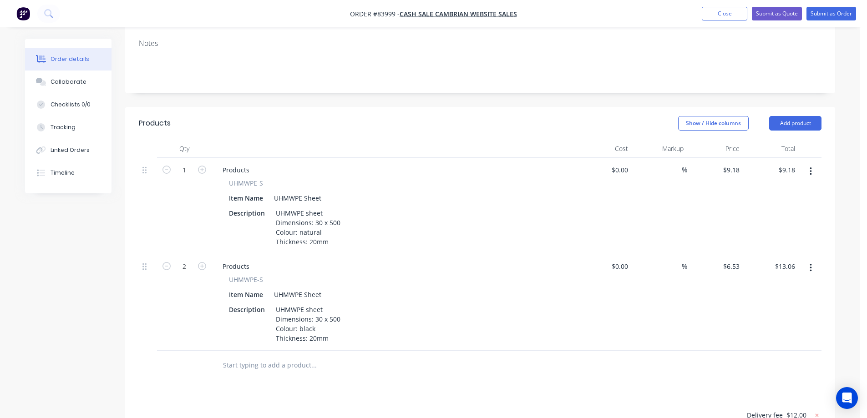
scroll to position [231, 0]
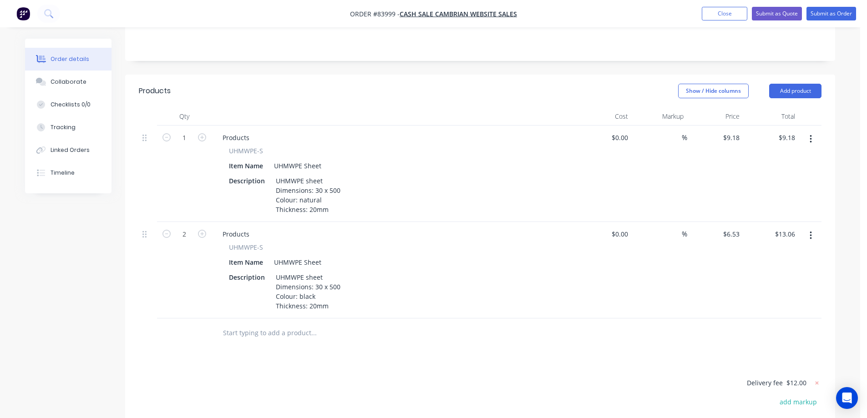
click at [809, 231] on icon "button" at bounding box center [810, 236] width 2 height 10
click at [782, 271] on div "Duplicate" at bounding box center [778, 277] width 70 height 13
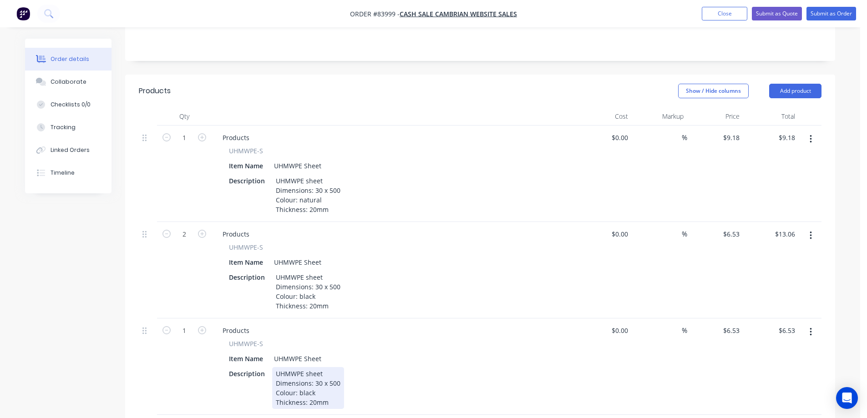
click at [313, 367] on div "UHMWPE sheet Dimensions: 30 x 500 Colour: black Thickness: 20mm" at bounding box center [308, 388] width 72 height 42
drag, startPoint x: 309, startPoint y: 363, endPoint x: 314, endPoint y: 365, distance: 5.3
click at [314, 367] on div "UHMWPE sheet Dimensions: 30 x 500 Colour: black Thickness: 20mm" at bounding box center [308, 388] width 72 height 42
click at [307, 367] on div "UHMWPE sheet Dimensions: 30 x 500 Colour: black Thickness: 15mm" at bounding box center [308, 388] width 72 height 42
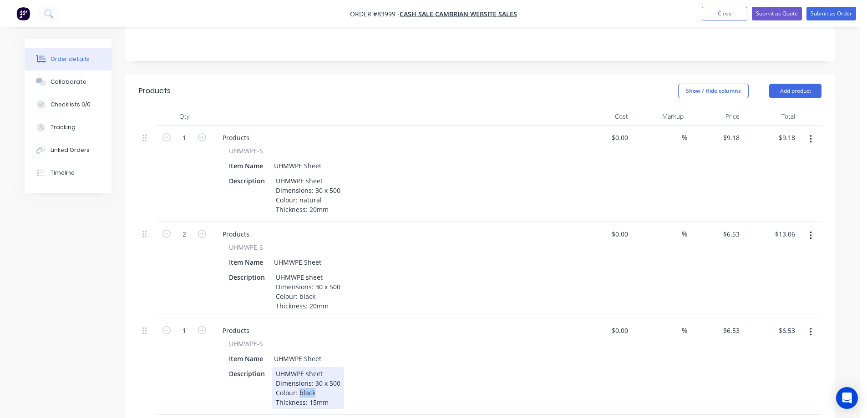
click at [321, 367] on div "UHMWPE sheet Dimensions: 30 x 500 Colour: black Thickness: 15mm" at bounding box center [308, 388] width 72 height 42
click at [735, 324] on input "6.53" at bounding box center [734, 330] width 17 height 13
type input "$5.51"
click at [735, 332] on div "$5.51 $5.51" at bounding box center [715, 366] width 56 height 96
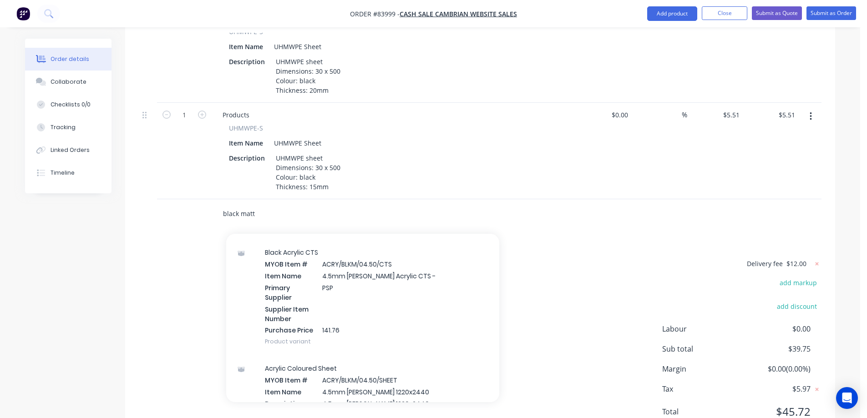
scroll to position [455, 0]
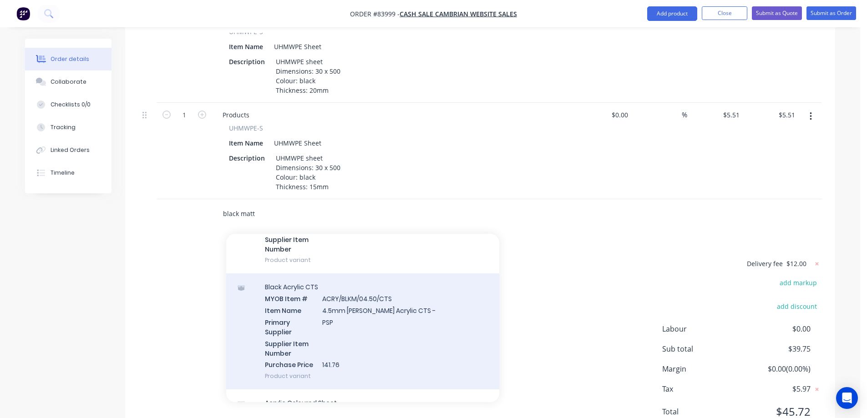
type input "black matt"
click at [362, 306] on div "Black Acrylic CTS MYOB Item # ACRY/BLKM/04.50/CTS Item Name 4.5mm Matt Black Ac…" at bounding box center [362, 331] width 273 height 116
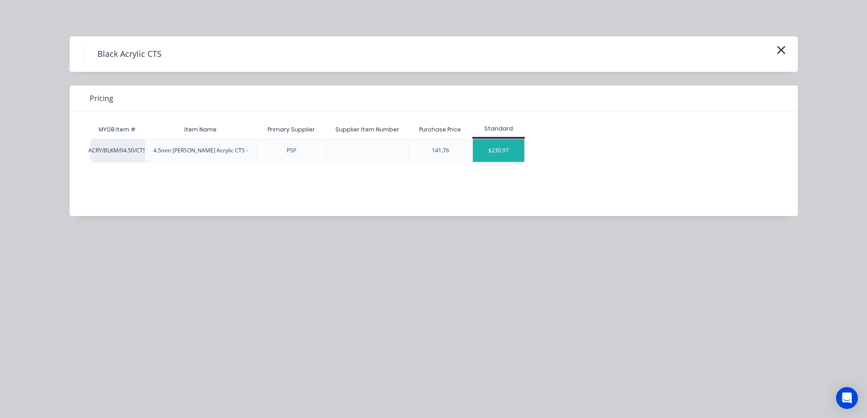
click at [510, 151] on div "$230.97" at bounding box center [498, 150] width 51 height 23
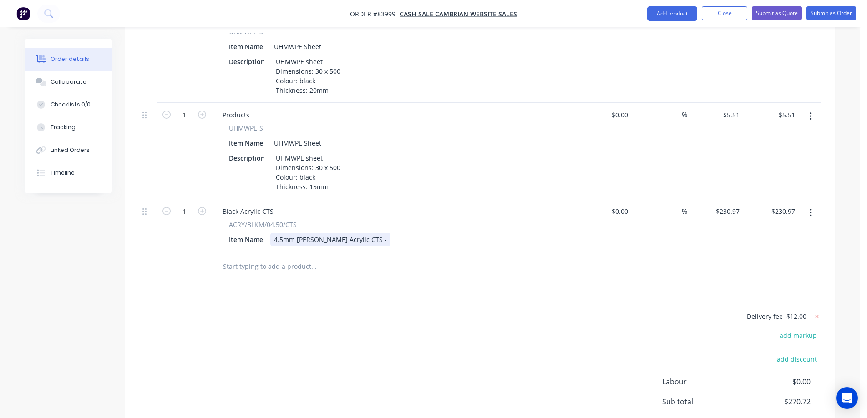
click at [365, 233] on div "4.5mm Matt Black Acrylic CTS -" at bounding box center [330, 239] width 120 height 13
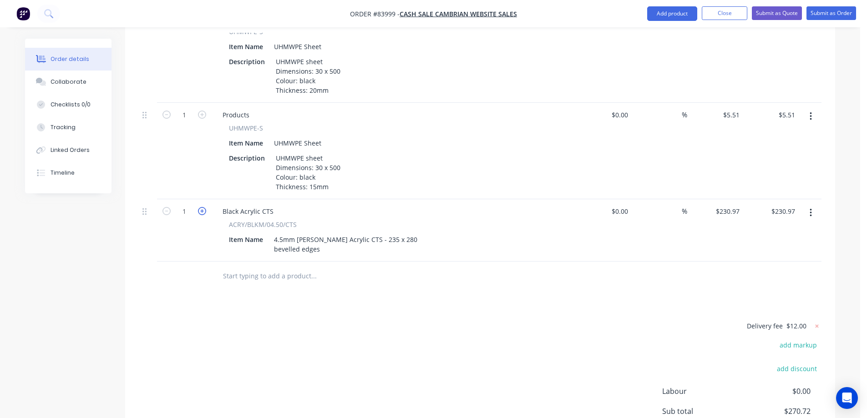
click at [203, 207] on icon "button" at bounding box center [202, 211] width 8 height 8
type input "2"
click at [787, 205] on input "461.94" at bounding box center [784, 211] width 28 height 13
type input "27.58"
type input "$13.79"
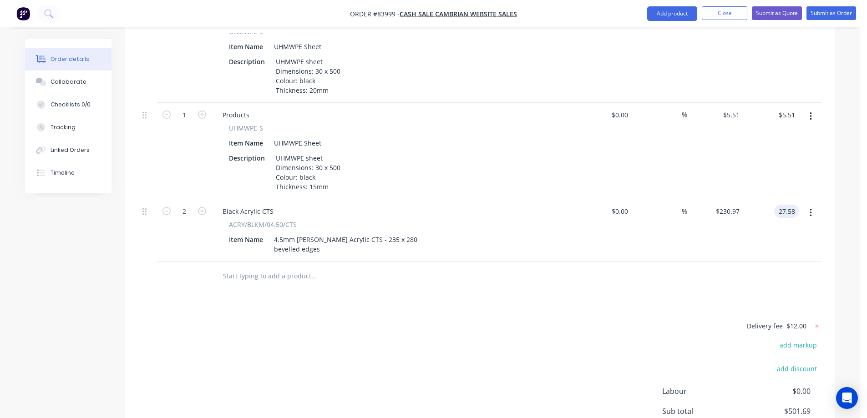
type input "$27.58"
click at [743, 262] on div at bounding box center [480, 277] width 682 height 30
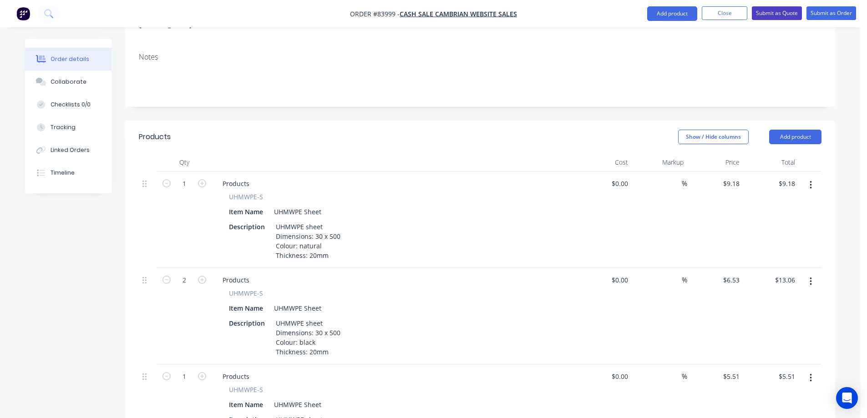
scroll to position [54, 0]
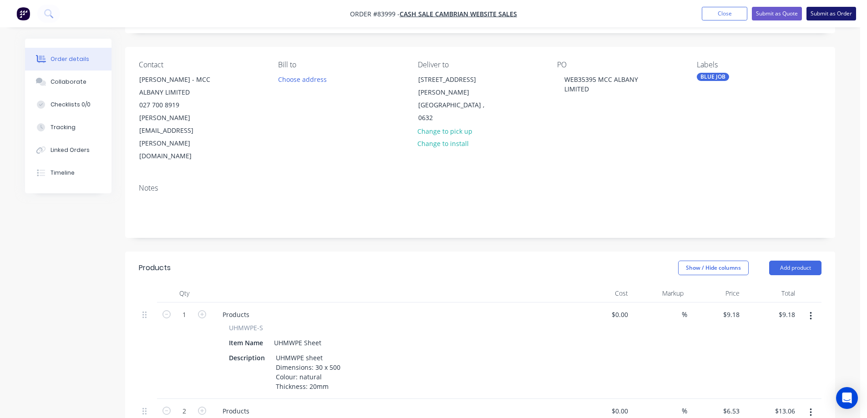
click at [812, 10] on button "Submit as Order" at bounding box center [831, 14] width 50 height 14
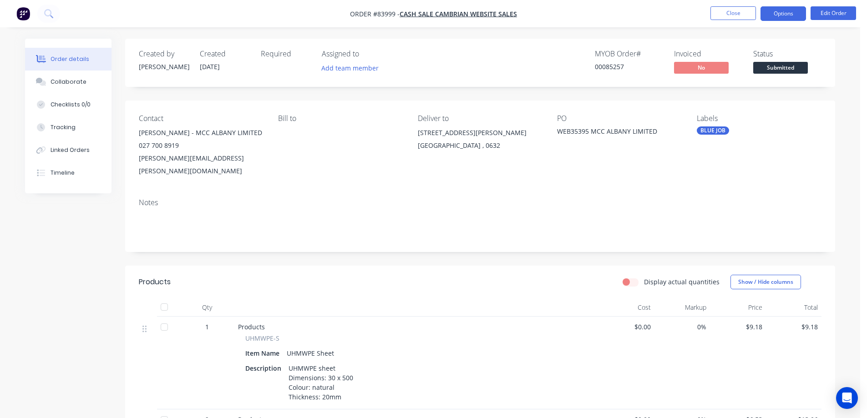
click at [775, 14] on button "Options" at bounding box center [782, 13] width 45 height 15
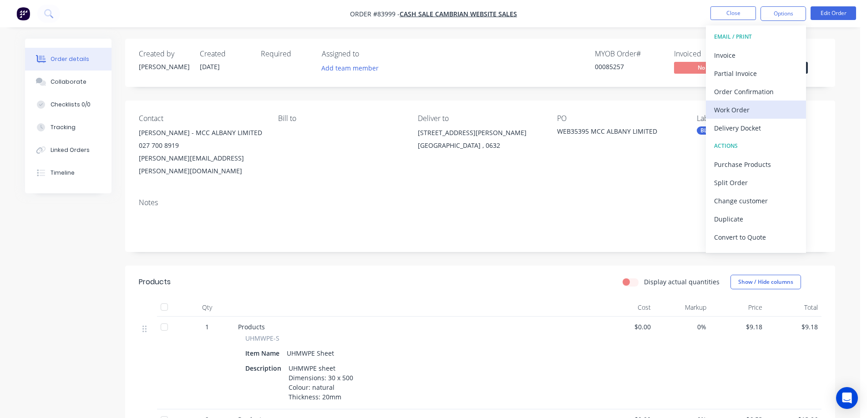
click at [767, 106] on div "Work Order" at bounding box center [756, 109] width 84 height 13
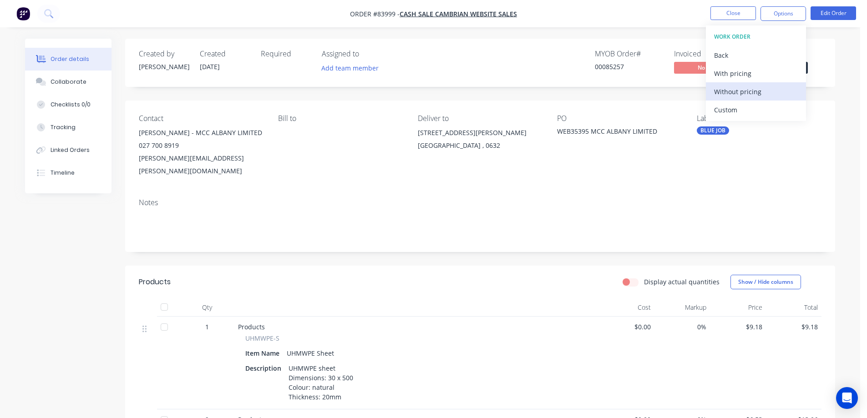
click at [770, 89] on div "Without pricing" at bounding box center [756, 91] width 84 height 13
click at [792, 93] on button "Order Confirmation" at bounding box center [756, 91] width 100 height 18
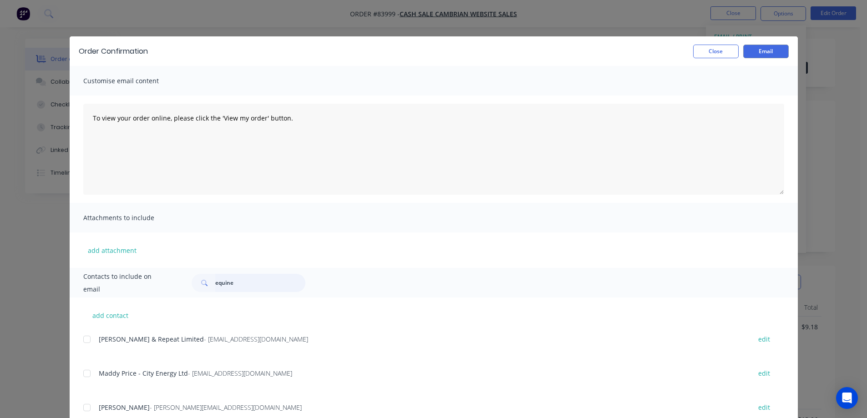
click at [223, 289] on input "equine" at bounding box center [260, 283] width 90 height 18
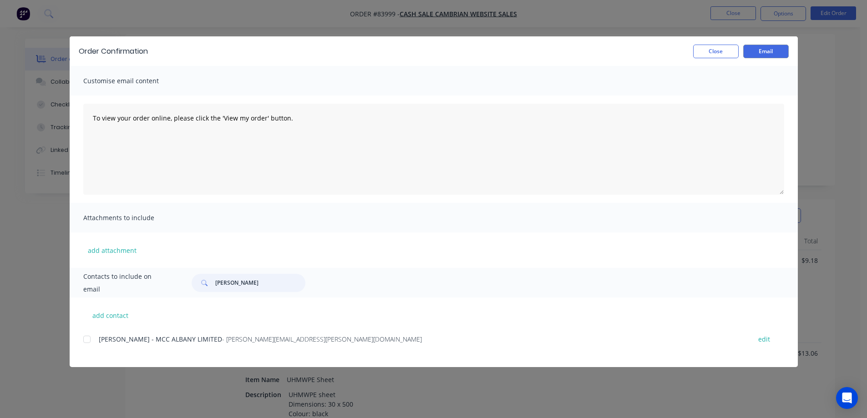
scroll to position [273, 0]
click at [89, 340] on div at bounding box center [87, 339] width 18 height 18
type input "carl ward"
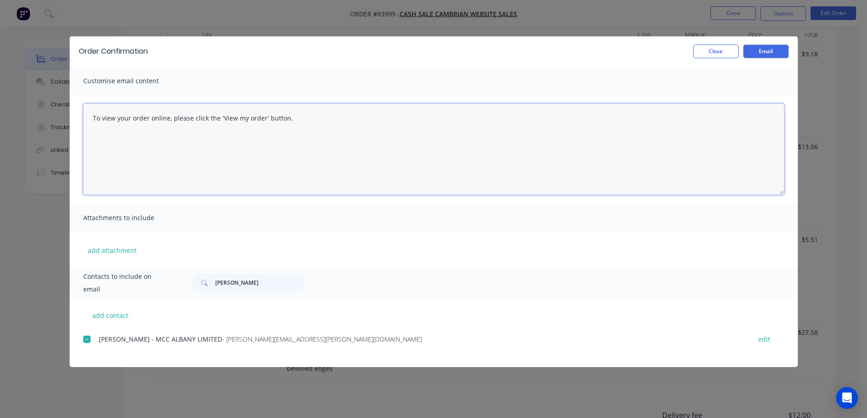
drag, startPoint x: 345, startPoint y: 137, endPoint x: 537, endPoint y: 112, distance: 193.6
click at [346, 137] on textarea "To view your order online, please click the 'View my order' button." at bounding box center [433, 149] width 701 height 91
paste textarea "hank you for your order, confirmation of your order is attached. Your order wil…"
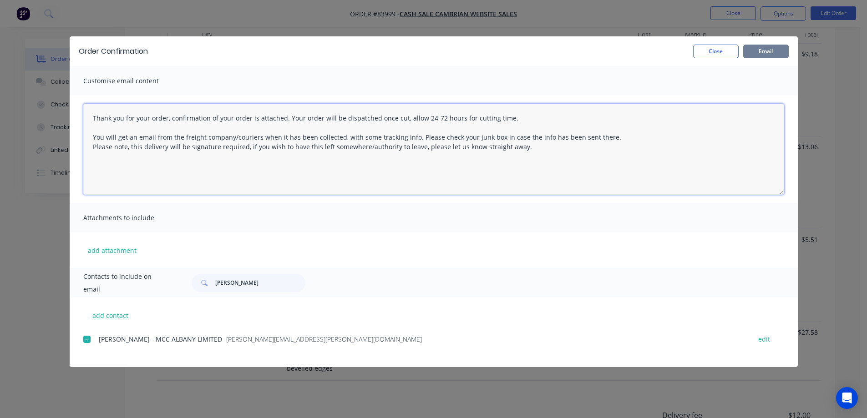
type textarea "Thank you for your order, confirmation of your order is attached. Your order wi…"
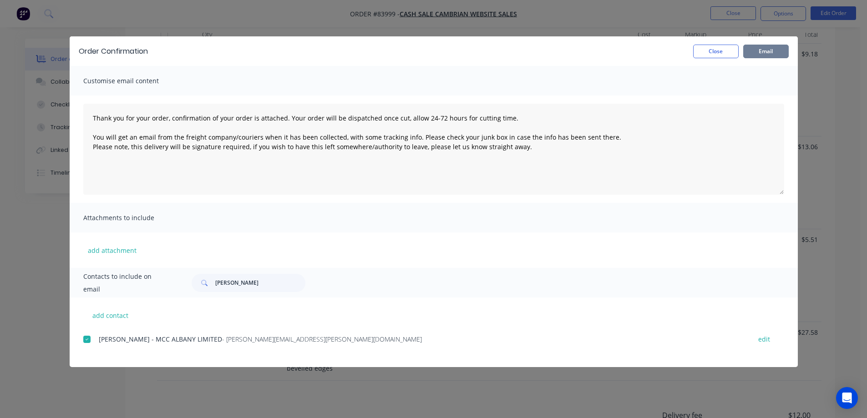
click at [773, 50] on button "Email" at bounding box center [765, 52] width 45 height 14
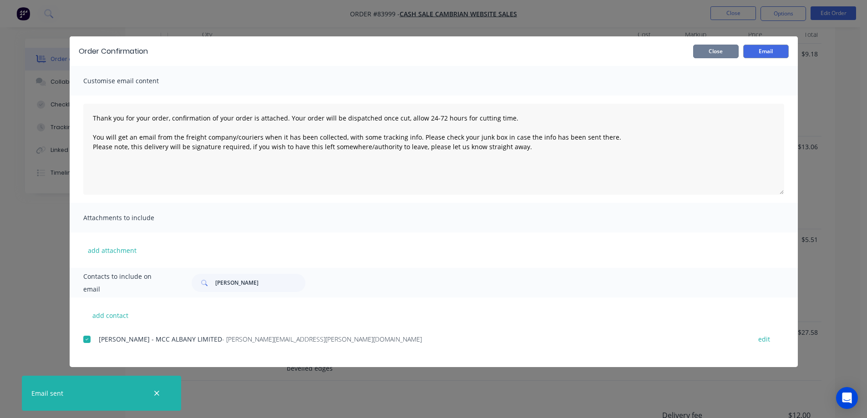
drag, startPoint x: 738, startPoint y: 53, endPoint x: 736, endPoint y: 46, distance: 7.1
click at [738, 53] on button "Close" at bounding box center [715, 52] width 45 height 14
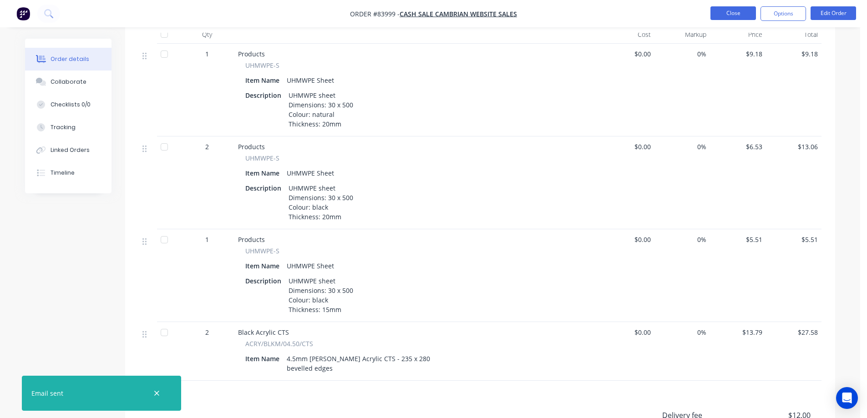
click at [732, 14] on button "Close" at bounding box center [732, 13] width 45 height 14
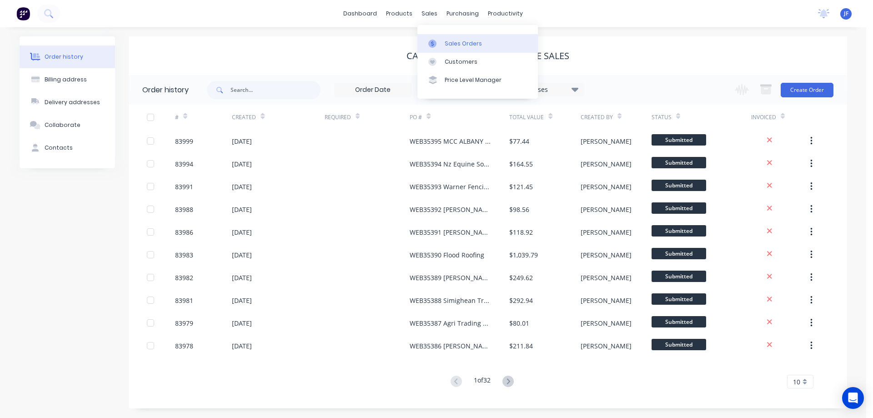
click at [441, 40] on div at bounding box center [436, 44] width 14 height 8
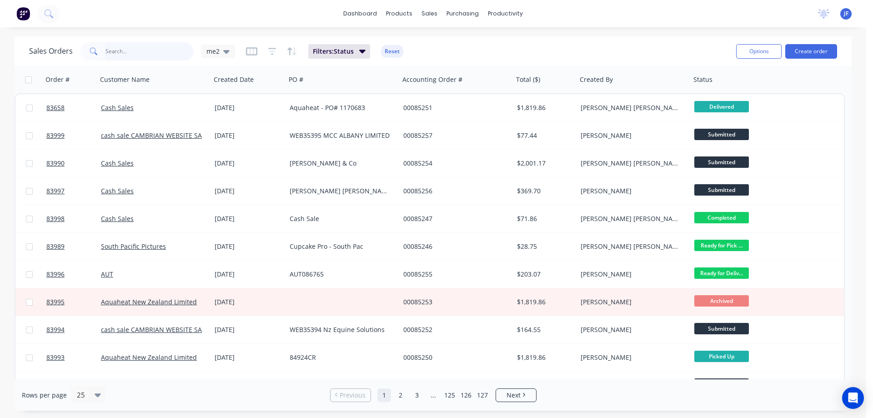
click at [118, 55] on input "text" at bounding box center [150, 51] width 89 height 18
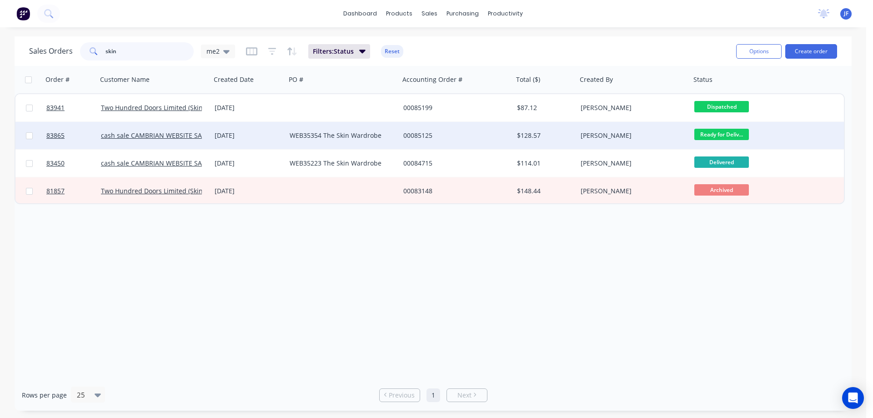
type input "skin"
click at [255, 141] on div "13 Aug 2025" at bounding box center [248, 135] width 75 height 27
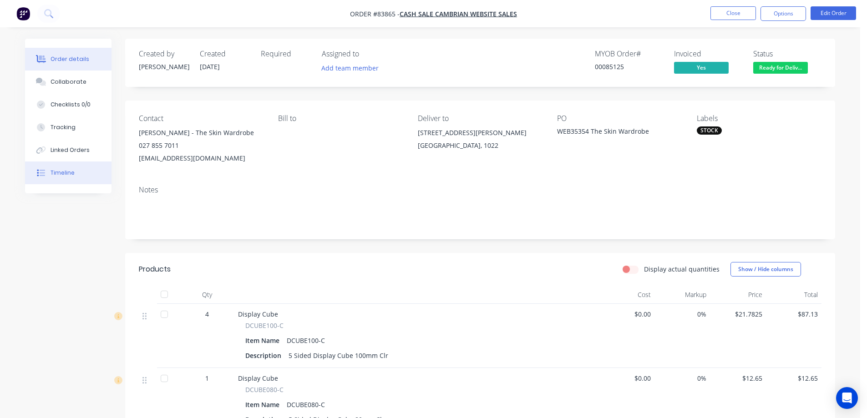
click at [77, 166] on button "Timeline" at bounding box center [68, 172] width 86 height 23
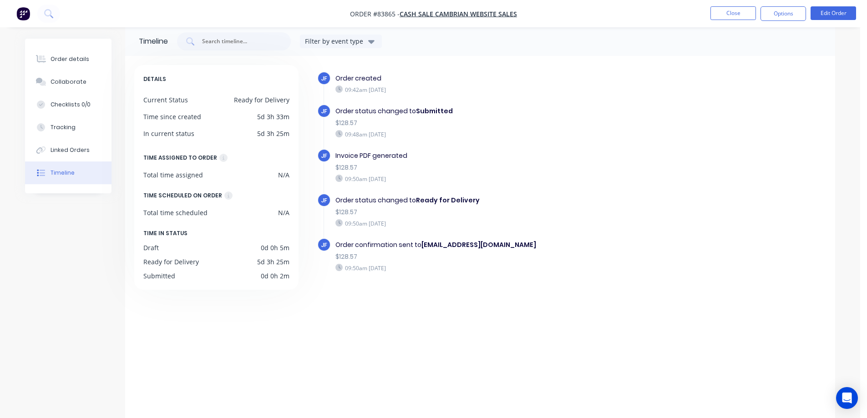
scroll to position [16, 0]
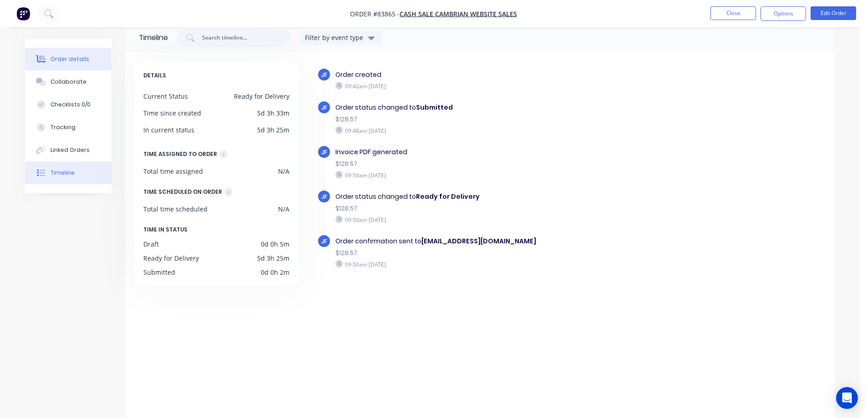
click at [93, 62] on button "Order details" at bounding box center [68, 59] width 86 height 23
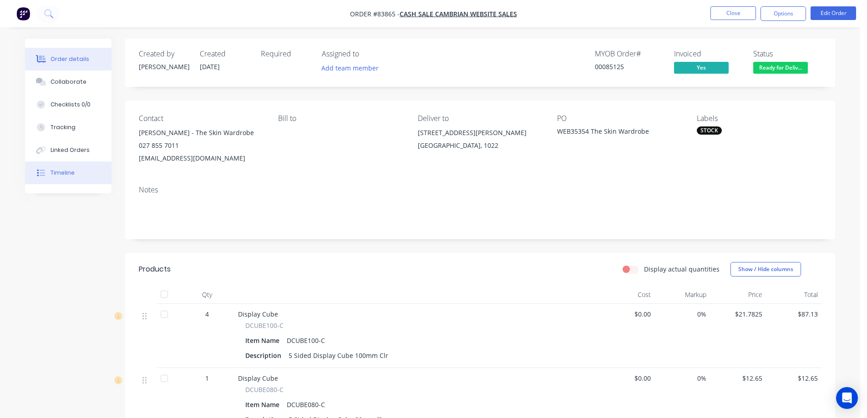
click at [85, 171] on button "Timeline" at bounding box center [68, 172] width 86 height 23
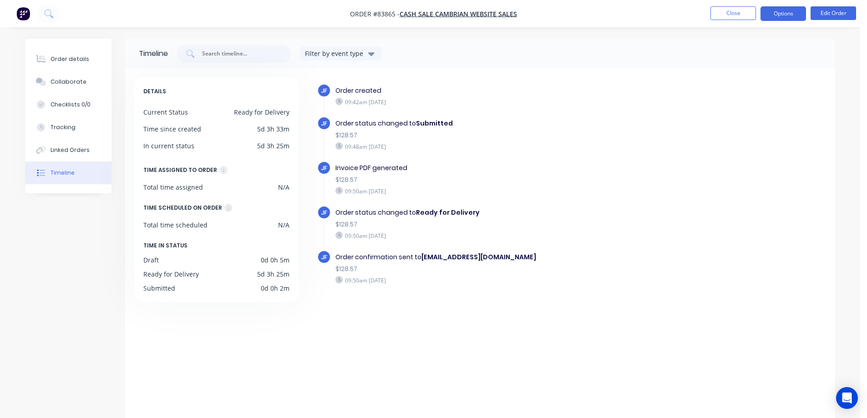
click at [771, 18] on button "Options" at bounding box center [782, 13] width 45 height 15
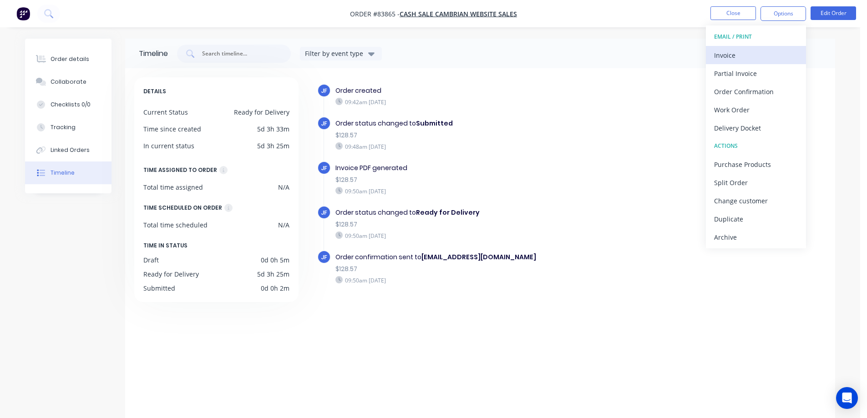
click at [753, 54] on div "Invoice" at bounding box center [756, 55] width 84 height 13
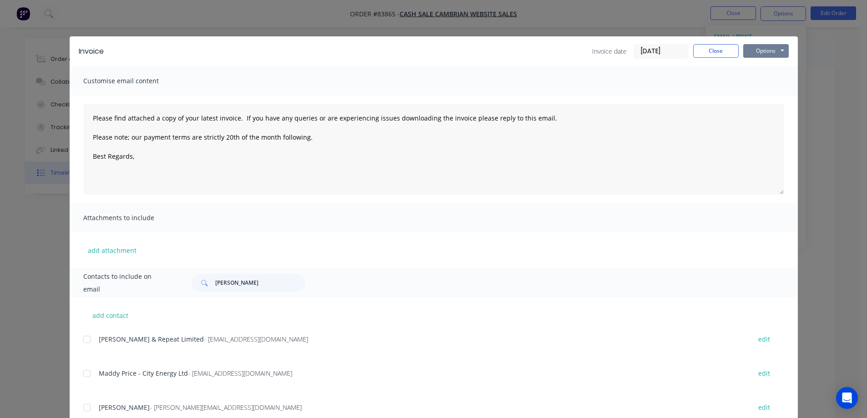
click at [758, 49] on button "Options" at bounding box center [765, 51] width 45 height 14
click at [760, 86] on button "Print" at bounding box center [772, 82] width 58 height 15
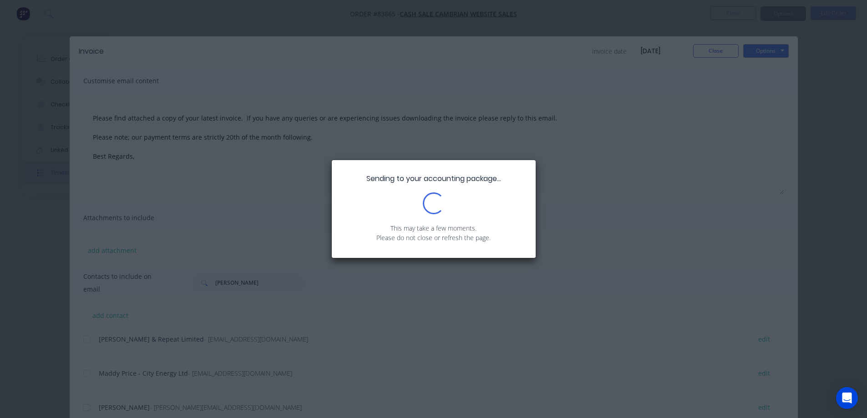
type textarea "Please find attached a copy of your latest invoice. If you have any queries or …"
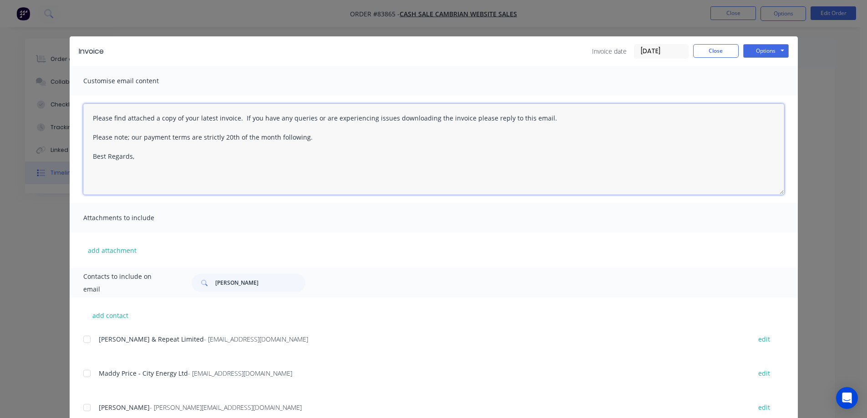
click at [287, 171] on textarea "Please find attached a copy of your latest invoice. If you have any queries or …" at bounding box center [433, 149] width 701 height 91
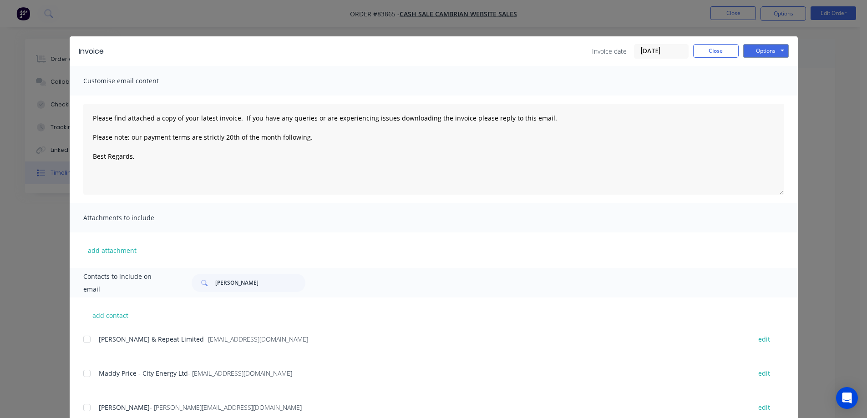
click at [728, 43] on div "Invoice Invoice date 13/08/25 Close Options Preview Print Email" at bounding box center [434, 51] width 728 height 30
click at [721, 57] on button "Close" at bounding box center [715, 51] width 45 height 14
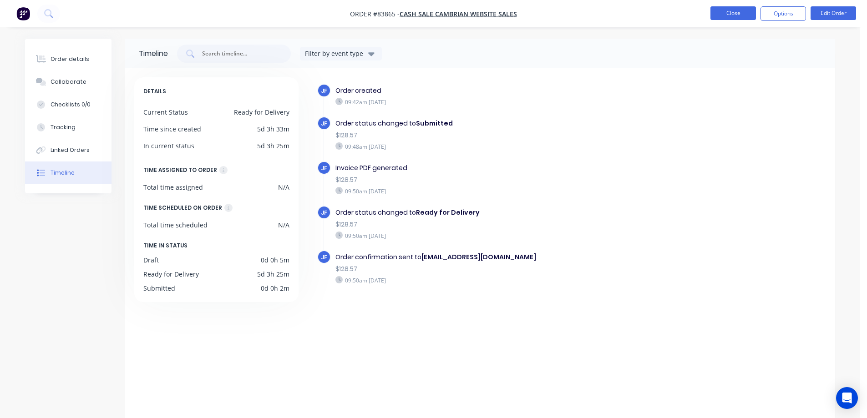
click at [730, 16] on button "Close" at bounding box center [732, 13] width 45 height 14
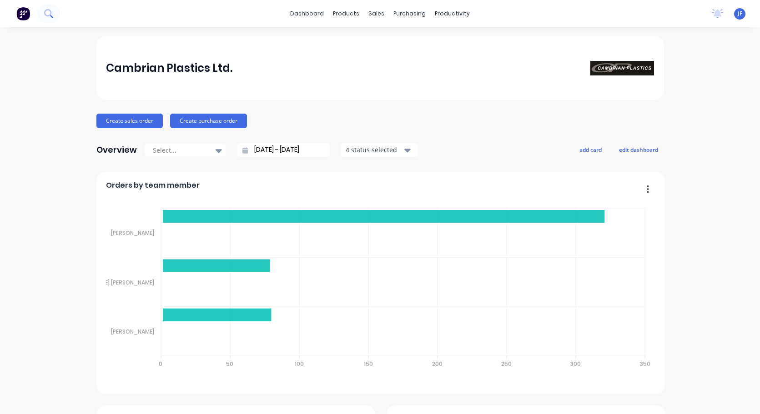
click at [51, 20] on button at bounding box center [48, 14] width 23 height 18
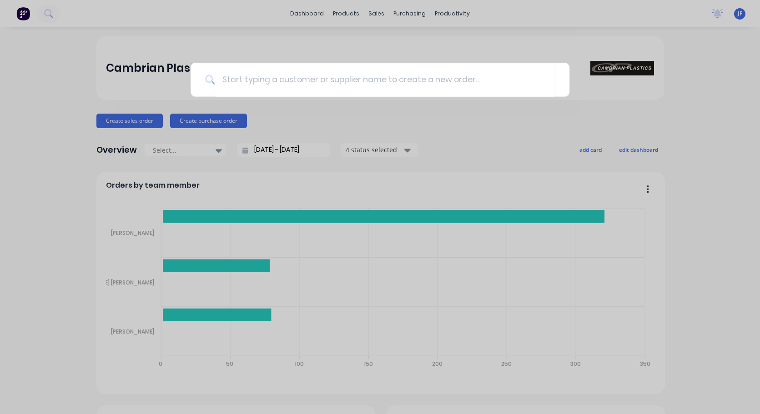
click at [189, 132] on div at bounding box center [380, 207] width 760 height 414
